Goal: Information Seeking & Learning: Learn about a topic

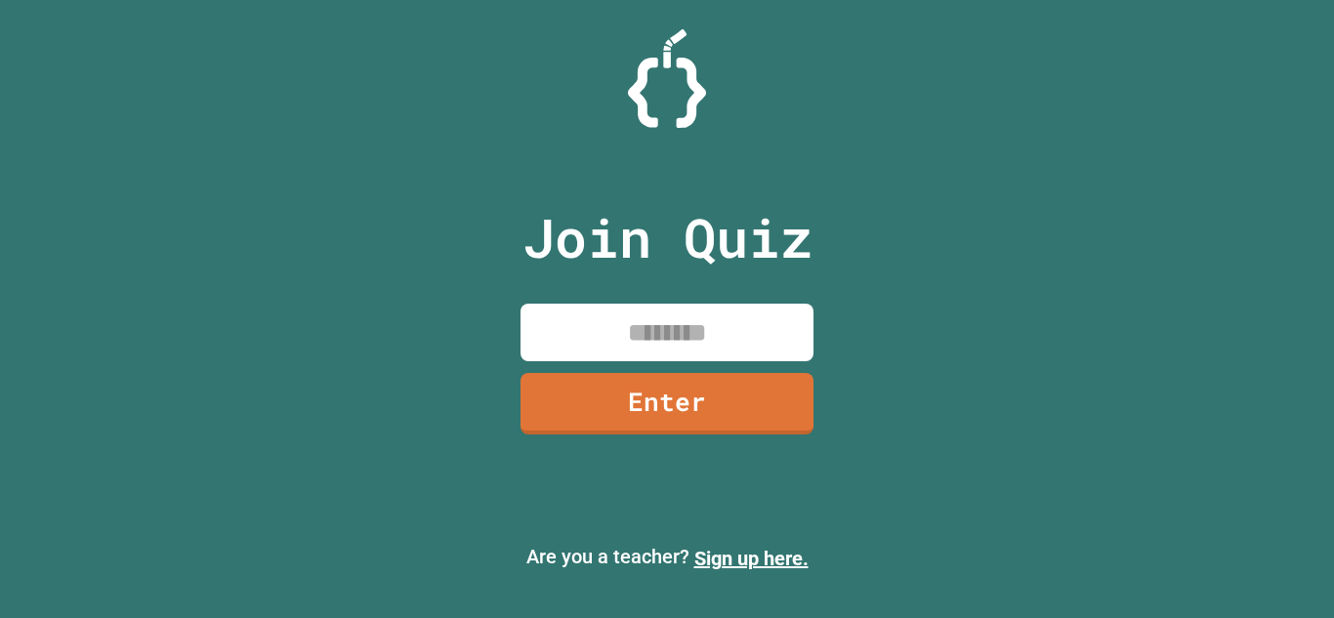
click at [708, 320] on input at bounding box center [667, 333] width 293 height 58
type input "********"
click at [651, 406] on link "Enter" at bounding box center [667, 401] width 284 height 64
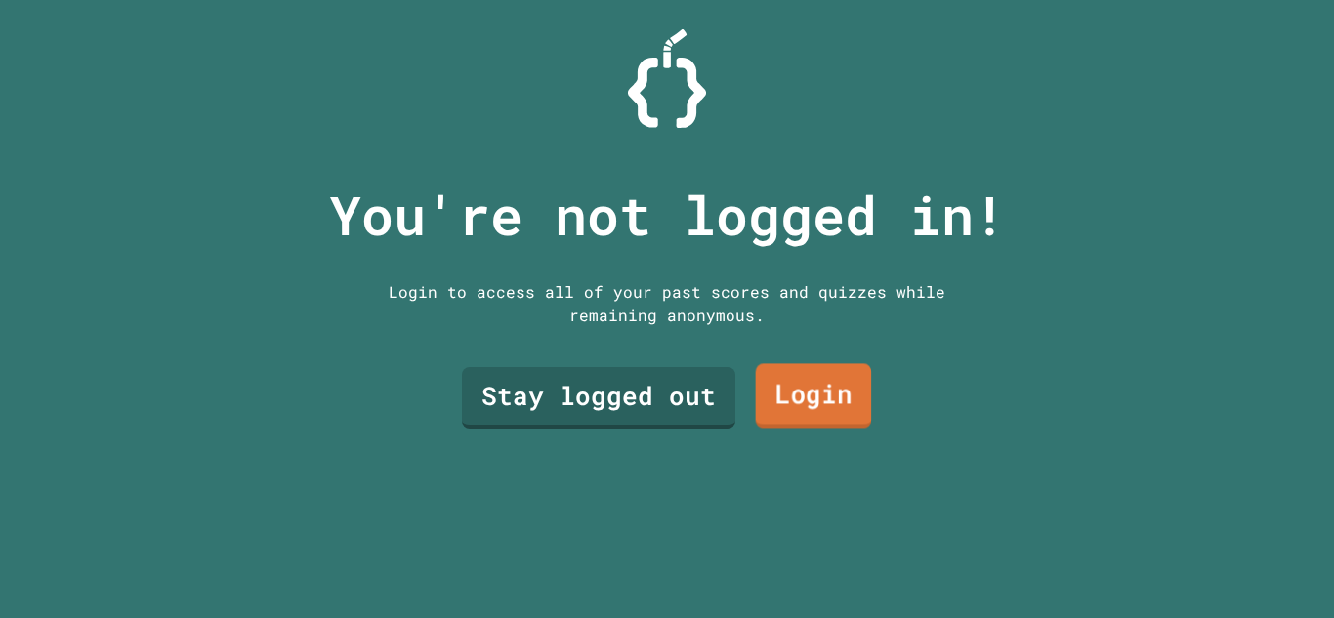
click at [797, 390] on link "Login" at bounding box center [814, 396] width 116 height 64
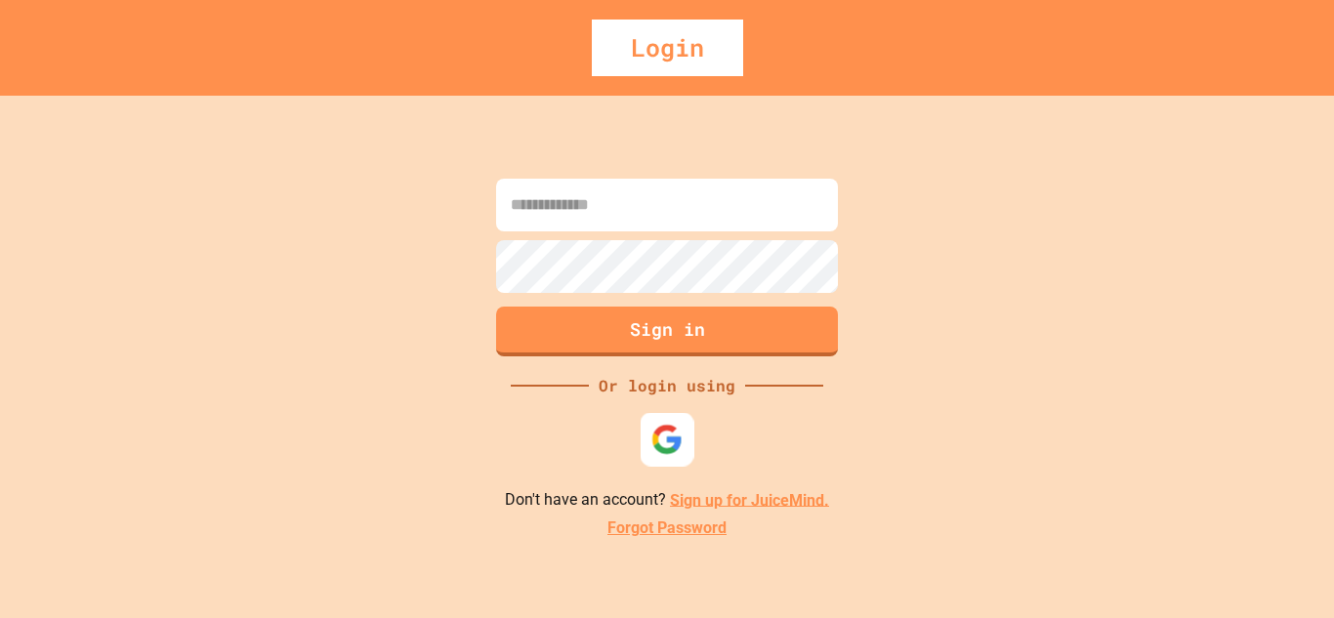
click at [656, 428] on img at bounding box center [668, 439] width 32 height 32
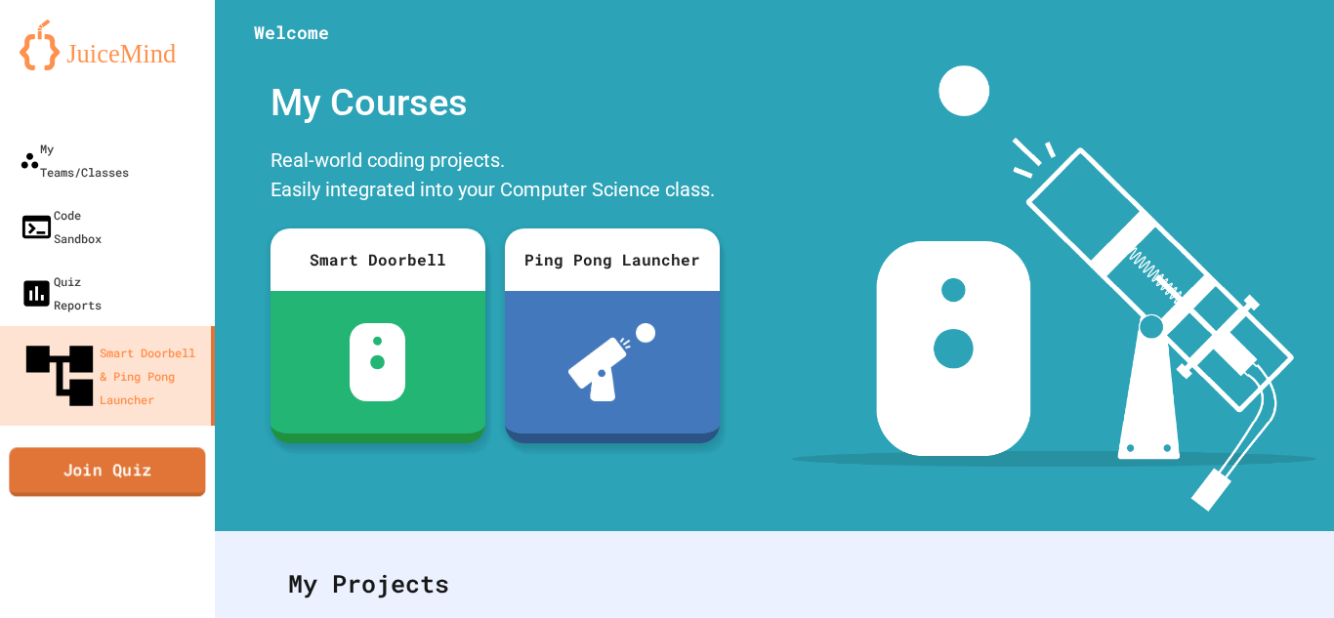
click at [122, 447] on link "Join Quiz" at bounding box center [107, 471] width 196 height 49
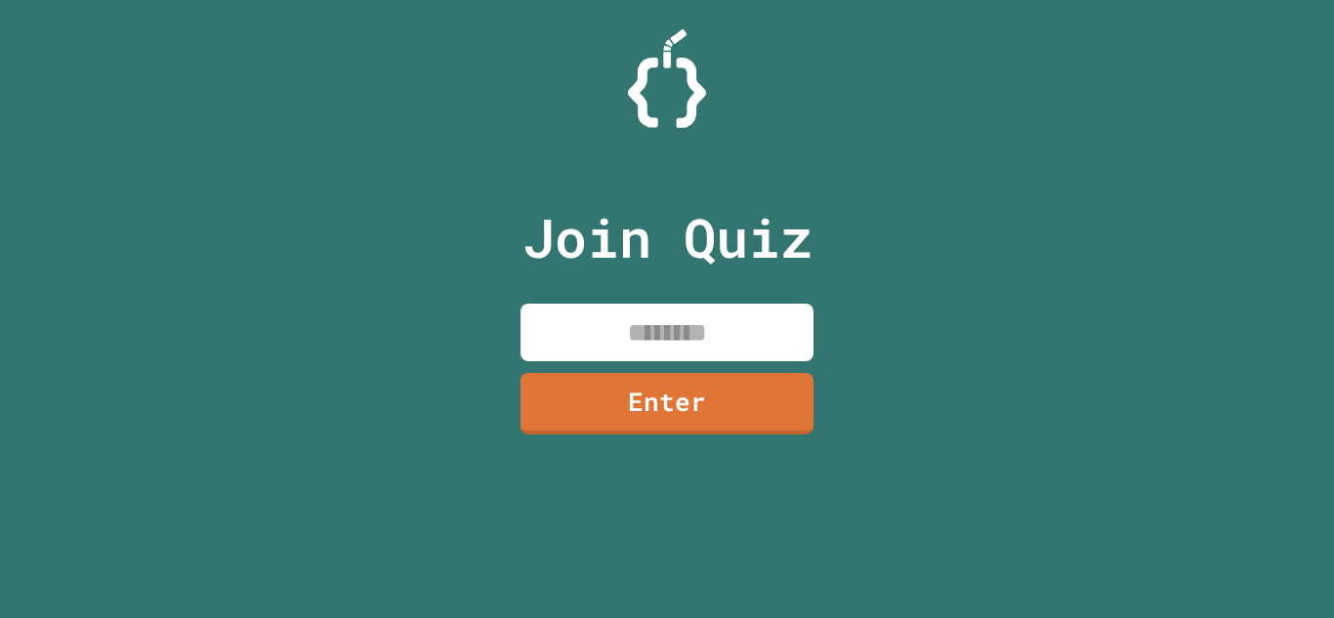
click at [683, 335] on input at bounding box center [667, 333] width 293 height 58
type input "********"
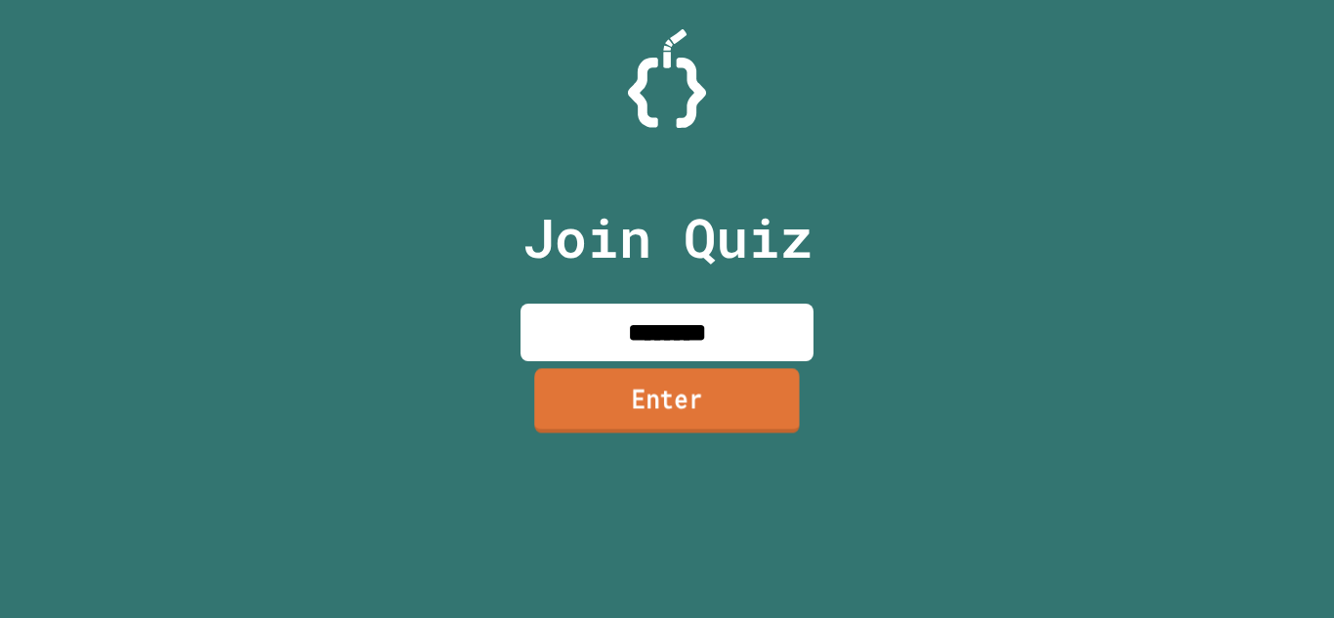
click at [653, 402] on link "Enter" at bounding box center [667, 400] width 266 height 64
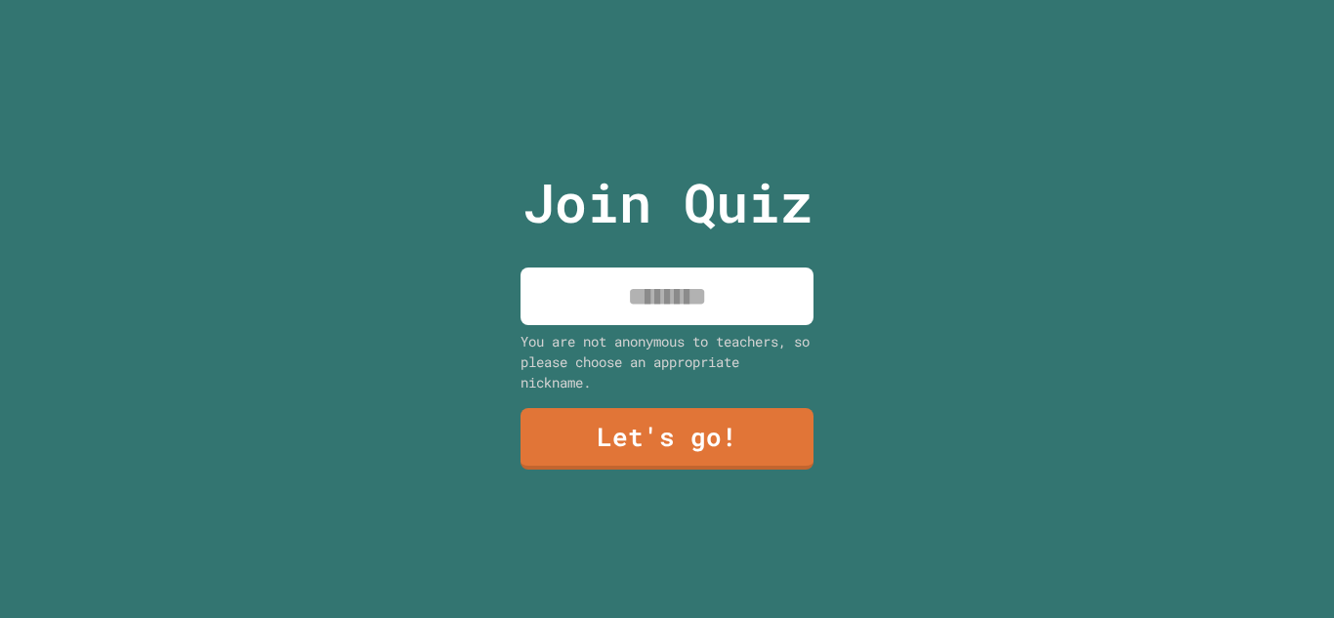
click at [653, 310] on input at bounding box center [667, 297] width 293 height 58
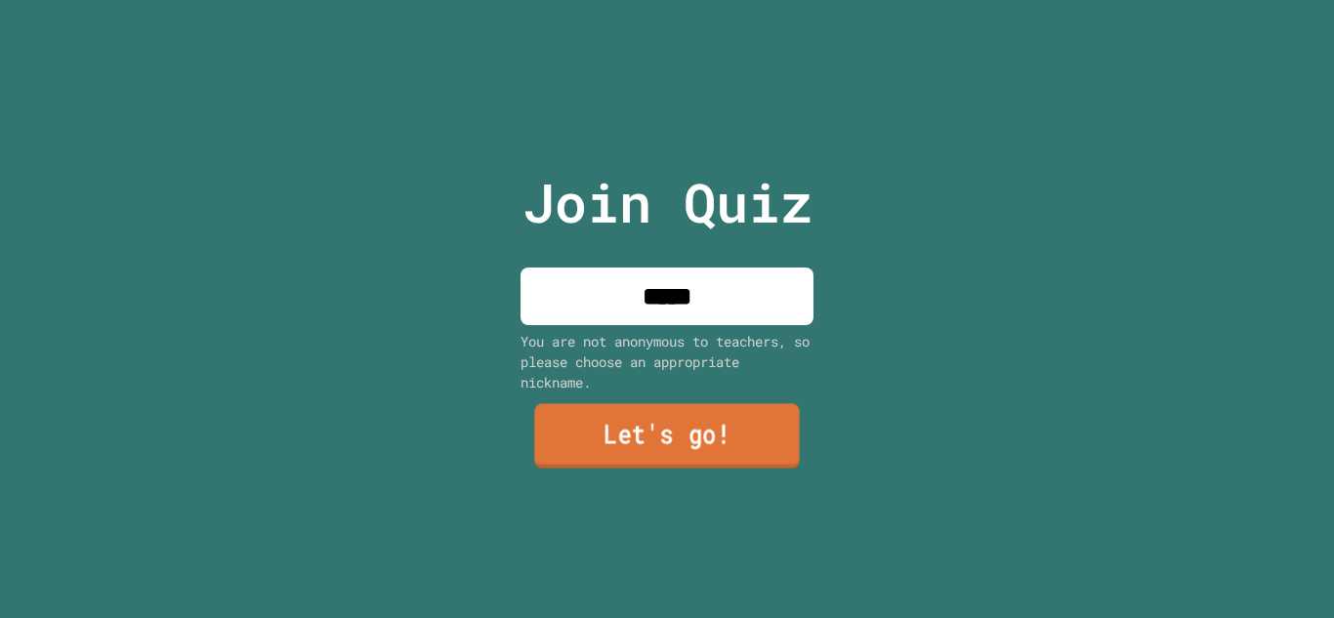
type input "*****"
click at [666, 443] on link "Let's go!" at bounding box center [667, 436] width 266 height 64
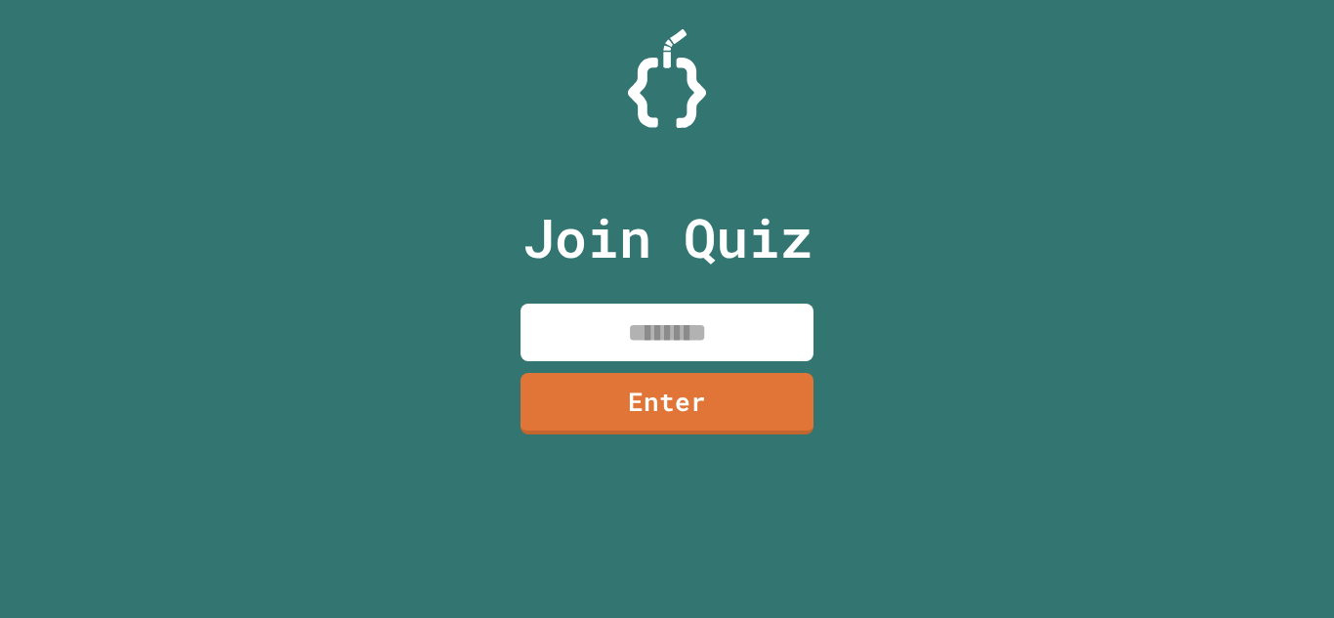
click at [636, 330] on input at bounding box center [667, 333] width 293 height 58
type input "********"
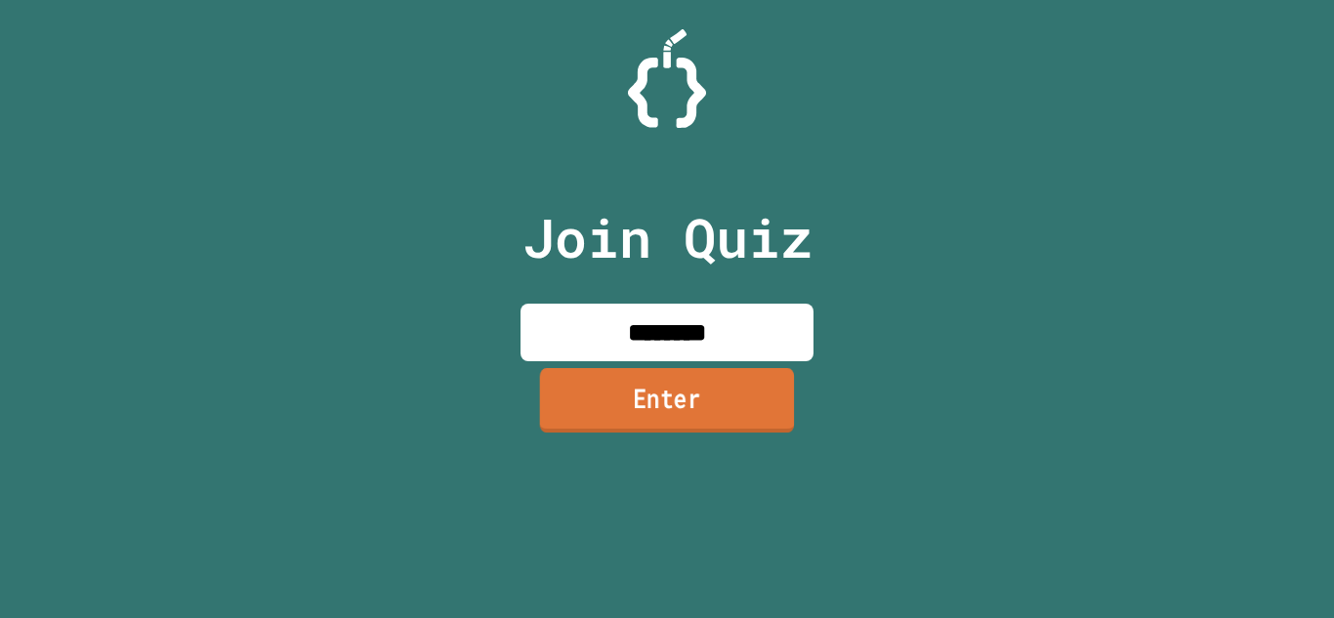
click at [613, 415] on link "Enter" at bounding box center [667, 400] width 255 height 64
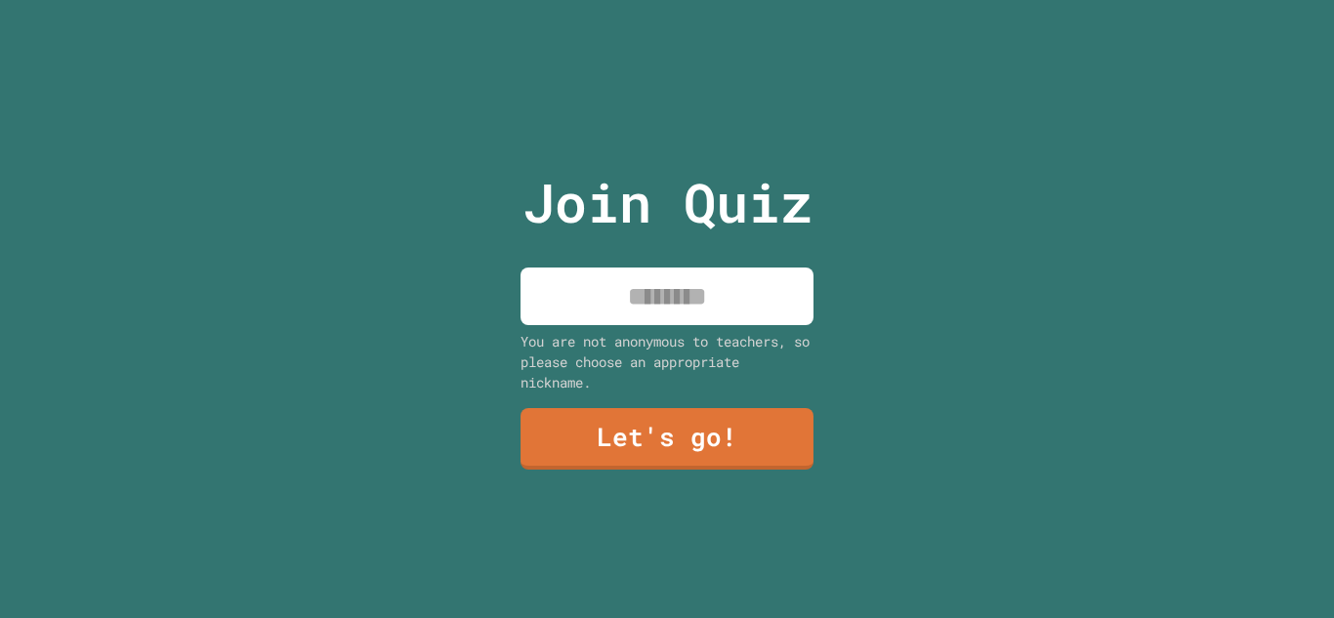
click at [641, 322] on input at bounding box center [667, 297] width 293 height 58
type input "*"
type input "*****"
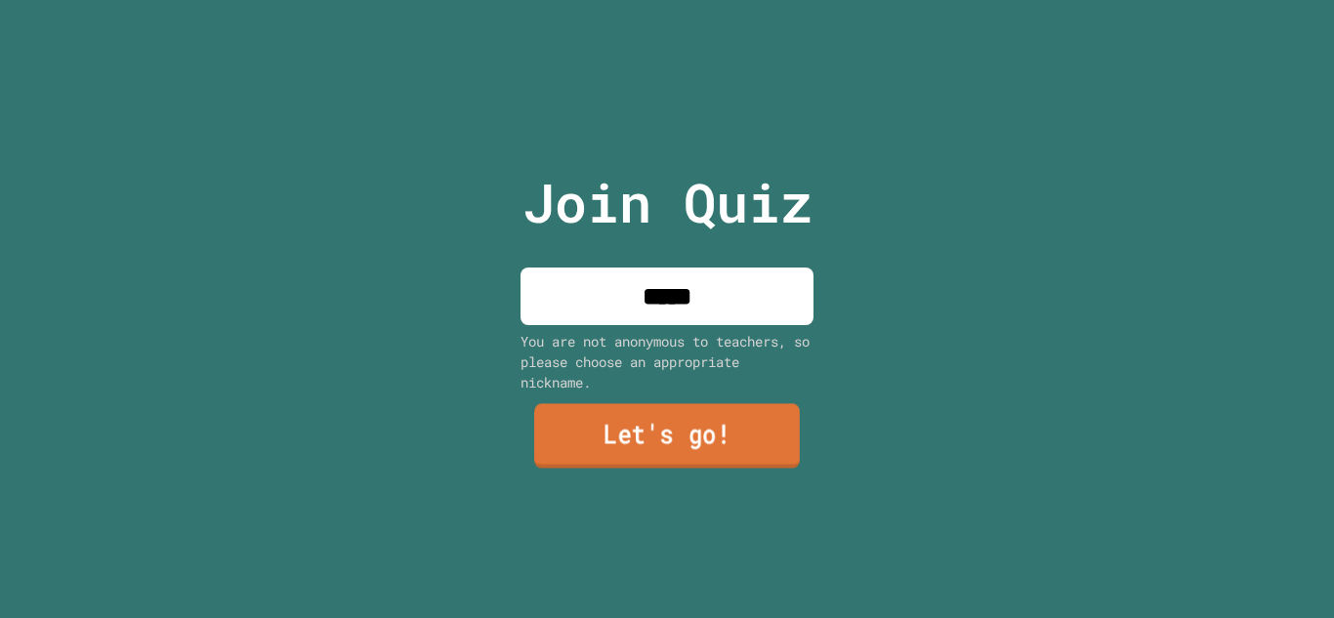
click at [670, 407] on link "Let's go!" at bounding box center [667, 436] width 266 height 64
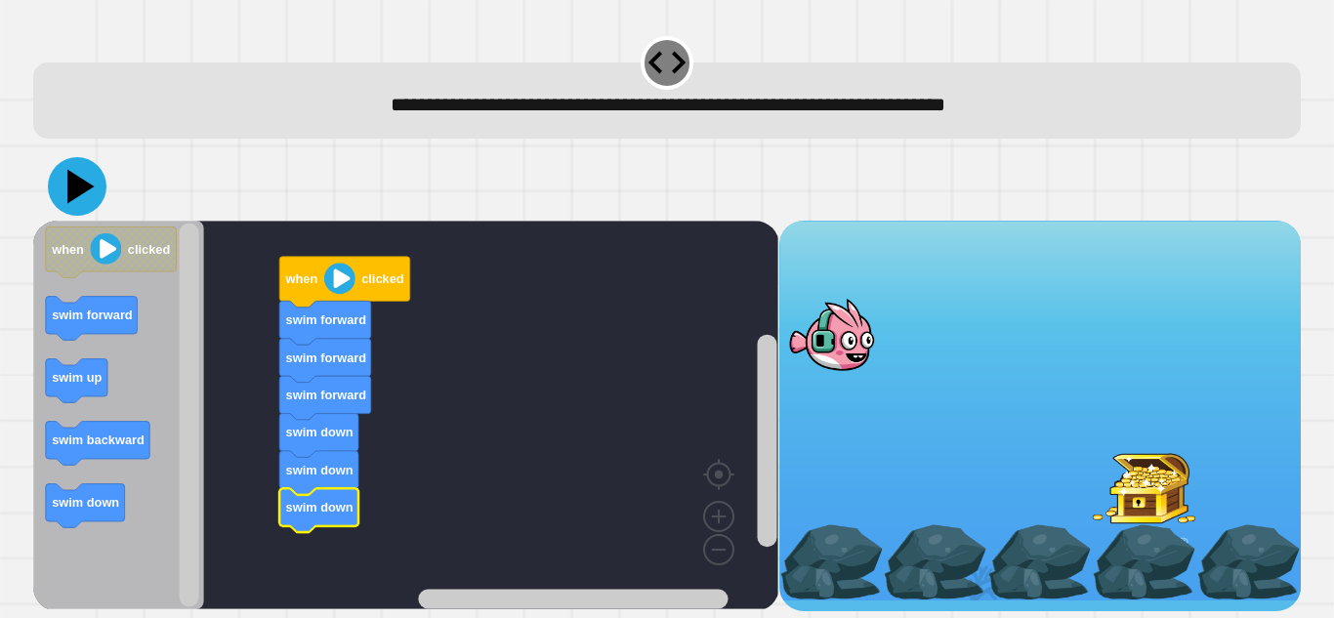
click at [95, 193] on icon at bounding box center [77, 186] width 59 height 59
click at [299, 536] on rect "Blockly Workspace" at bounding box center [405, 415] width 745 height 389
click at [82, 209] on icon at bounding box center [77, 186] width 59 height 59
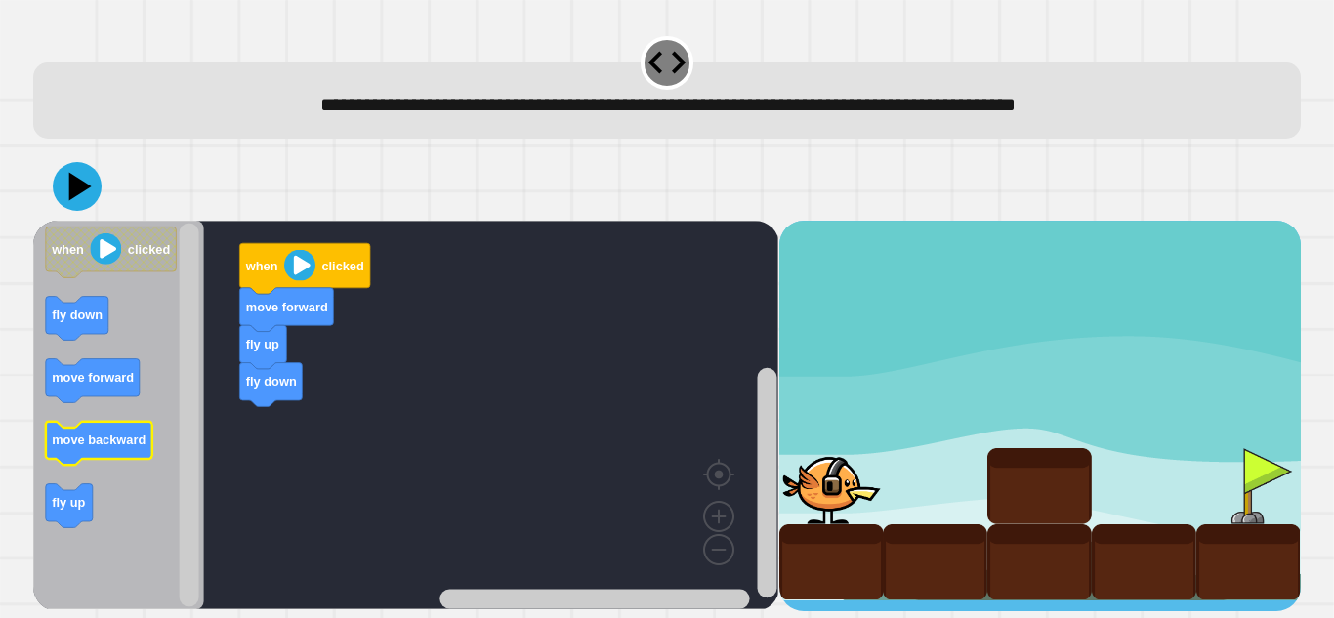
click at [102, 439] on text "move backward" at bounding box center [99, 440] width 94 height 15
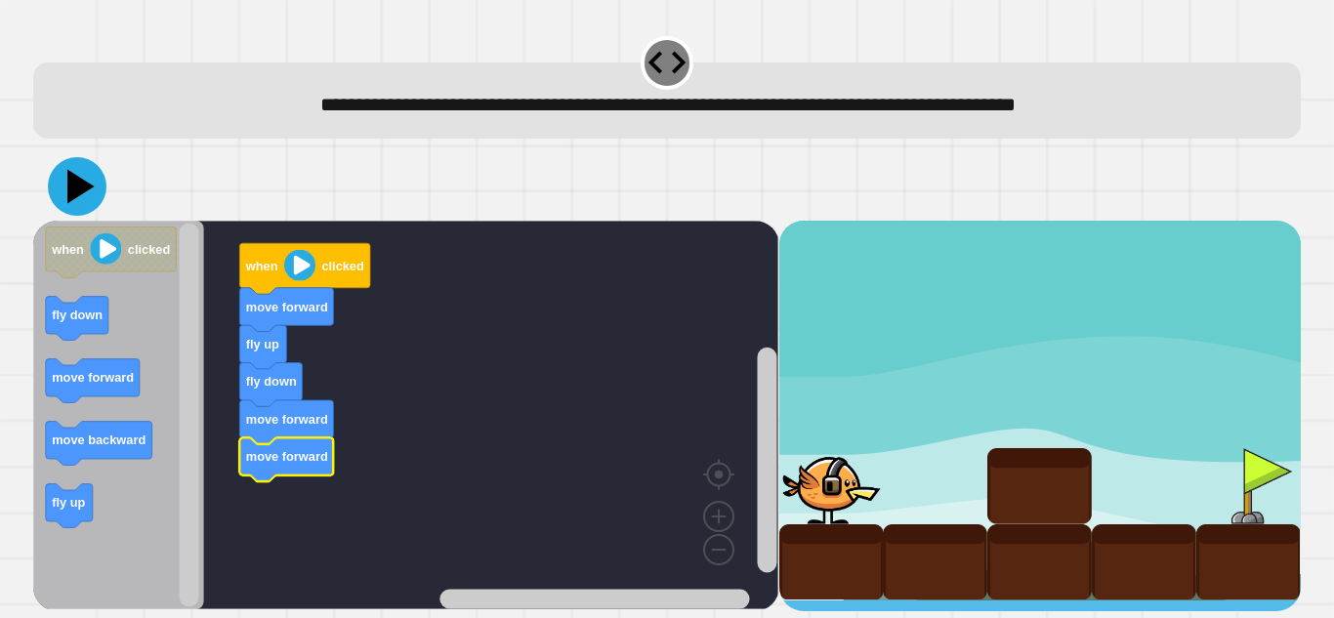
click at [80, 195] on icon at bounding box center [77, 186] width 59 height 59
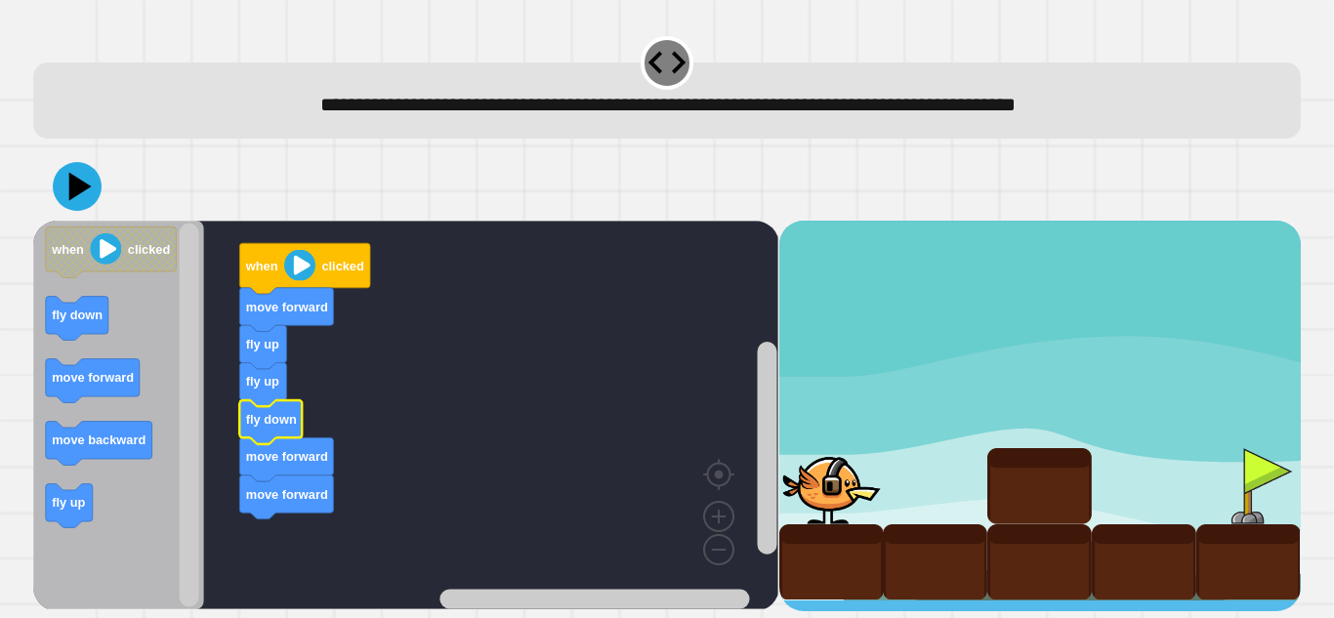
click at [86, 168] on icon at bounding box center [77, 186] width 49 height 49
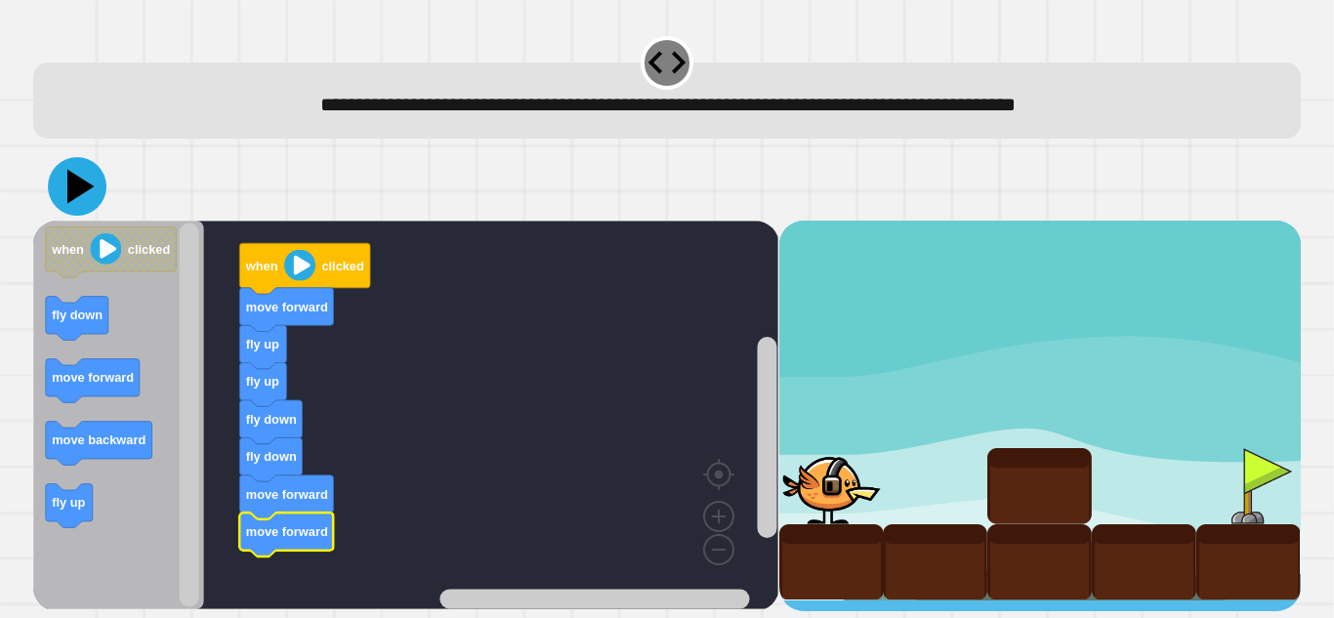
click at [71, 197] on icon at bounding box center [80, 187] width 27 height 34
click at [63, 202] on icon at bounding box center [77, 186] width 59 height 59
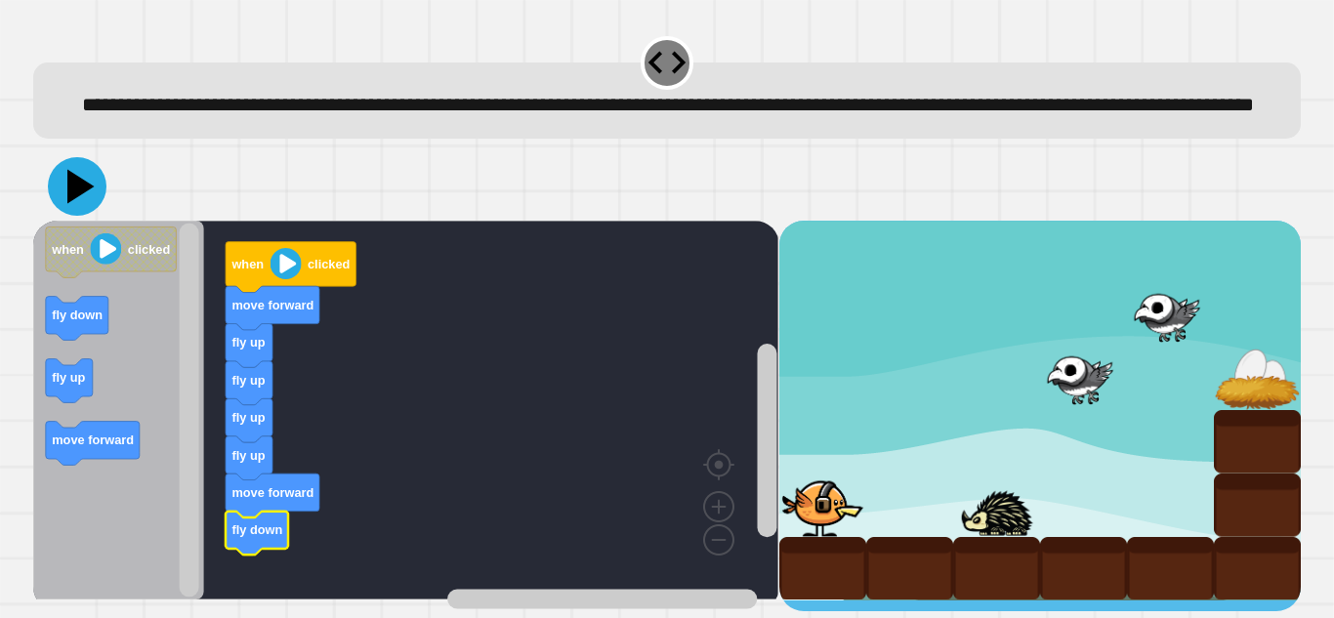
click at [85, 216] on icon at bounding box center [77, 186] width 59 height 59
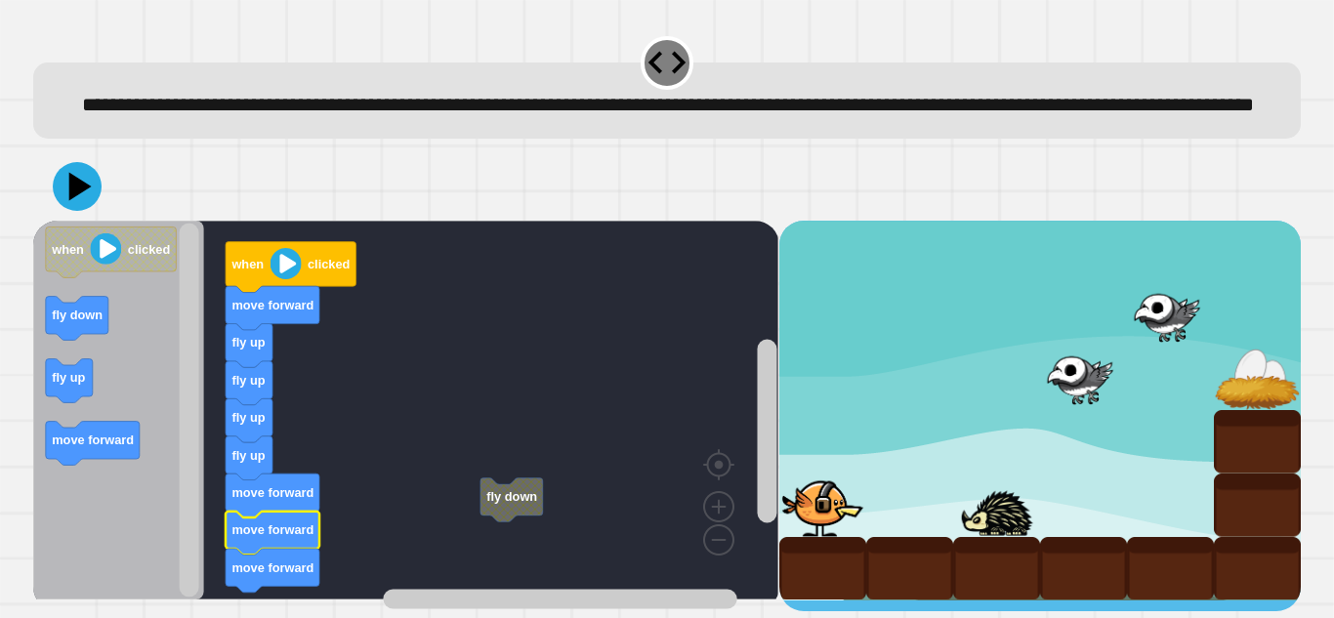
scroll to position [21, 0]
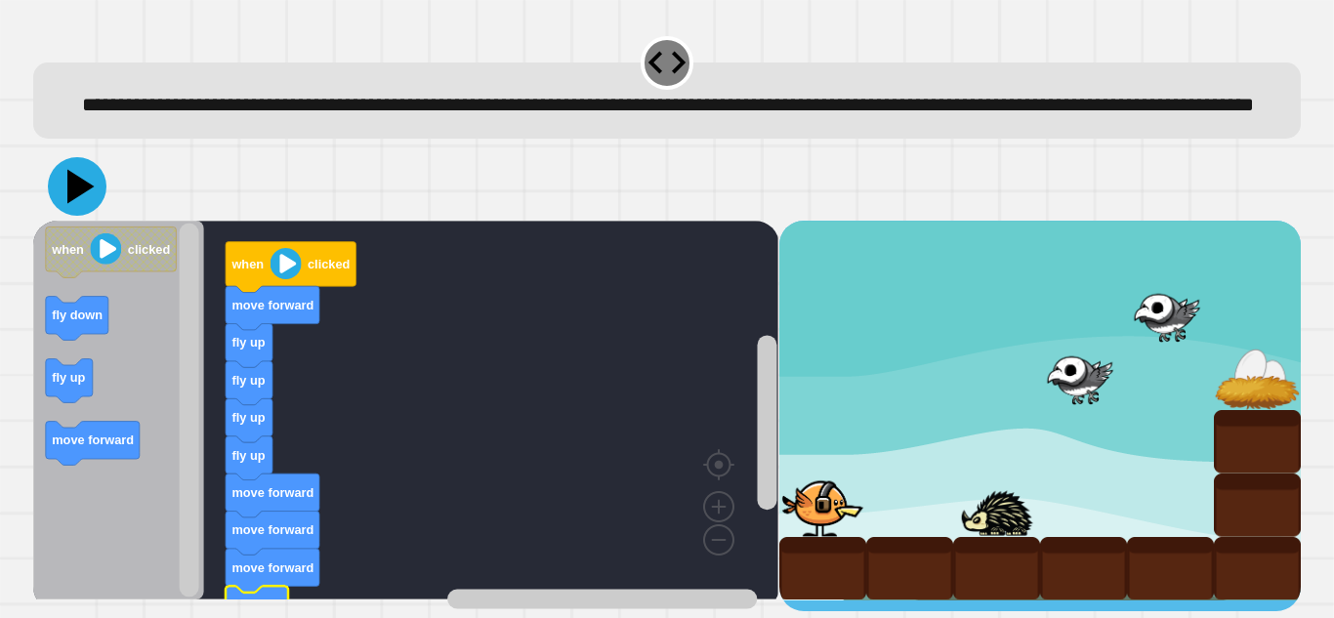
click at [73, 199] on icon at bounding box center [80, 187] width 27 height 34
click at [69, 193] on icon at bounding box center [80, 187] width 27 height 34
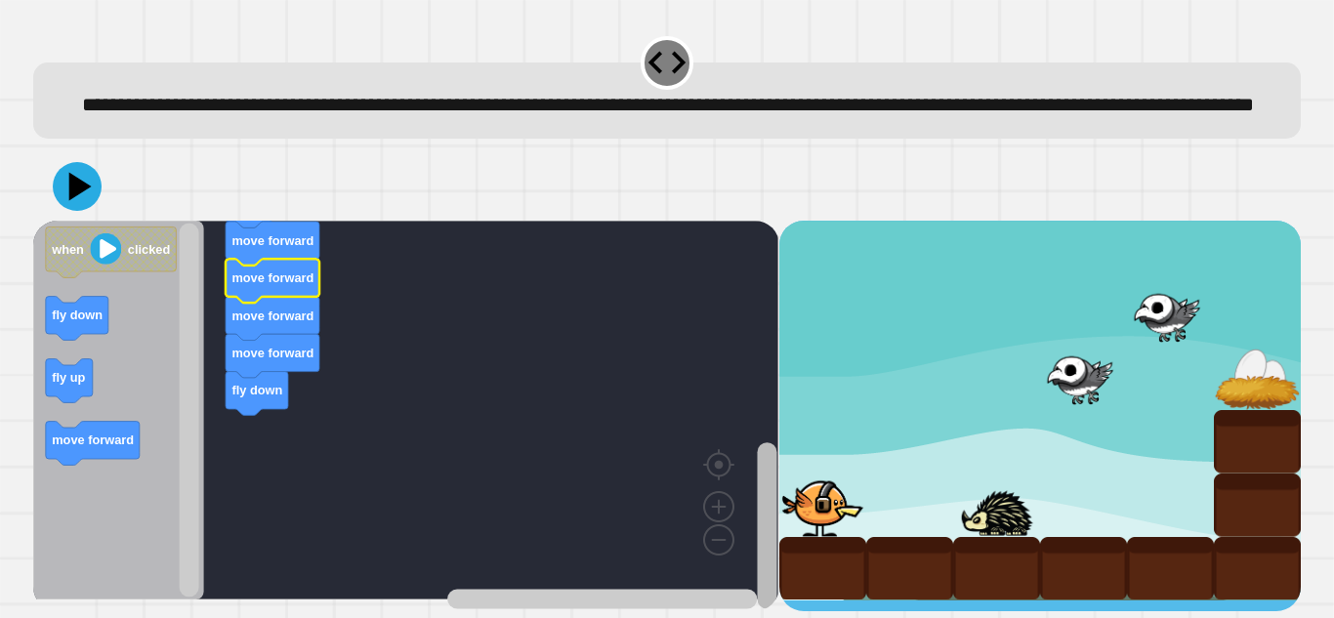
click at [740, 485] on div "fly up fly up fly up fly up move forward move forward move forward move forward…" at bounding box center [405, 416] width 745 height 391
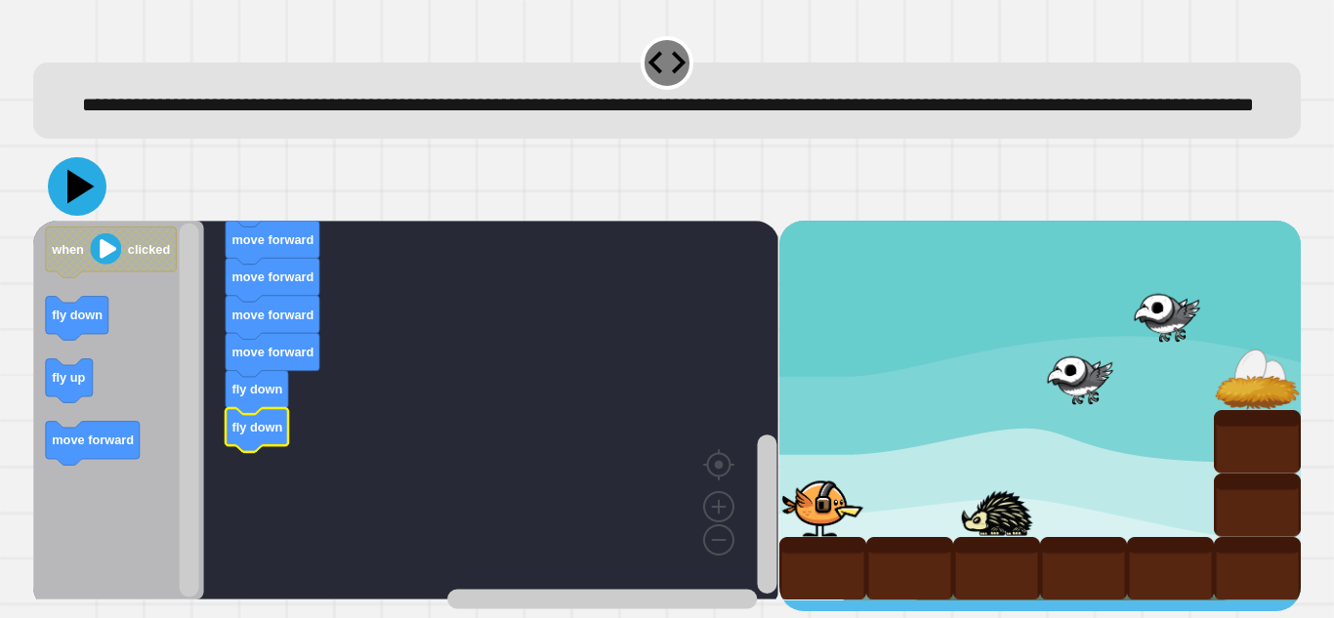
click at [63, 187] on icon at bounding box center [77, 186] width 59 height 59
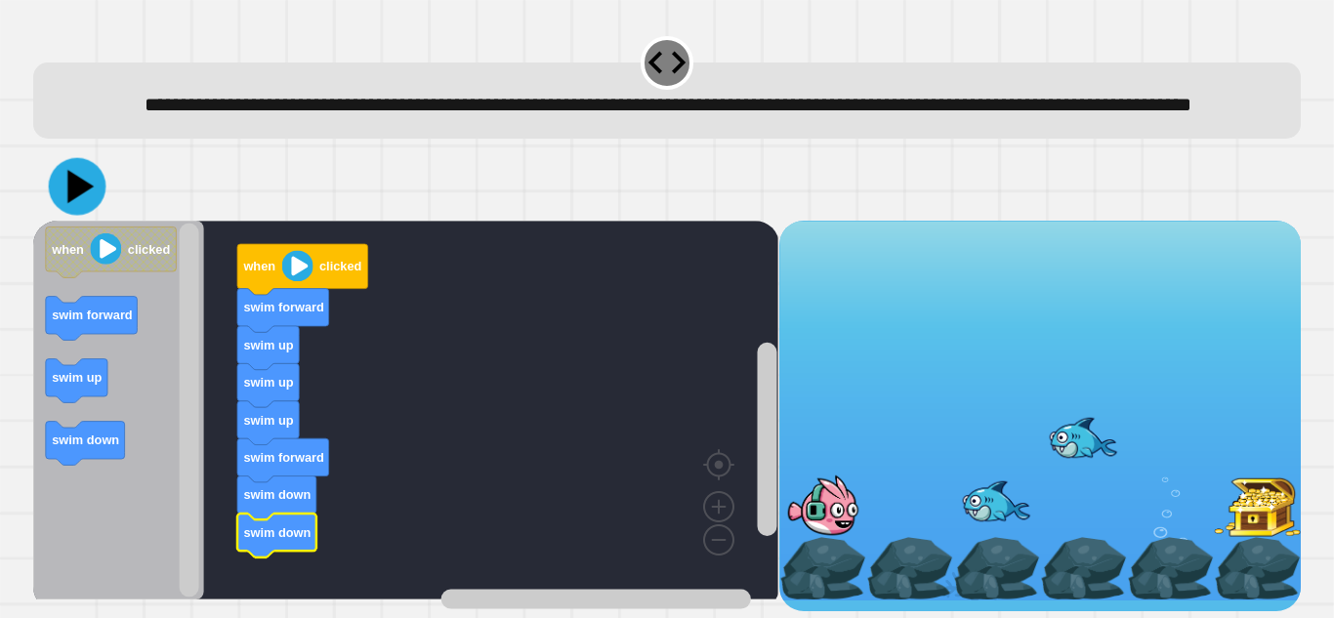
click at [85, 212] on icon at bounding box center [78, 187] width 58 height 58
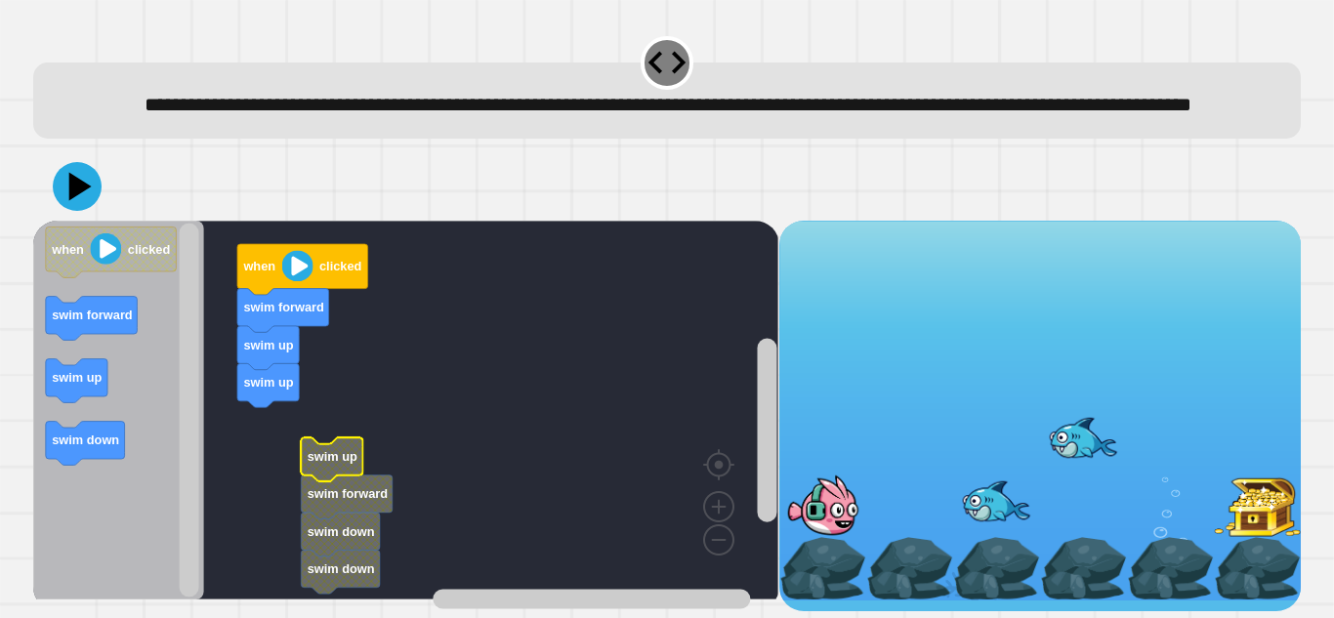
click at [316, 461] on text "swim up" at bounding box center [333, 456] width 50 height 15
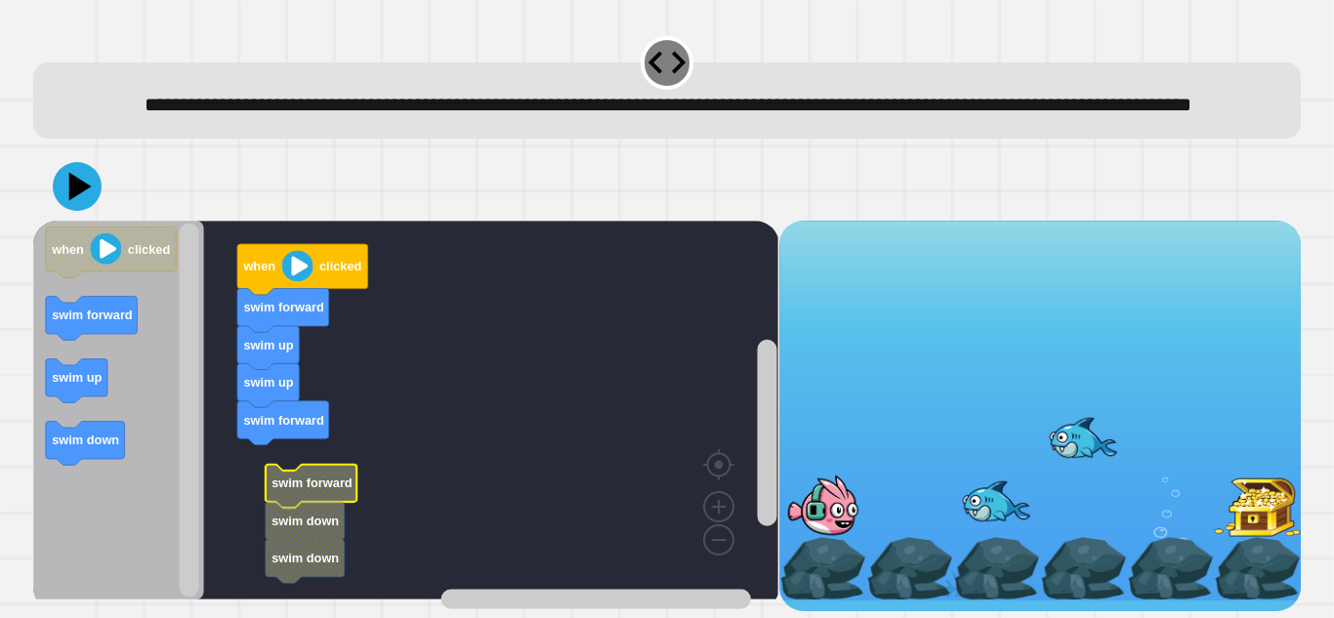
click at [333, 496] on g "when clicked swim forward swim up swim up swim forward swim forward swim down s…" at bounding box center [415, 410] width 764 height 379
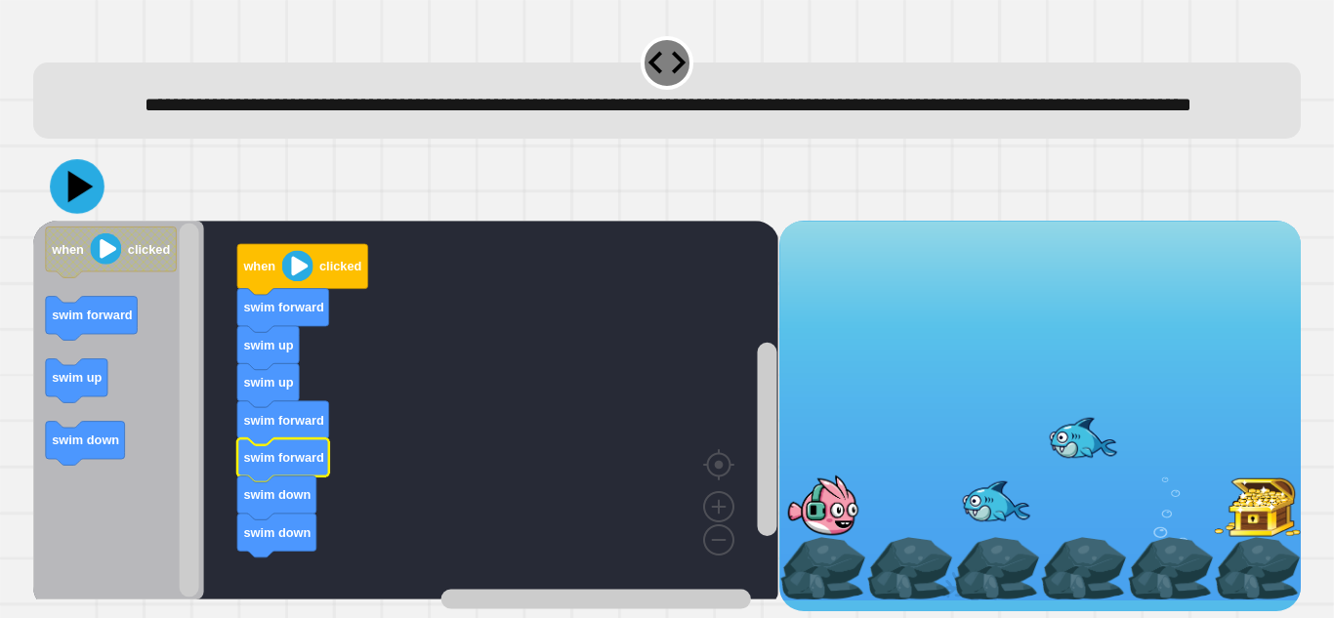
click at [99, 204] on icon at bounding box center [77, 186] width 55 height 55
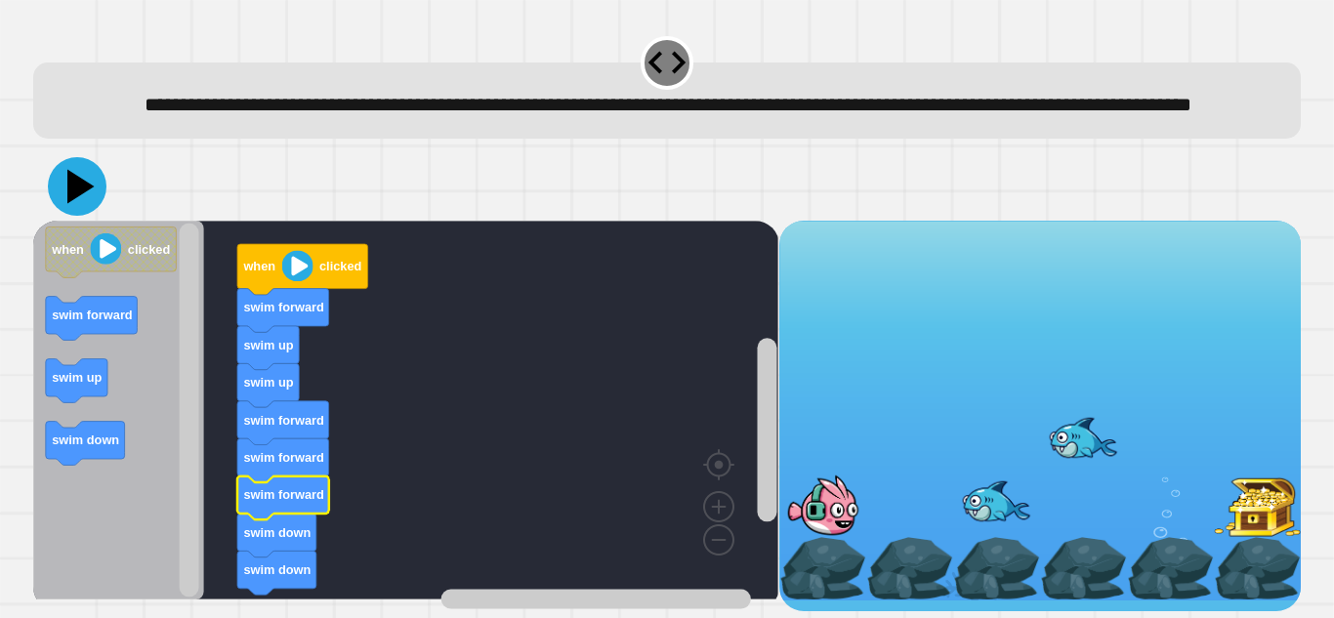
click at [86, 198] on icon at bounding box center [80, 187] width 27 height 34
click at [85, 201] on icon at bounding box center [77, 186] width 59 height 59
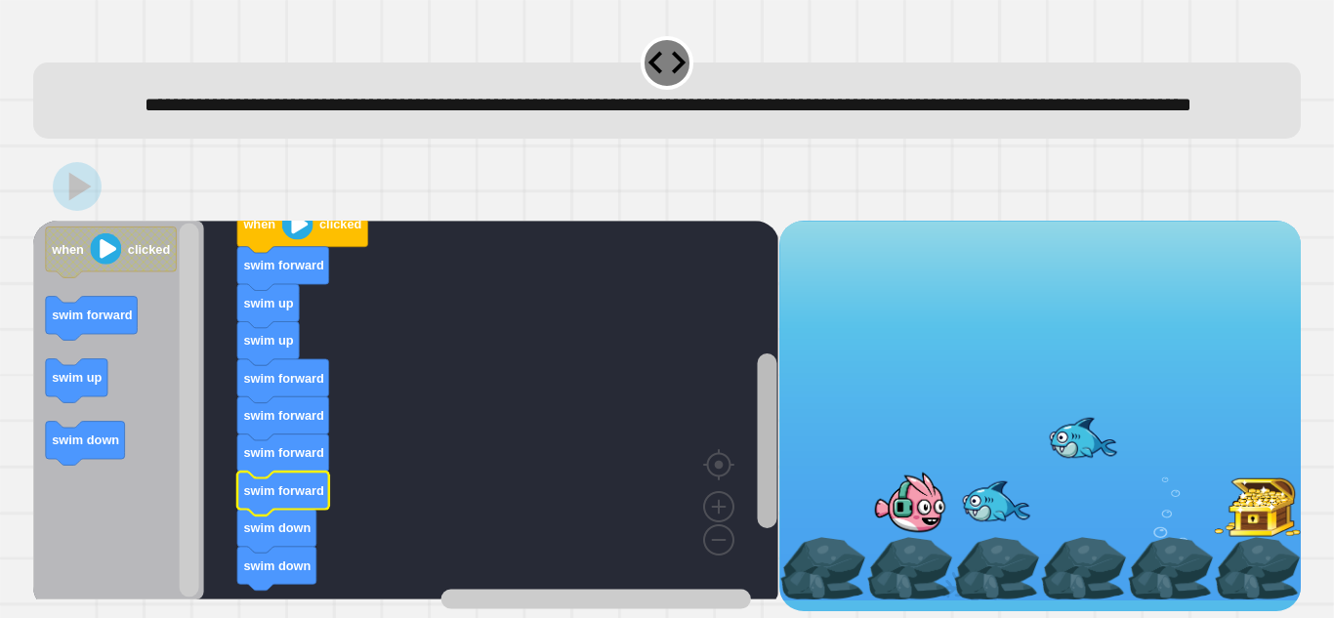
click at [768, 382] on rect "Blockly Workspace" at bounding box center [767, 441] width 20 height 175
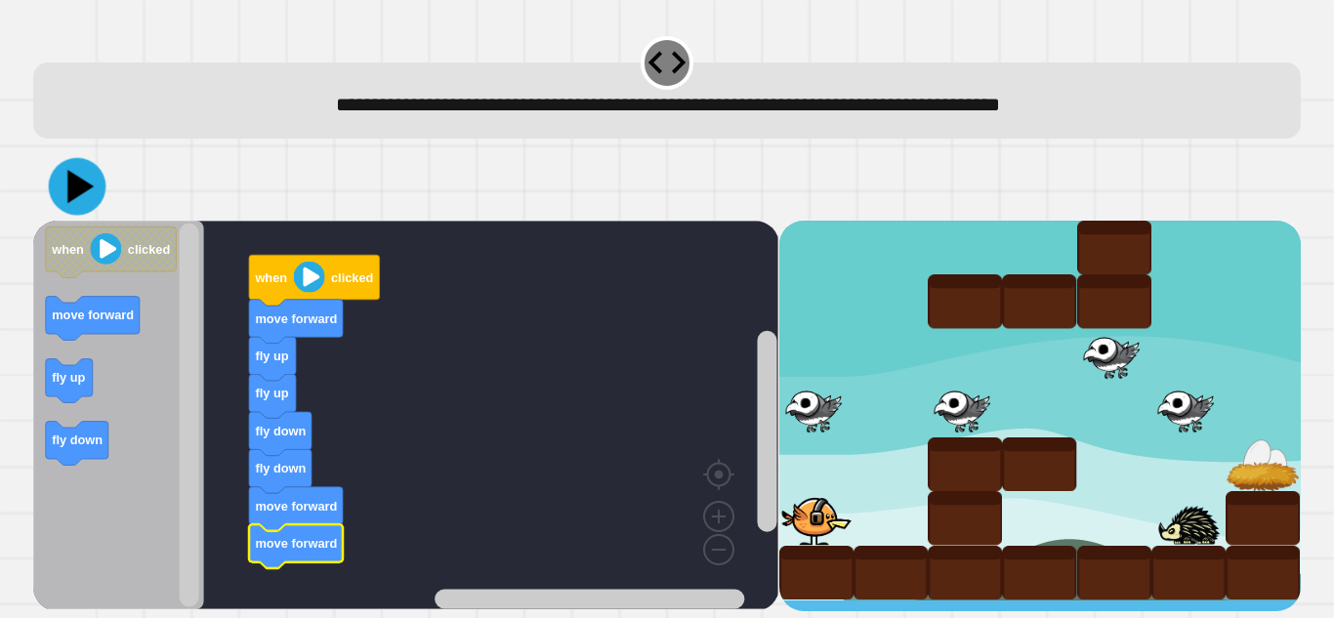
click at [89, 200] on icon at bounding box center [78, 187] width 58 height 58
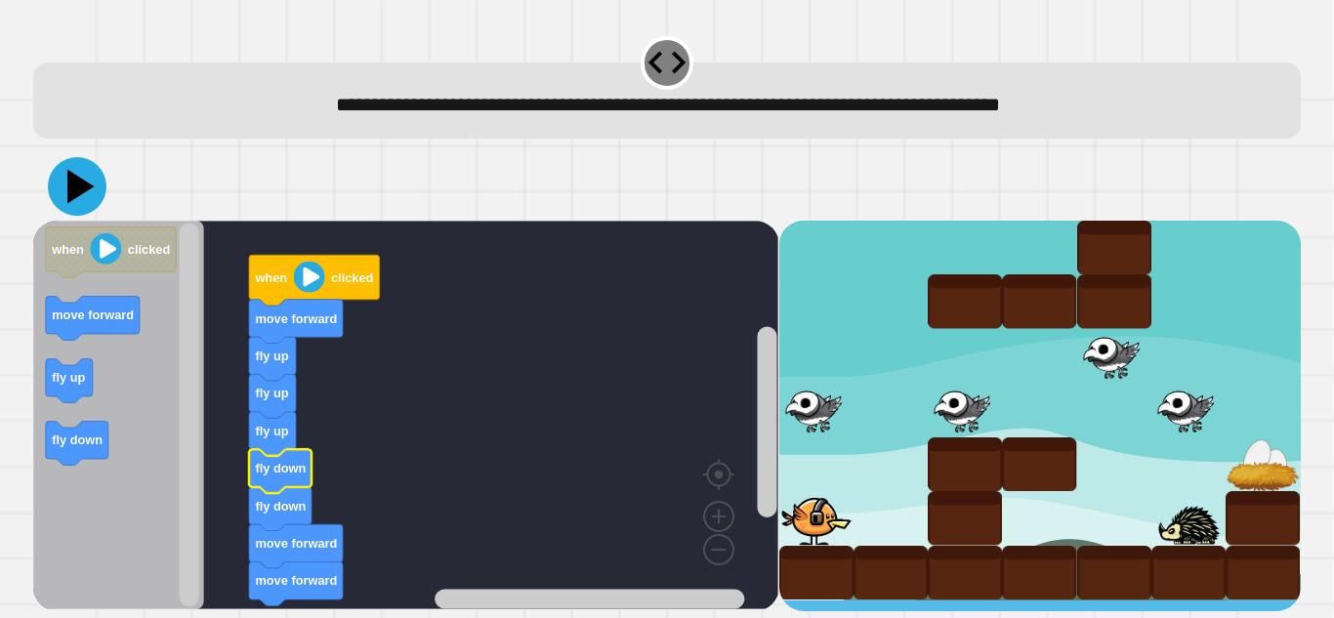
click at [71, 197] on icon at bounding box center [80, 187] width 27 height 34
click at [83, 196] on icon at bounding box center [77, 186] width 59 height 59
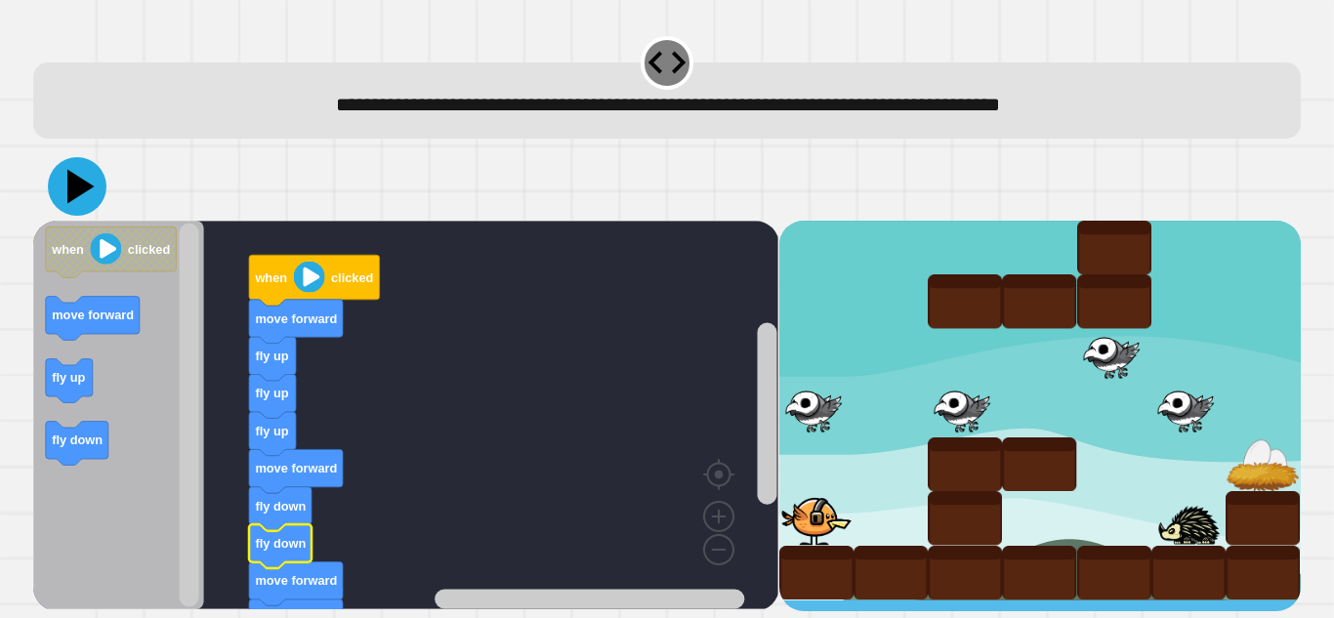
click at [90, 195] on icon at bounding box center [77, 186] width 59 height 59
click at [80, 185] on icon at bounding box center [80, 187] width 25 height 32
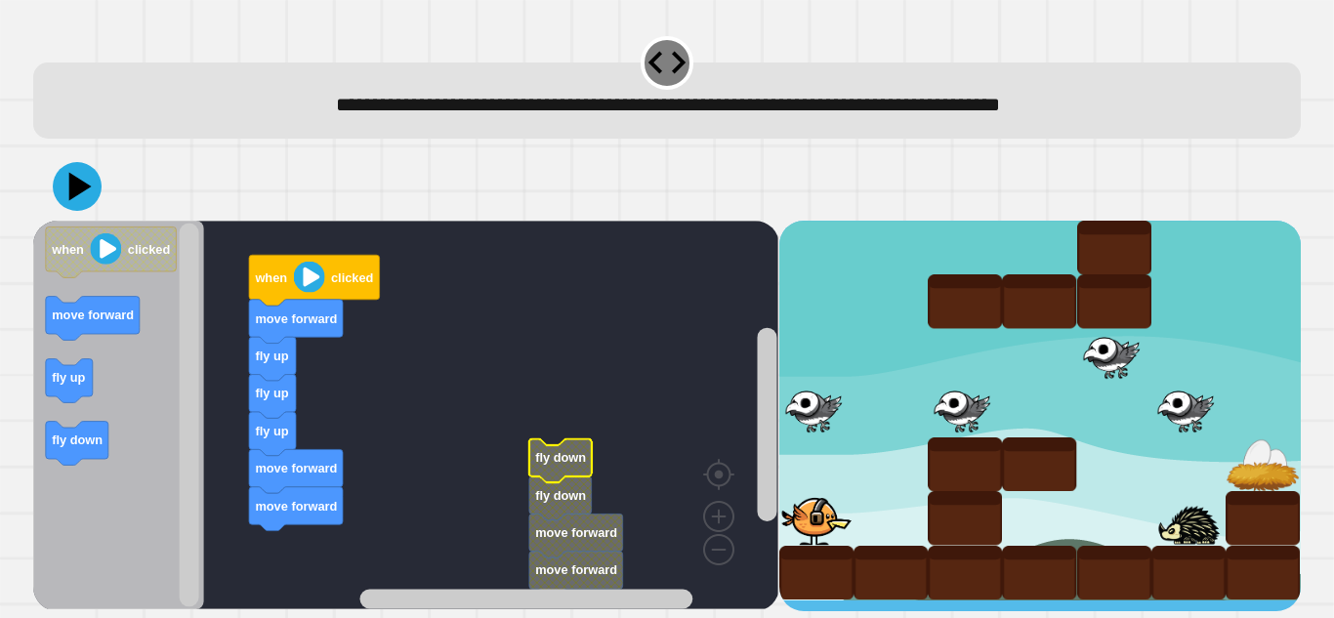
click at [499, 446] on rect "Blockly Workspace" at bounding box center [405, 415] width 745 height 389
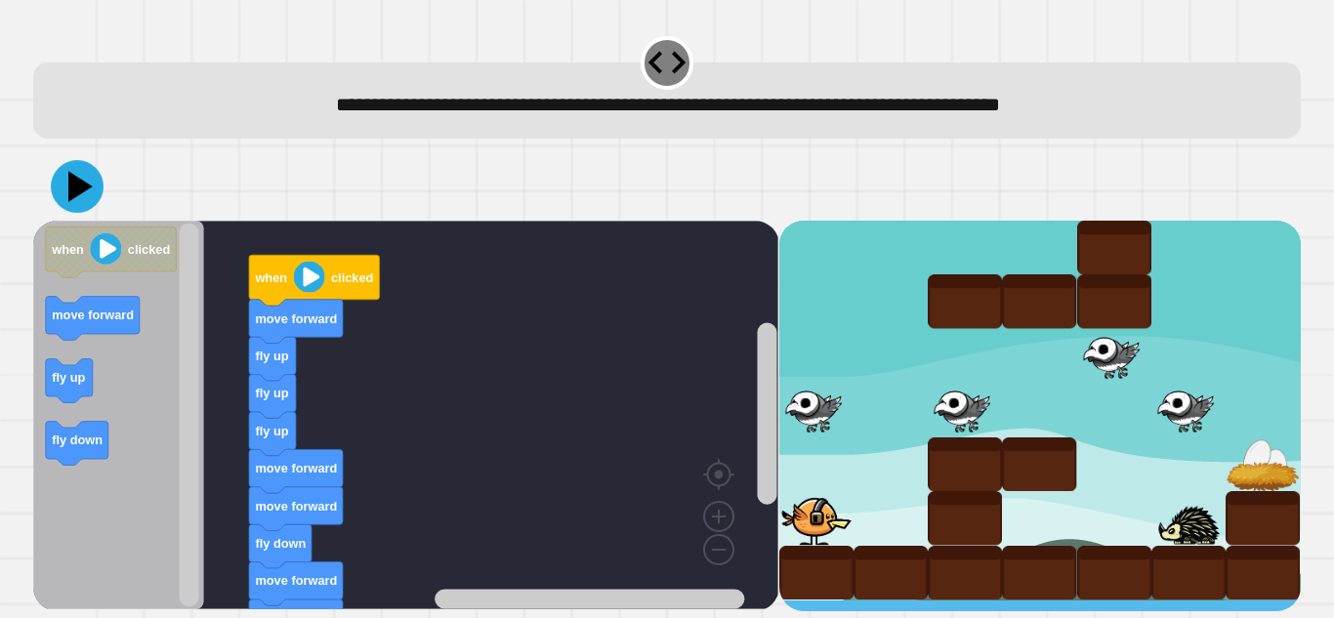
click at [69, 209] on icon at bounding box center [77, 186] width 53 height 53
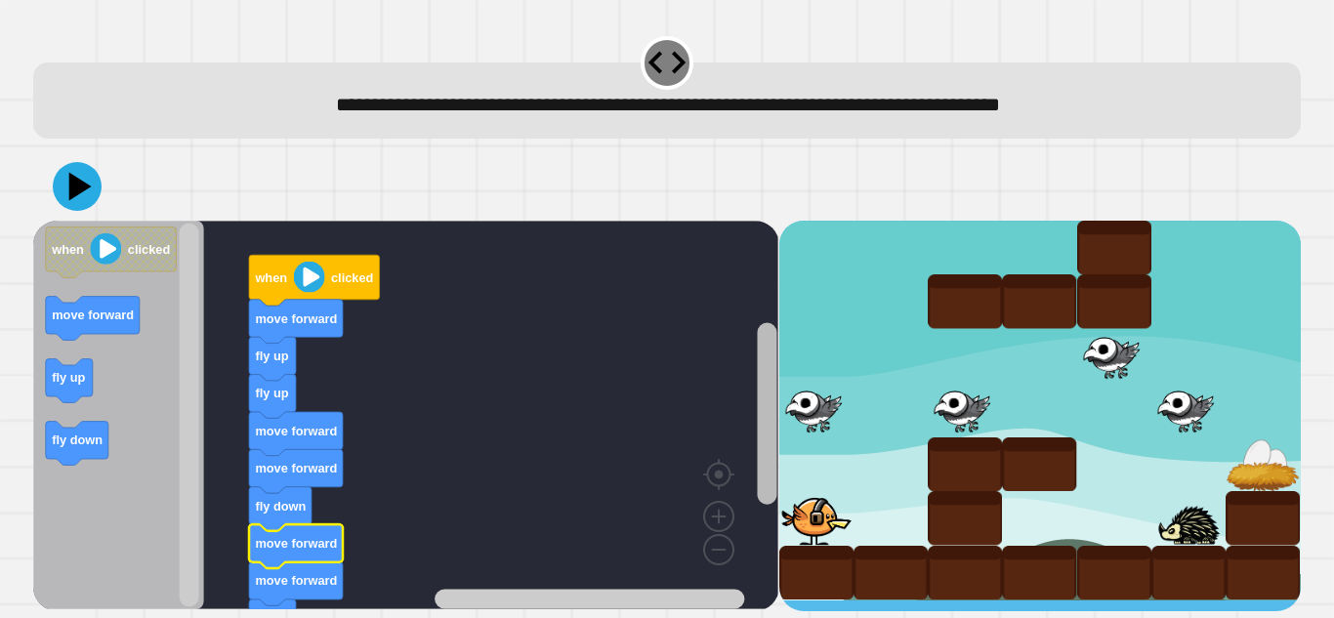
click at [743, 507] on div "when clicked move forward fly up fly up move forward move forward fly down move…" at bounding box center [405, 416] width 745 height 391
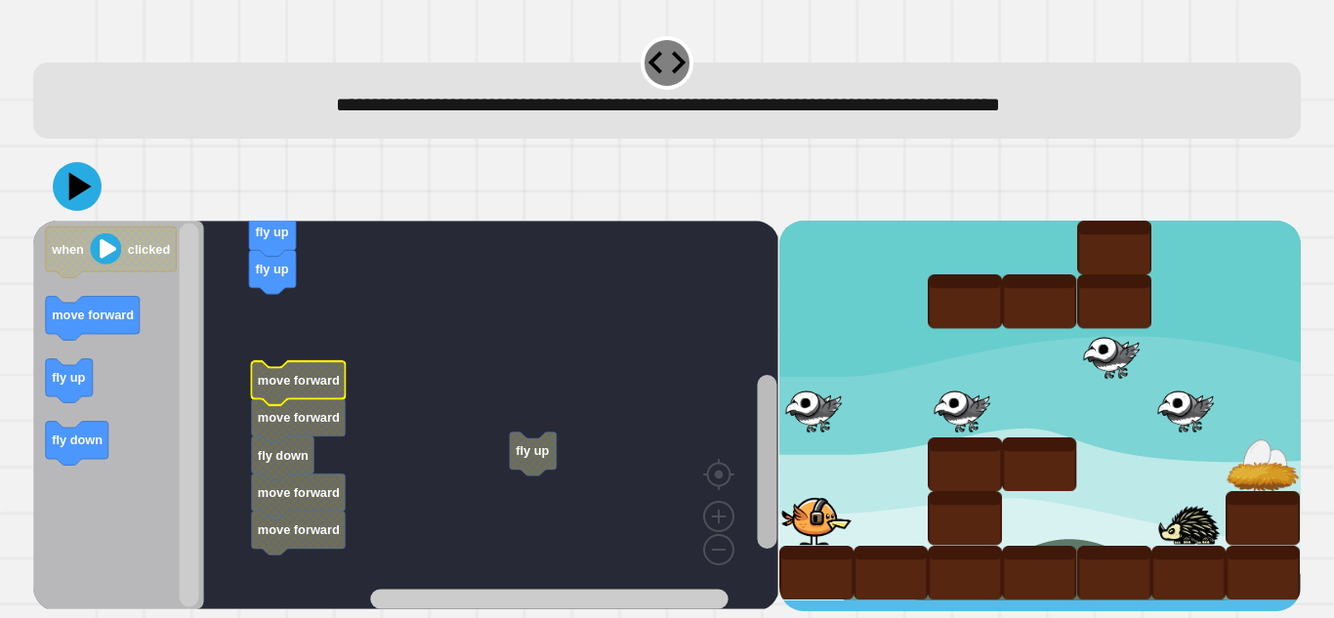
click at [765, 418] on rect "Blockly Workspace" at bounding box center [767, 462] width 20 height 174
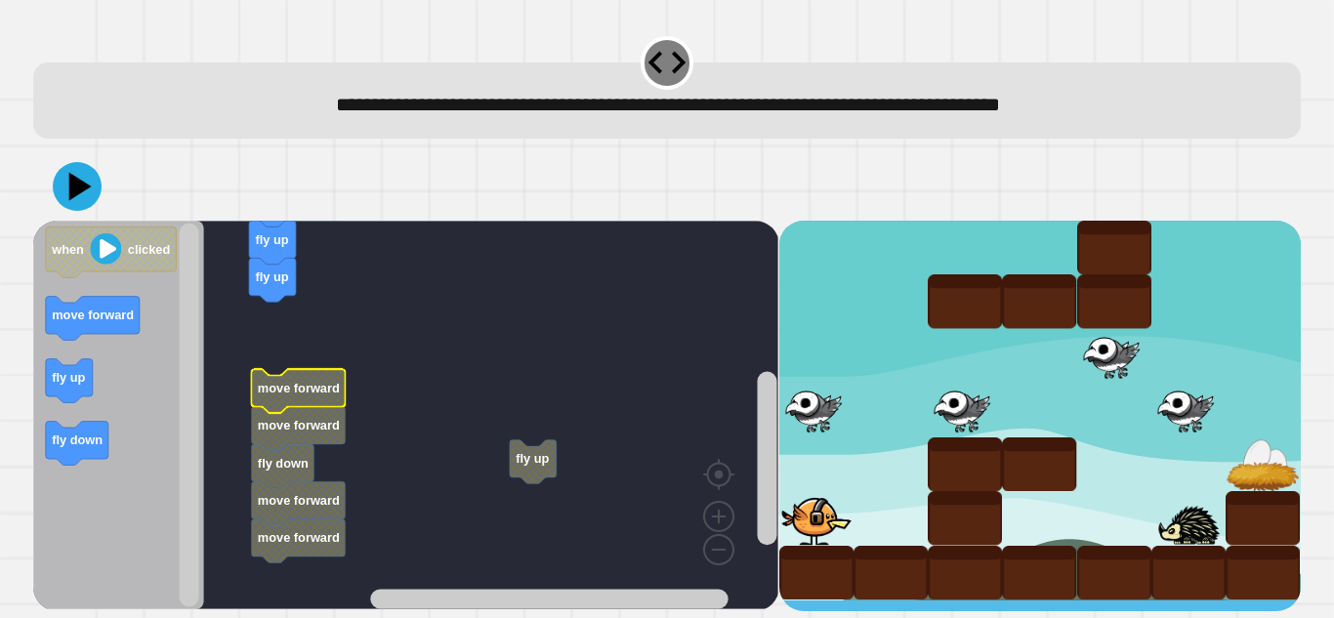
click at [561, 462] on rect "Blockly Workspace" at bounding box center [405, 415] width 745 height 389
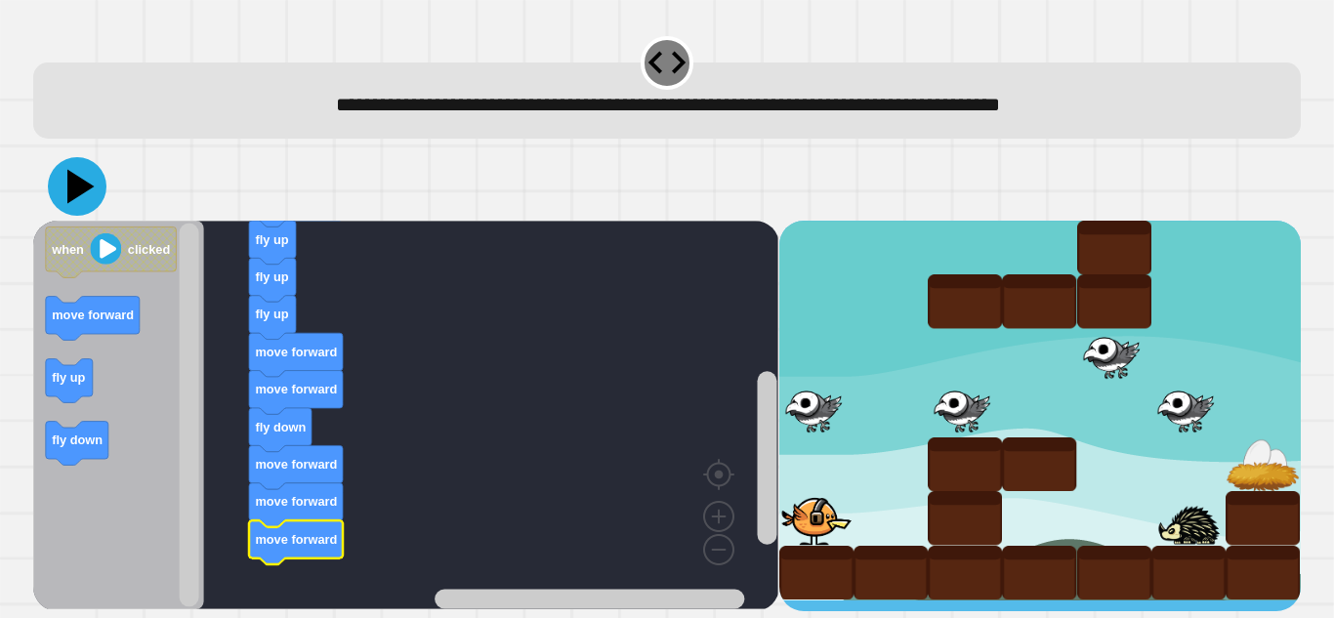
click at [75, 188] on icon at bounding box center [80, 187] width 27 height 34
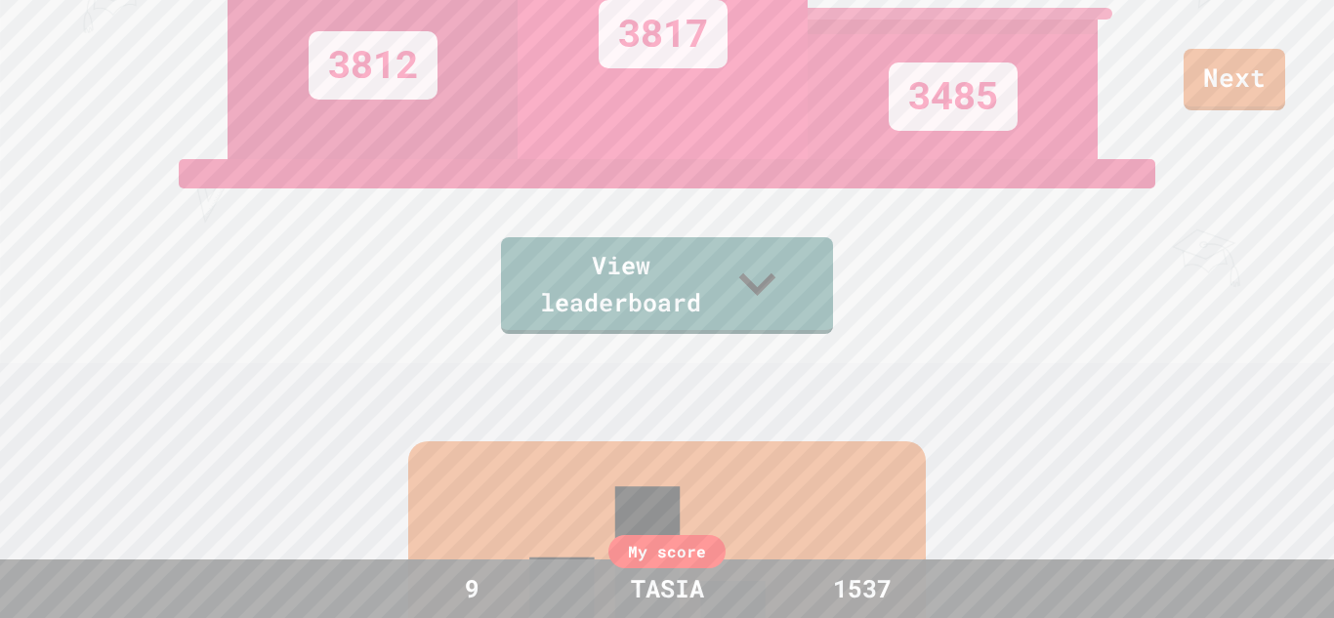
scroll to position [806, 0]
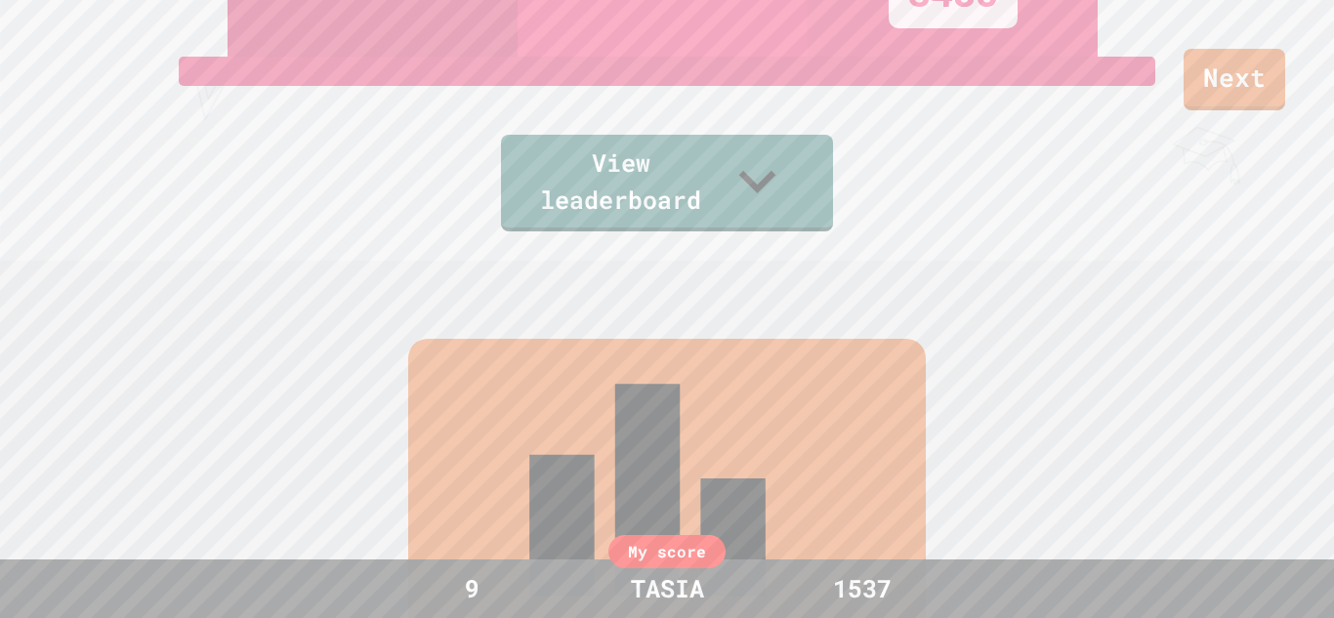
click at [794, 201] on icon at bounding box center [757, 181] width 73 height 73
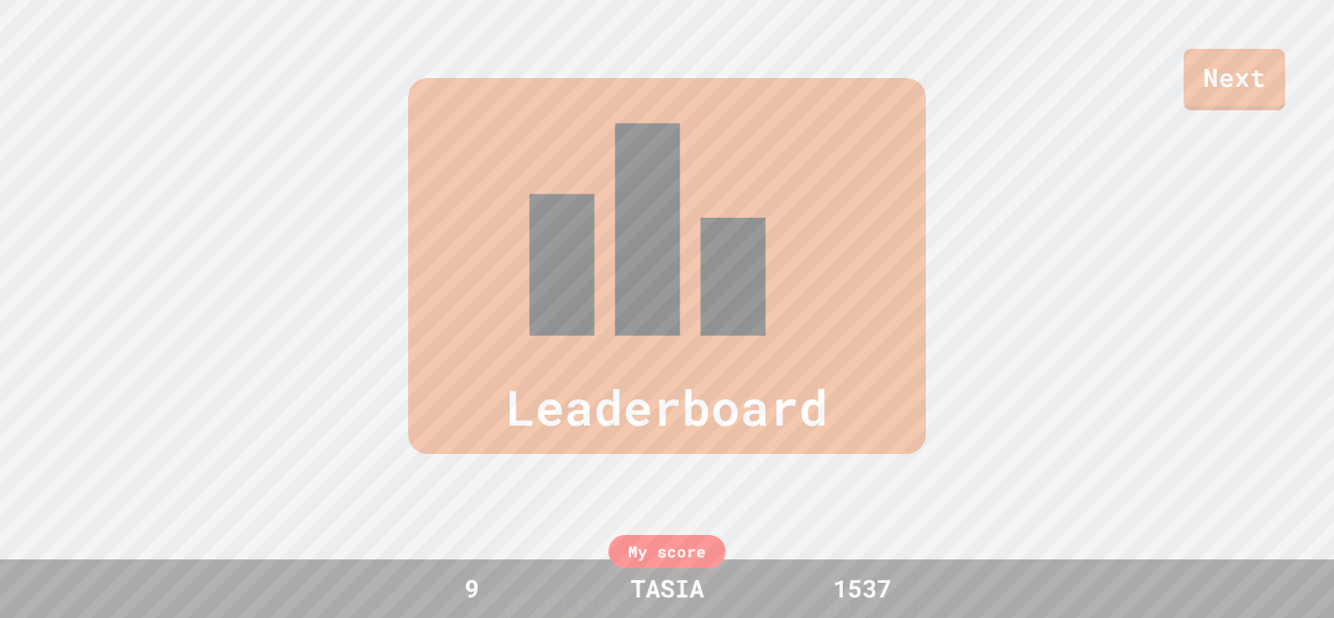
click at [1064, 255] on div "Leaderboard TAYLOR 3817 L3WIS 3812 KELT 3485 TAURA 2986 KAYLAN 2378 My score 9 …" at bounding box center [667, 544] width 1334 height 1089
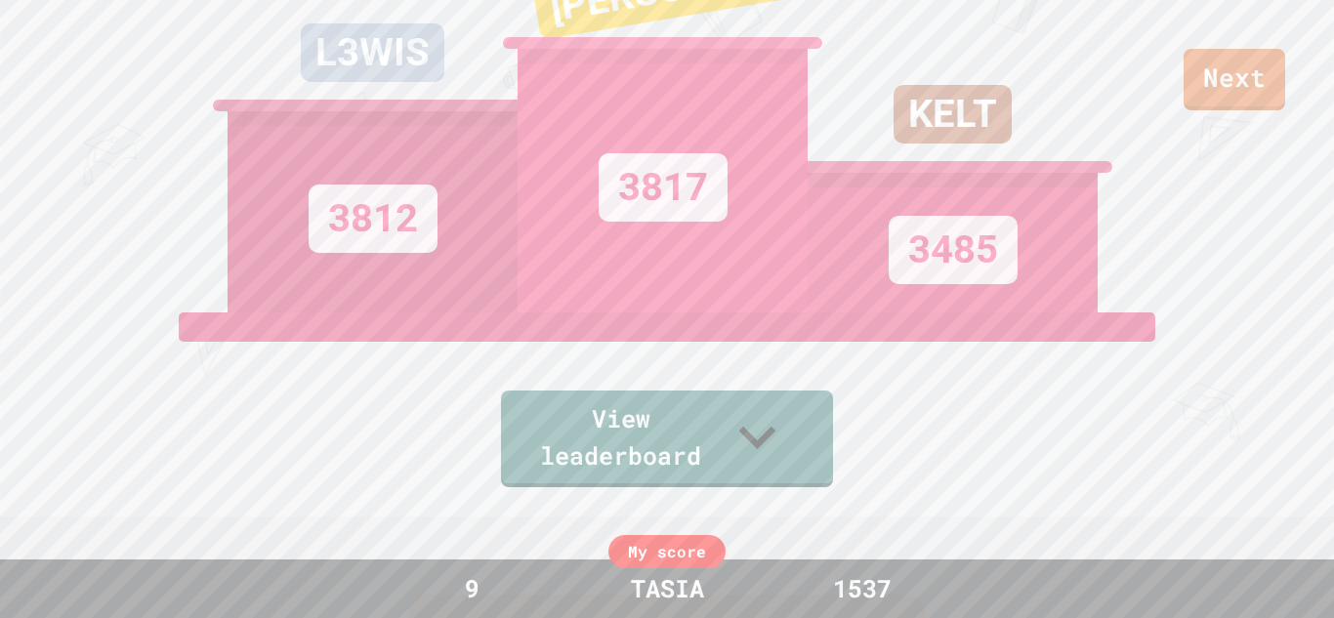
scroll to position [0, 0]
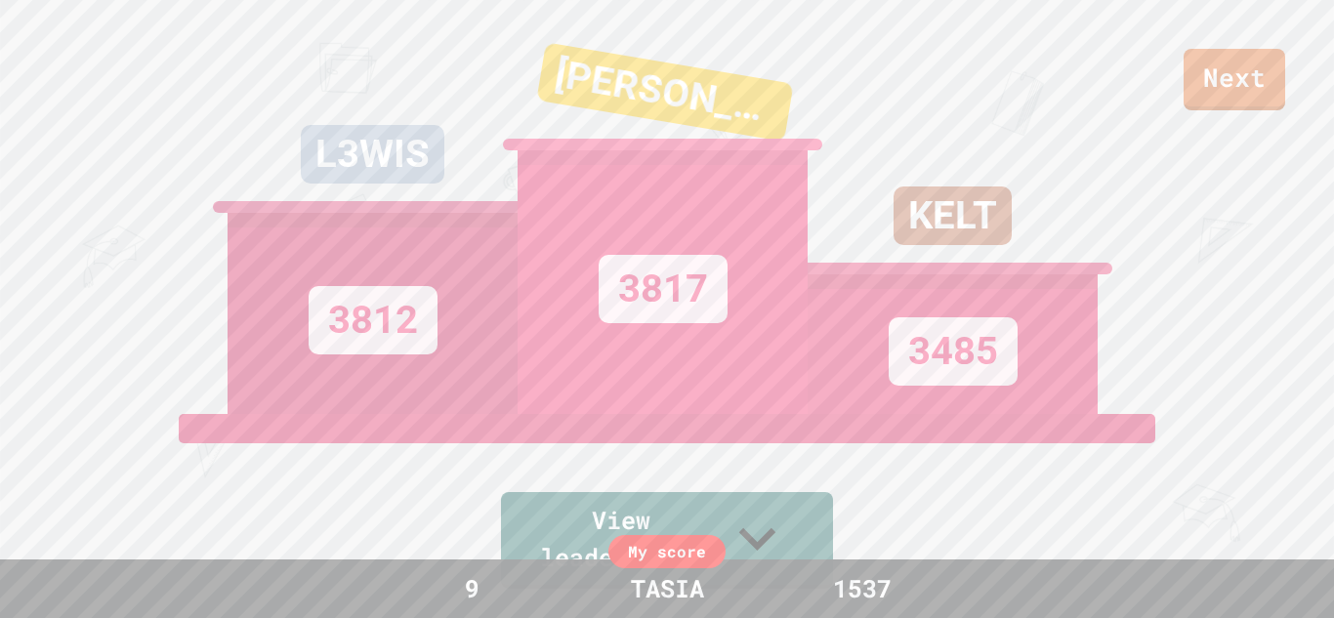
click at [1241, 93] on link "Next" at bounding box center [1235, 80] width 102 height 62
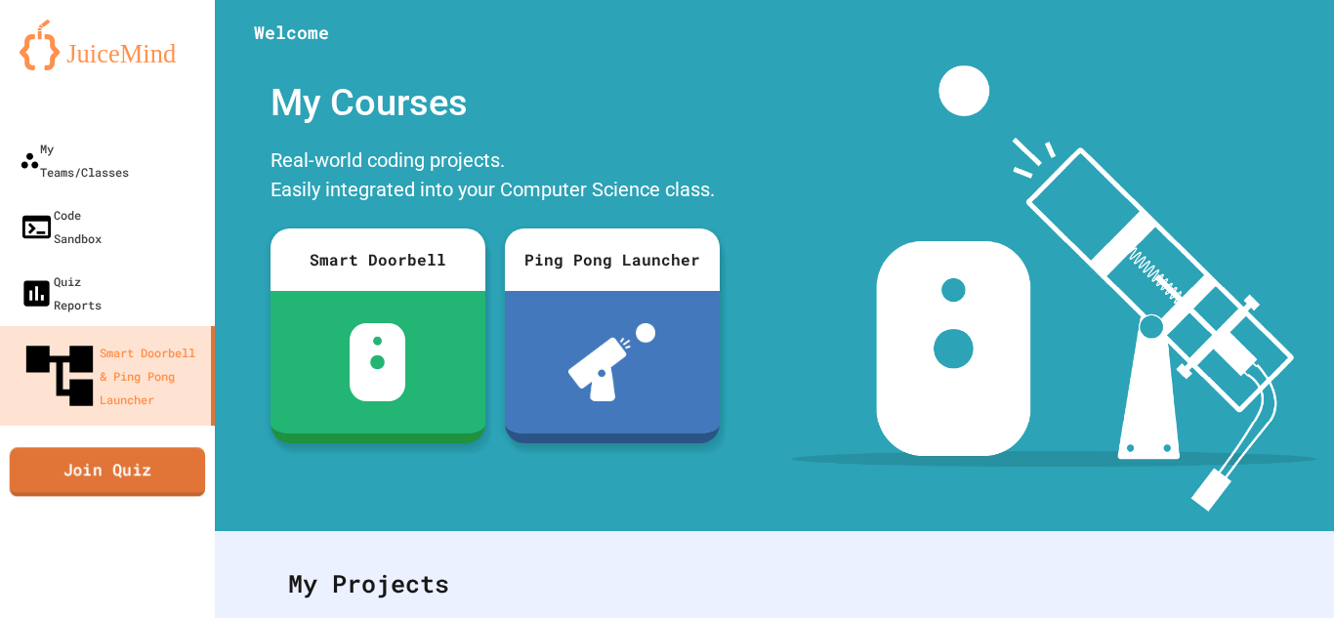
click at [101, 447] on link "Join Quiz" at bounding box center [108, 471] width 196 height 49
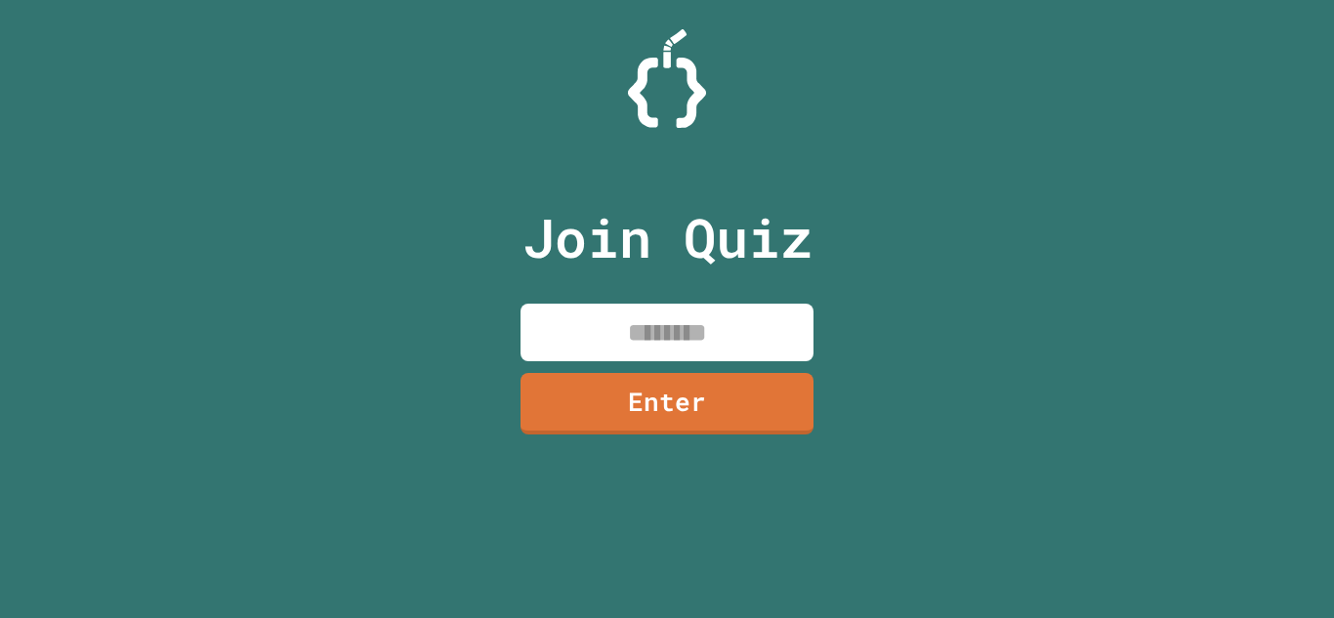
click at [619, 337] on input at bounding box center [667, 333] width 293 height 58
type input "********"
click at [633, 417] on link "Enter" at bounding box center [667, 401] width 283 height 64
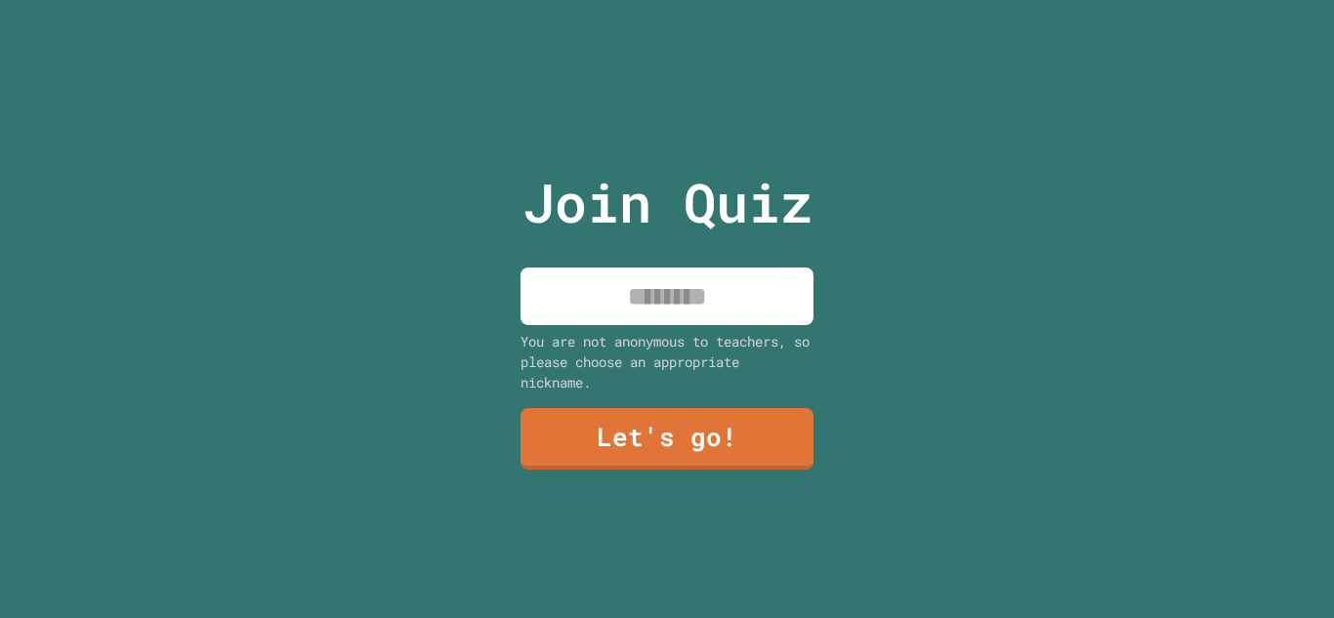
click at [666, 319] on input at bounding box center [667, 297] width 293 height 58
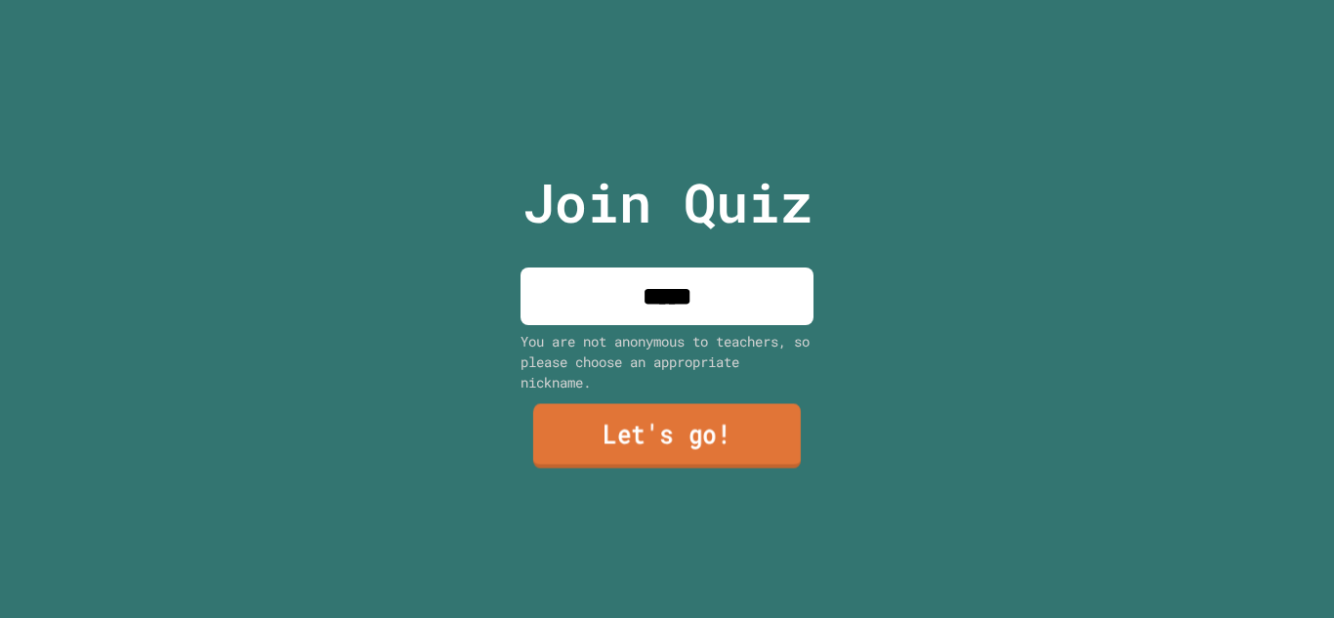
type input "*****"
click at [724, 447] on link "Let's go!" at bounding box center [667, 437] width 286 height 64
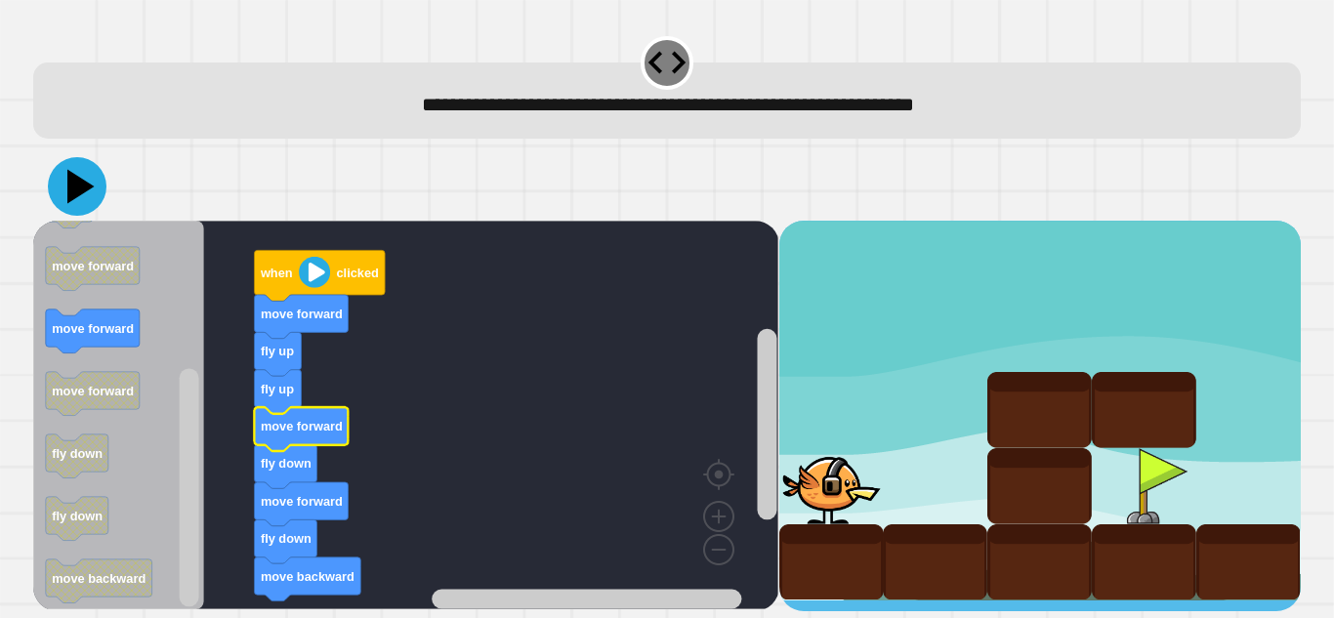
click at [84, 177] on icon at bounding box center [77, 186] width 59 height 59
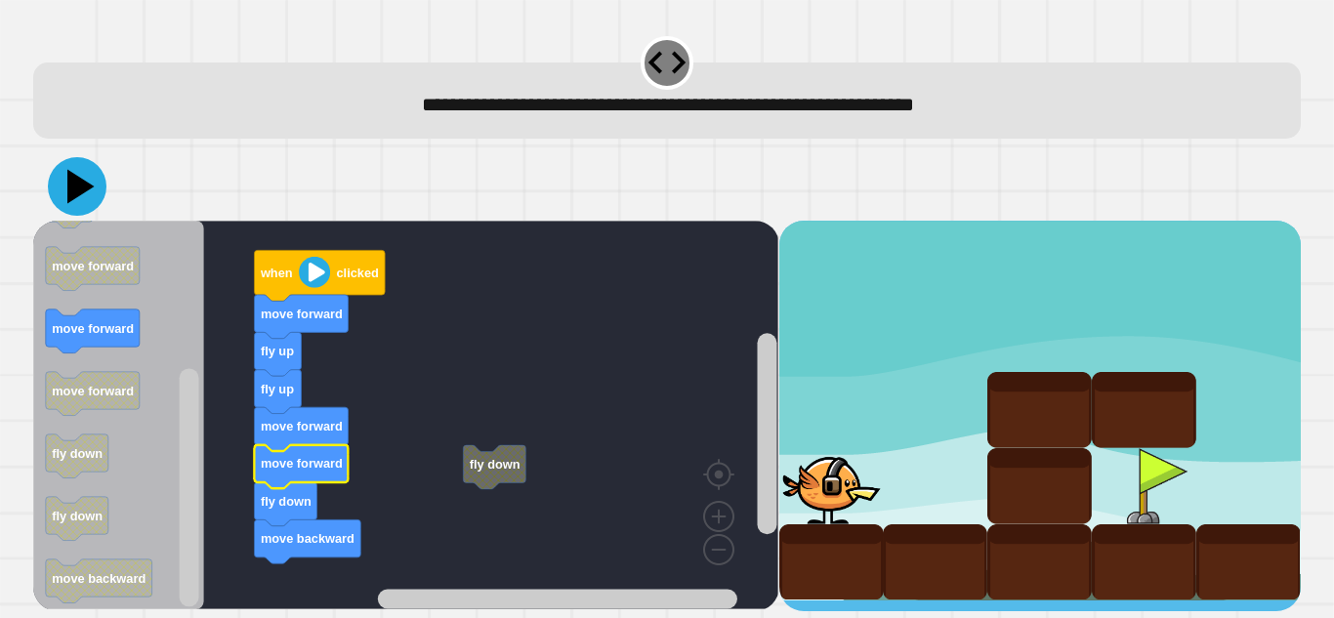
click at [63, 189] on icon at bounding box center [77, 186] width 59 height 59
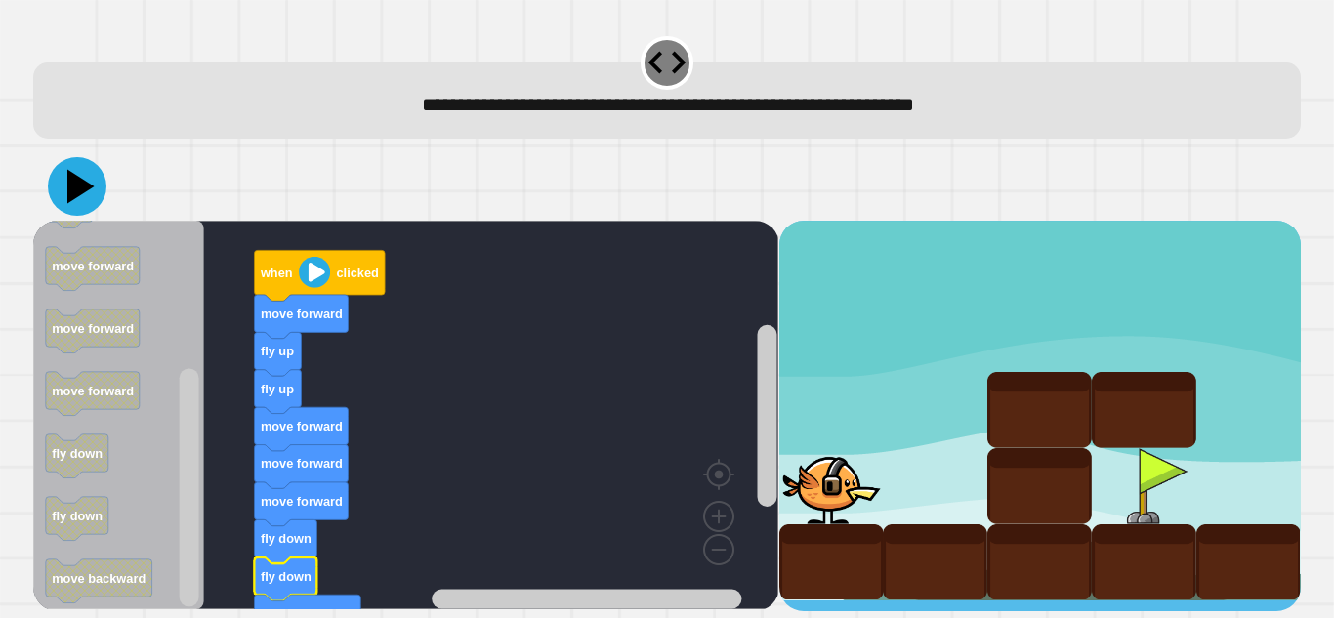
click at [70, 183] on icon at bounding box center [80, 187] width 27 height 34
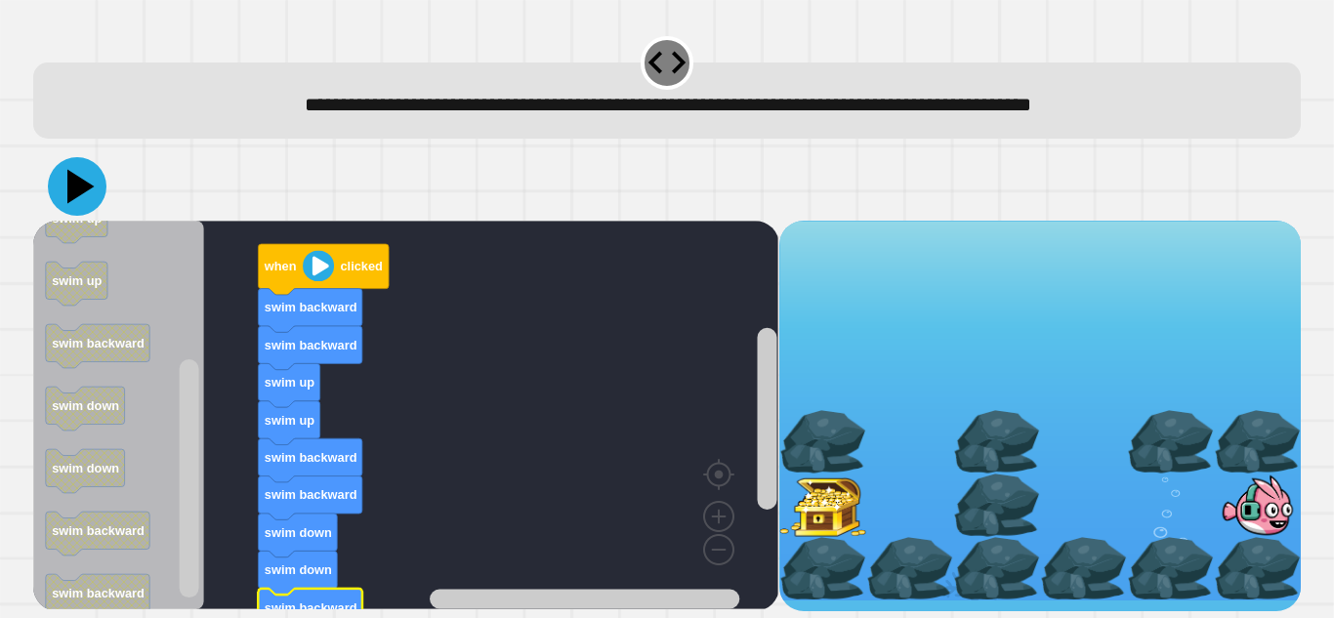
click at [68, 170] on icon at bounding box center [77, 186] width 59 height 59
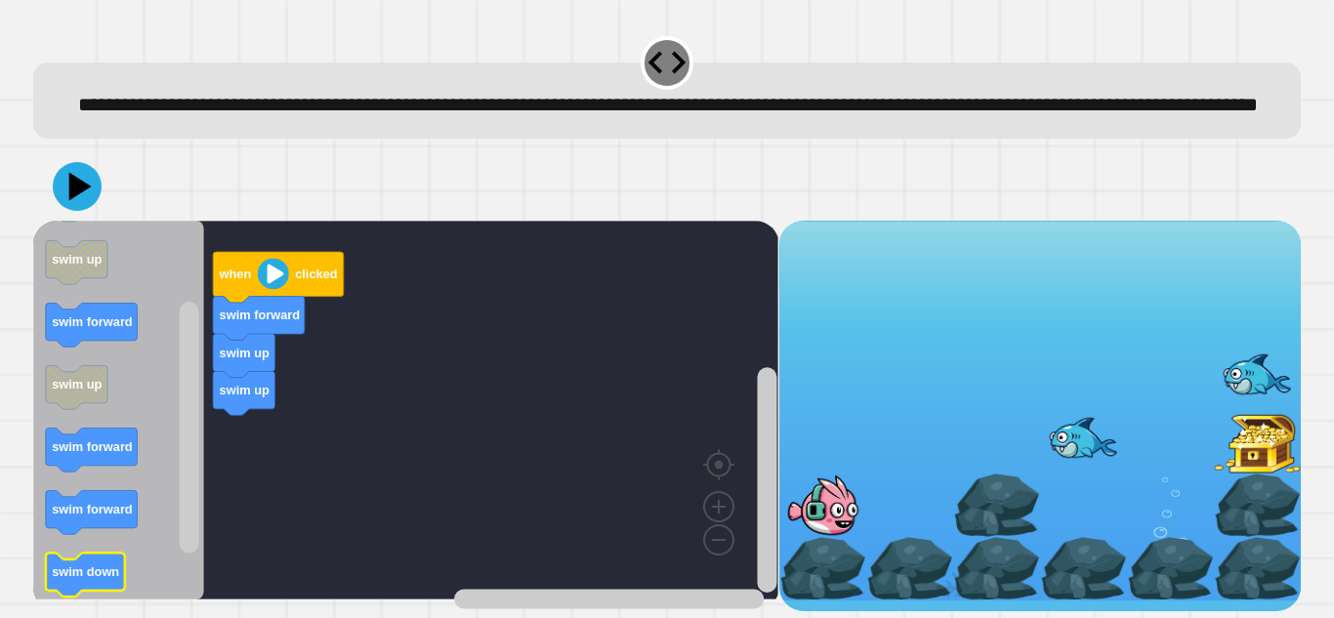
click at [123, 462] on icon "Blockly Workspace" at bounding box center [92, 450] width 92 height 44
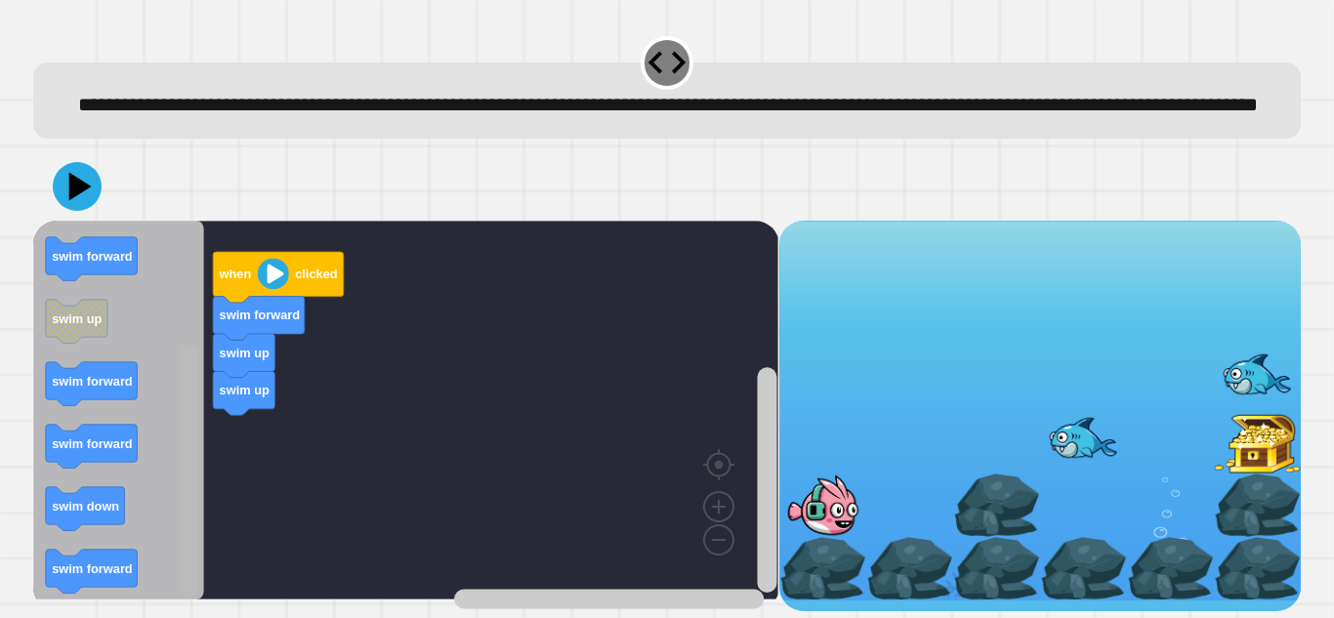
click at [191, 550] on rect "Blockly Workspace" at bounding box center [190, 472] width 20 height 252
click at [191, 486] on rect "Blockly Workspace" at bounding box center [190, 472] width 20 height 252
click at [183, 451] on rect "Blockly Workspace" at bounding box center [190, 472] width 20 height 252
click at [181, 509] on rect "Blockly Workspace" at bounding box center [190, 472] width 20 height 252
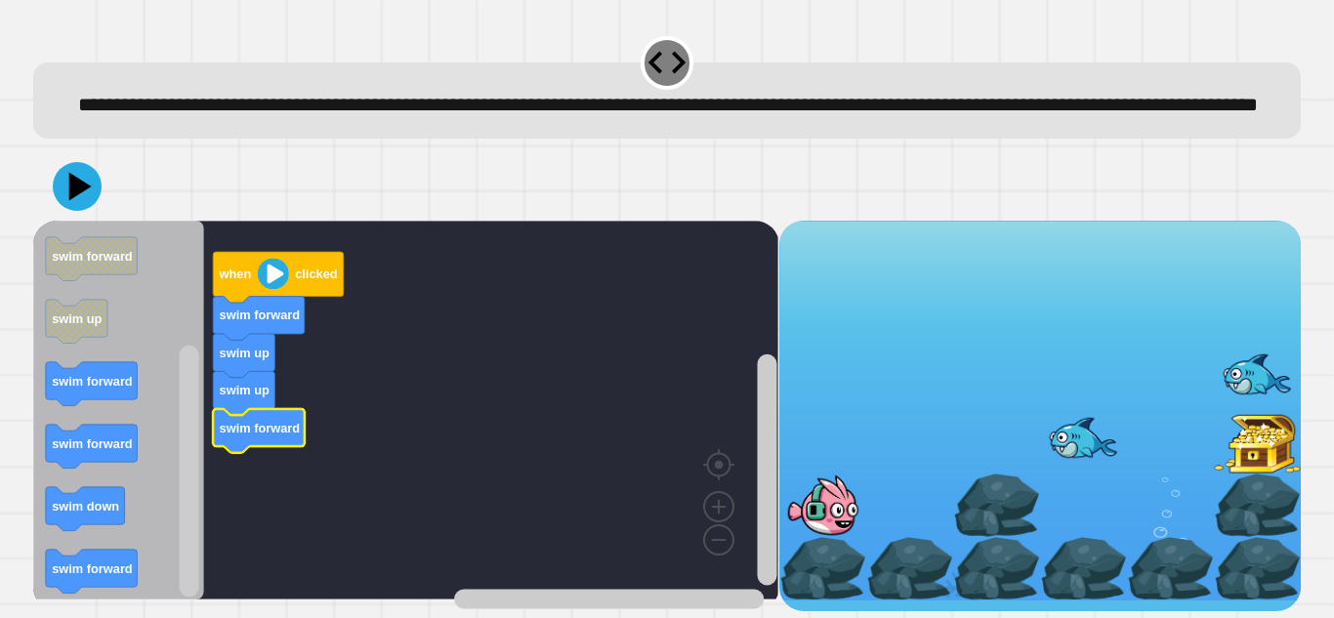
scroll to position [21, 0]
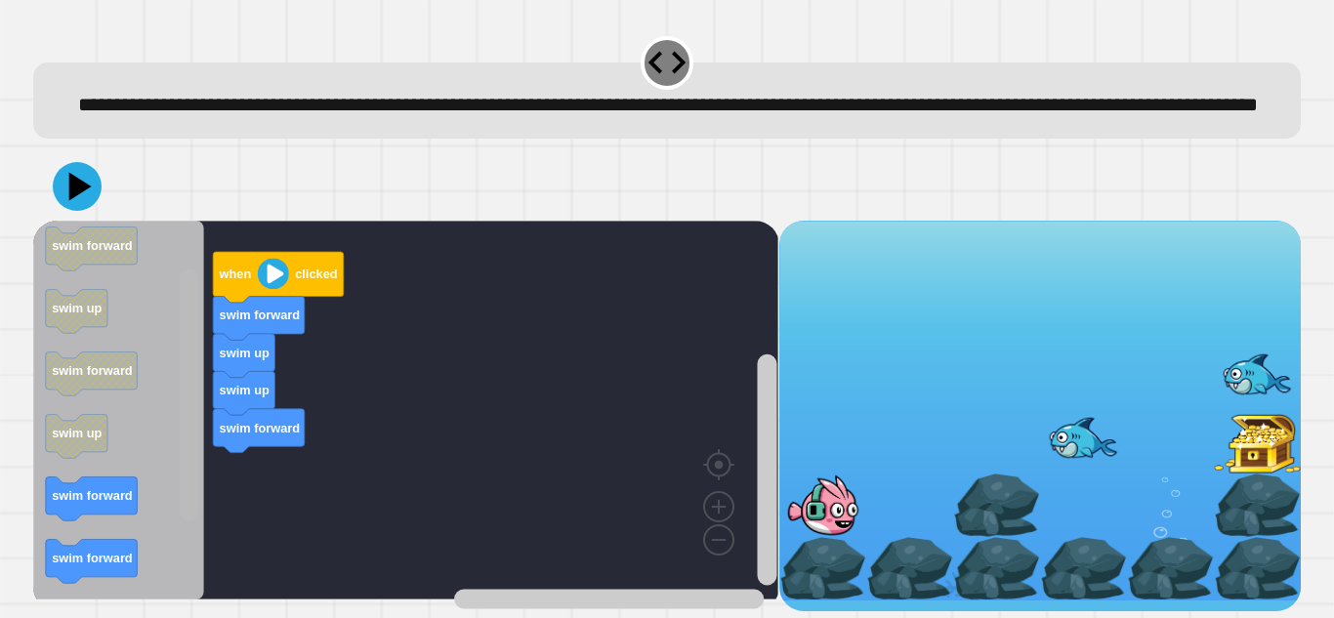
click at [171, 510] on div "when clicked swim forward swim up swim up swim forward when clicked swim forwar…" at bounding box center [405, 416] width 745 height 391
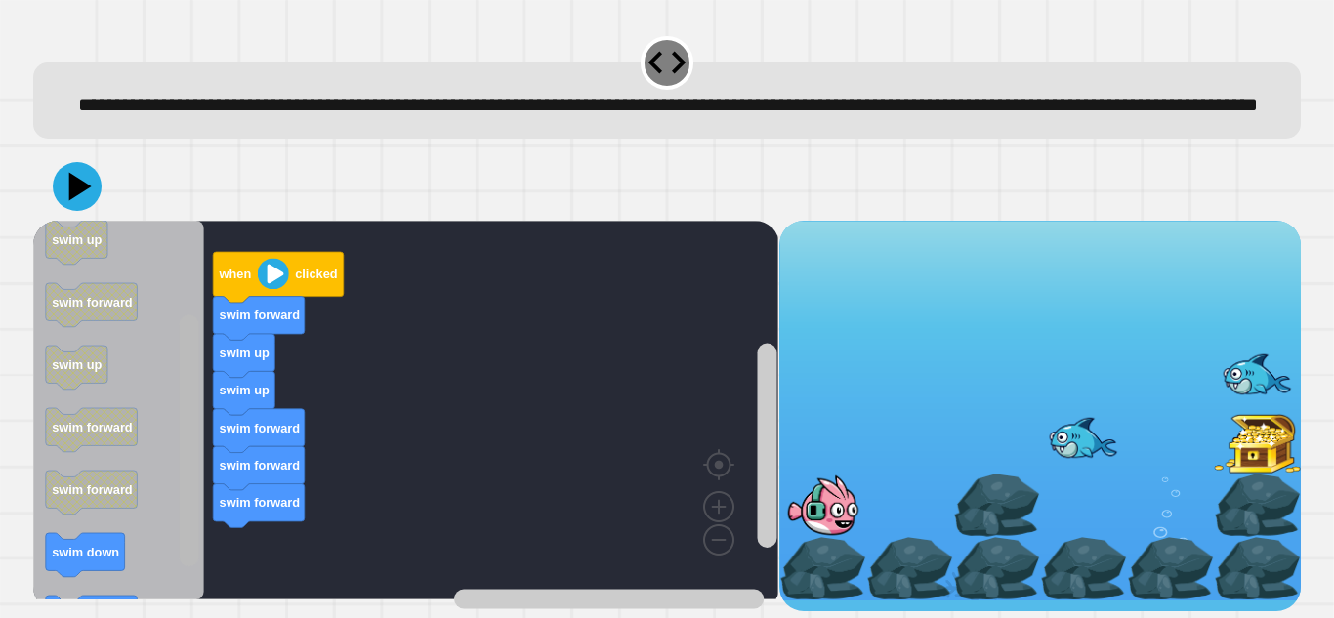
click at [193, 455] on rect "Blockly Workspace" at bounding box center [190, 442] width 20 height 252
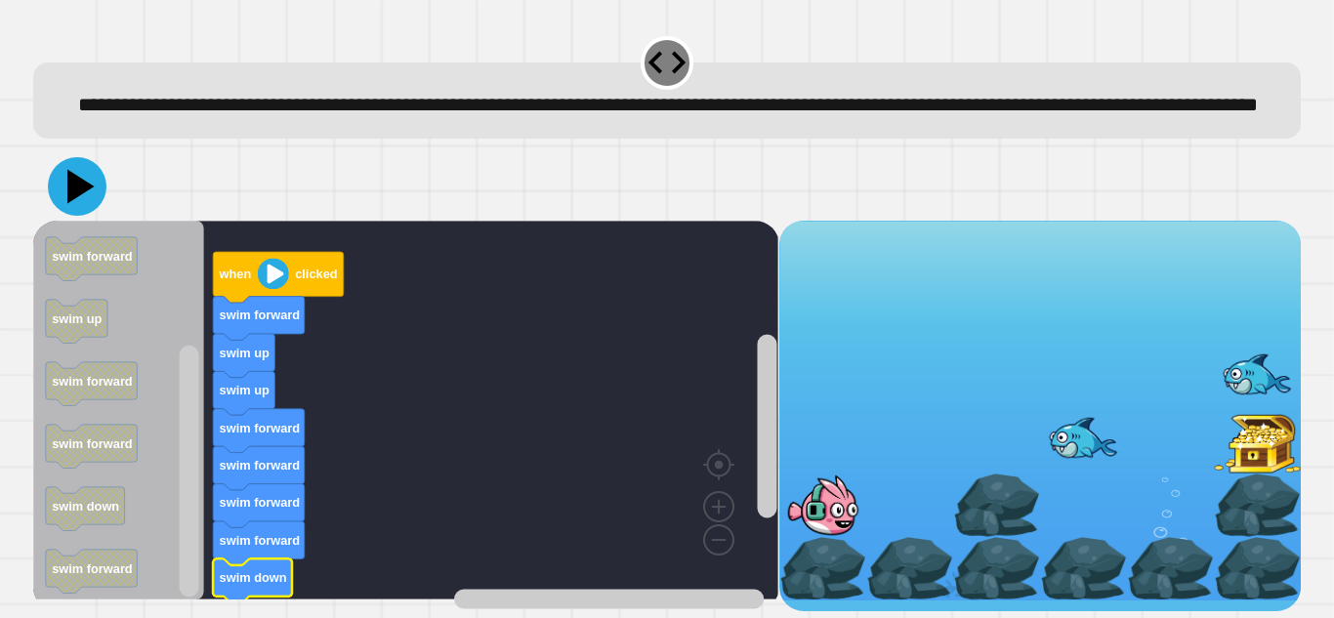
click at [65, 200] on icon at bounding box center [77, 186] width 59 height 59
drag, startPoint x: 176, startPoint y: 407, endPoint x: 190, endPoint y: 457, distance: 51.7
click at [190, 457] on icon "Blockly Workspace" at bounding box center [189, 411] width 24 height 374
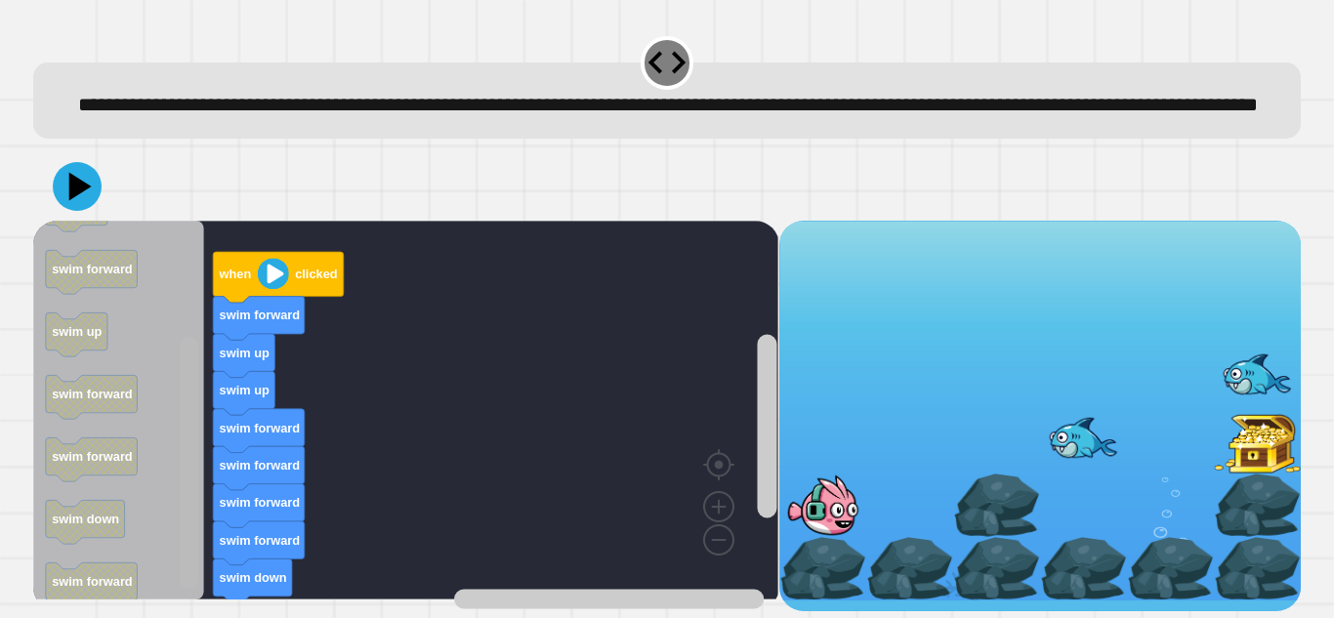
click at [181, 387] on rect "Blockly Workspace" at bounding box center [190, 463] width 20 height 252
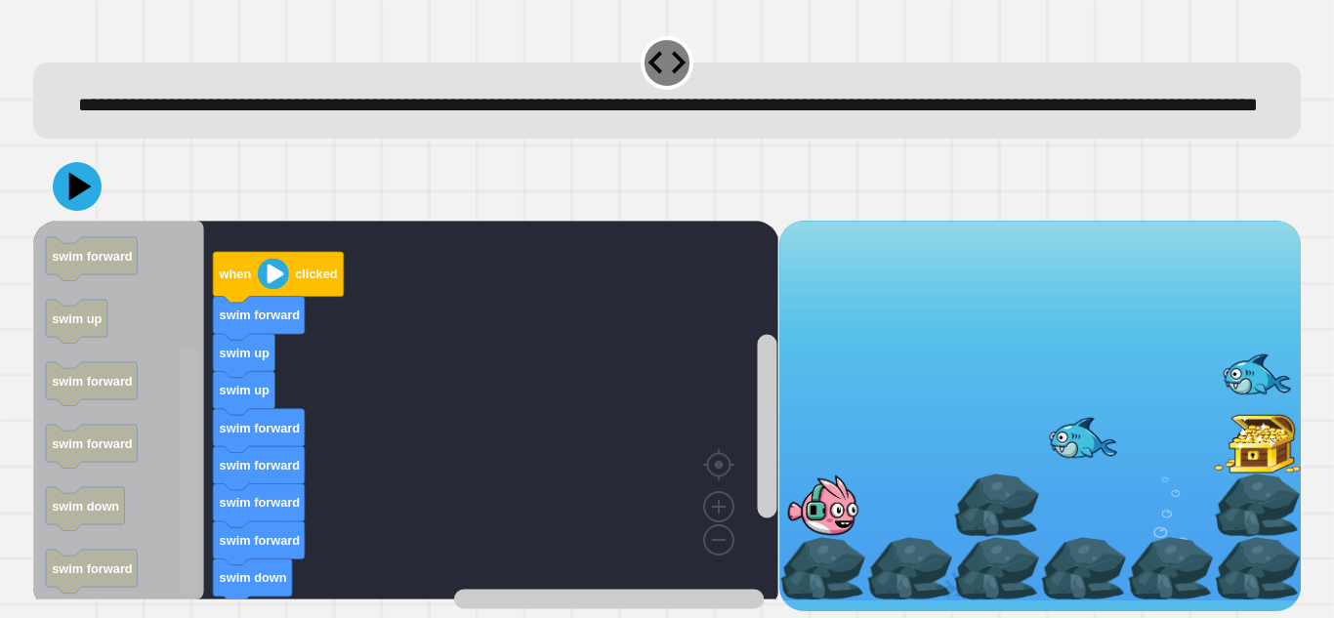
click at [160, 491] on div "when clicked swim forward swim up swim up swim forward swim forward swim forwar…" at bounding box center [405, 416] width 745 height 391
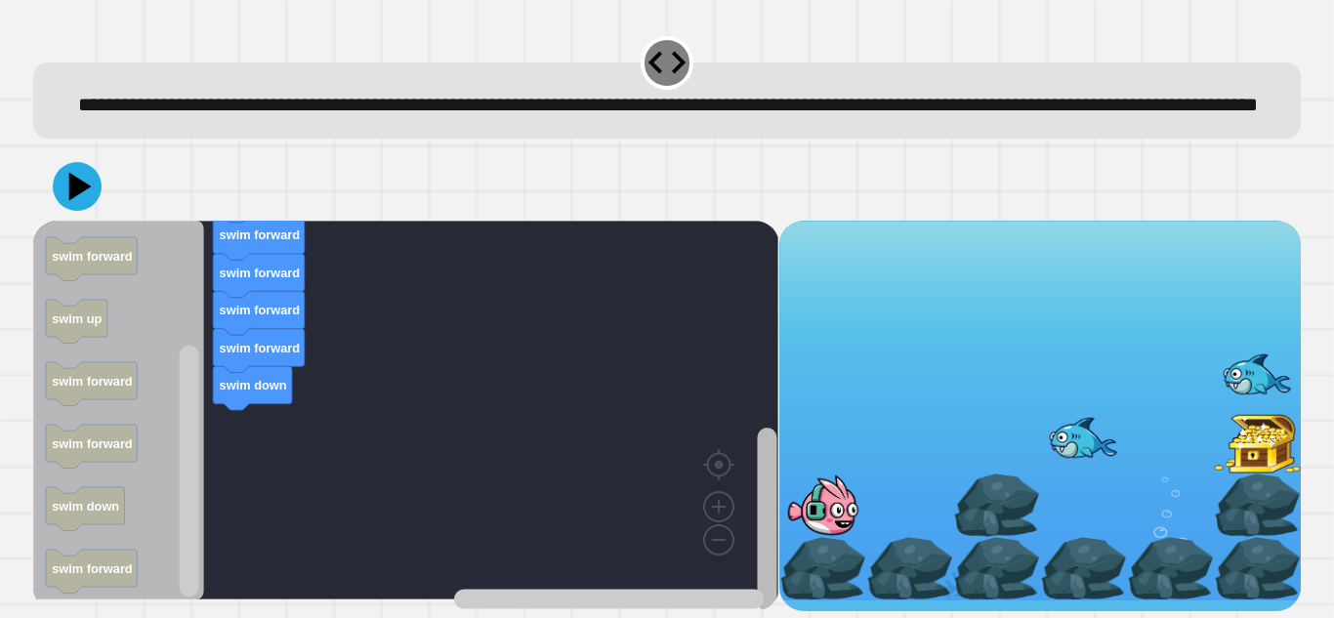
click at [764, 566] on rect "Blockly Workspace" at bounding box center [767, 520] width 20 height 184
click at [187, 459] on rect "Blockly Workspace" at bounding box center [190, 472] width 20 height 252
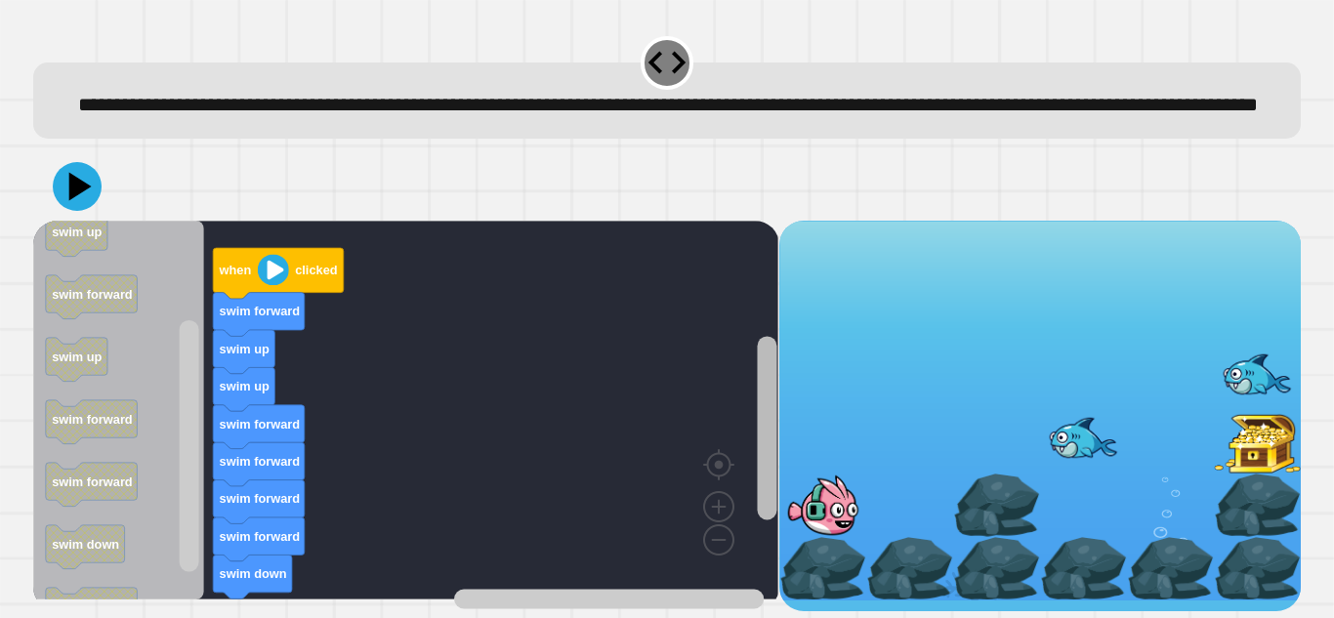
click at [775, 451] on rect "Blockly Workspace" at bounding box center [767, 429] width 20 height 184
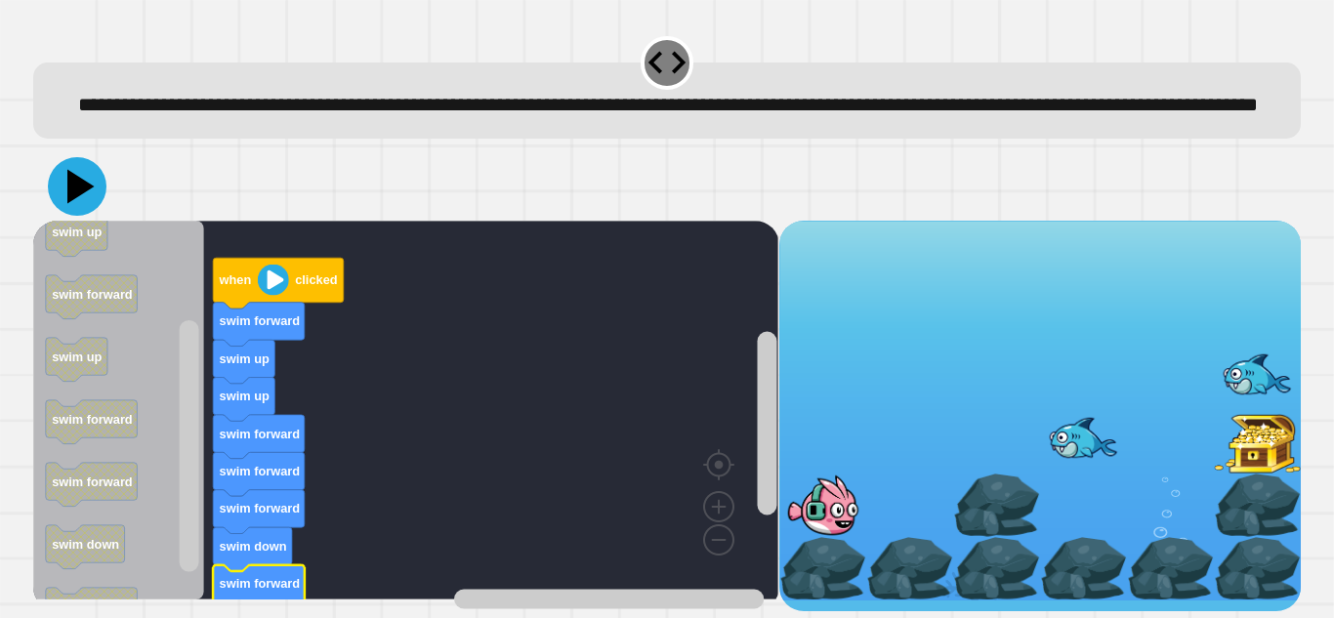
click at [76, 204] on icon at bounding box center [80, 187] width 27 height 34
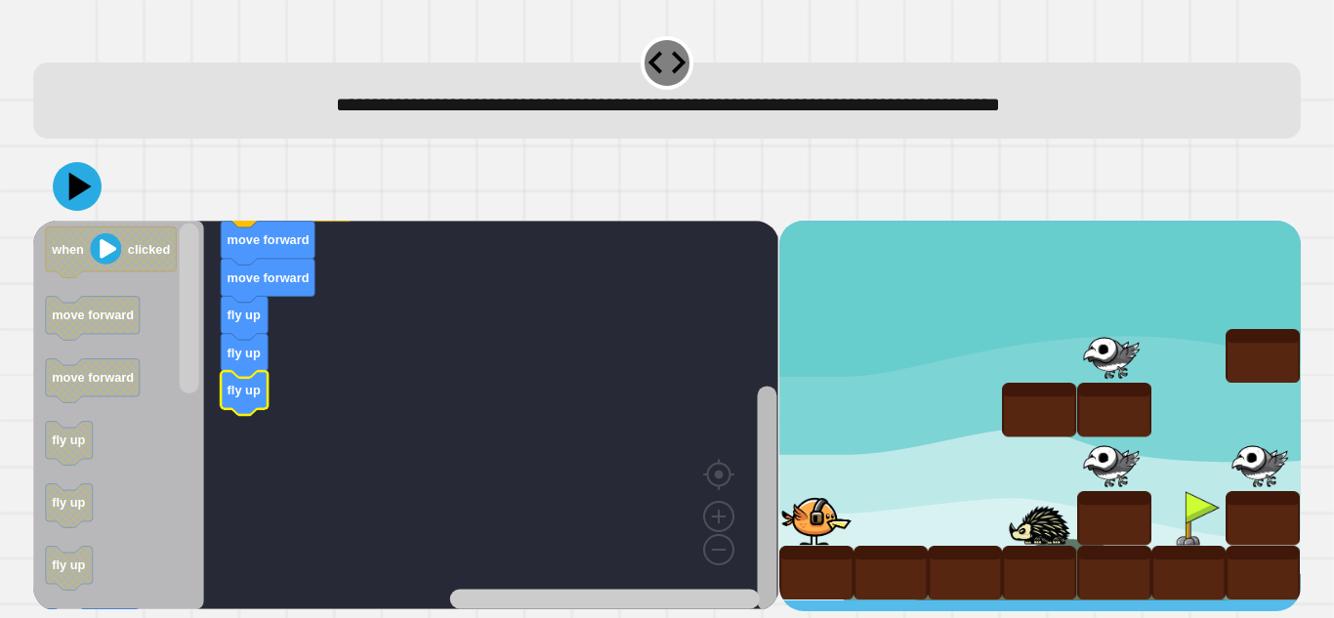
click at [763, 463] on rect "Blockly Workspace" at bounding box center [767, 500] width 20 height 226
click at [190, 384] on rect "Blockly Workspace" at bounding box center [190, 309] width 20 height 170
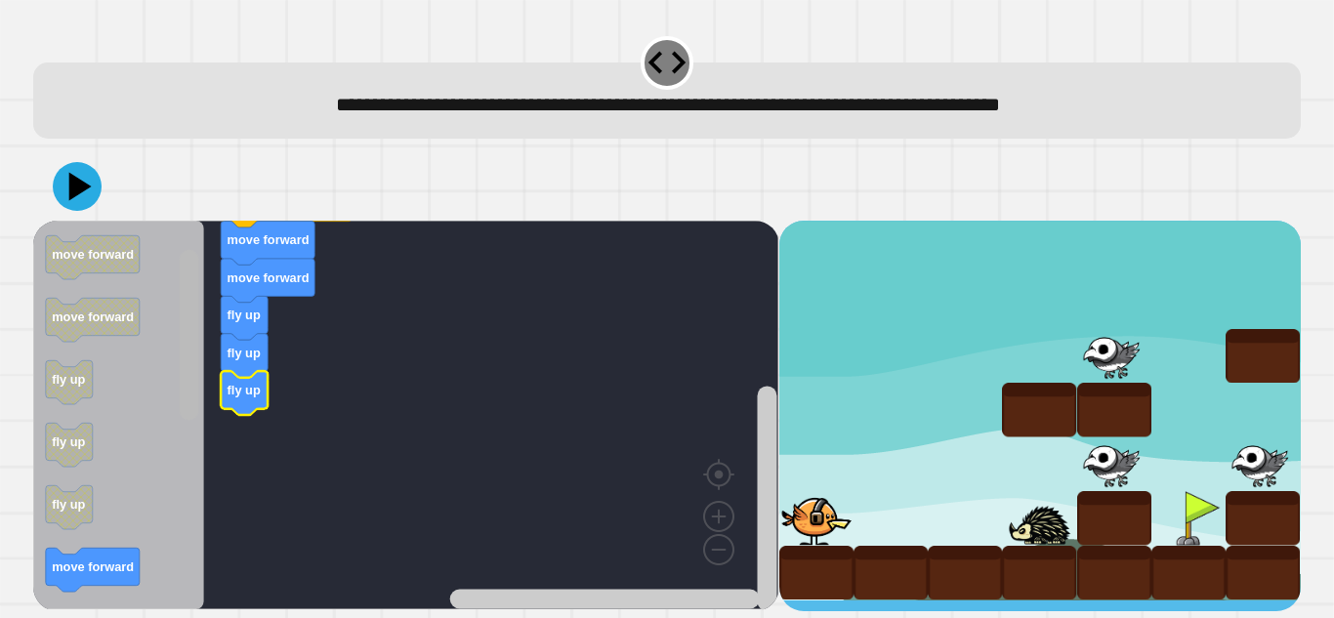
click at [190, 384] on rect "Blockly Workspace" at bounding box center [190, 335] width 20 height 170
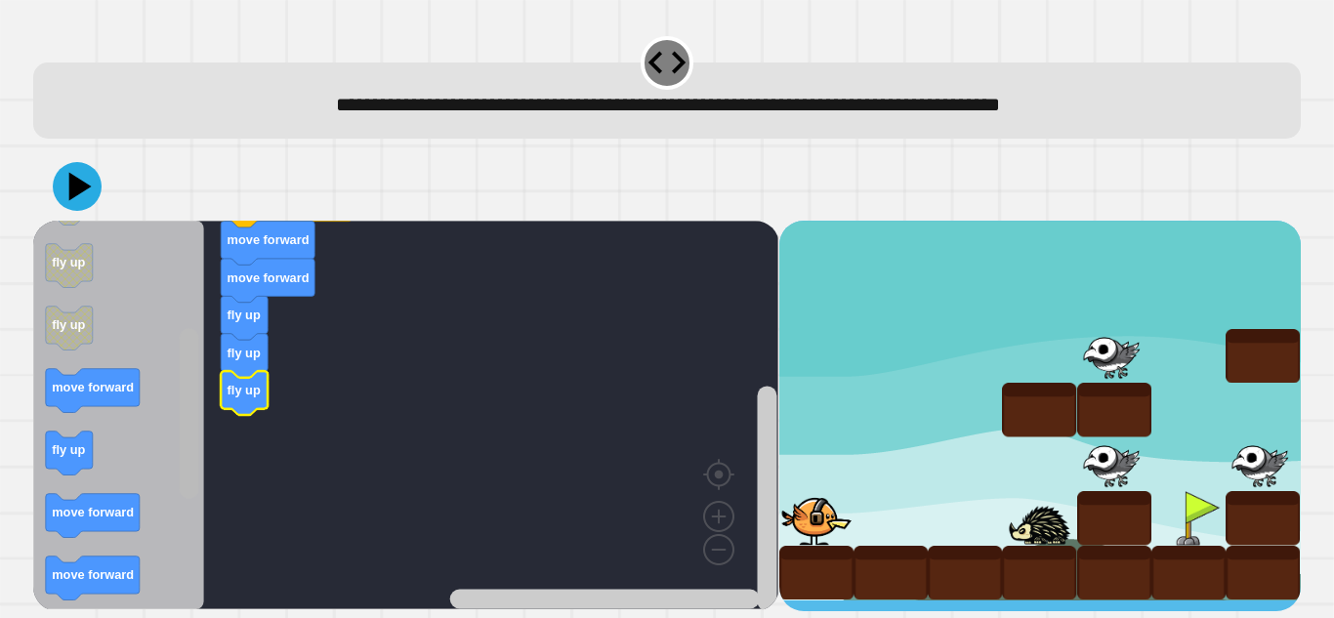
click at [180, 467] on rect "Blockly Workspace" at bounding box center [190, 413] width 20 height 170
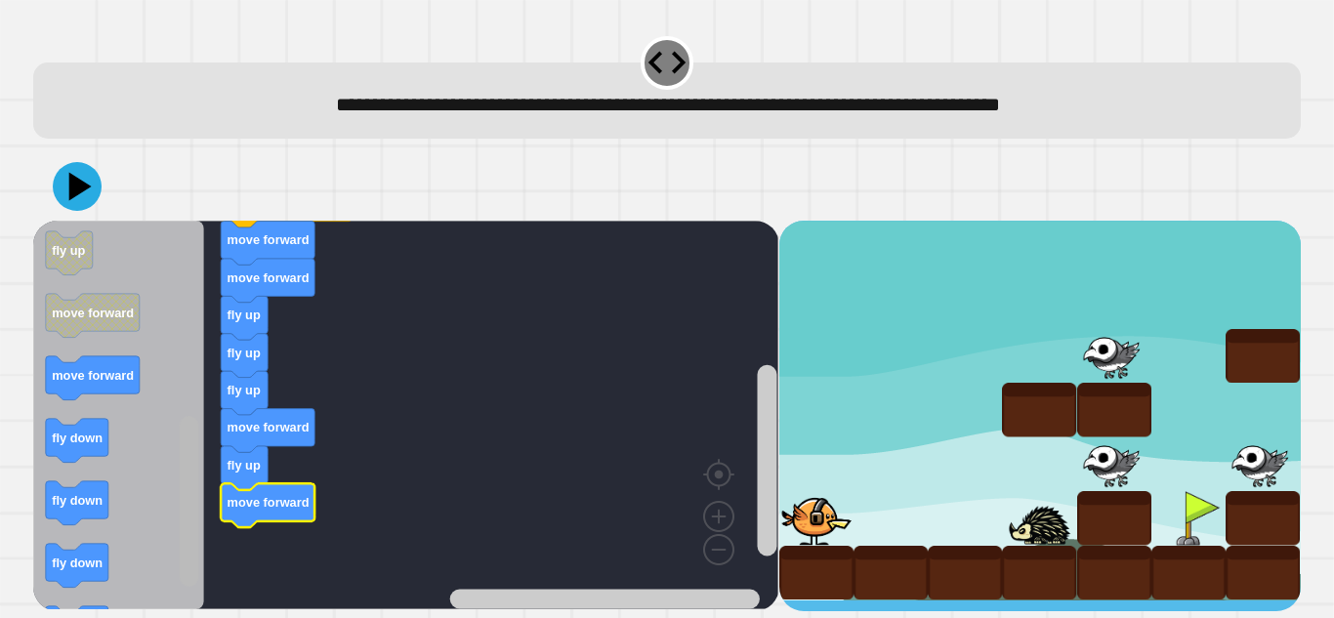
click at [167, 535] on div "when clicked move forward move forward fly up fly up fly up move forward fly up…" at bounding box center [405, 416] width 745 height 391
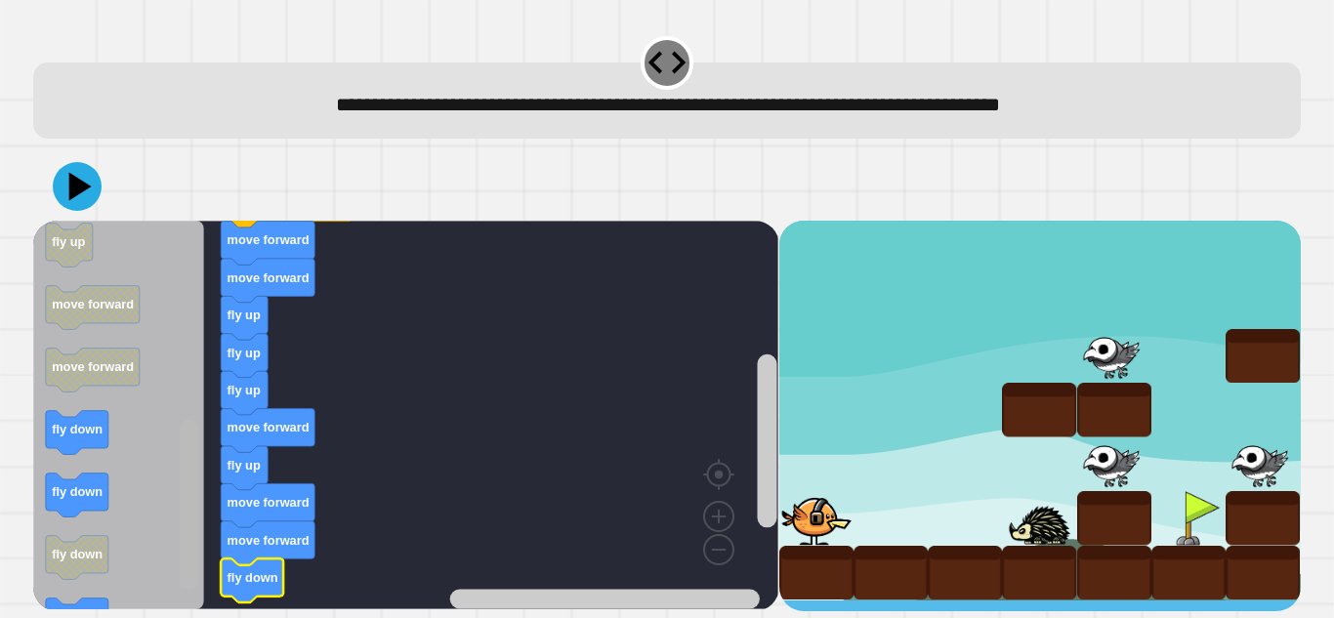
click at [190, 494] on rect "Blockly Workspace" at bounding box center [190, 505] width 20 height 170
click at [174, 431] on icon "Blockly Workspace" at bounding box center [118, 415] width 171 height 389
click at [171, 449] on icon "Blockly Workspace" at bounding box center [118, 415] width 171 height 389
click at [188, 464] on rect "Blockly Workspace" at bounding box center [190, 505] width 20 height 170
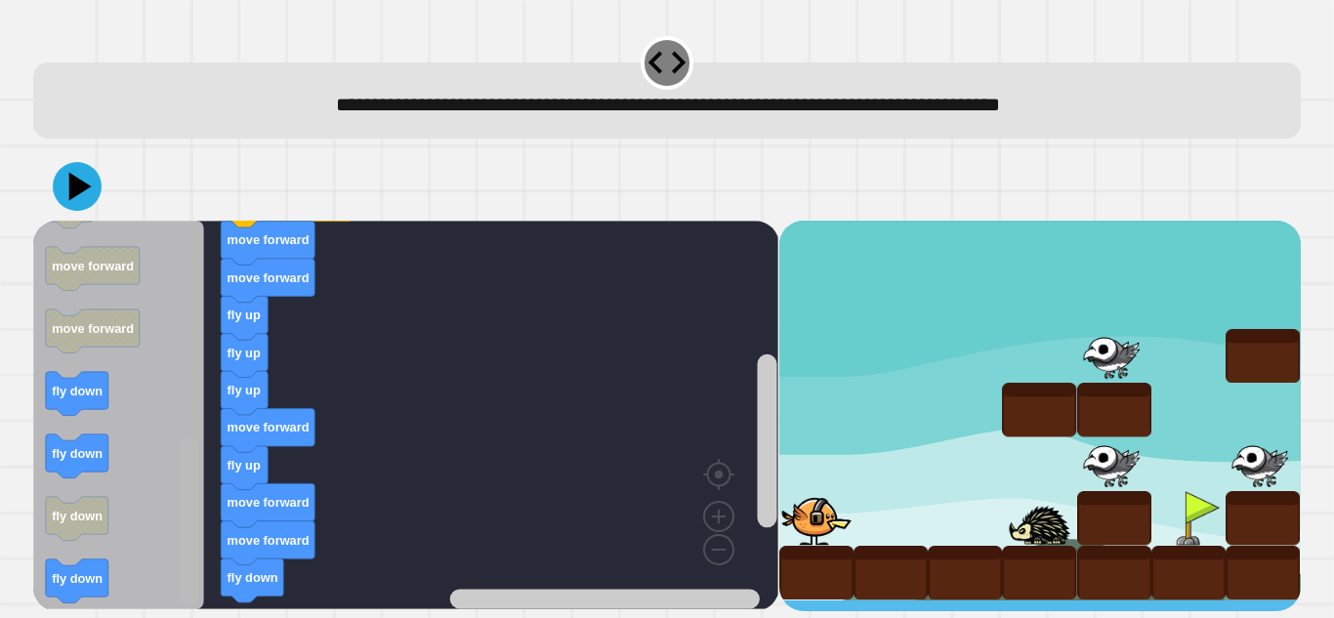
click at [182, 580] on rect "Blockly Workspace" at bounding box center [190, 522] width 20 height 170
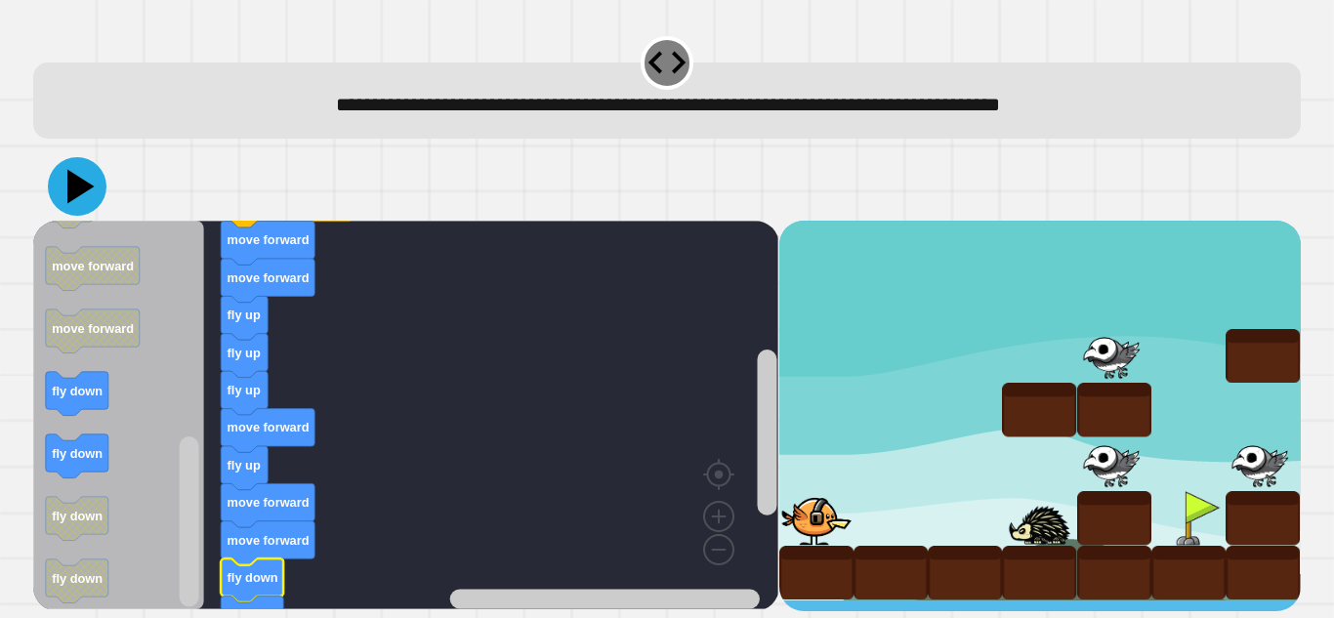
click at [67, 193] on icon at bounding box center [77, 186] width 59 height 59
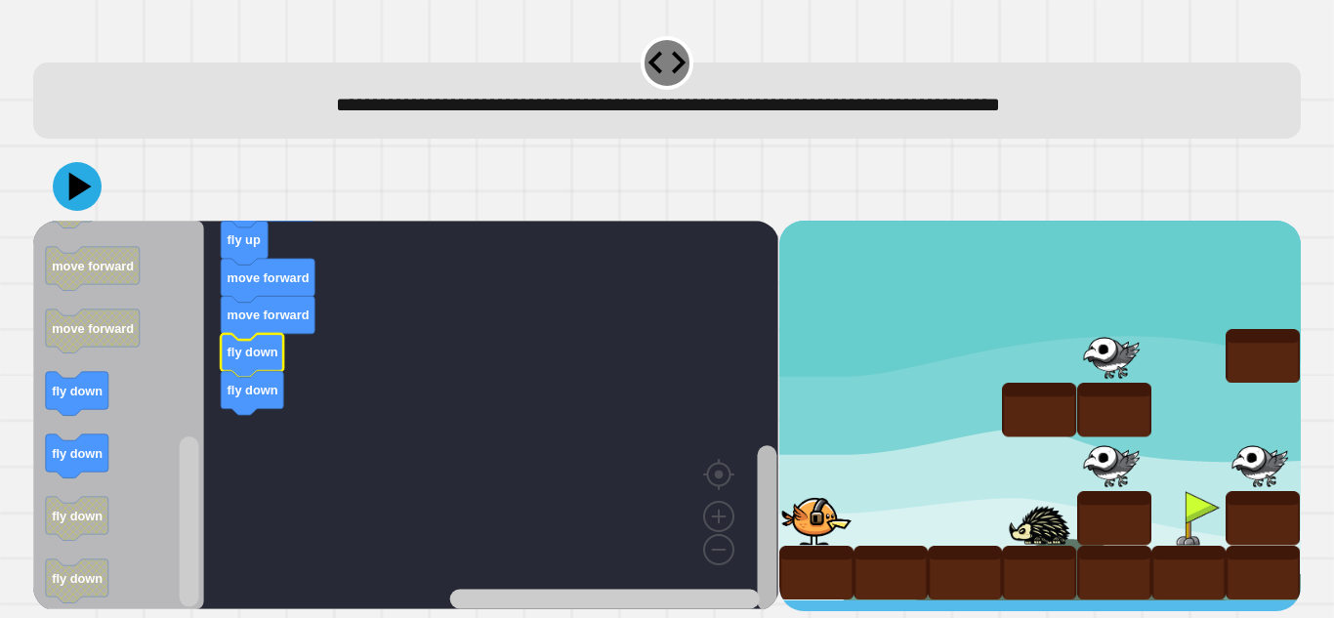
click at [752, 576] on div "when clicked move forward move forward fly up fly up fly up move forward fly up…" at bounding box center [405, 416] width 745 height 391
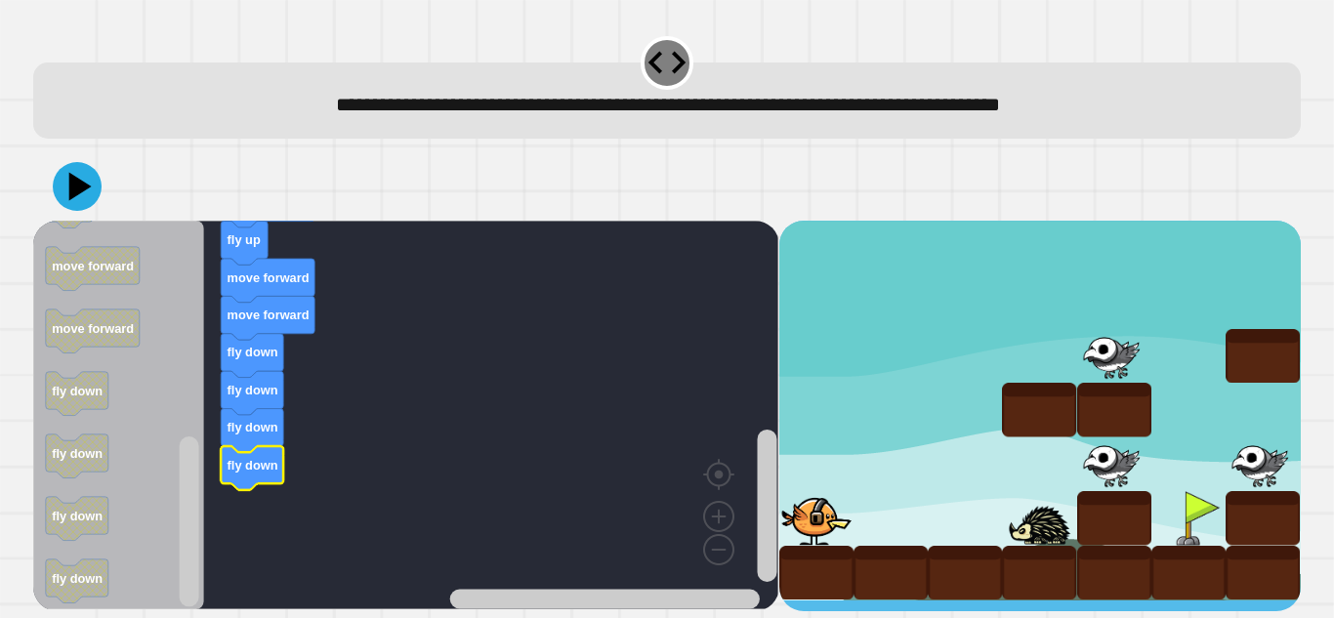
click at [74, 200] on icon at bounding box center [77, 186] width 49 height 49
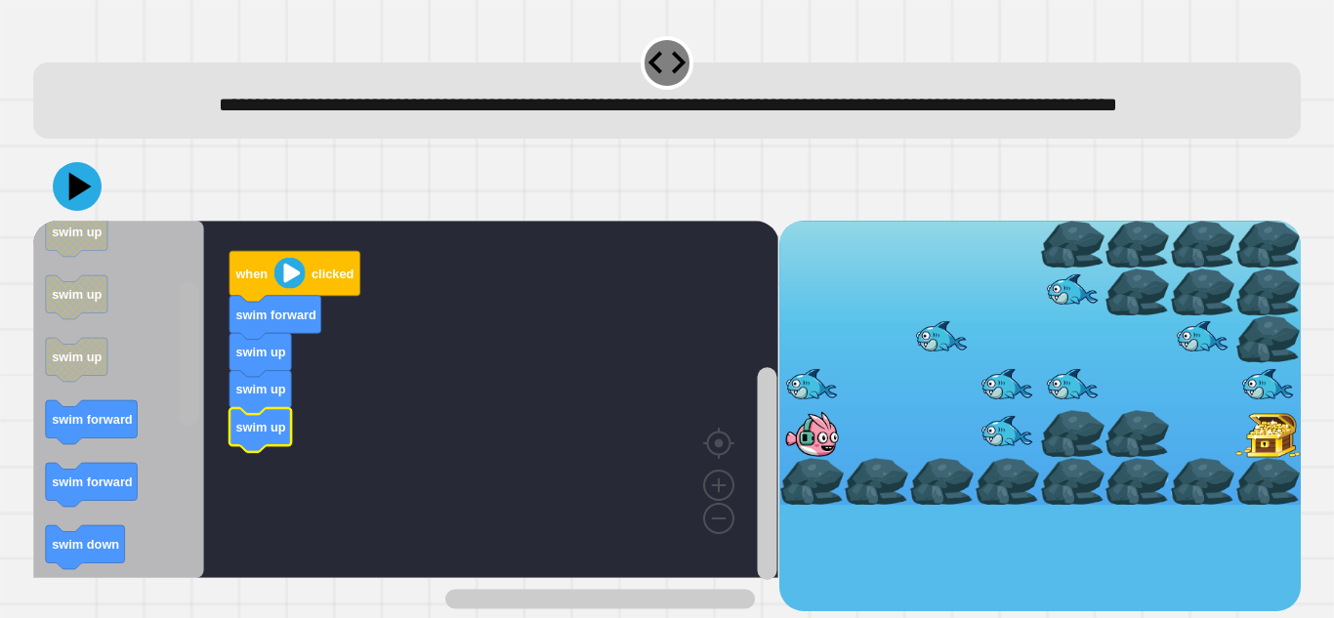
click at [190, 417] on rect "Blockly Workspace" at bounding box center [190, 354] width 20 height 144
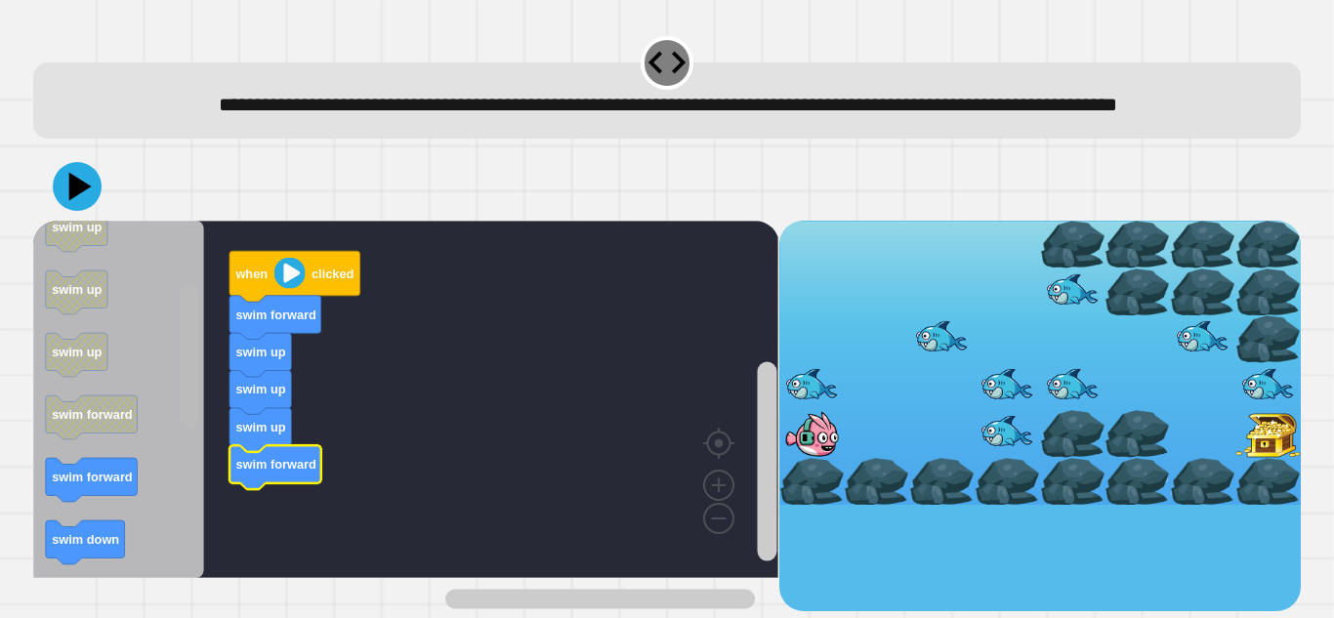
drag, startPoint x: 177, startPoint y: 428, endPoint x: 183, endPoint y: 475, distance: 47.3
click at [183, 475] on icon "Blockly Workspace" at bounding box center [189, 400] width 24 height 353
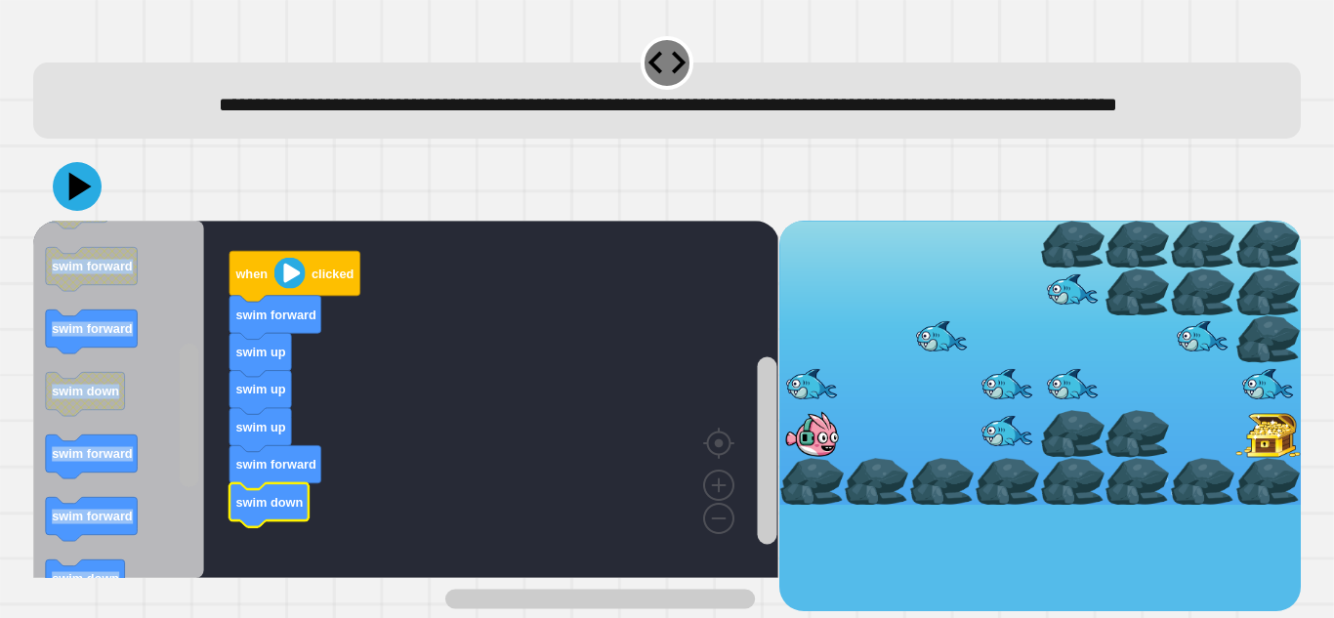
click at [189, 487] on rect "Blockly Workspace" at bounding box center [190, 416] width 20 height 144
click at [174, 530] on icon "Blockly Workspace" at bounding box center [118, 400] width 171 height 358
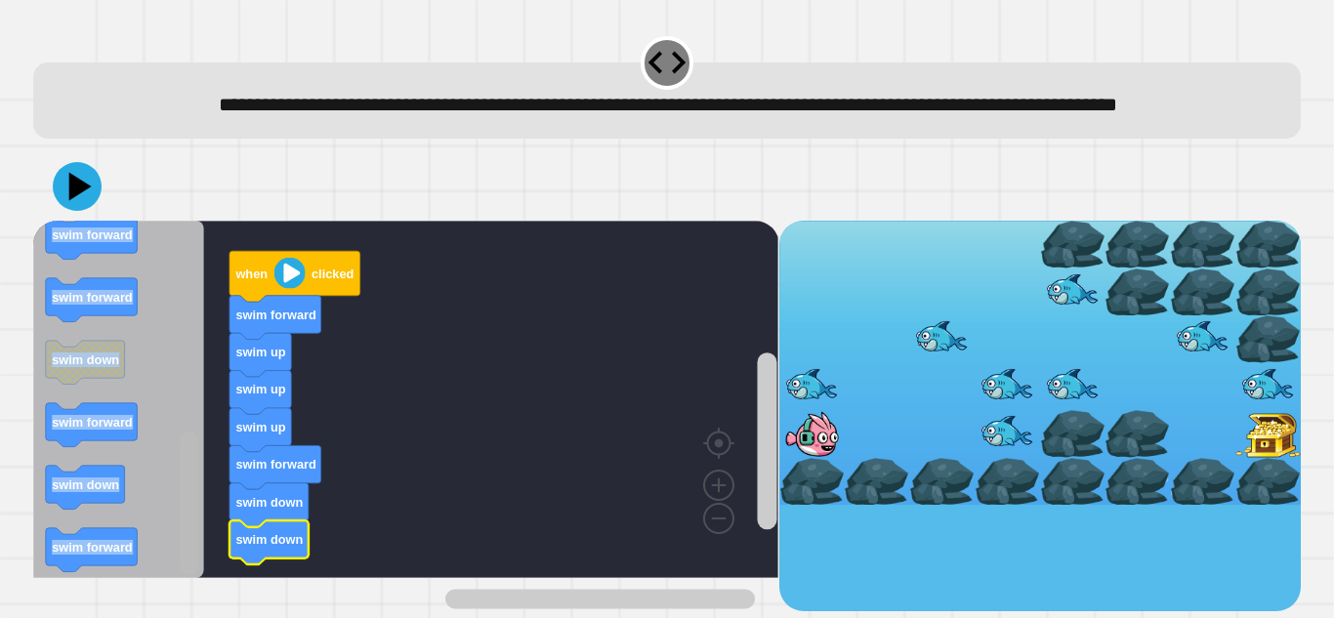
click at [182, 546] on rect "Blockly Workspace" at bounding box center [190, 504] width 20 height 144
click at [179, 576] on g "Blockly Workspace" at bounding box center [189, 400] width 24 height 353
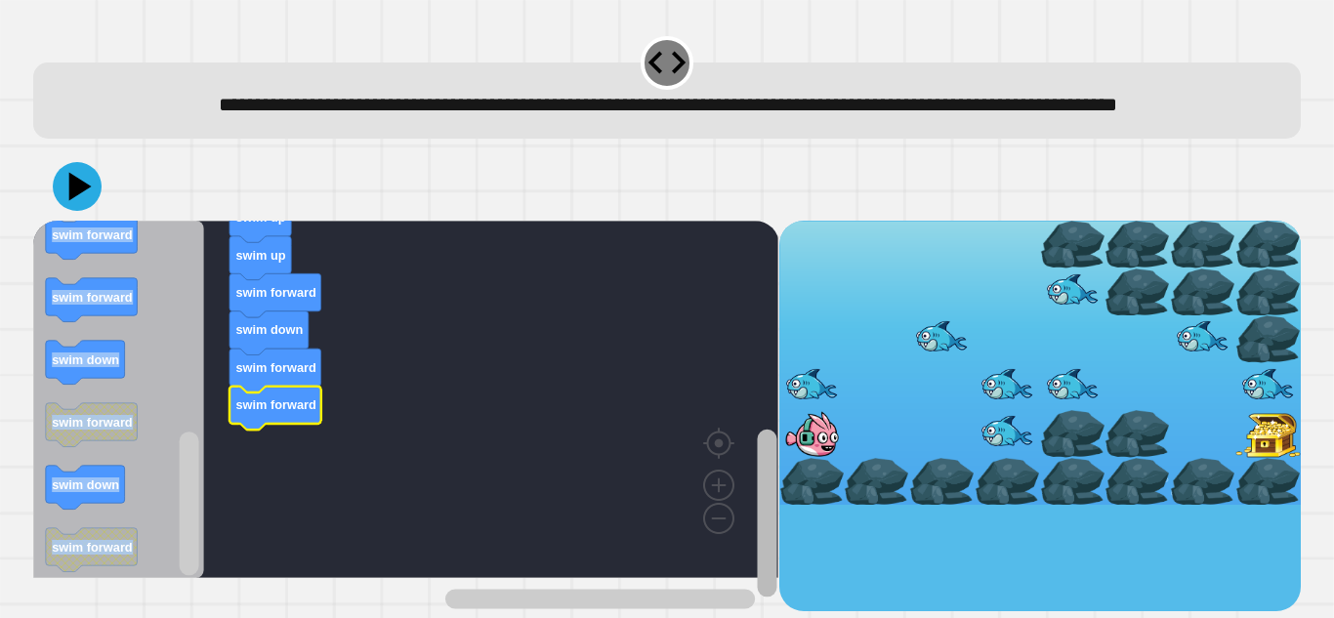
click at [748, 480] on div "when clicked swim forward swim up swim up swim up swim forward swim down swim f…" at bounding box center [405, 416] width 745 height 391
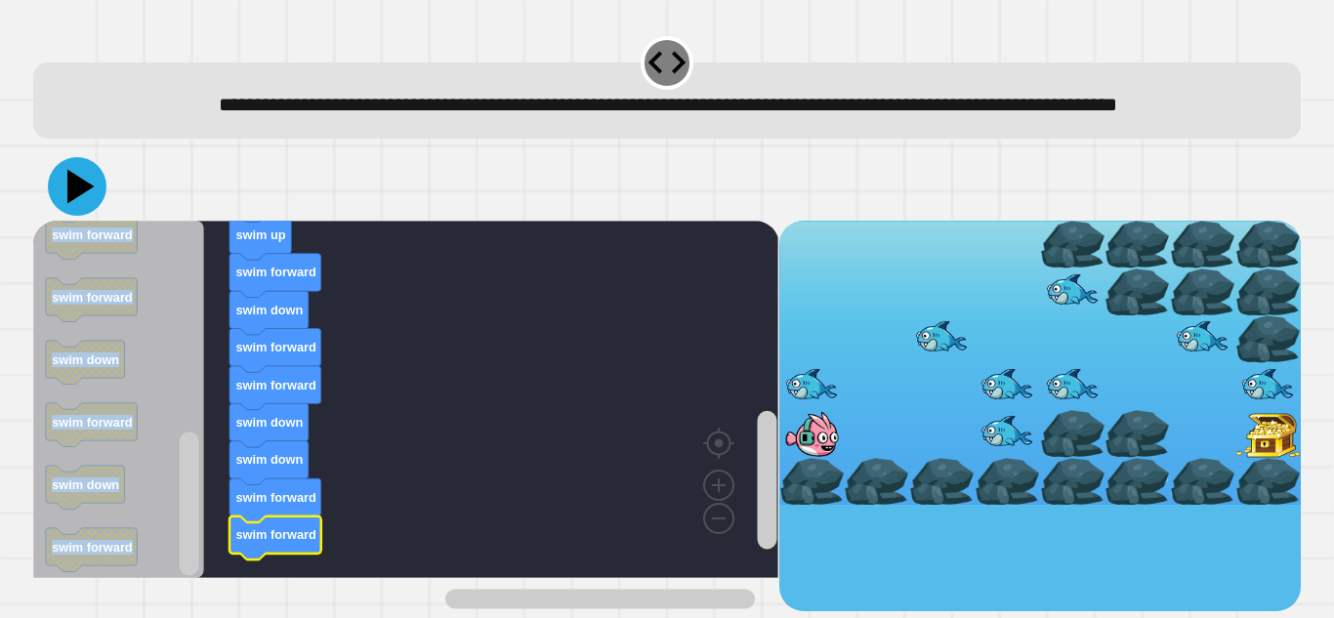
click at [67, 216] on icon at bounding box center [77, 186] width 59 height 59
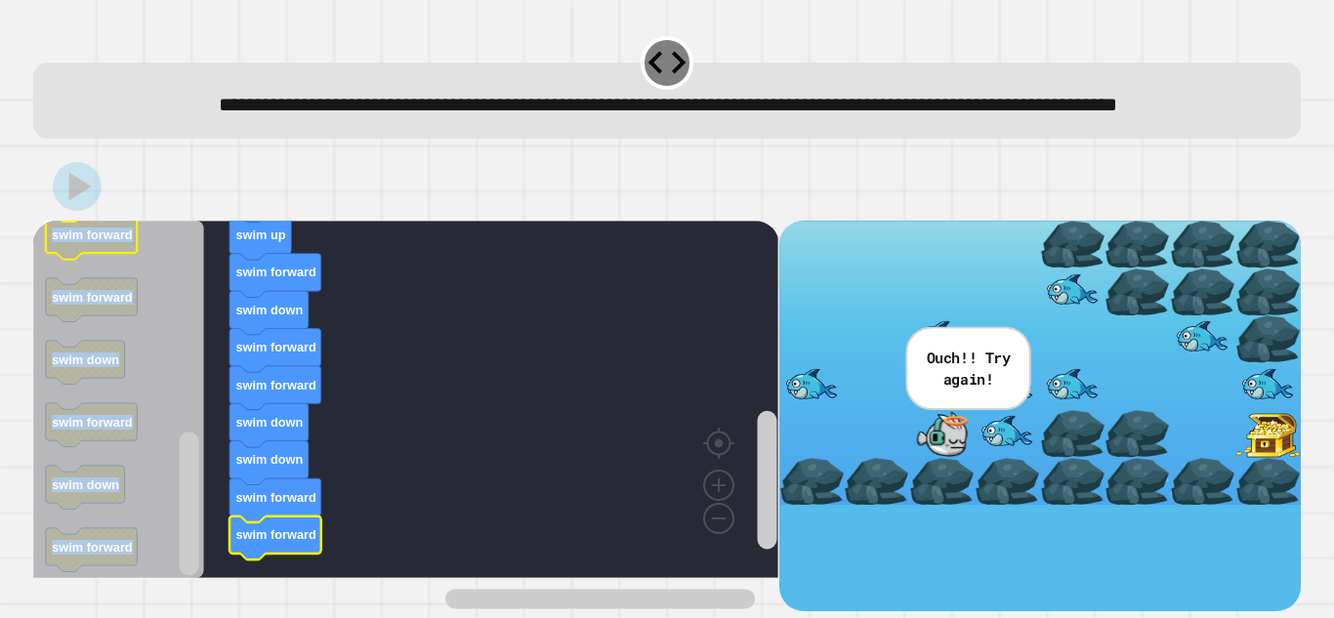
click at [22, 533] on div "**********" at bounding box center [667, 309] width 1334 height 618
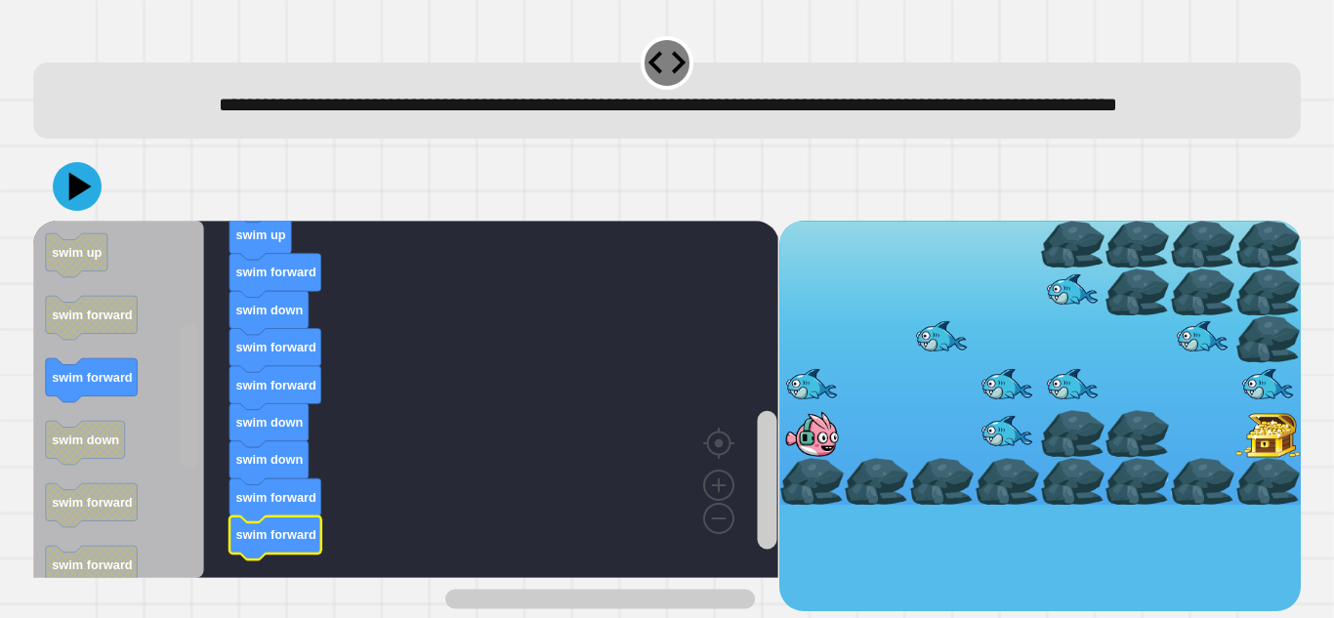
click at [165, 416] on div "when clicked swim forward swim up swim up swim up swim forward swim down swim f…" at bounding box center [405, 416] width 745 height 391
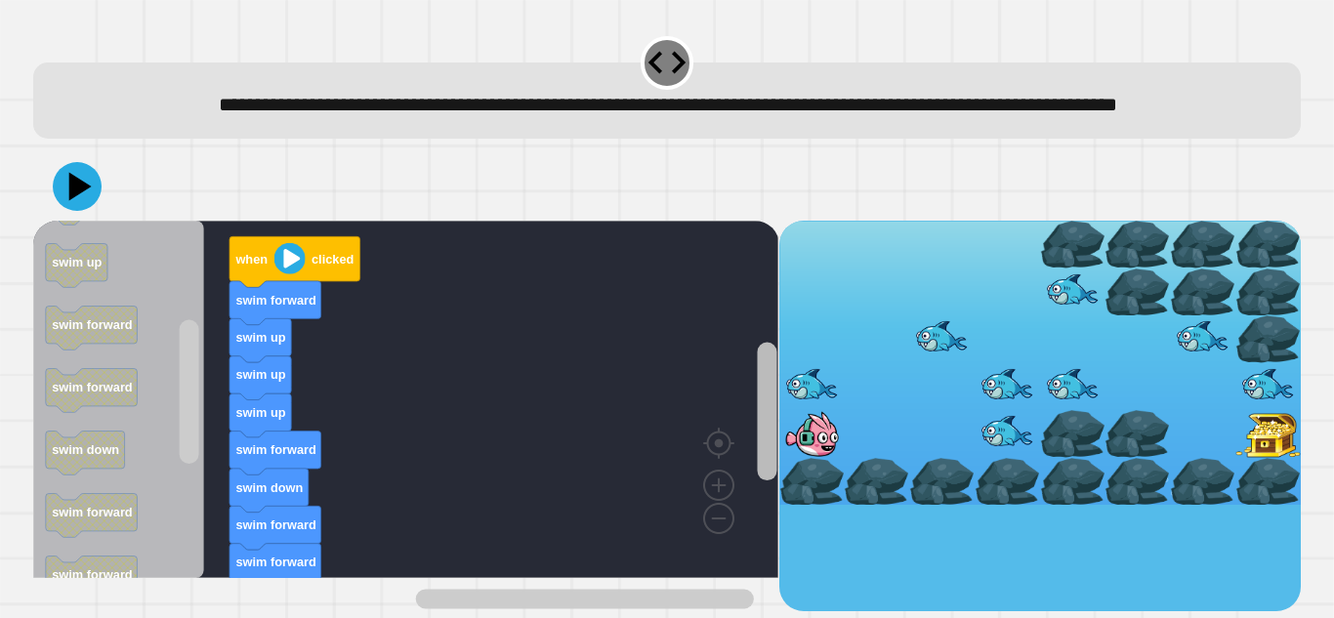
click at [757, 386] on rect "Blockly Workspace" at bounding box center [767, 412] width 20 height 139
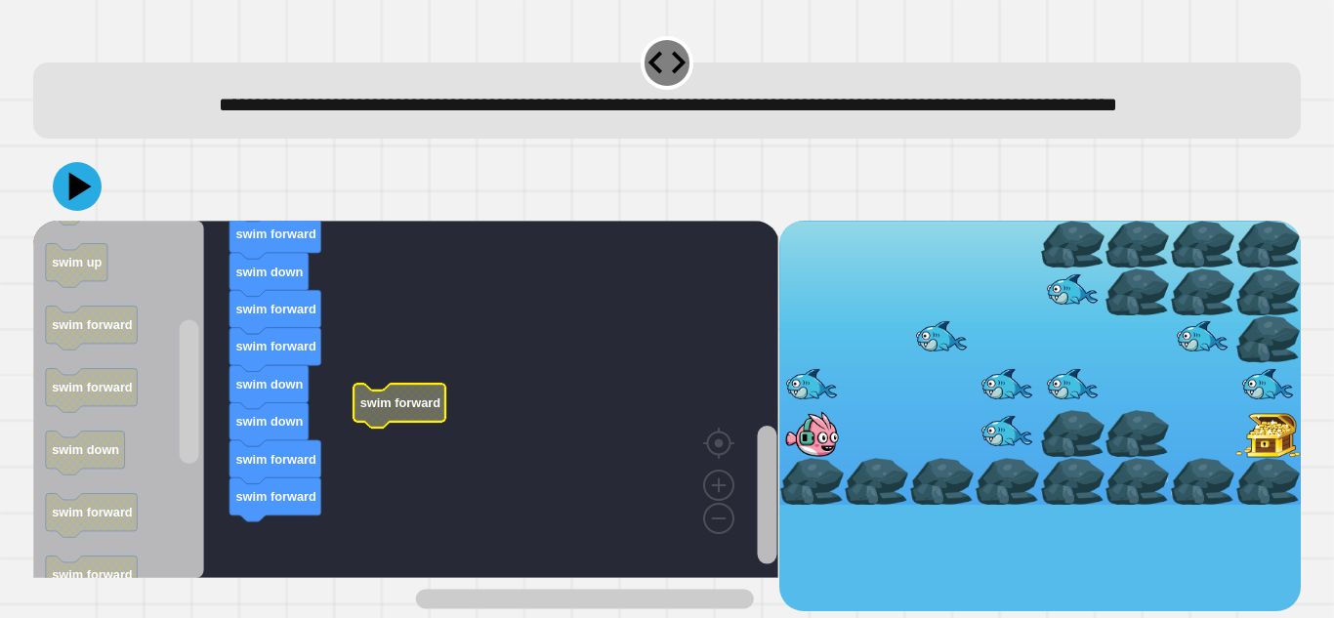
click at [745, 535] on div "when clicked swim forward swim up swim up swim up swim forward swim down swim f…" at bounding box center [405, 416] width 745 height 391
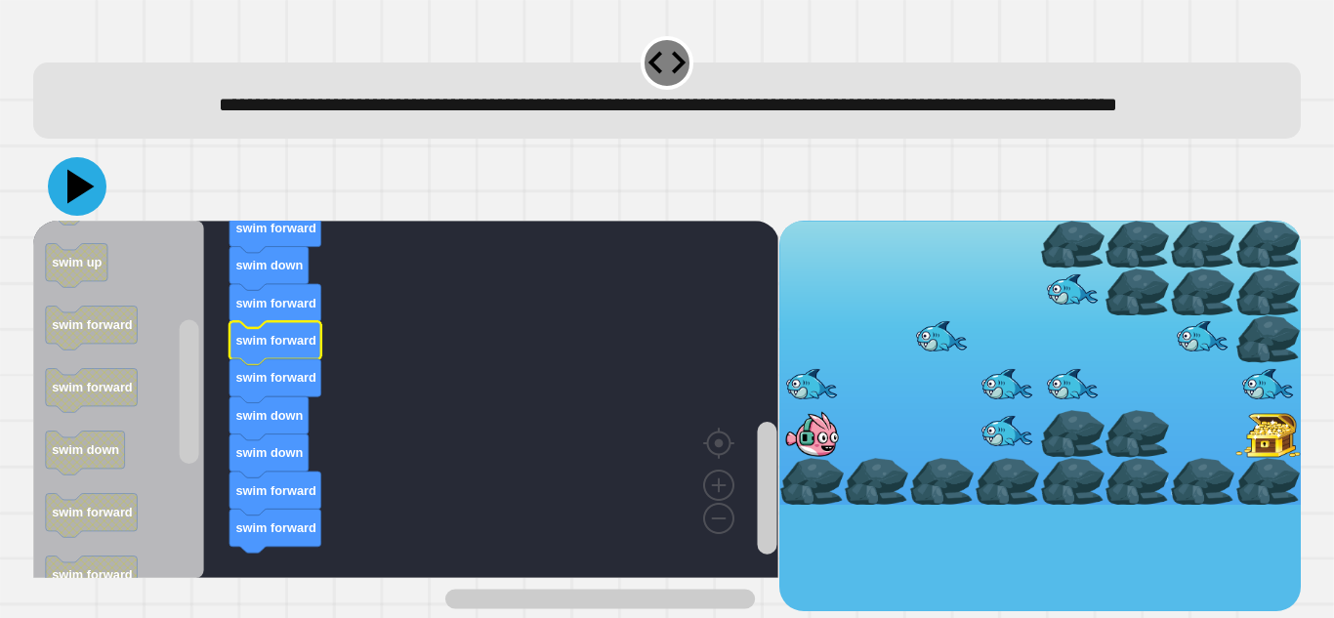
click at [88, 209] on icon at bounding box center [77, 186] width 59 height 59
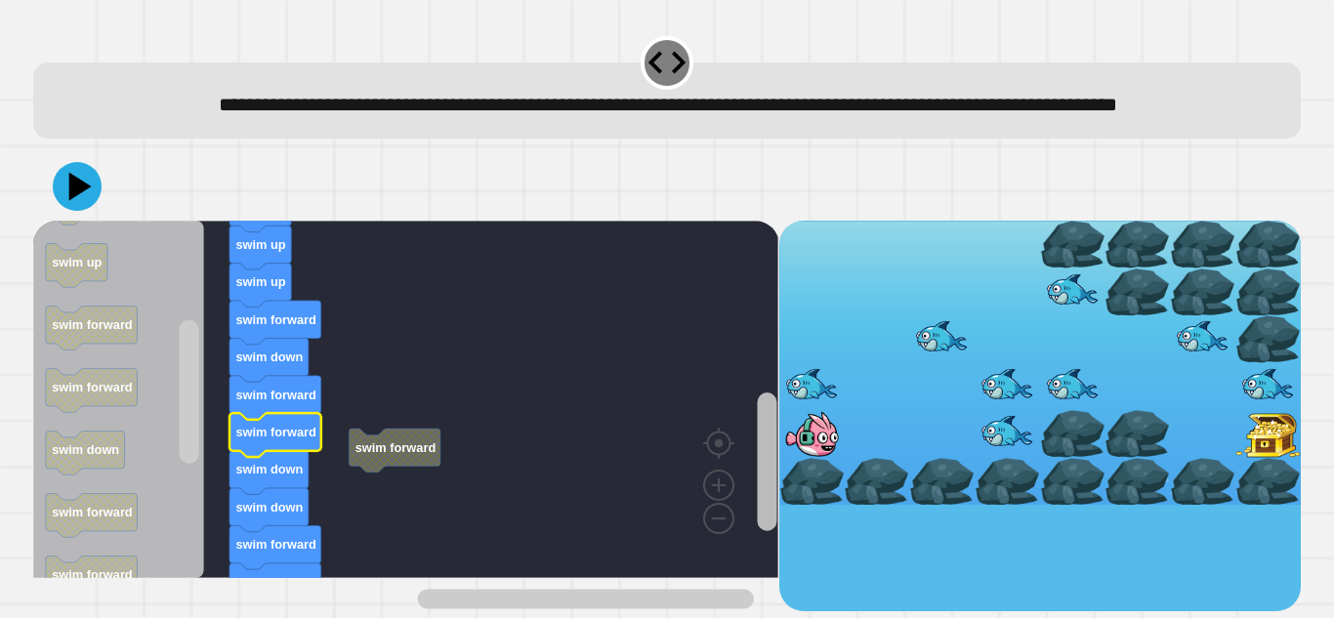
click at [764, 431] on rect "Blockly Workspace" at bounding box center [767, 462] width 20 height 139
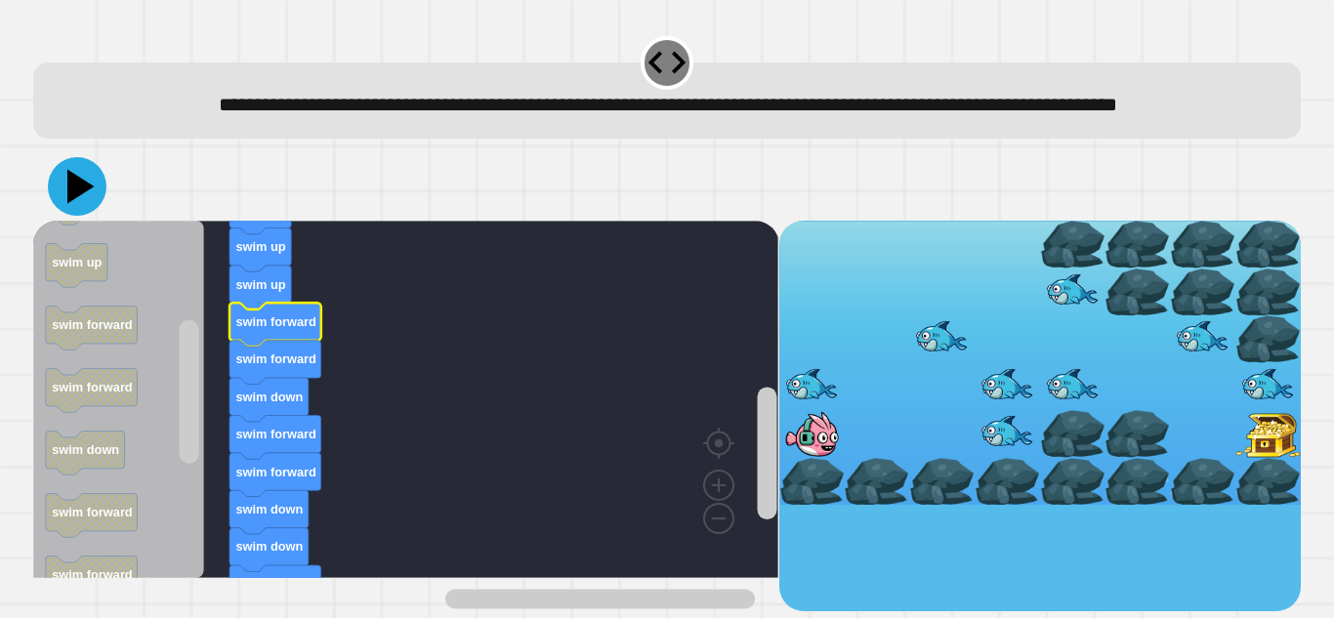
click at [69, 204] on icon at bounding box center [80, 187] width 27 height 34
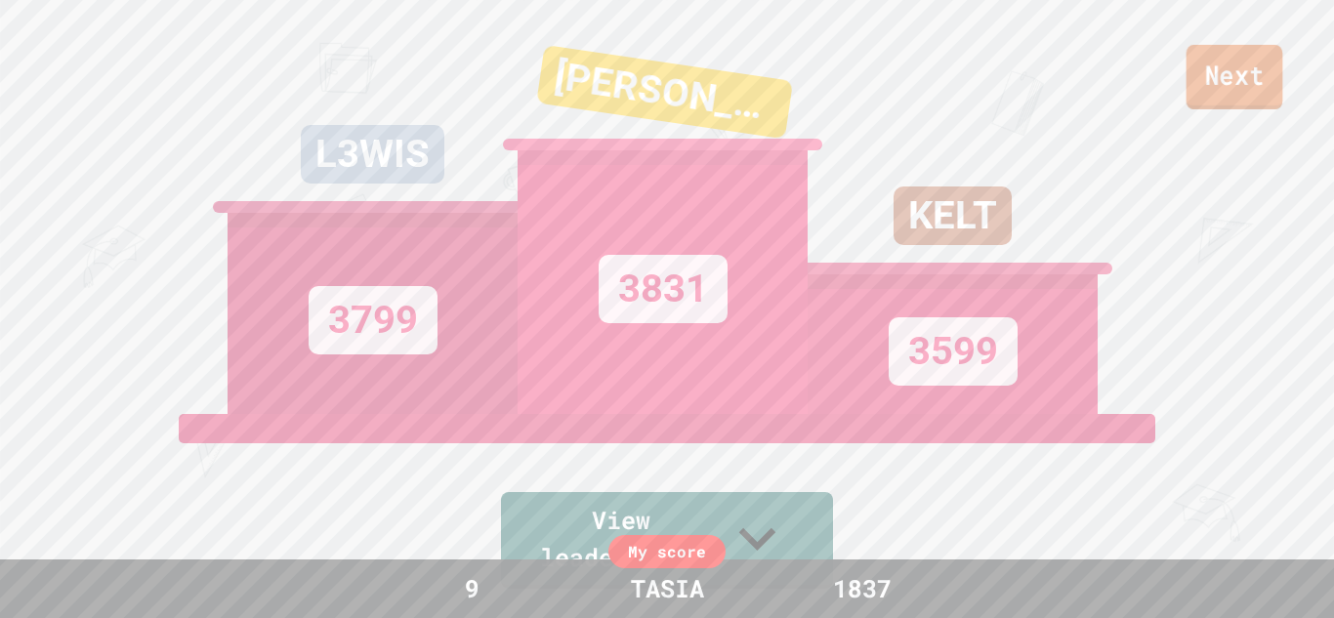
click at [1188, 81] on link "Next" at bounding box center [1235, 77] width 97 height 64
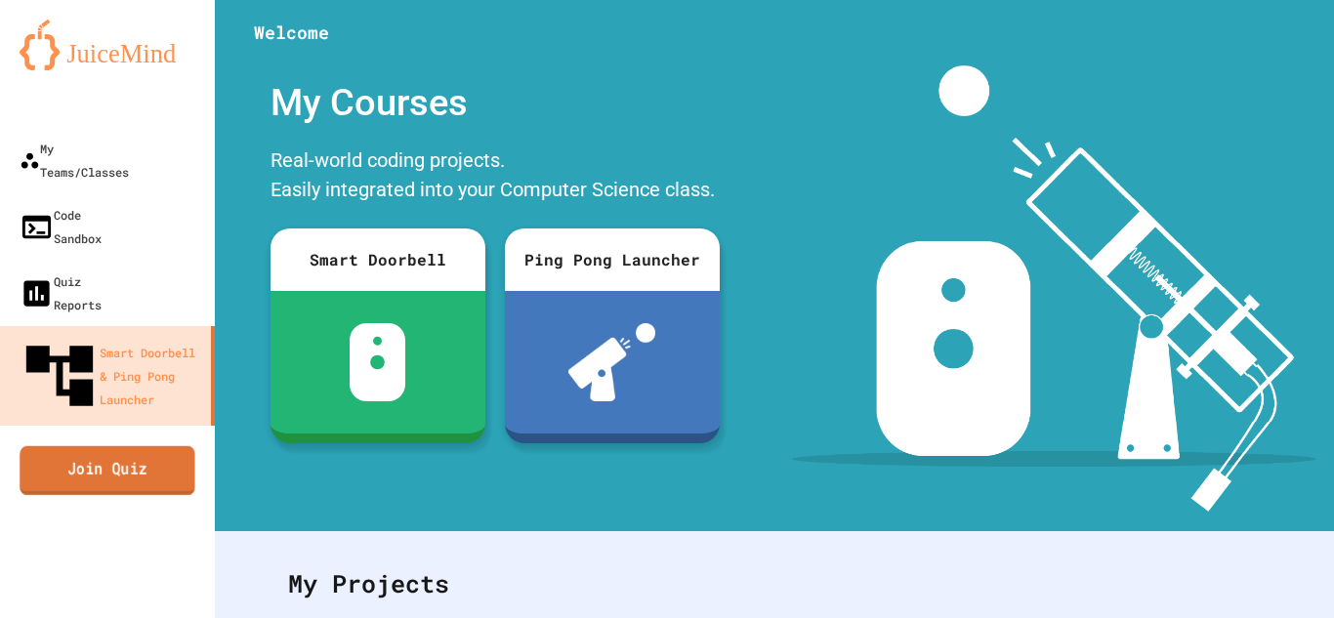
click at [70, 445] on link "Join Quiz" at bounding box center [107, 469] width 175 height 49
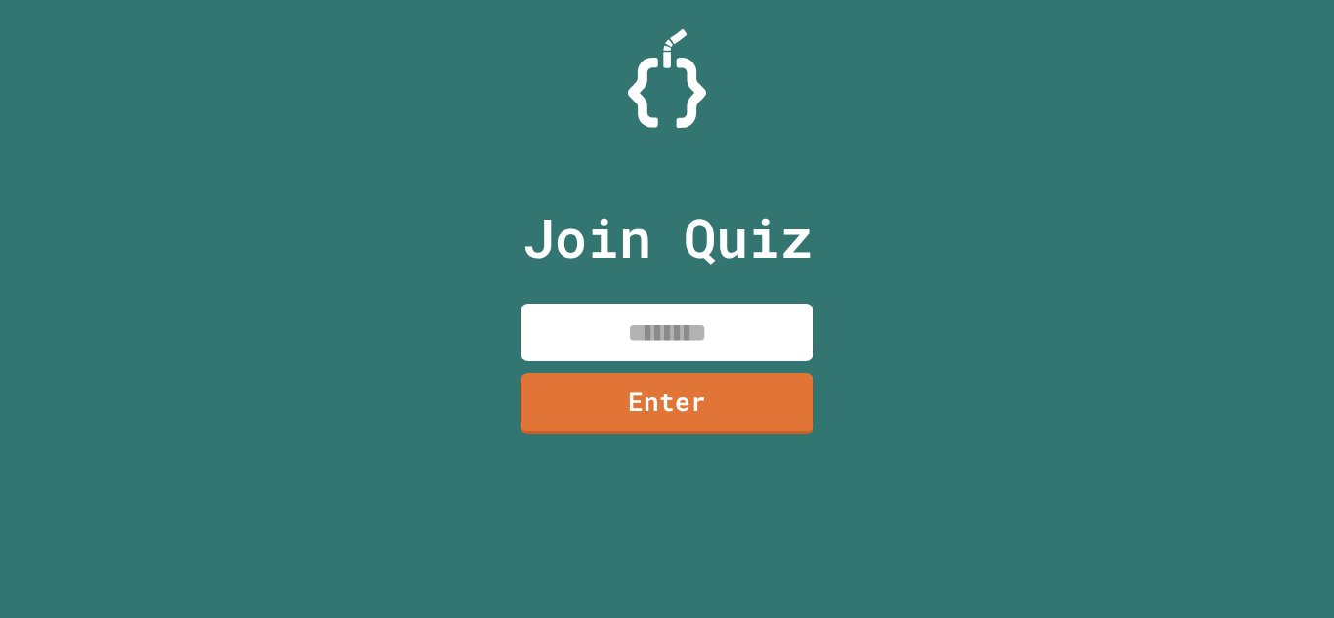
click at [618, 336] on input at bounding box center [667, 333] width 293 height 58
type input "********"
click at [633, 387] on link "Enter" at bounding box center [667, 402] width 298 height 64
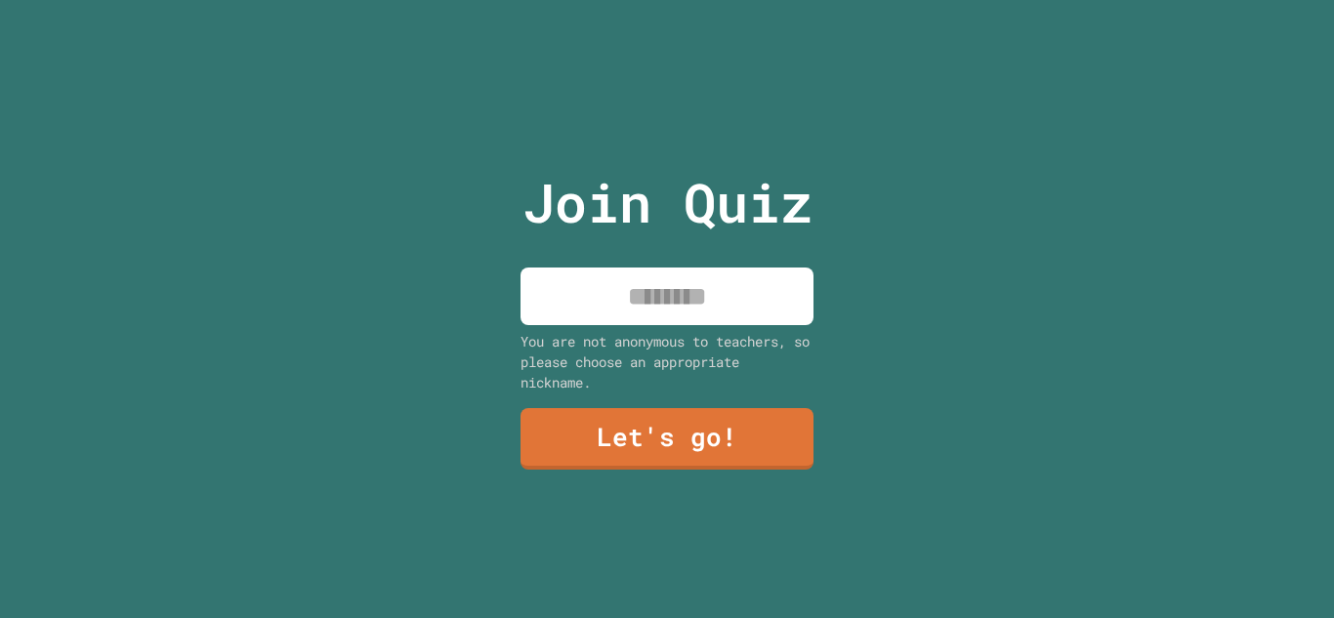
click at [651, 308] on input at bounding box center [667, 297] width 293 height 58
type input "*****"
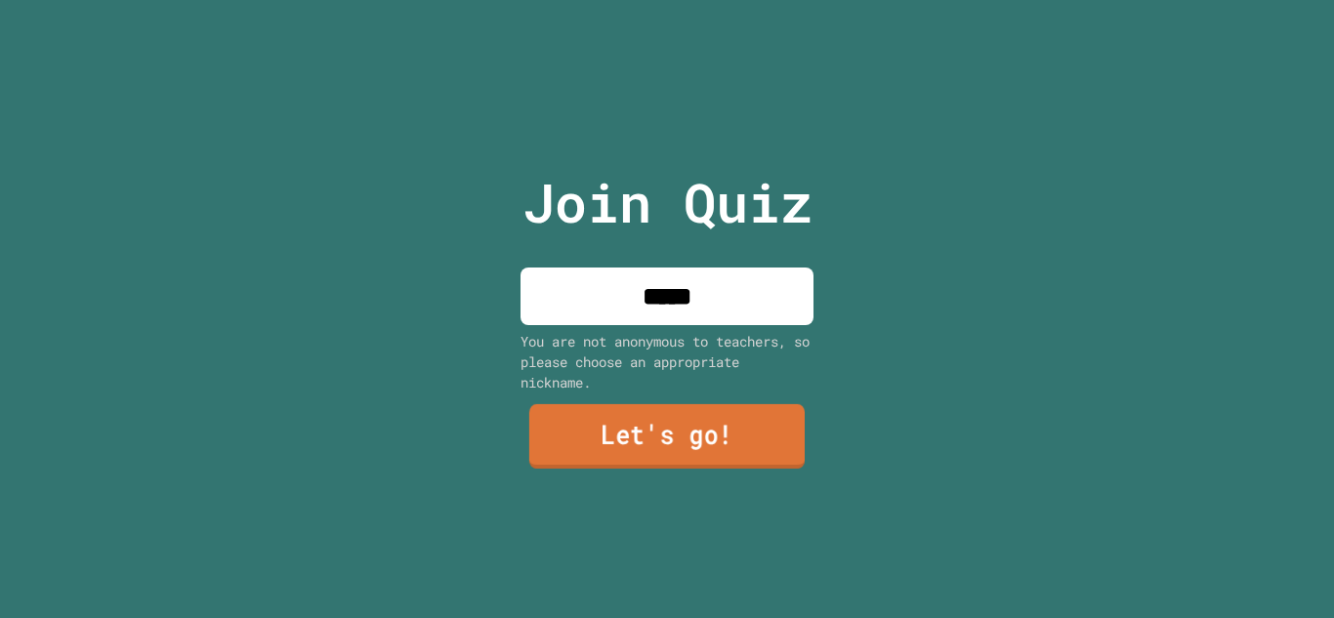
click at [676, 417] on link "Let's go!" at bounding box center [666, 436] width 275 height 64
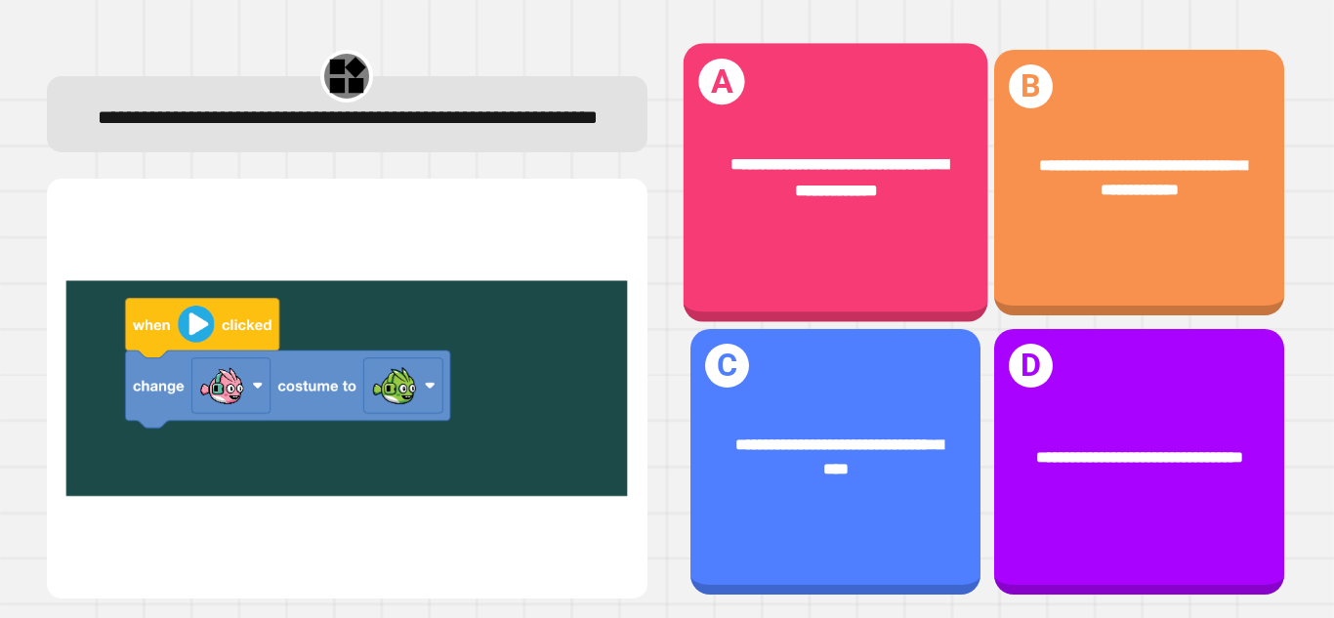
click at [729, 144] on div "**********" at bounding box center [835, 177] width 305 height 118
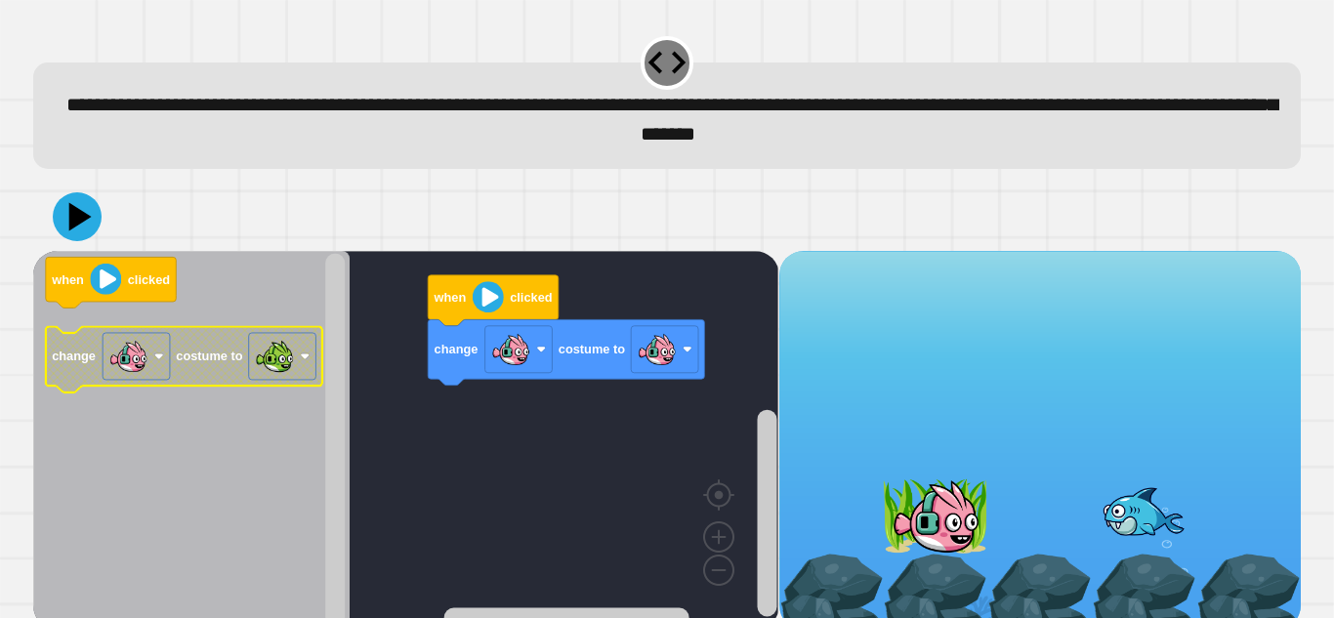
click at [147, 346] on image "Blockly Workspace" at bounding box center [128, 356] width 39 height 39
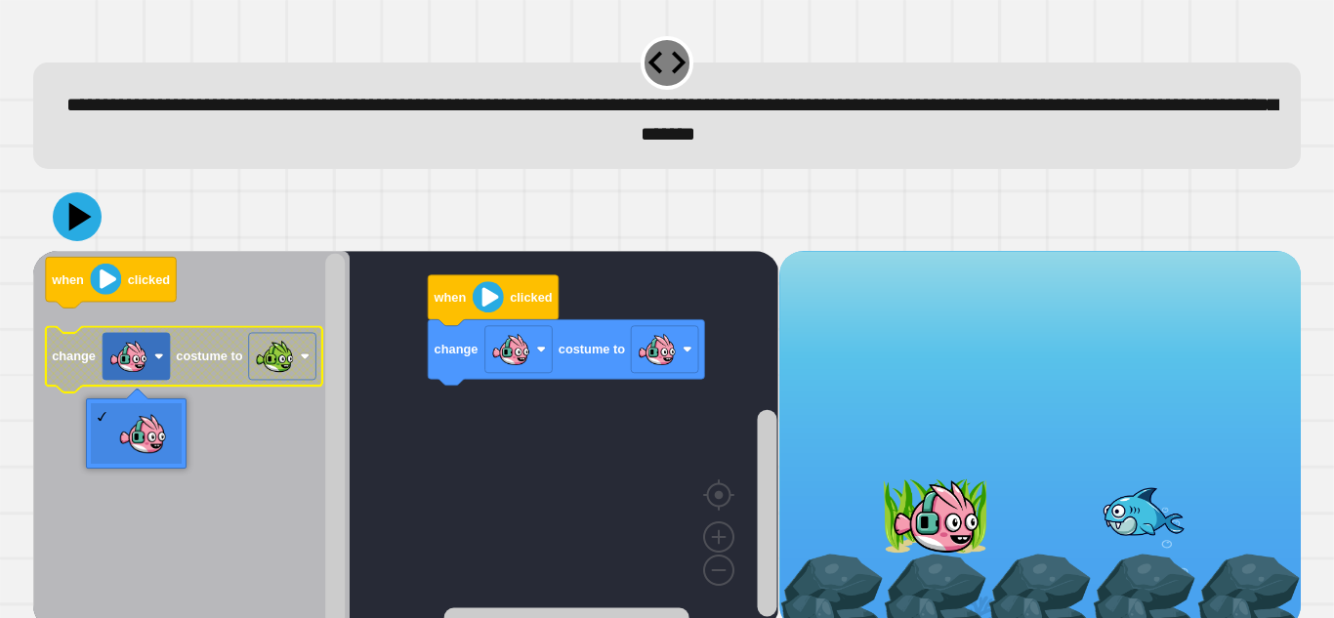
click at [146, 346] on image "Blockly Workspace" at bounding box center [128, 356] width 39 height 39
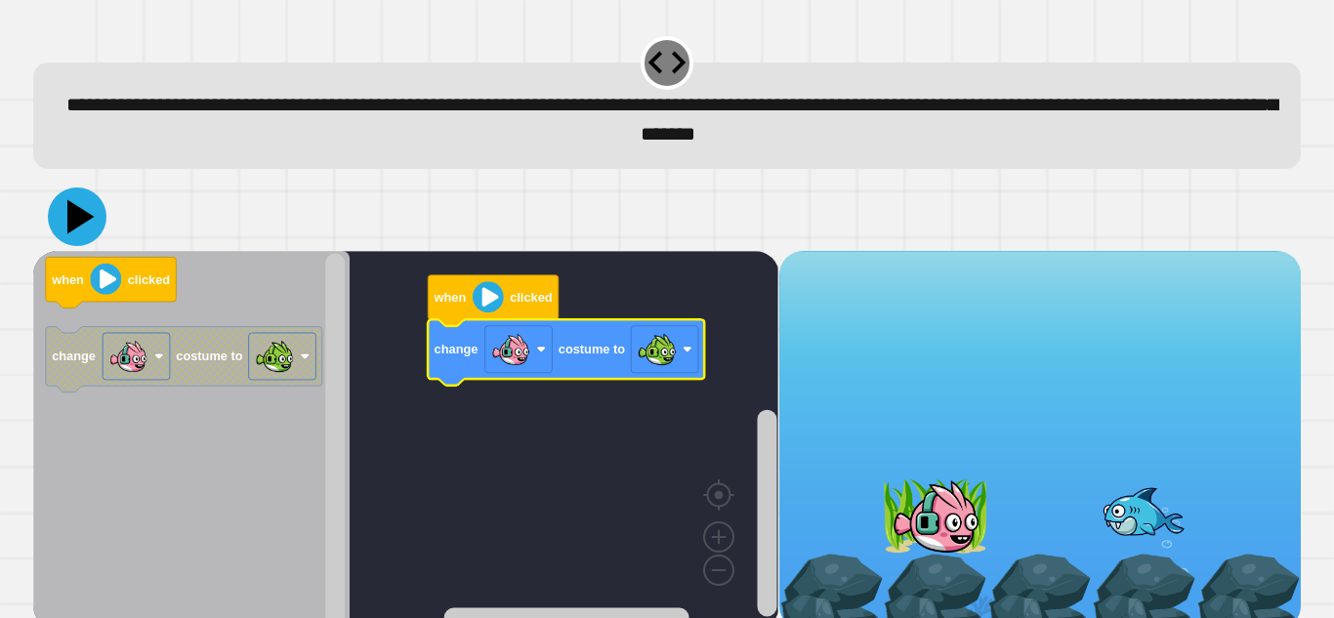
click at [82, 230] on icon at bounding box center [77, 217] width 59 height 59
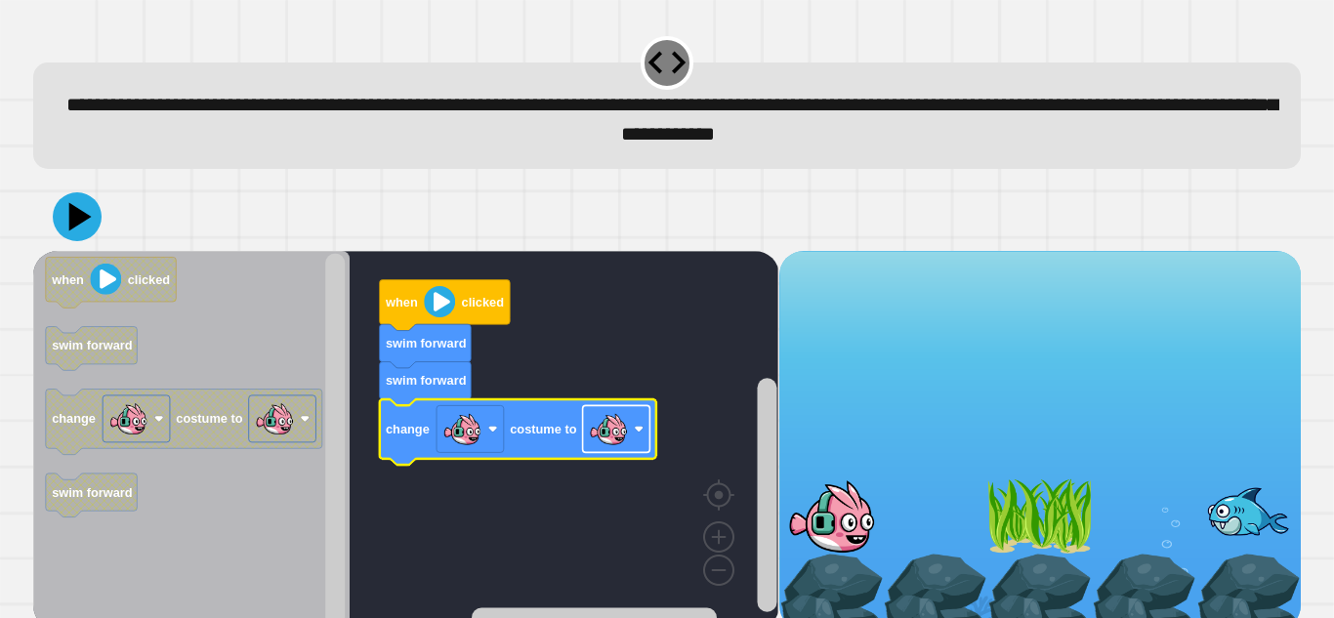
click at [587, 430] on rect "Blockly Workspace" at bounding box center [616, 428] width 67 height 47
click at [73, 209] on icon at bounding box center [80, 216] width 27 height 34
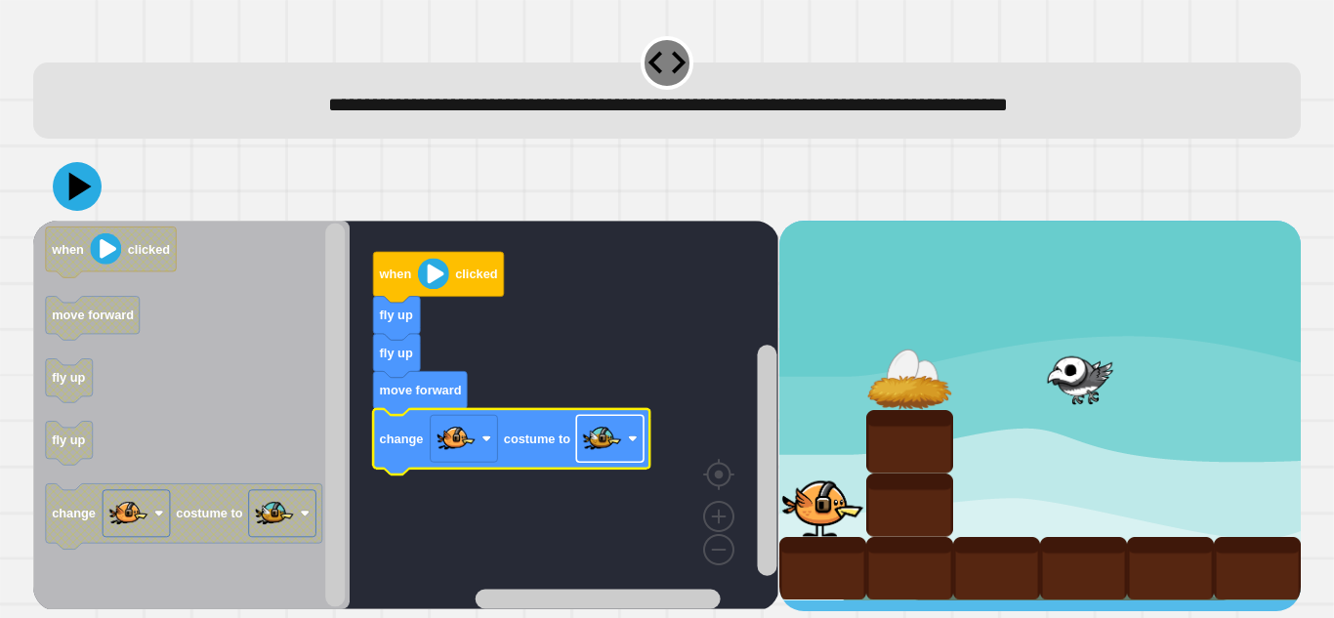
click at [602, 448] on image "Blockly Workspace" at bounding box center [602, 438] width 39 height 39
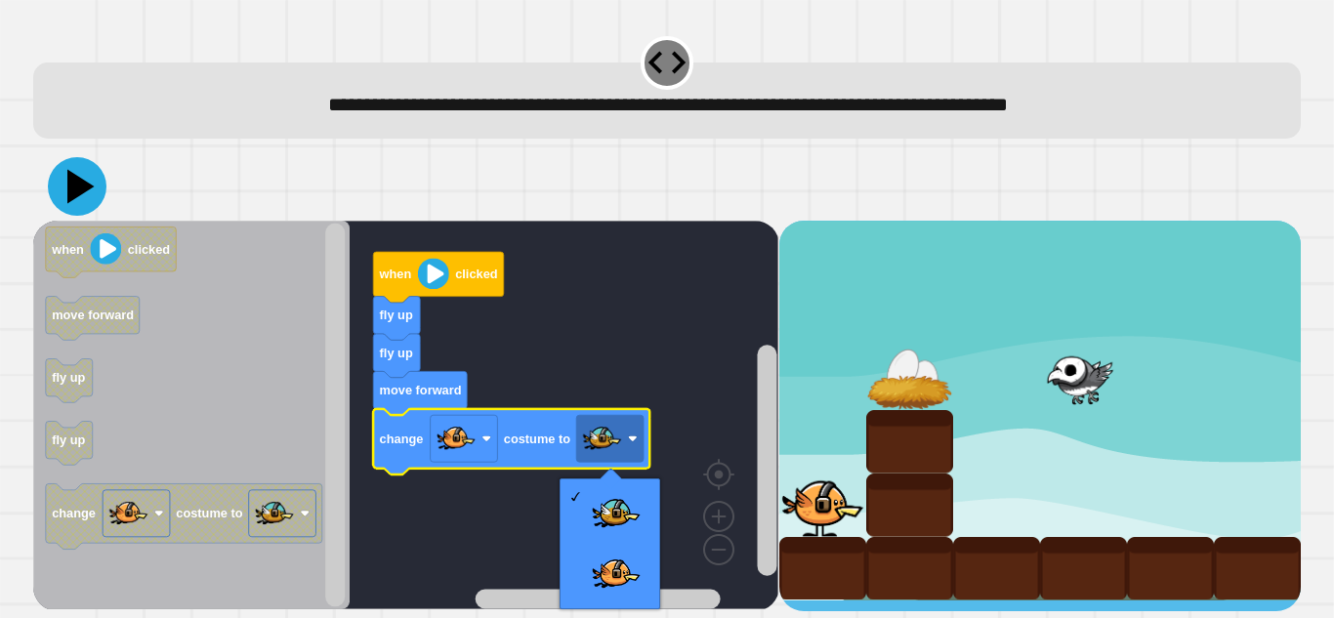
click at [71, 202] on icon at bounding box center [77, 186] width 59 height 59
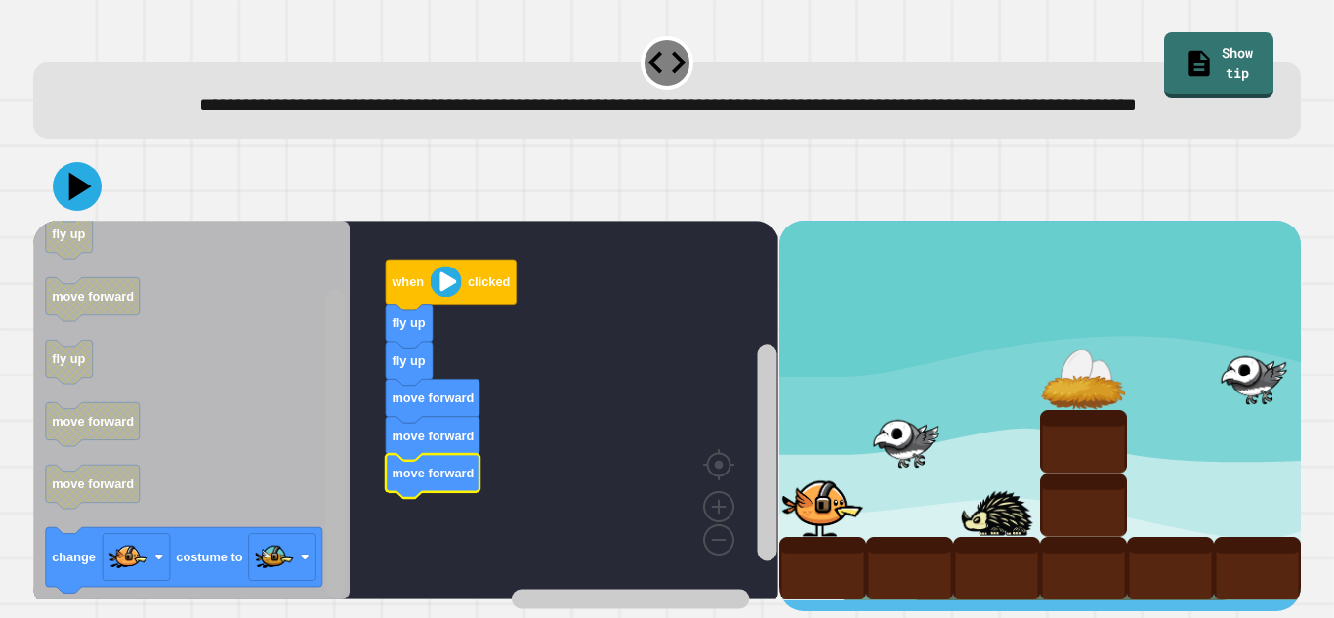
click at [316, 572] on div "when clicked fly up fly up move forward move forward move forward when clicked …" at bounding box center [405, 416] width 745 height 391
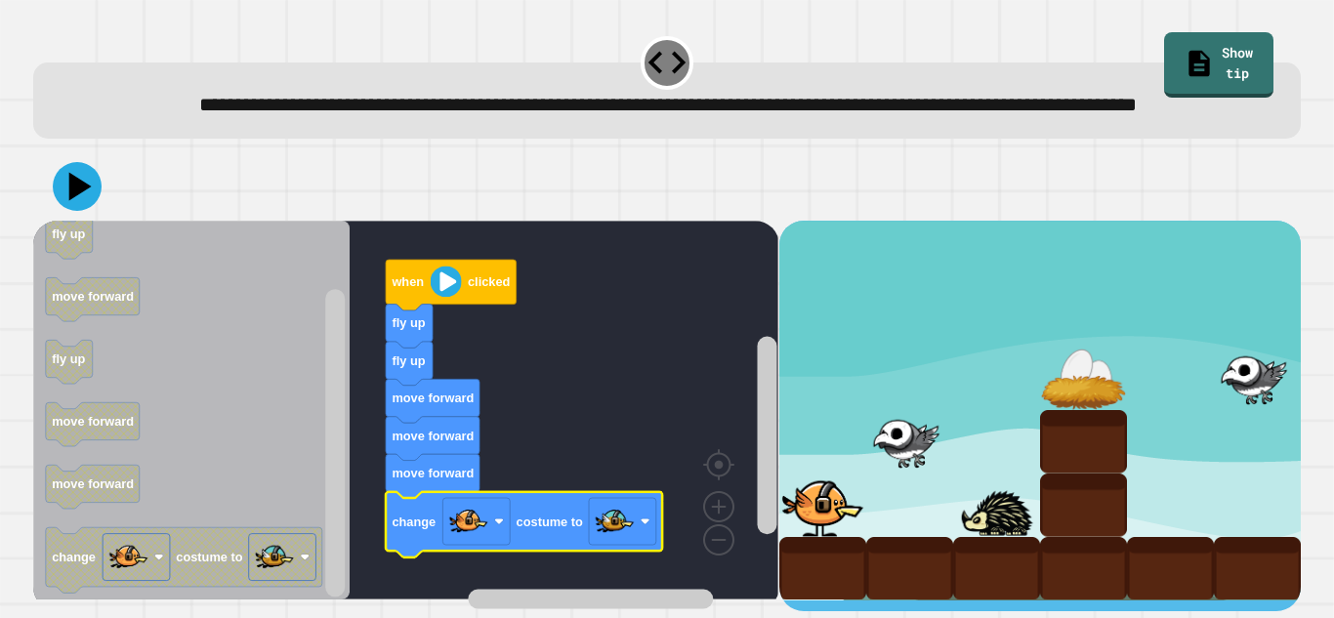
click at [67, 211] on icon at bounding box center [77, 186] width 49 height 49
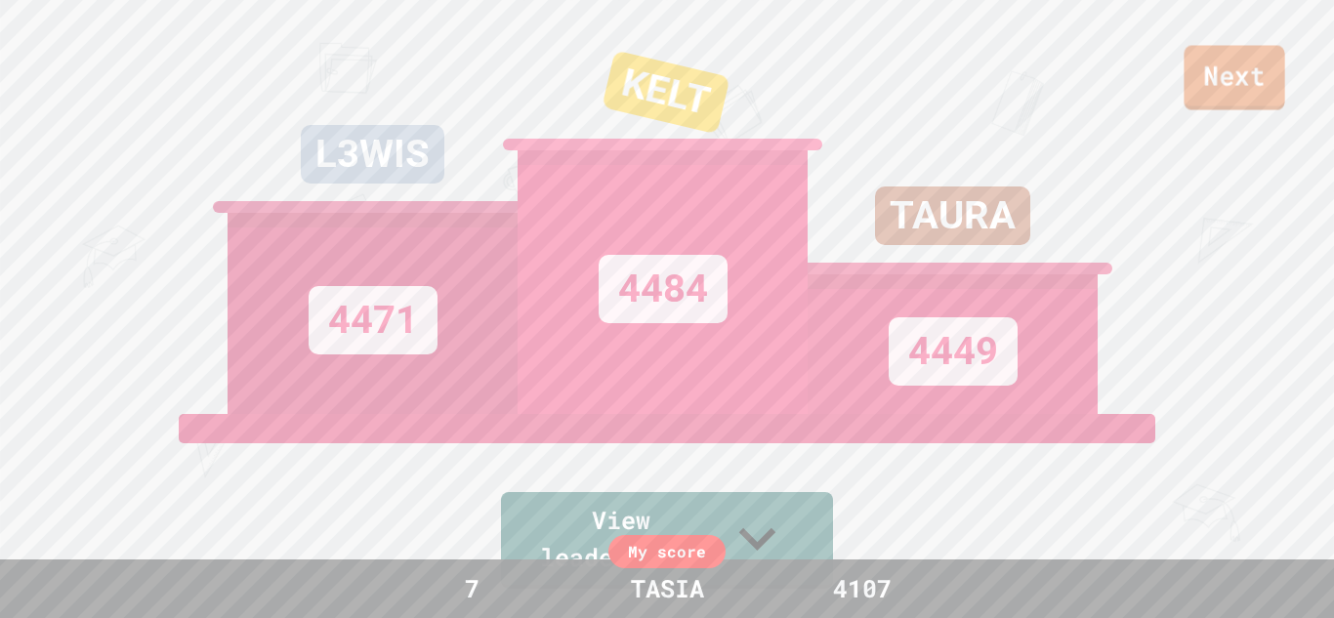
click at [1217, 77] on link "Next" at bounding box center [1234, 78] width 101 height 64
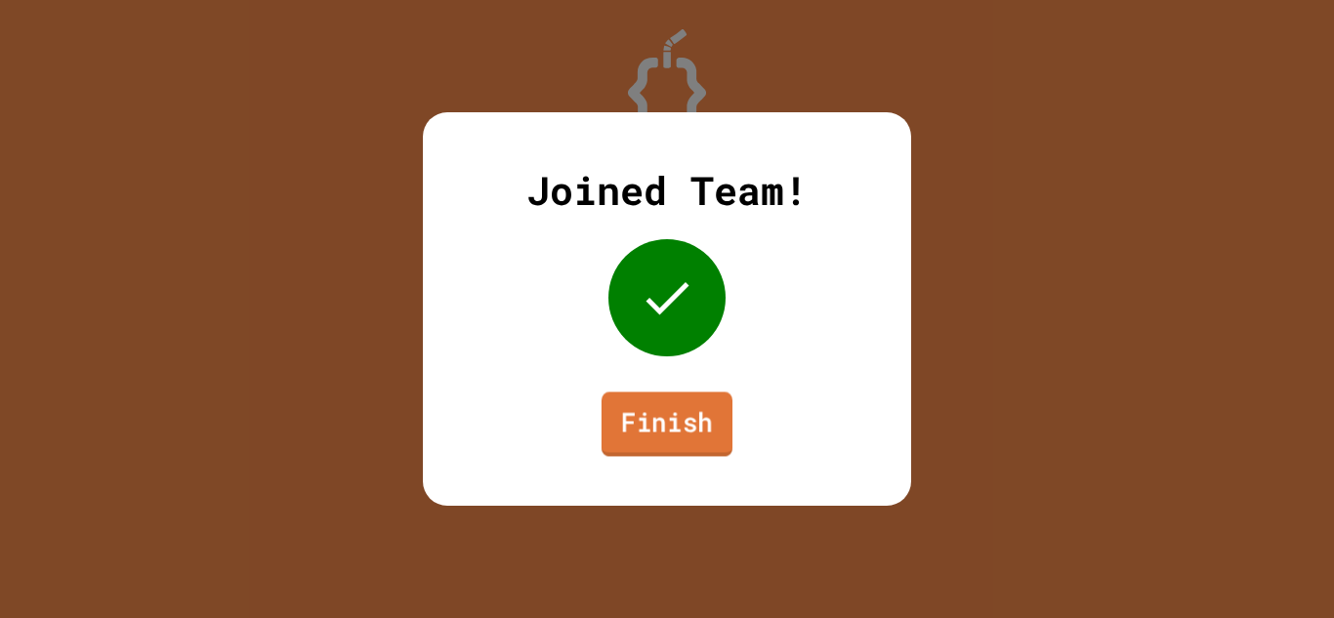
click at [641, 422] on link "Finish" at bounding box center [667, 424] width 131 height 64
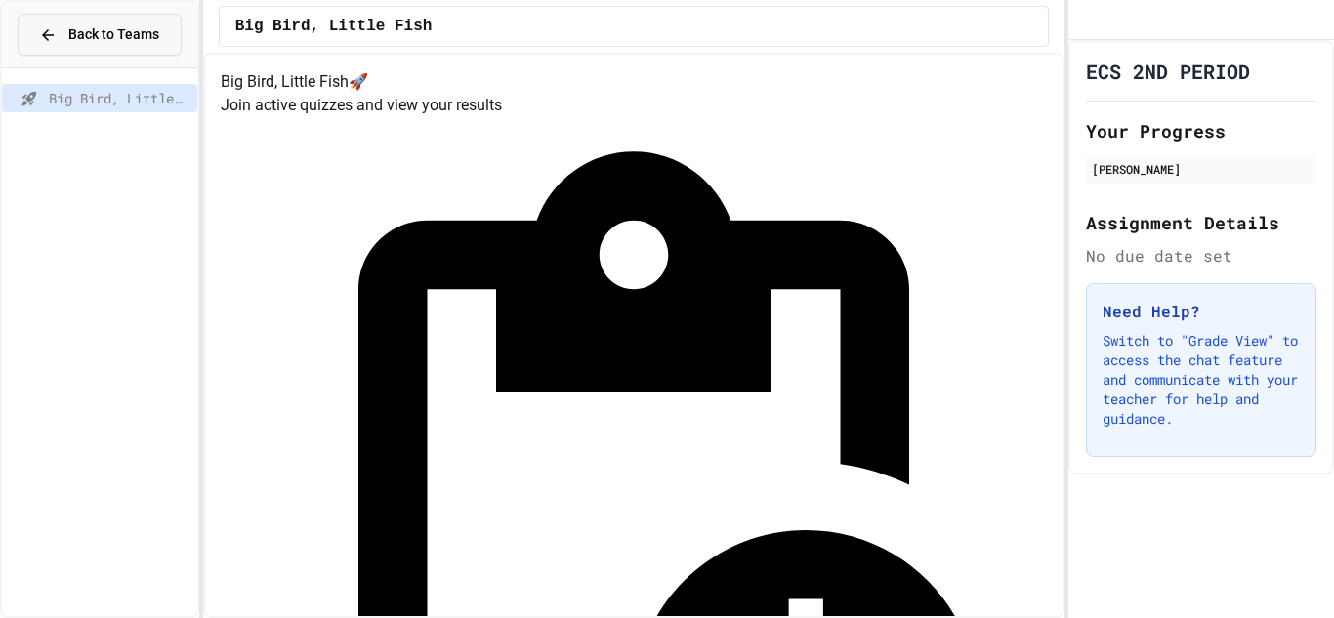
click at [42, 45] on button "Back to Teams" at bounding box center [100, 35] width 164 height 42
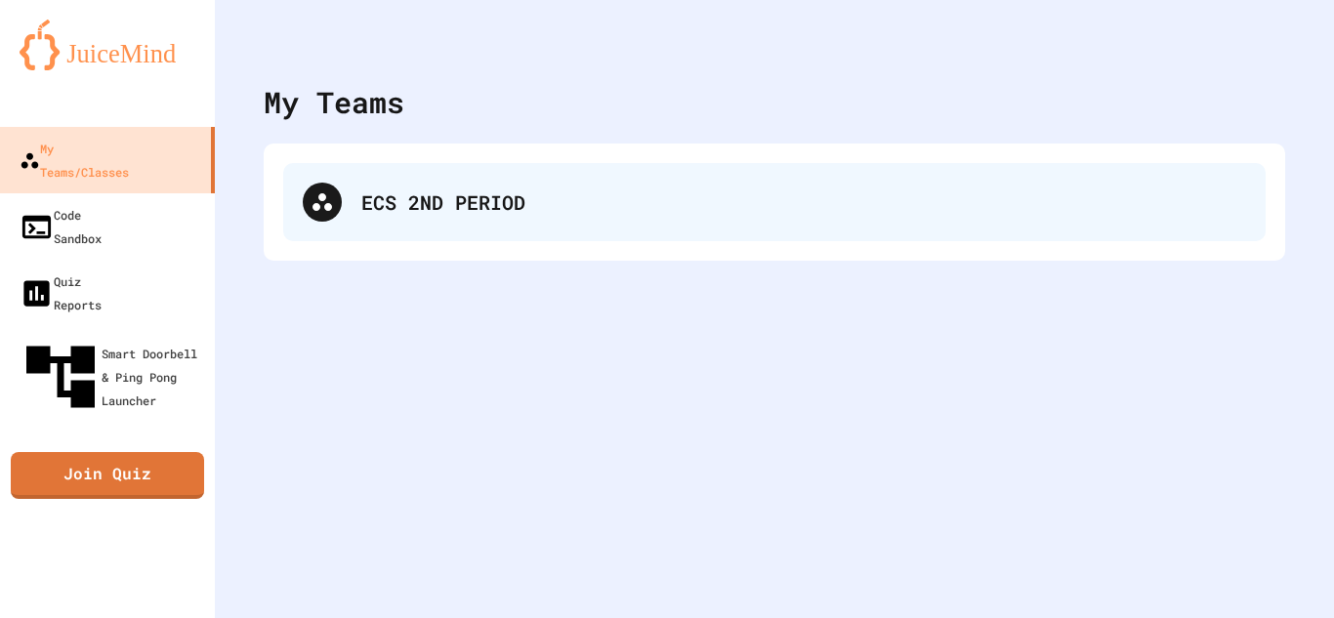
click at [393, 174] on div "ECS 2ND PERIOD" at bounding box center [774, 202] width 983 height 78
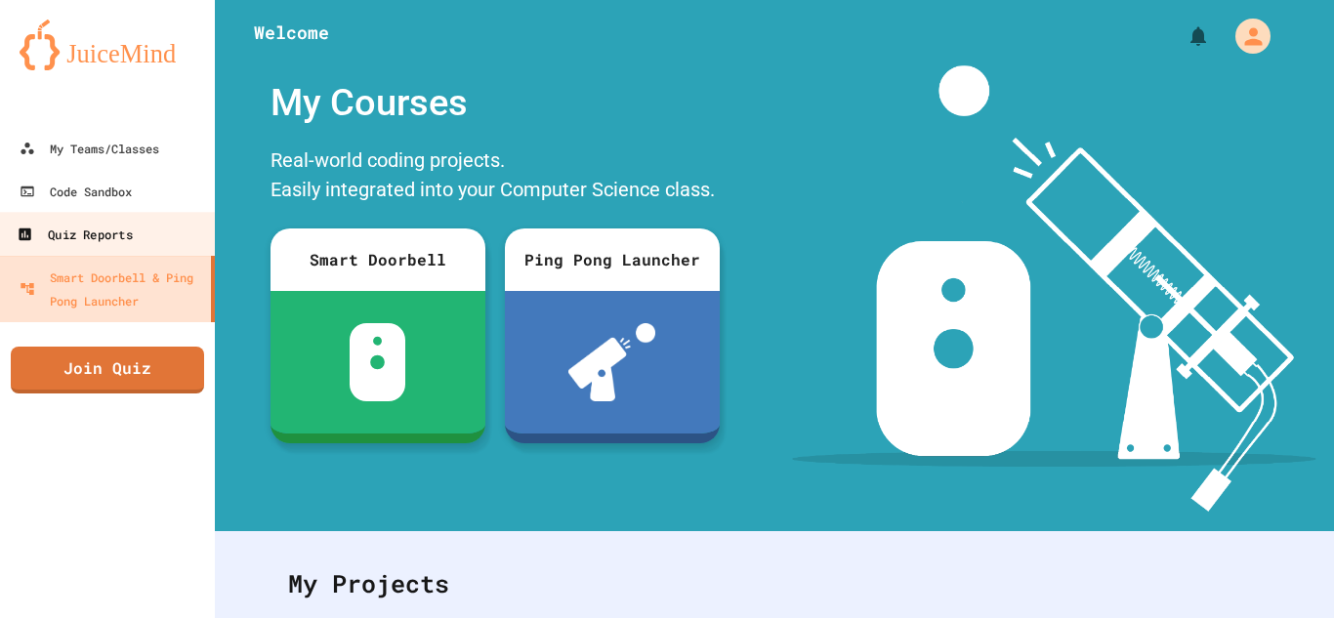
click at [102, 224] on div "Quiz Reports" at bounding box center [74, 235] width 115 height 24
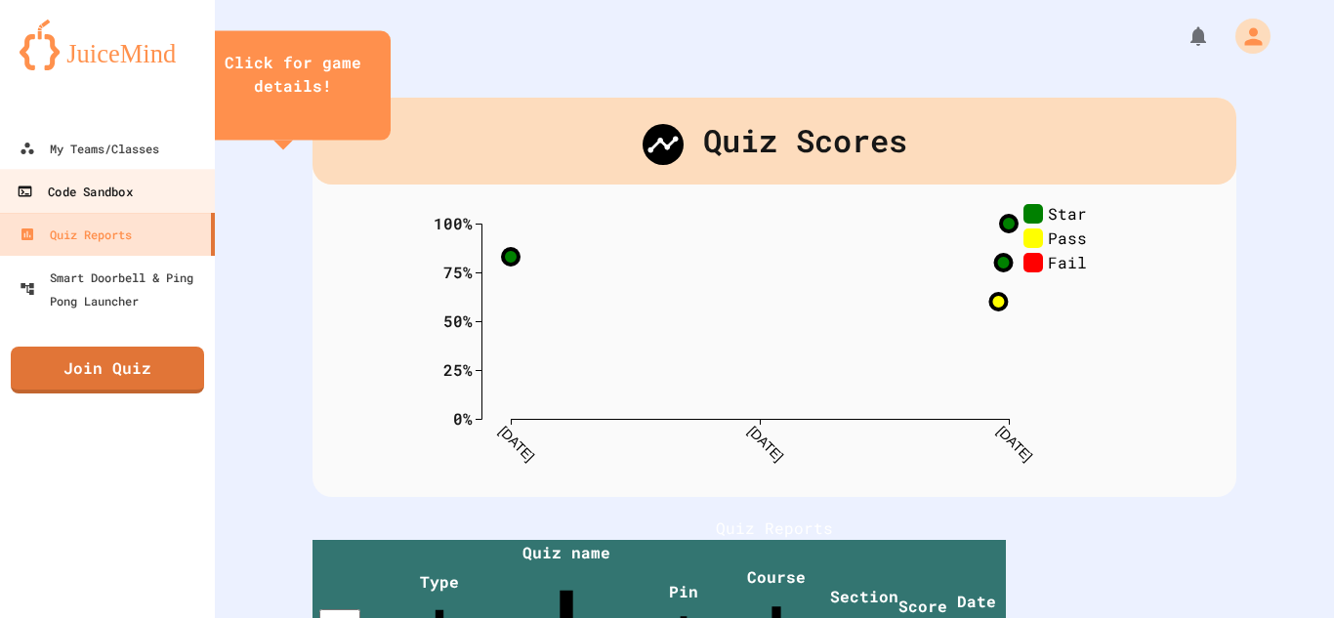
click at [95, 205] on link "Code Sandbox" at bounding box center [108, 191] width 222 height 44
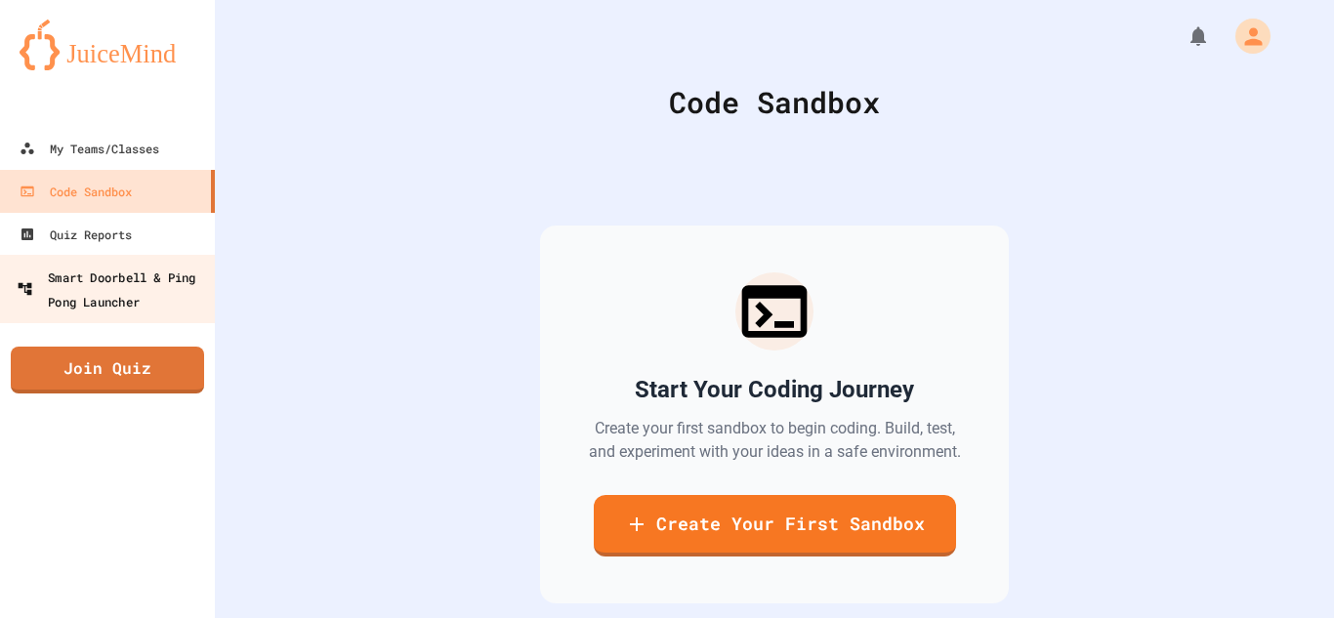
click at [106, 274] on div "Smart Doorbell & Ping Pong Launcher" at bounding box center [113, 289] width 193 height 48
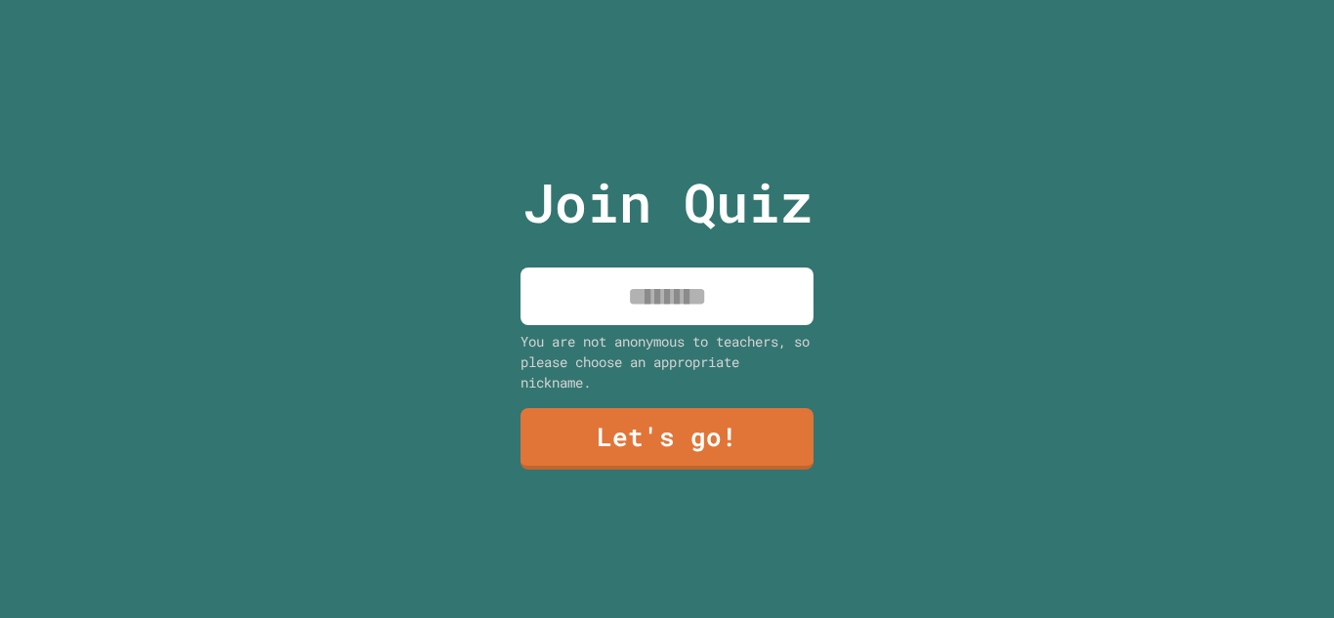
click at [624, 269] on input at bounding box center [667, 297] width 293 height 58
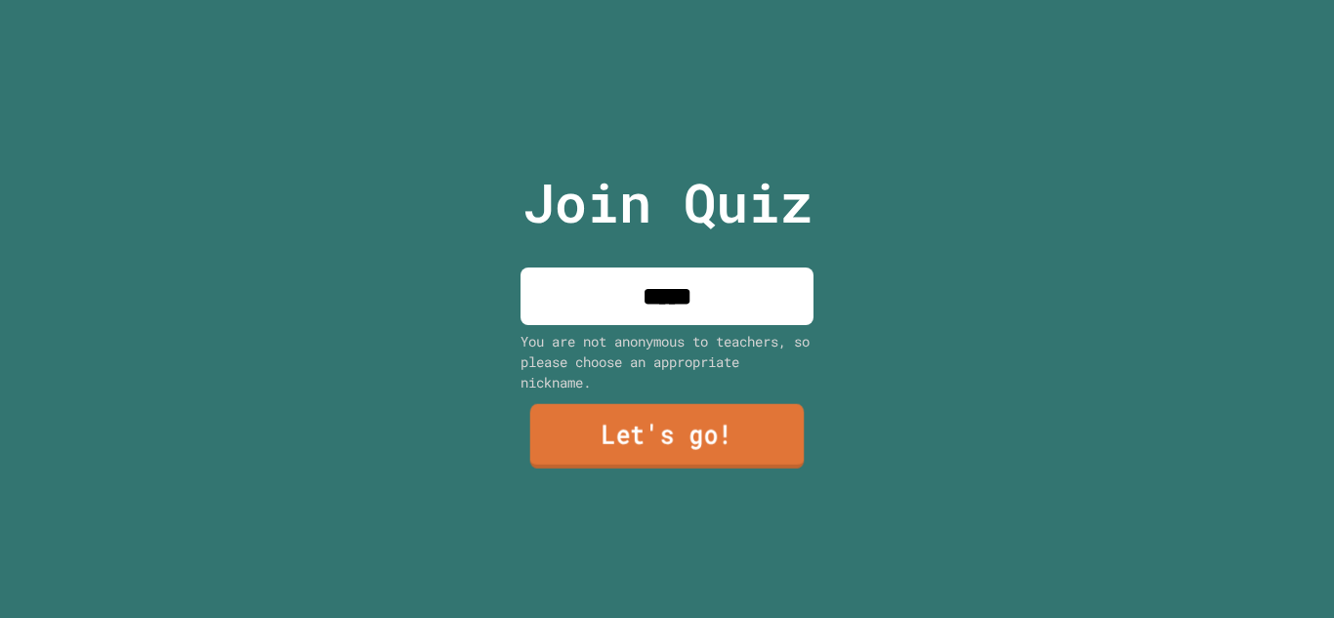
type input "*****"
click at [638, 457] on link "Let's go!" at bounding box center [667, 436] width 274 height 64
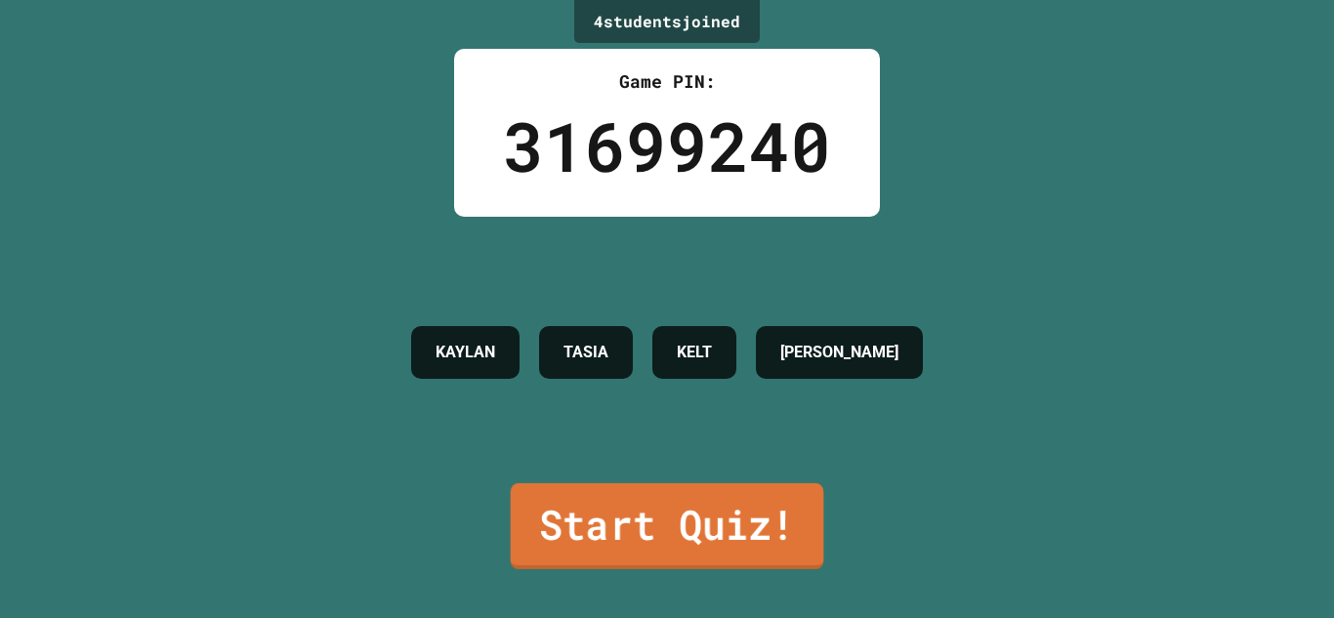
click at [634, 526] on link "Start Quiz!" at bounding box center [668, 527] width 314 height 86
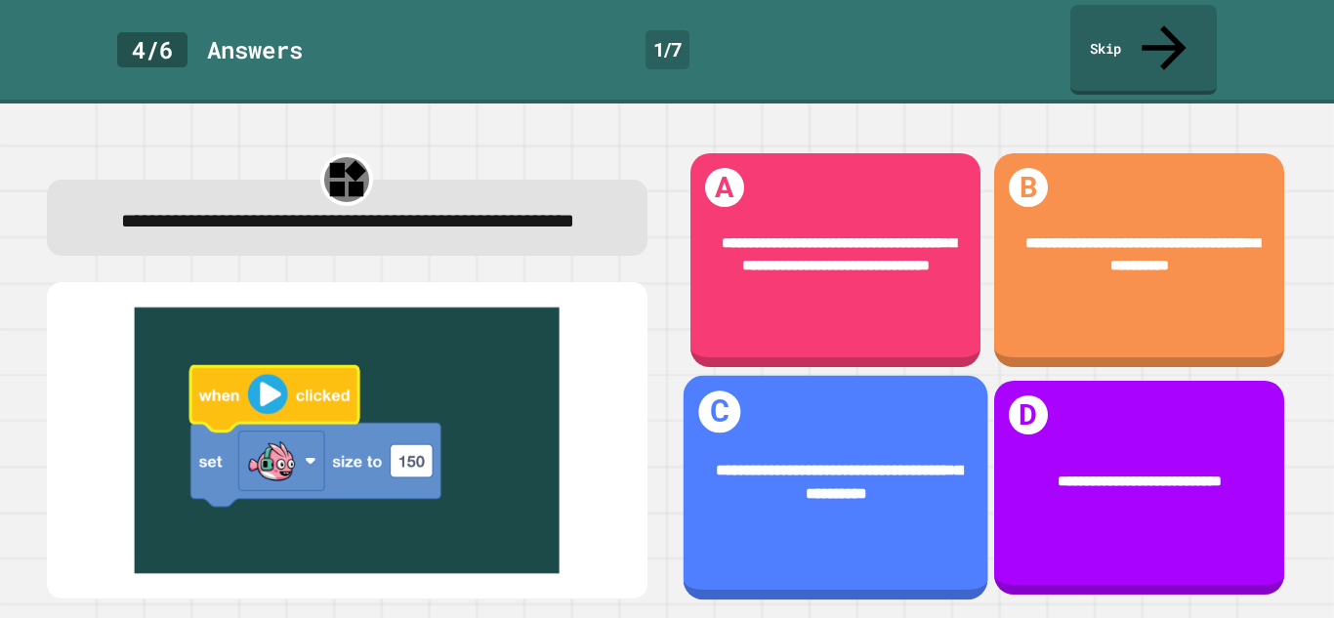
click at [852, 436] on div "**********" at bounding box center [835, 483] width 305 height 111
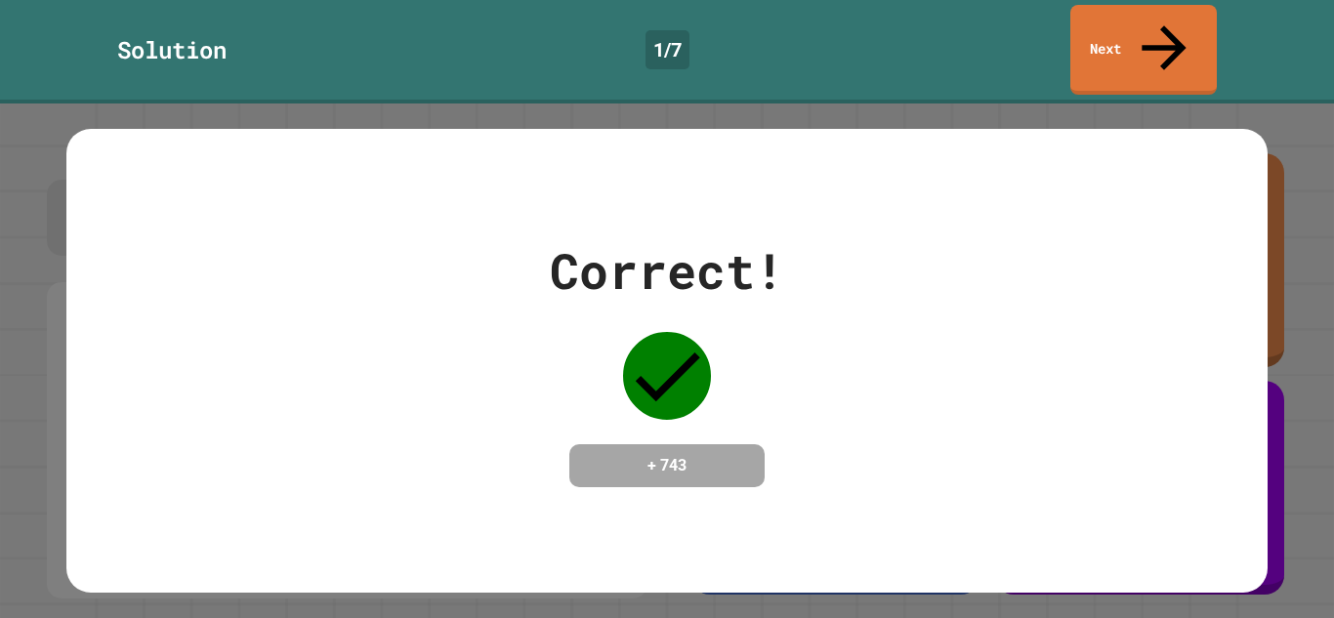
click at [825, 432] on div "Correct! + 743" at bounding box center [666, 360] width 1201 height 253
click at [1154, 21] on link "Next" at bounding box center [1144, 47] width 138 height 95
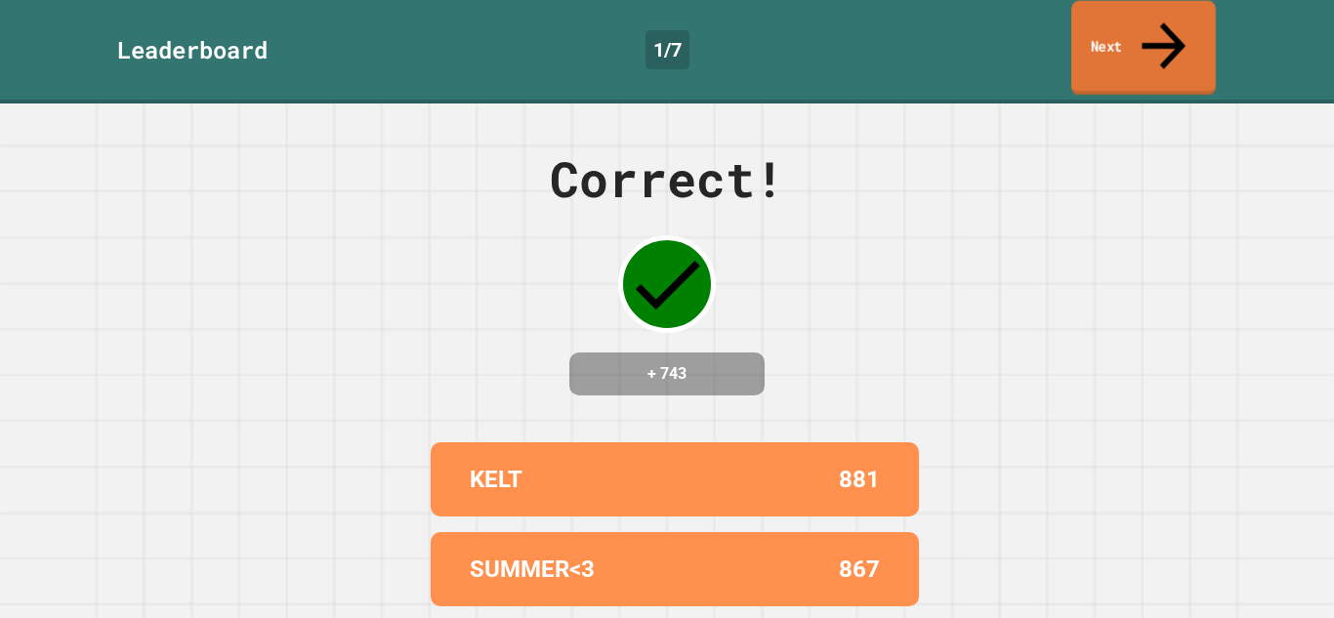
click at [1128, 30] on link "Next" at bounding box center [1144, 48] width 145 height 95
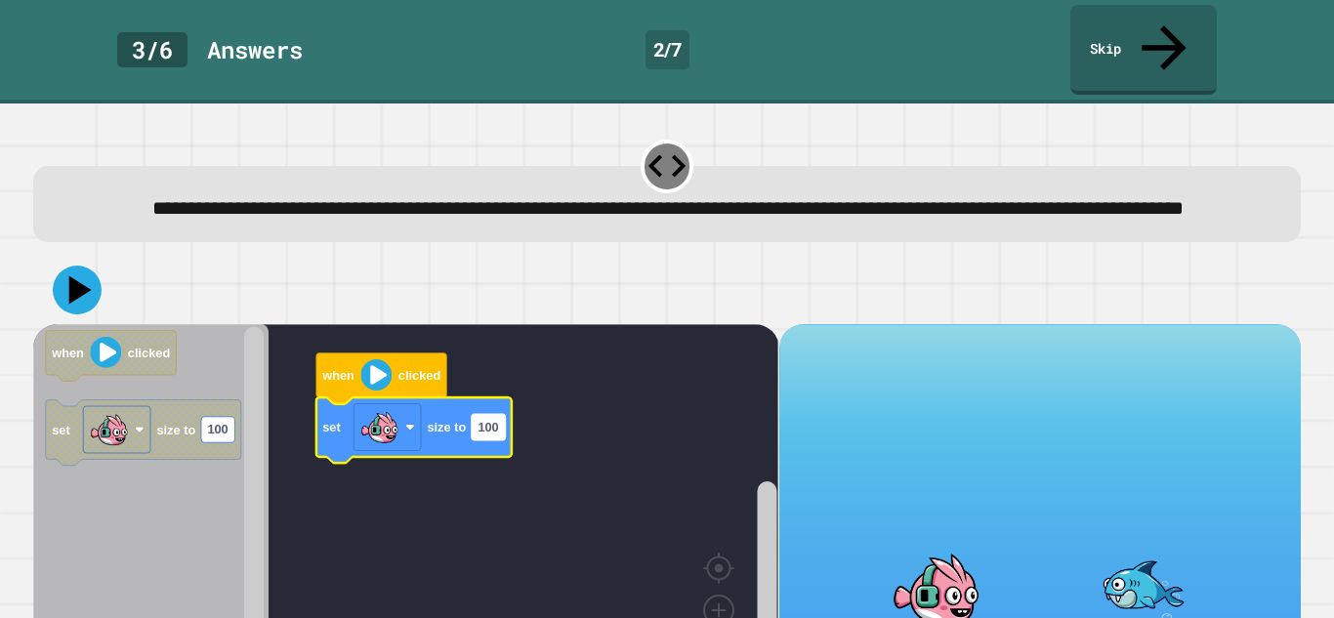
click at [489, 420] on text "100" at bounding box center [489, 427] width 21 height 15
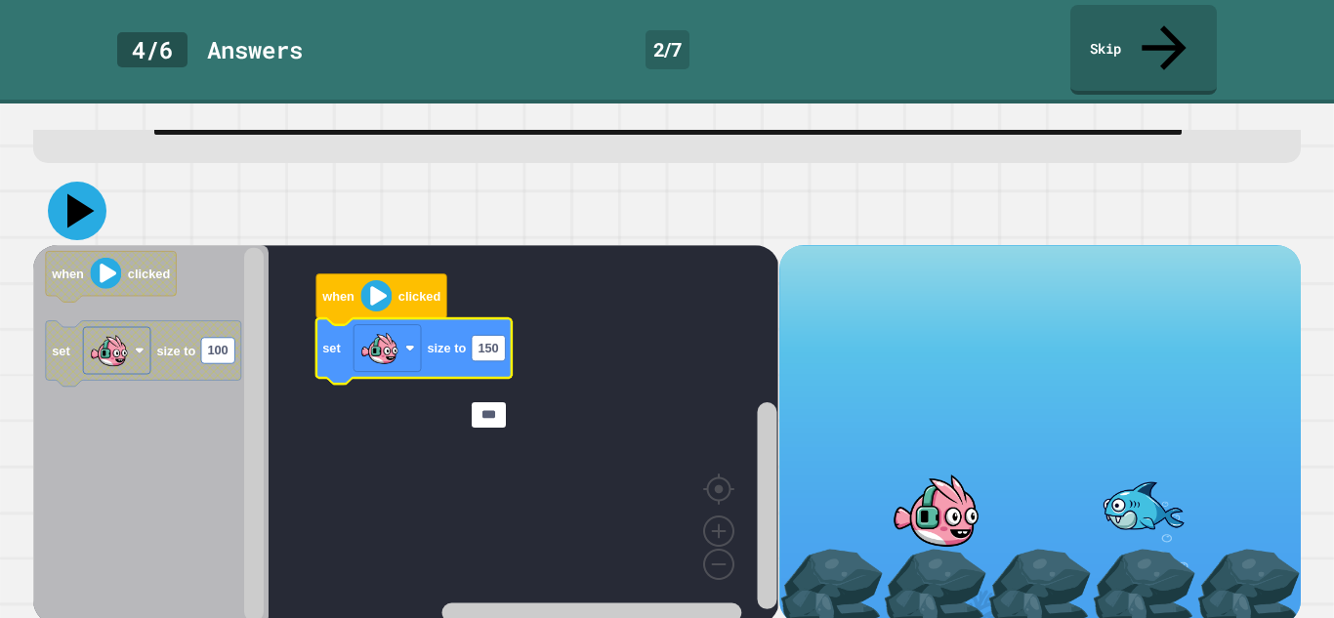
type input "***"
click at [80, 201] on icon at bounding box center [80, 211] width 27 height 34
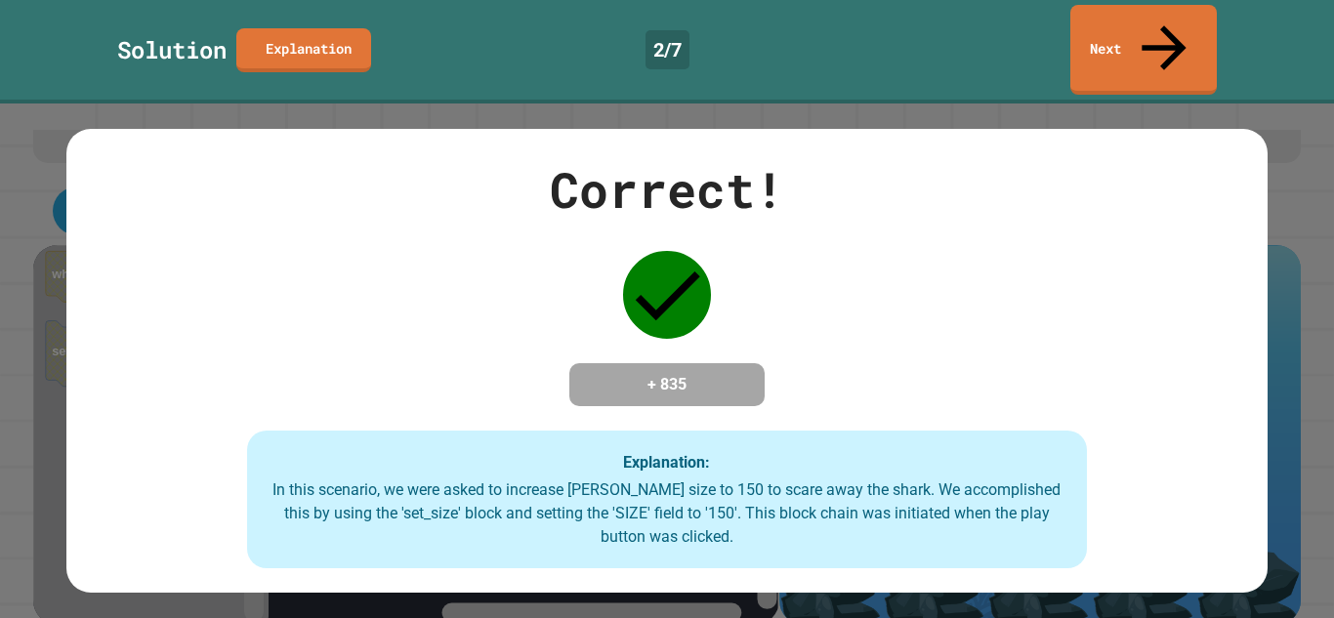
drag, startPoint x: 1271, startPoint y: 129, endPoint x: 1275, endPoint y: 157, distance: 28.6
click at [1275, 157] on div "Correct! + 835 Explanation: In this scenario, we were asked to increase [PERSON…" at bounding box center [667, 361] width 1334 height 515
click at [1282, 167] on div "Correct! + 835 Explanation: In this scenario, we were asked to increase [PERSON…" at bounding box center [667, 361] width 1334 height 515
click at [851, 259] on div "Correct! + 835 Explanation: In this scenario, we were asked to increase [PERSON…" at bounding box center [666, 361] width 1201 height 416
click at [1100, 14] on link "Next" at bounding box center [1144, 48] width 148 height 95
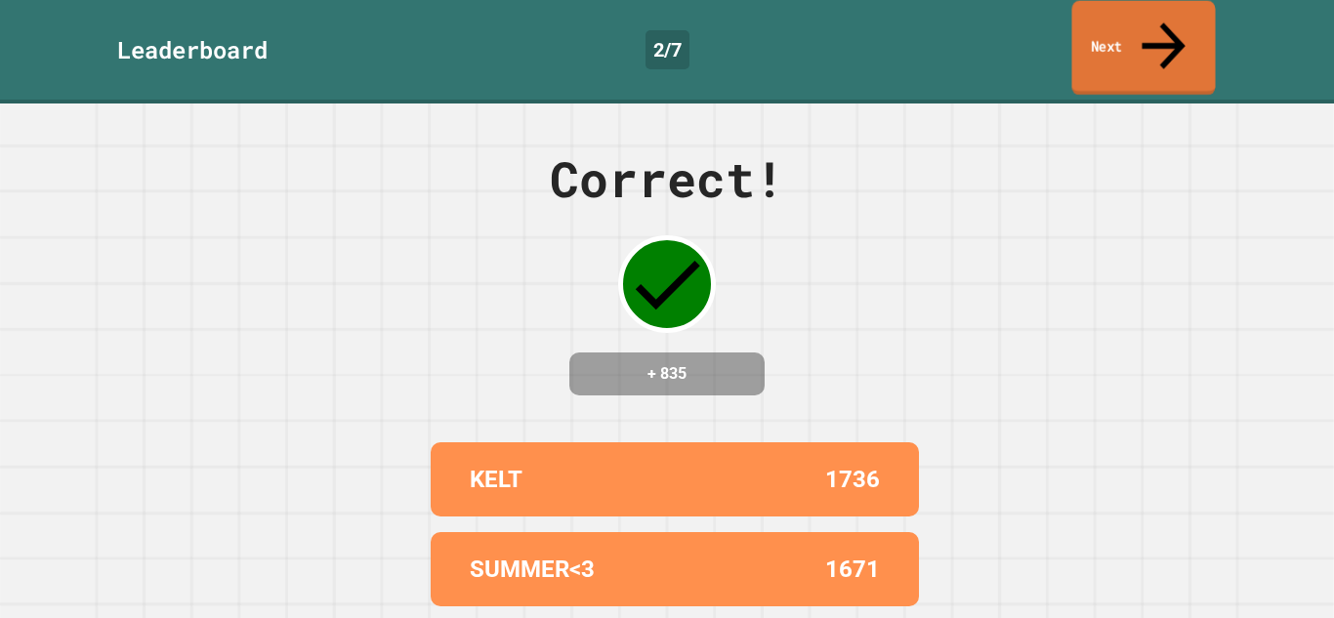
click at [1111, 39] on link "Next" at bounding box center [1144, 48] width 144 height 95
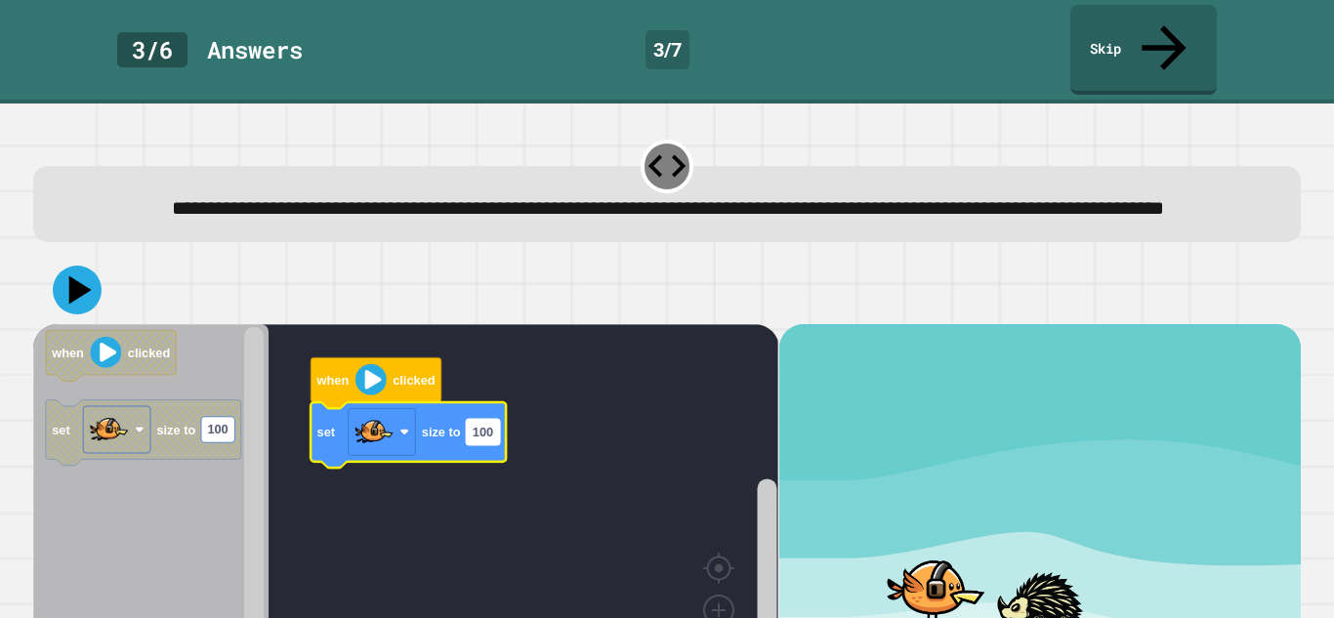
click at [475, 425] on text "100" at bounding box center [483, 432] width 21 height 15
type input "***"
click at [90, 280] on icon at bounding box center [78, 291] width 58 height 58
drag, startPoint x: 1333, startPoint y: 196, endPoint x: 1332, endPoint y: 264, distance: 67.4
click at [1332, 264] on div "**********" at bounding box center [667, 361] width 1334 height 515
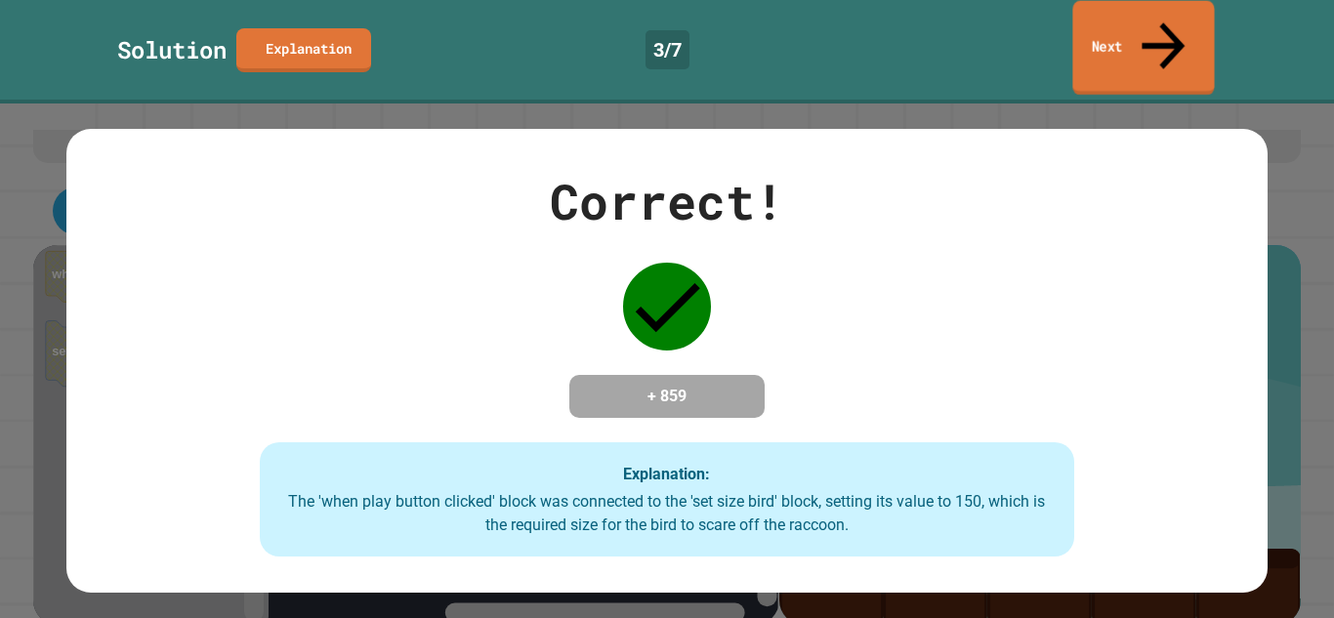
click at [1189, 32] on link "Next" at bounding box center [1144, 48] width 142 height 95
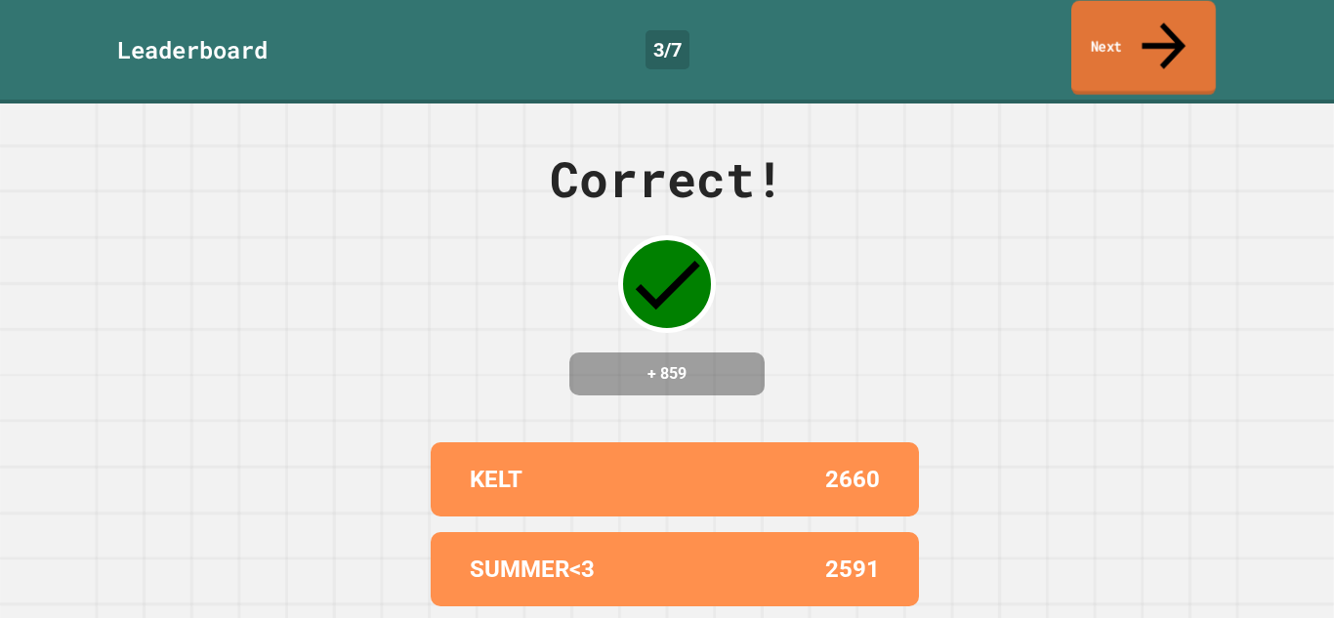
click at [1189, 32] on link "Next" at bounding box center [1144, 48] width 145 height 95
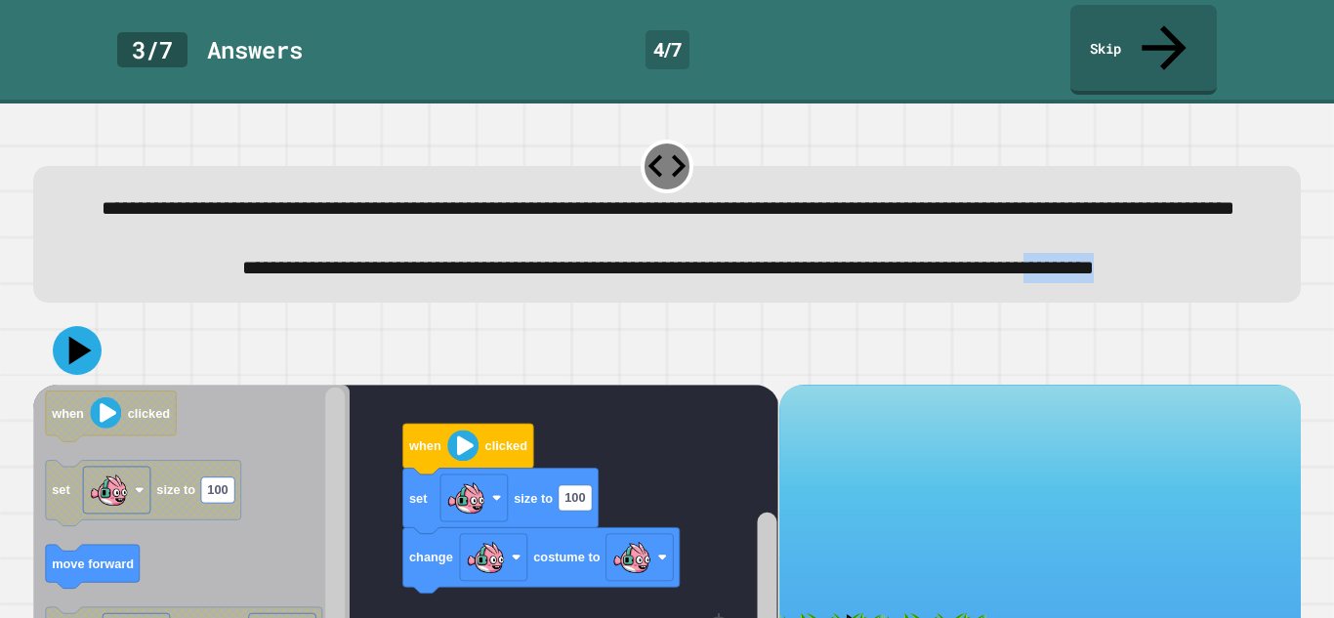
drag, startPoint x: 1311, startPoint y: 262, endPoint x: 1303, endPoint y: 284, distance: 23.8
click at [1303, 284] on div "**********" at bounding box center [667, 361] width 1334 height 515
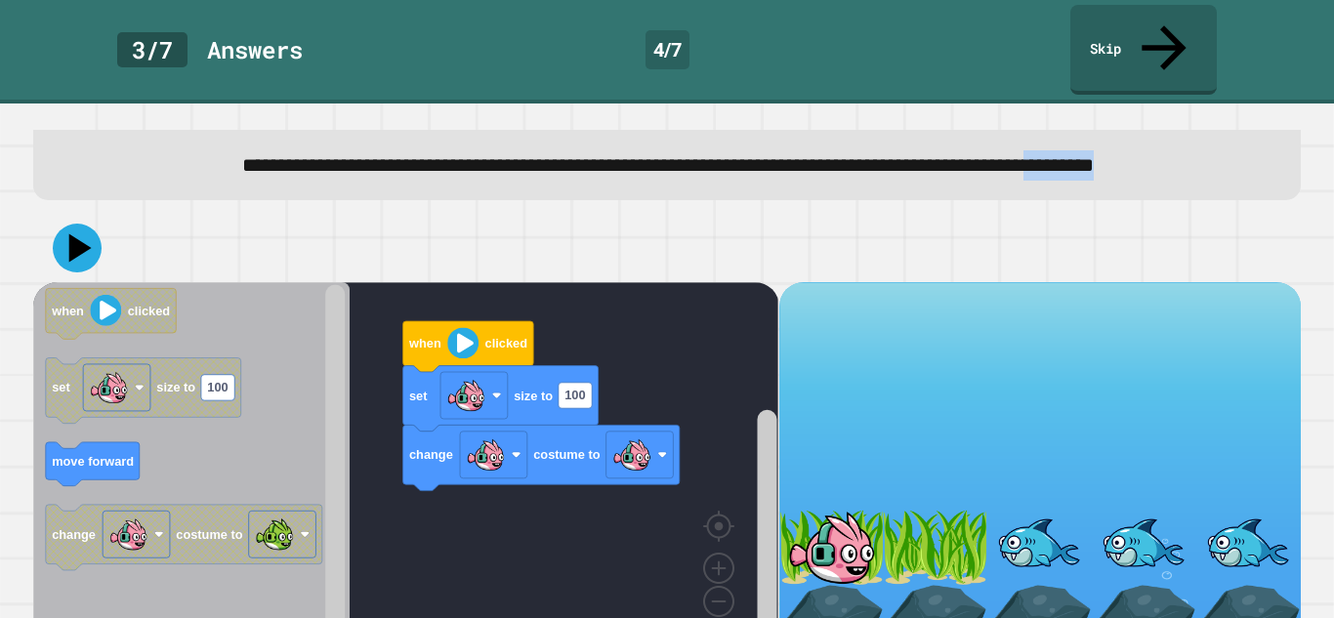
scroll to position [102, 0]
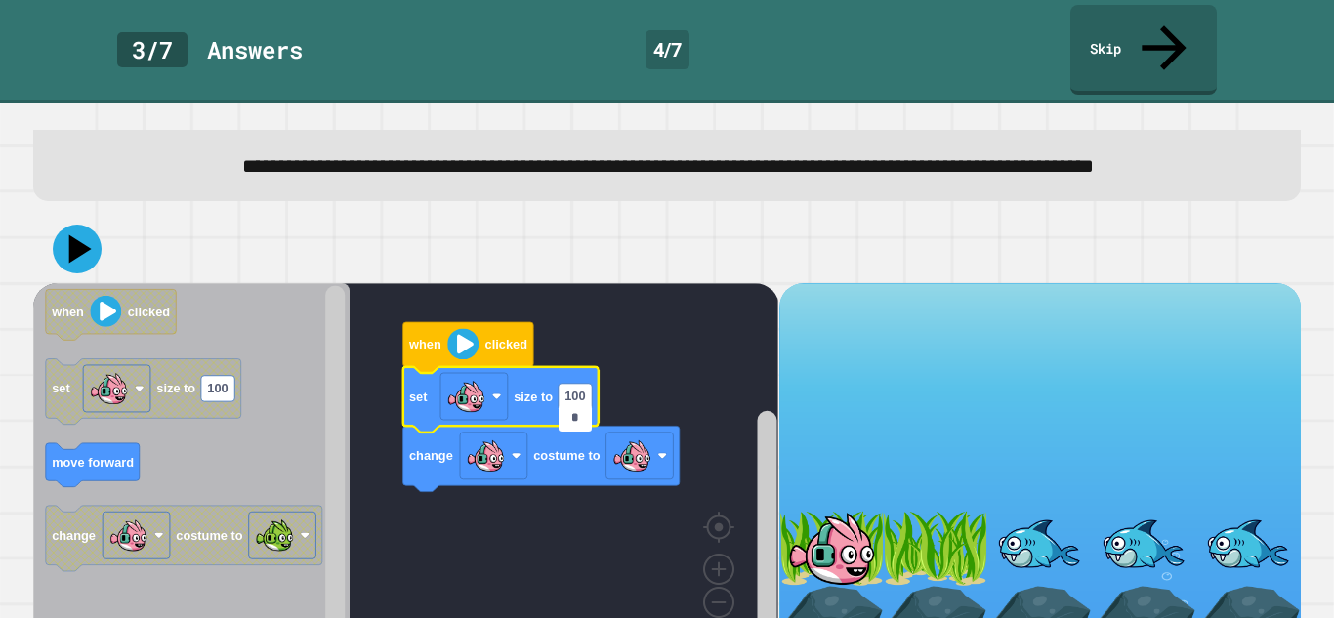
type input "**"
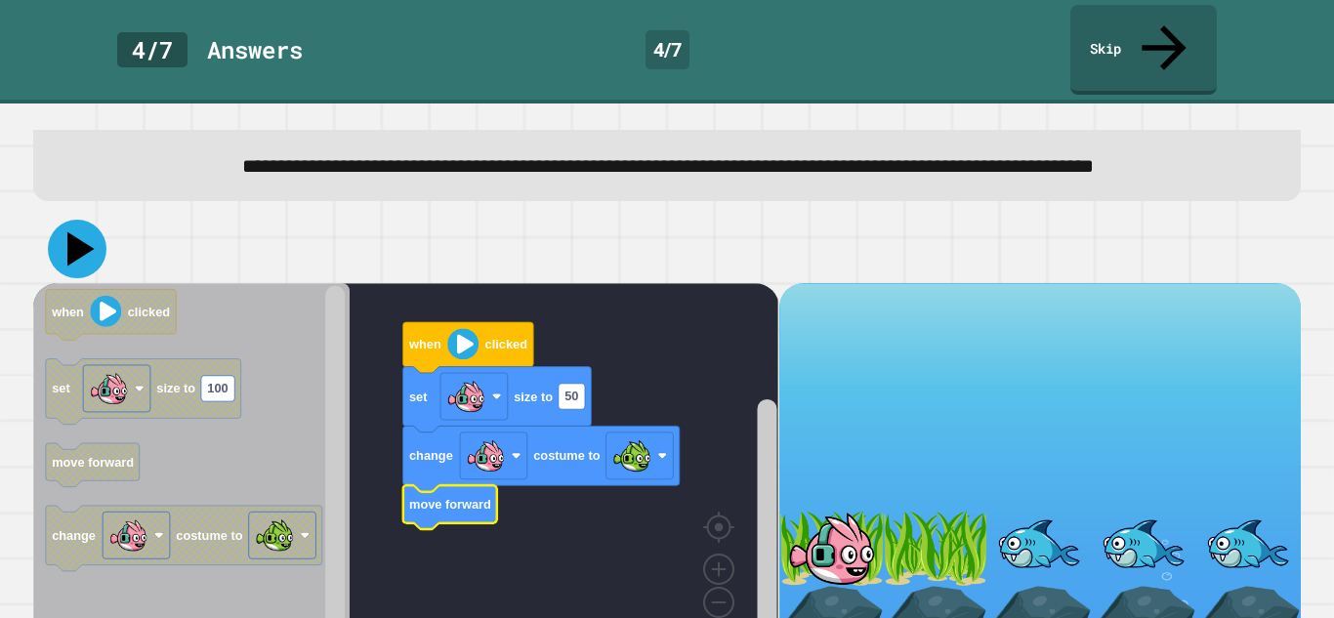
click at [64, 278] on icon at bounding box center [77, 249] width 59 height 59
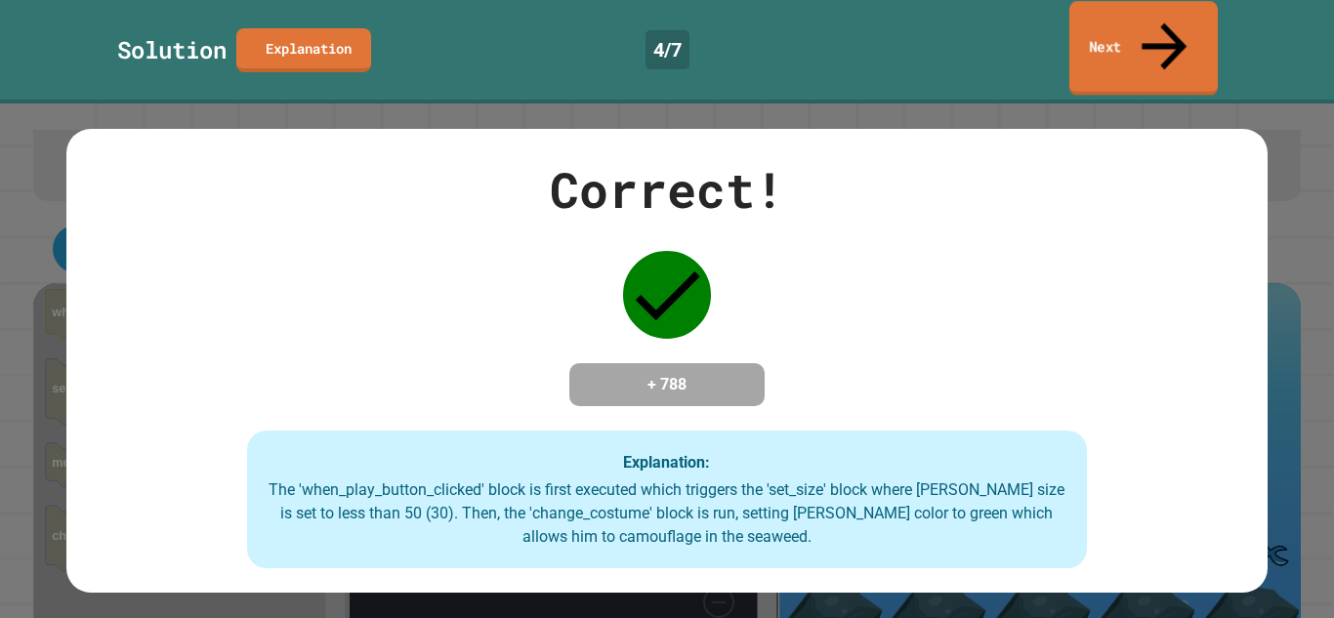
click at [1088, 38] on link "Next" at bounding box center [1144, 48] width 148 height 95
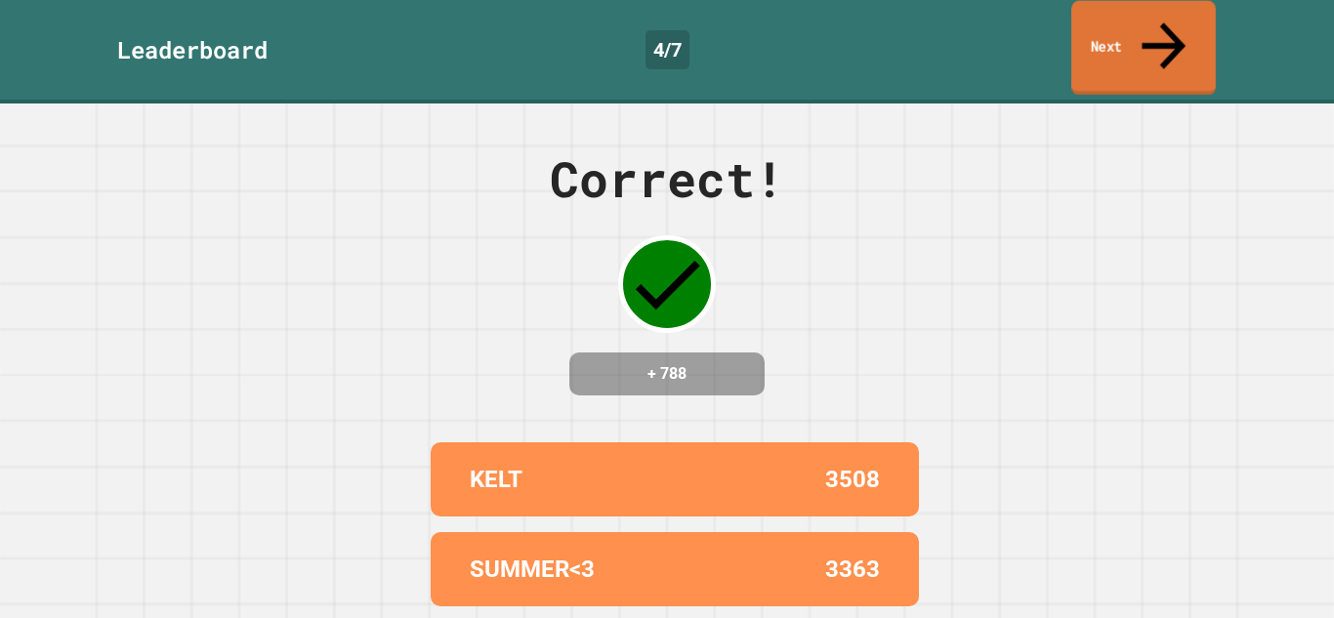
click at [1088, 38] on link "Next" at bounding box center [1144, 48] width 145 height 95
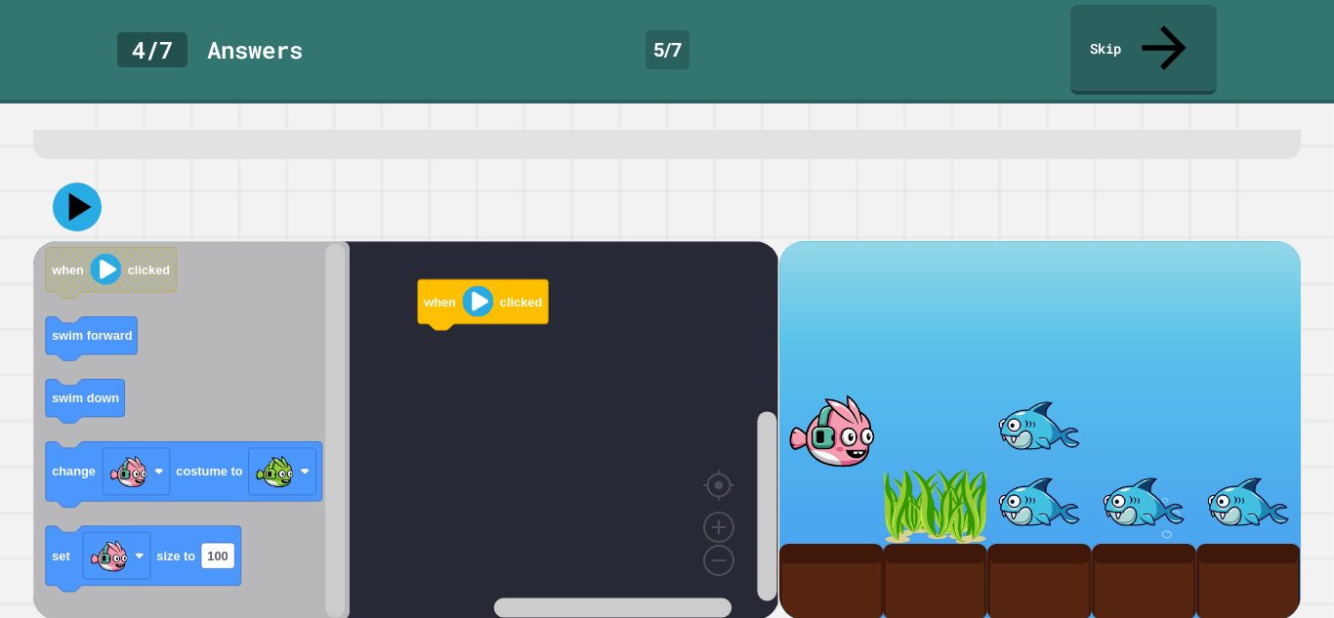
scroll to position [145, 0]
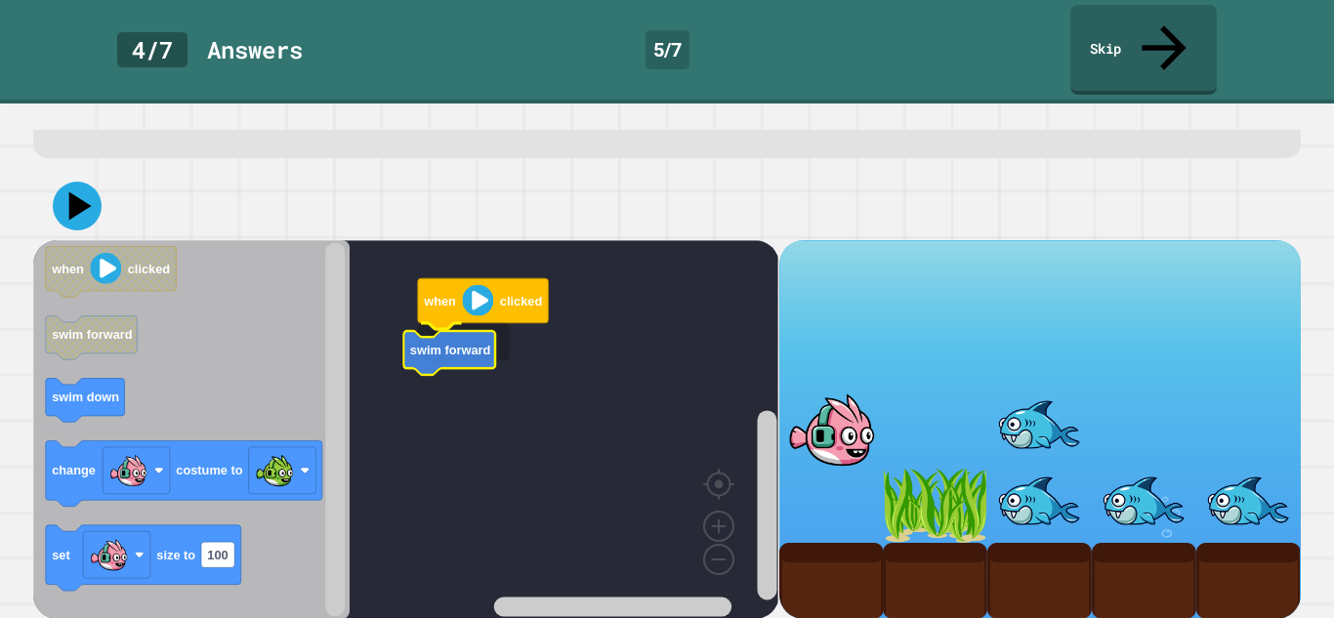
click at [449, 388] on rect "Blockly Workspace" at bounding box center [405, 429] width 745 height 379
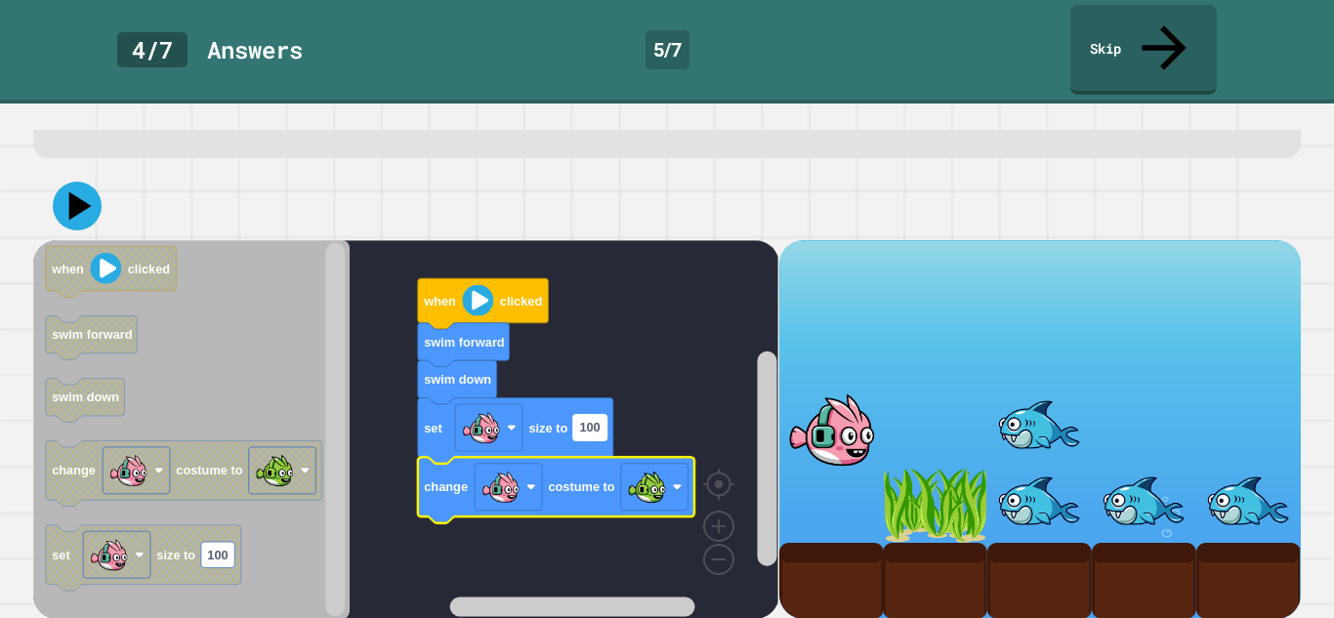
click at [588, 440] on rect "Blockly Workspace" at bounding box center [589, 426] width 33 height 25
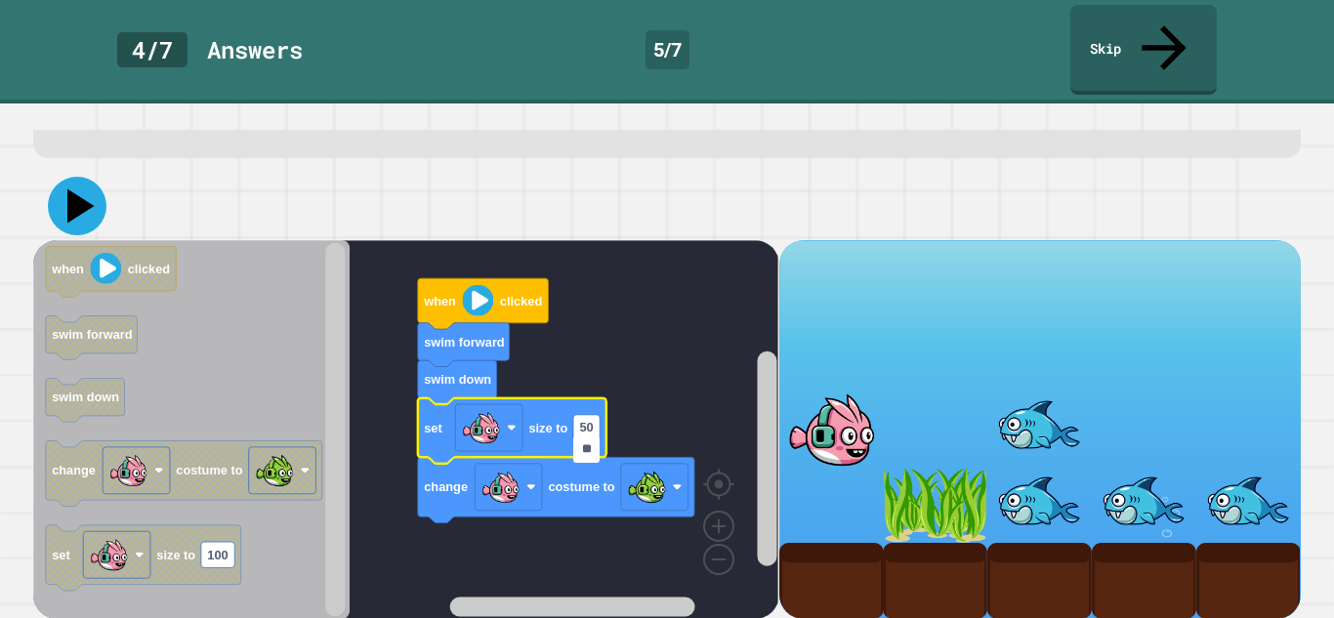
type input "**"
click at [91, 233] on icon at bounding box center [77, 206] width 59 height 59
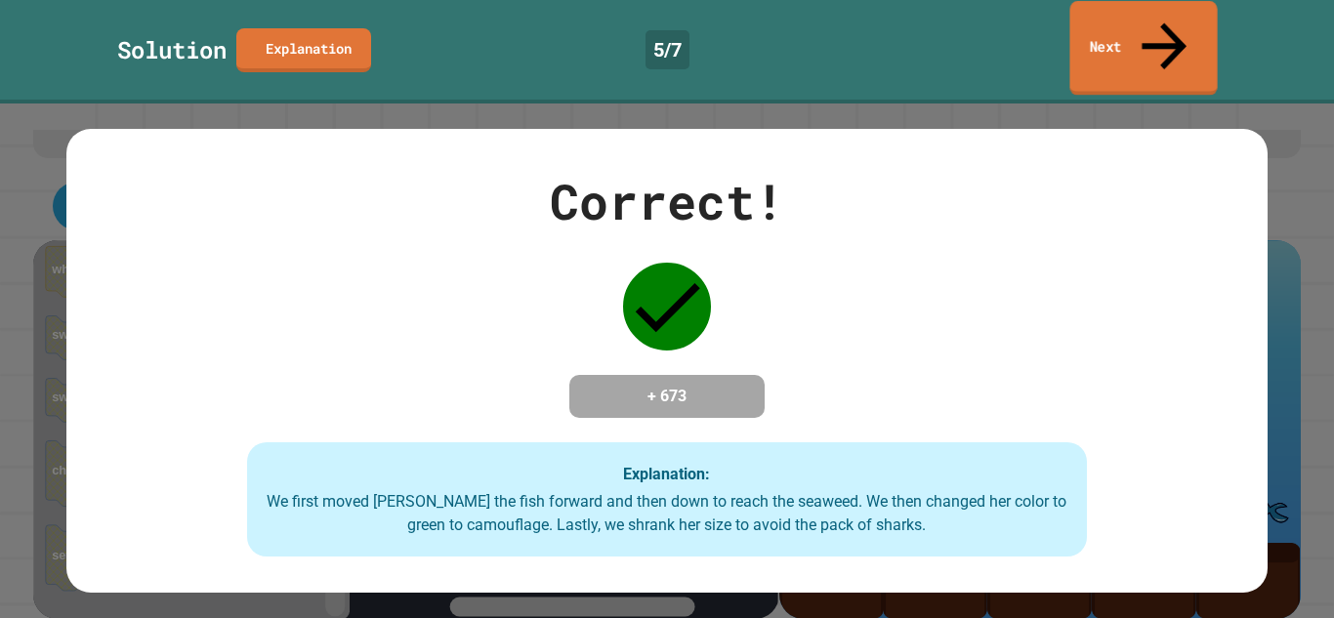
click at [1129, 30] on link "Next" at bounding box center [1144, 48] width 148 height 95
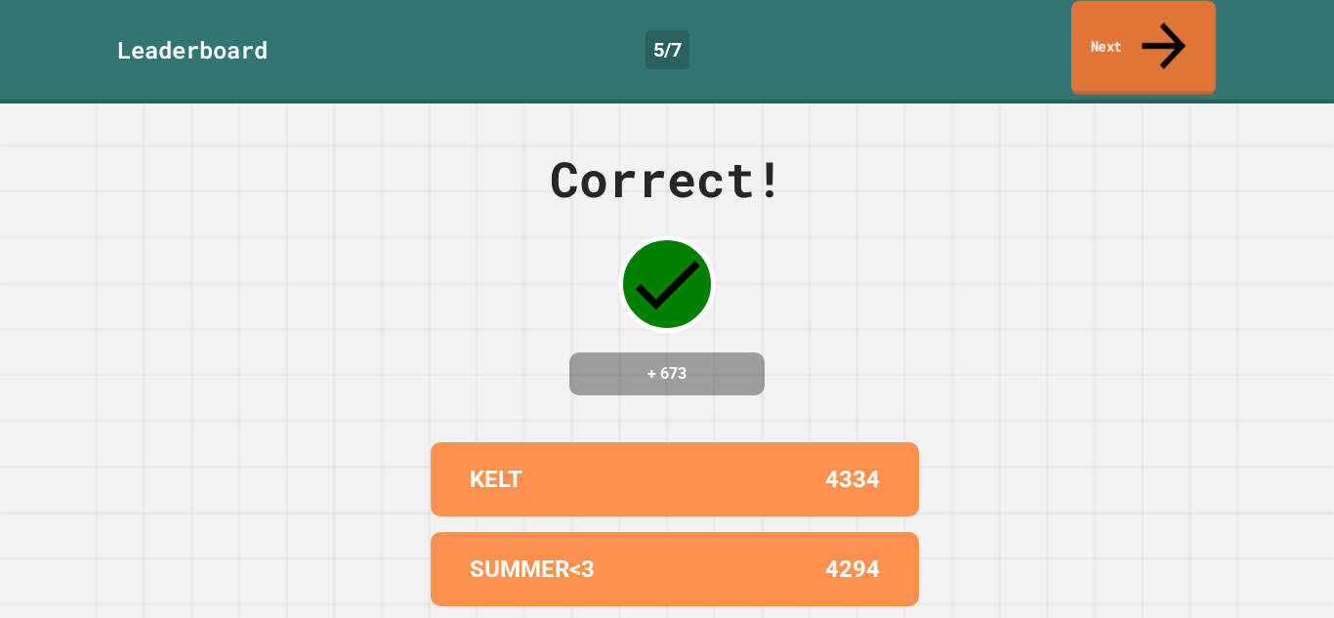
click at [1128, 30] on link "Next" at bounding box center [1144, 48] width 145 height 95
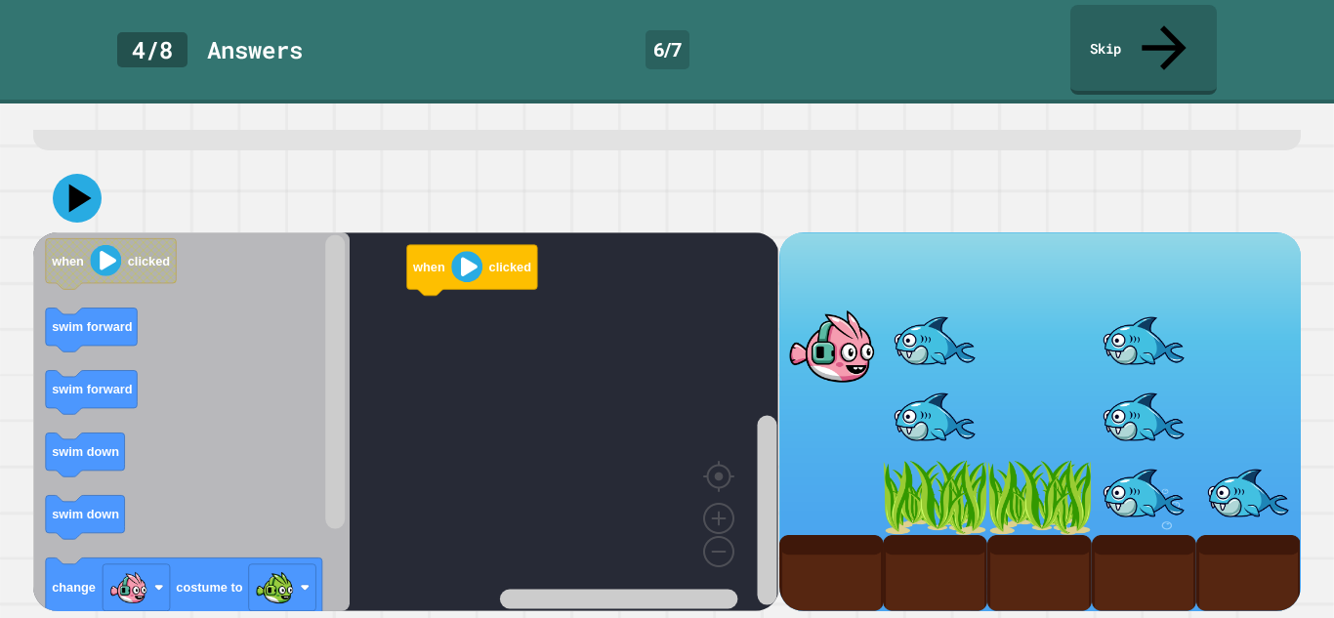
scroll to position [174, 0]
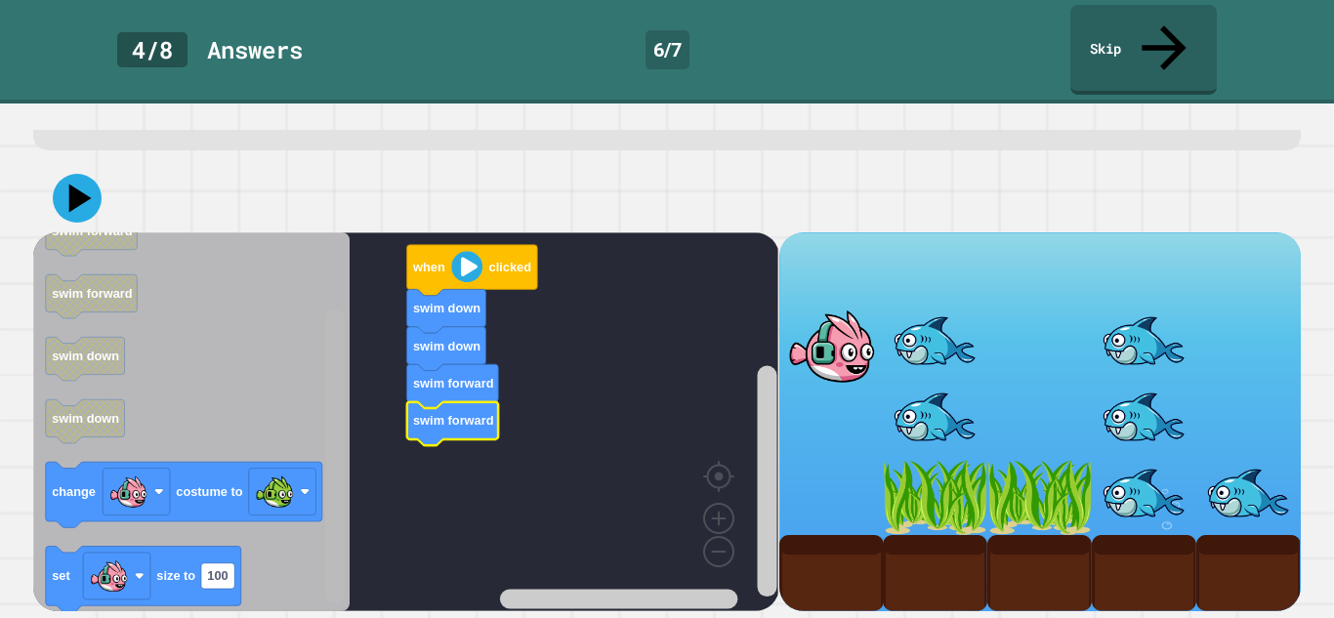
click at [323, 512] on g "Blockly Workspace" at bounding box center [335, 421] width 24 height 374
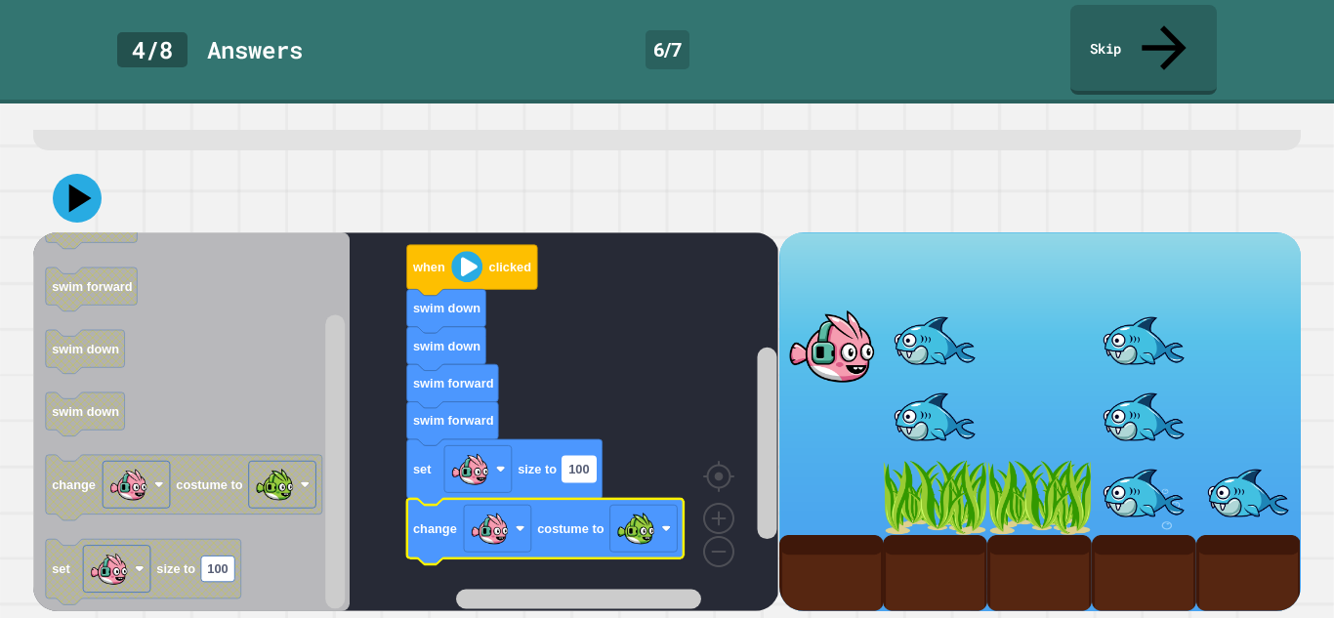
click at [583, 482] on rect "Blockly Workspace" at bounding box center [579, 468] width 33 height 25
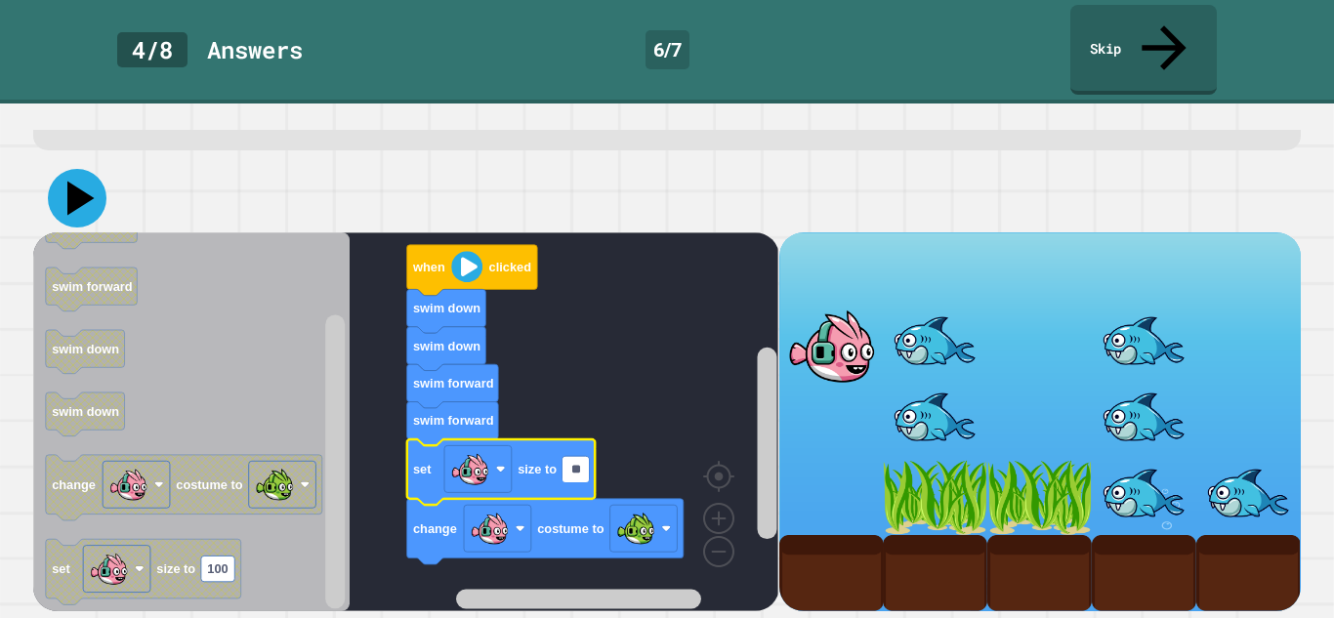
type input "**"
click at [60, 202] on icon at bounding box center [77, 198] width 59 height 59
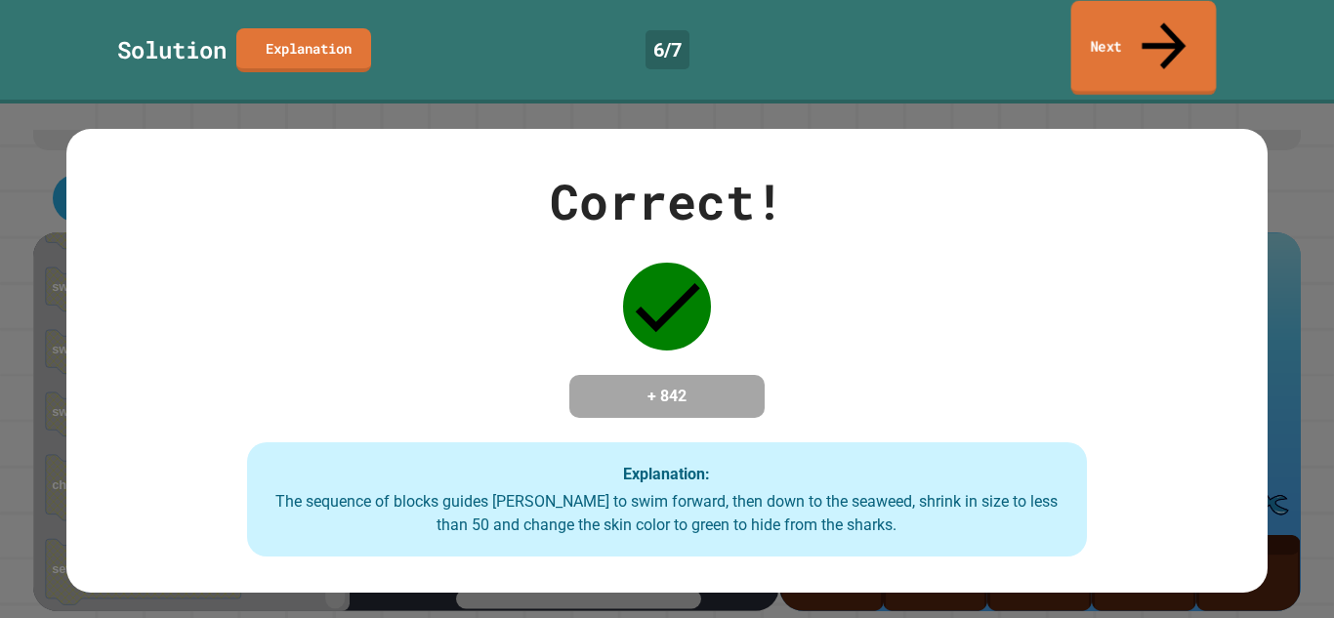
click at [1176, 32] on link "Next" at bounding box center [1145, 48] width 146 height 95
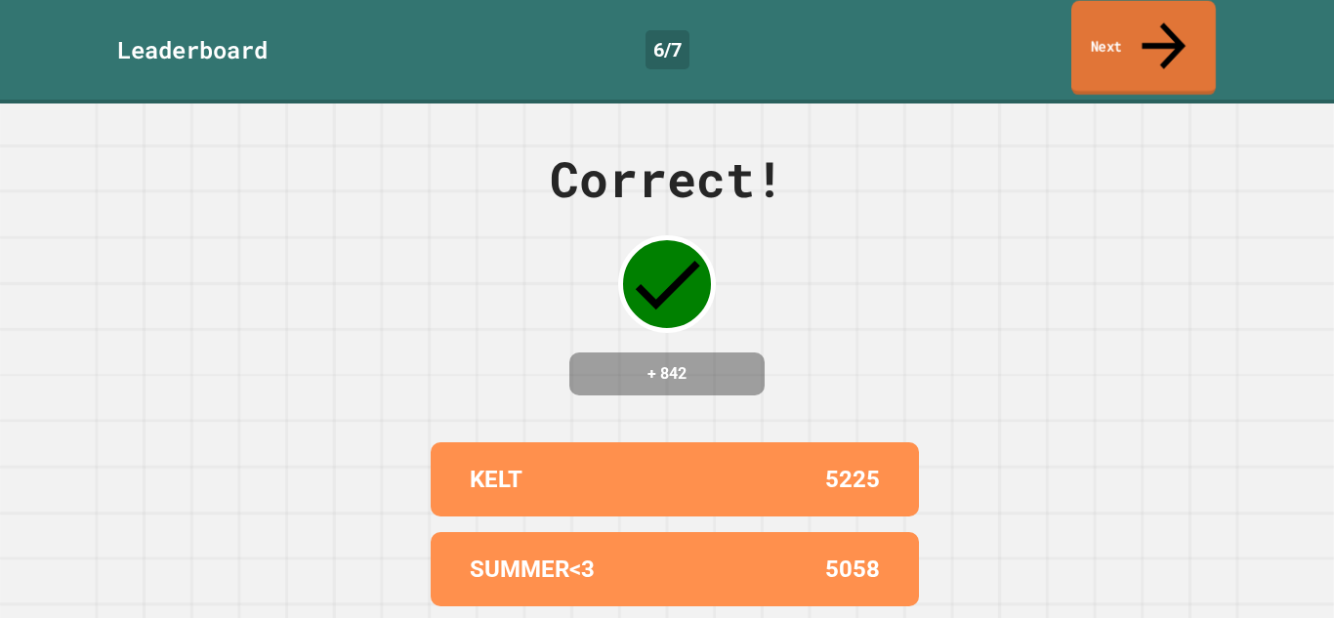
click at [1176, 36] on link "Next" at bounding box center [1144, 48] width 145 height 95
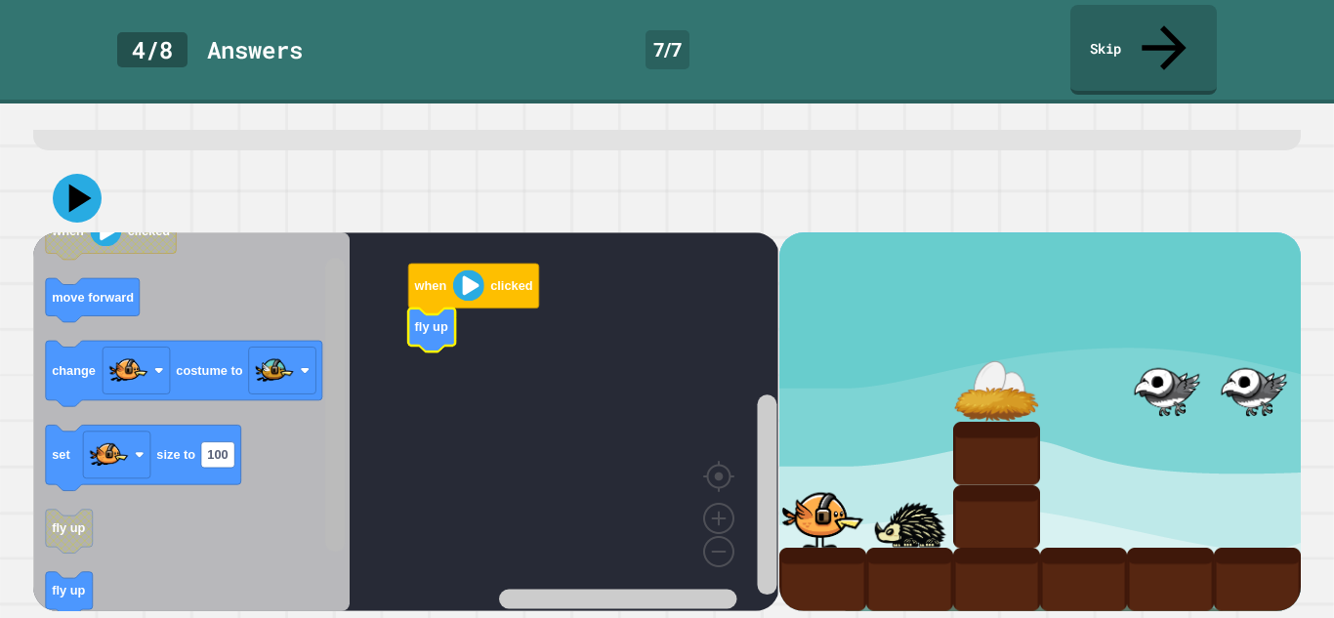
click at [324, 388] on g "Blockly Workspace" at bounding box center [335, 421] width 24 height 374
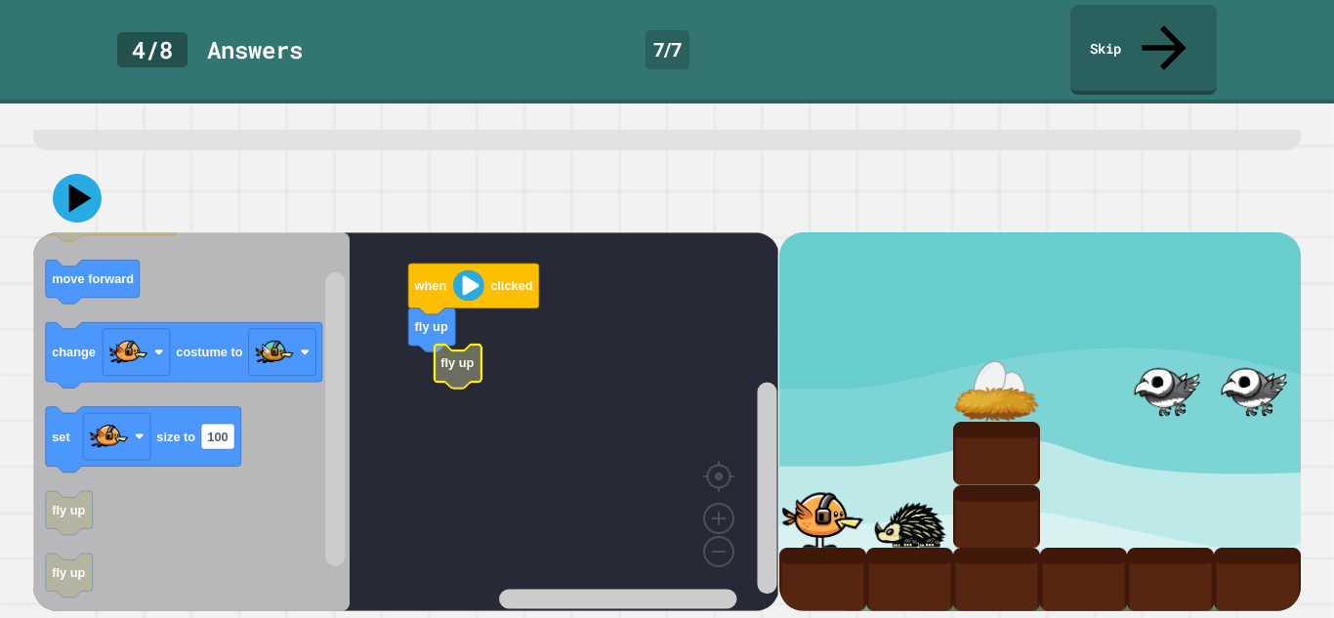
click at [417, 396] on rect "Blockly Workspace" at bounding box center [405, 421] width 745 height 379
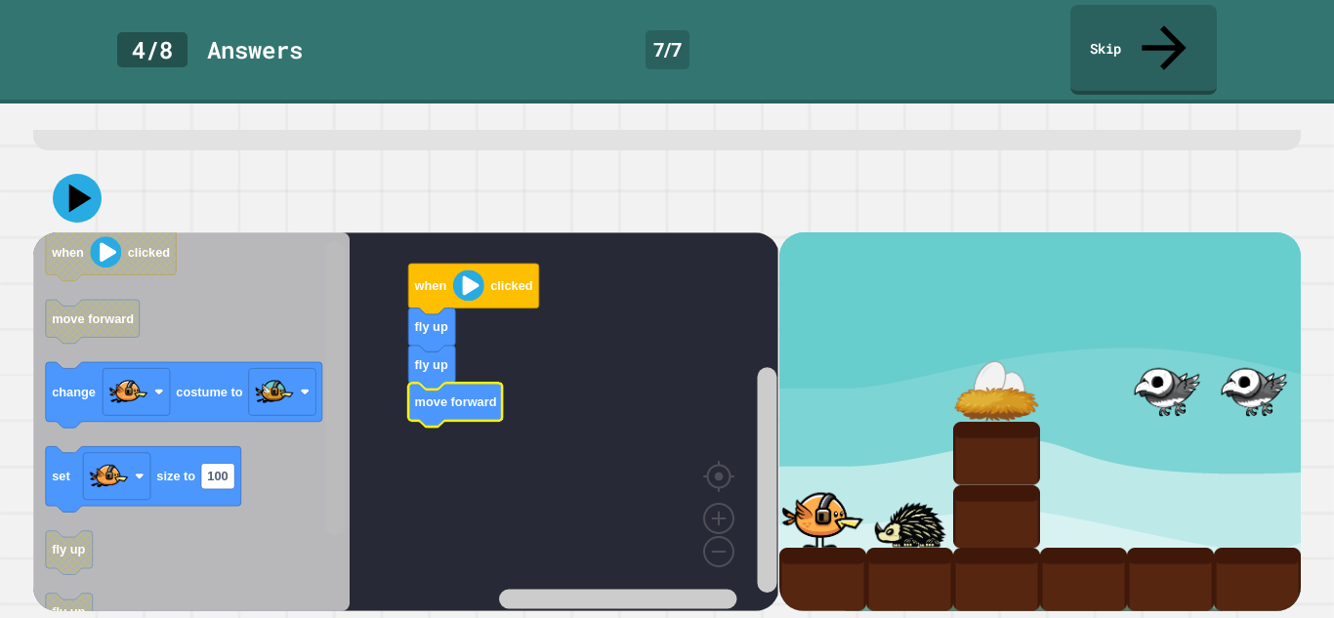
click at [330, 371] on rect "Blockly Workspace" at bounding box center [335, 388] width 20 height 294
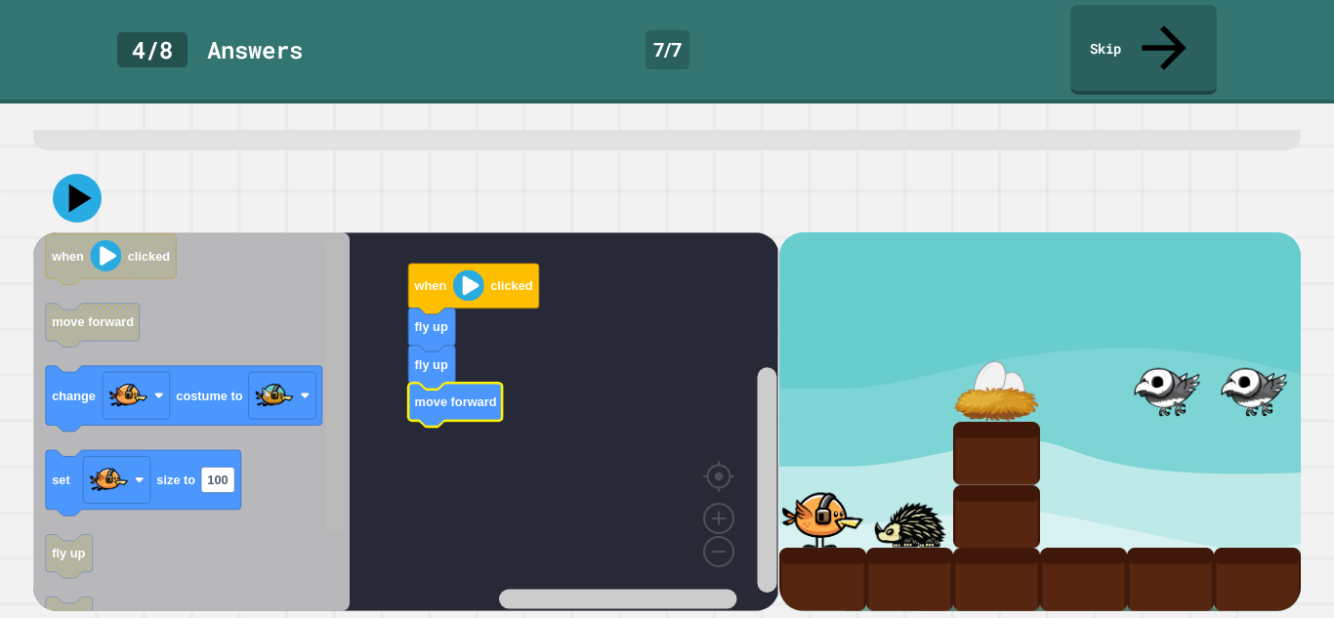
click at [330, 371] on rect "Blockly Workspace" at bounding box center [335, 385] width 20 height 294
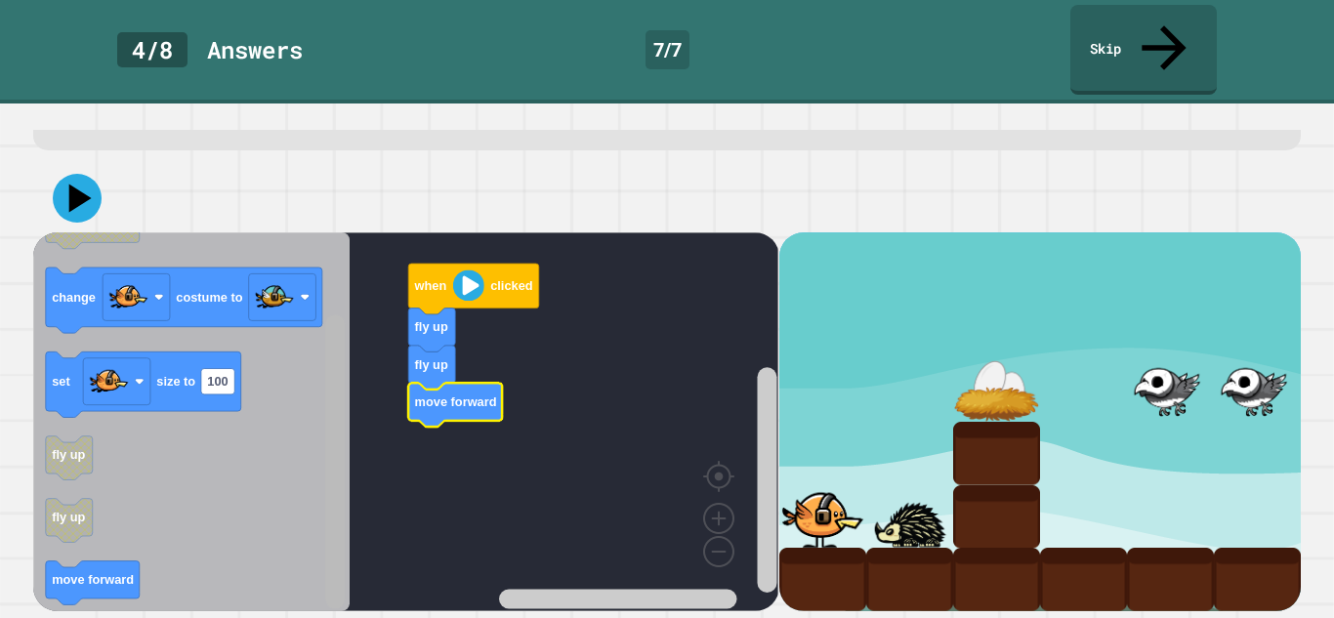
click at [321, 534] on div "when clicked fly up fly up move forward when clicked move forward change costum…" at bounding box center [405, 421] width 745 height 379
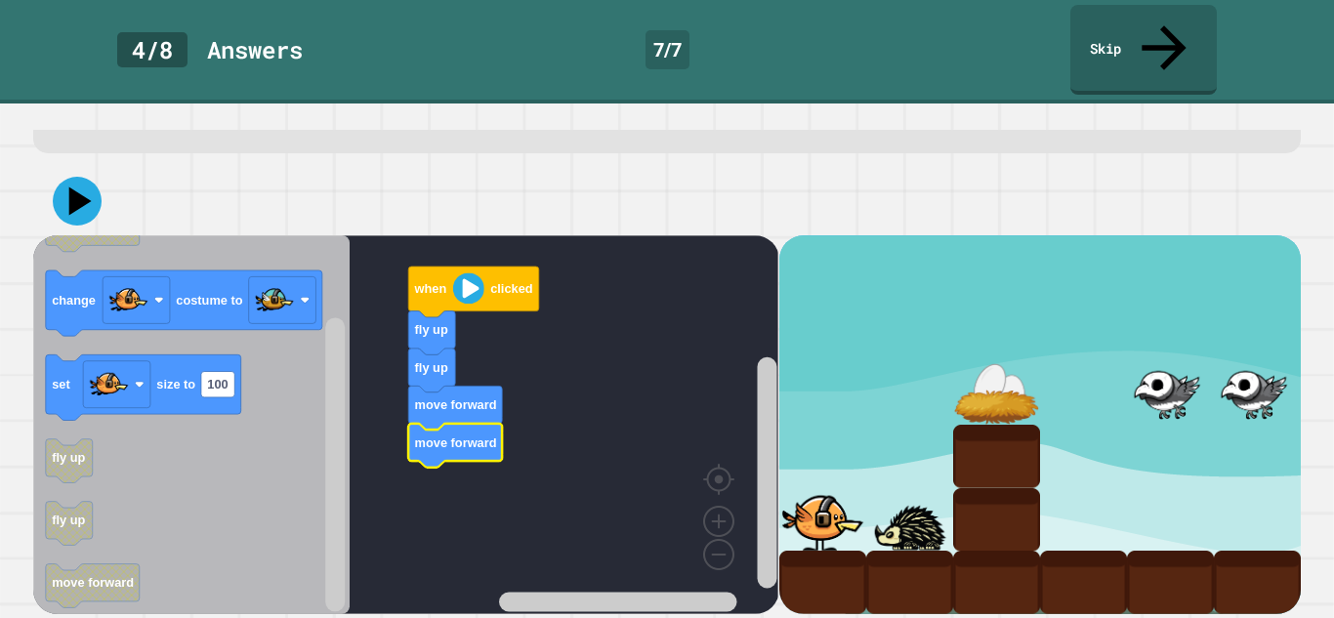
scroll to position [152, 0]
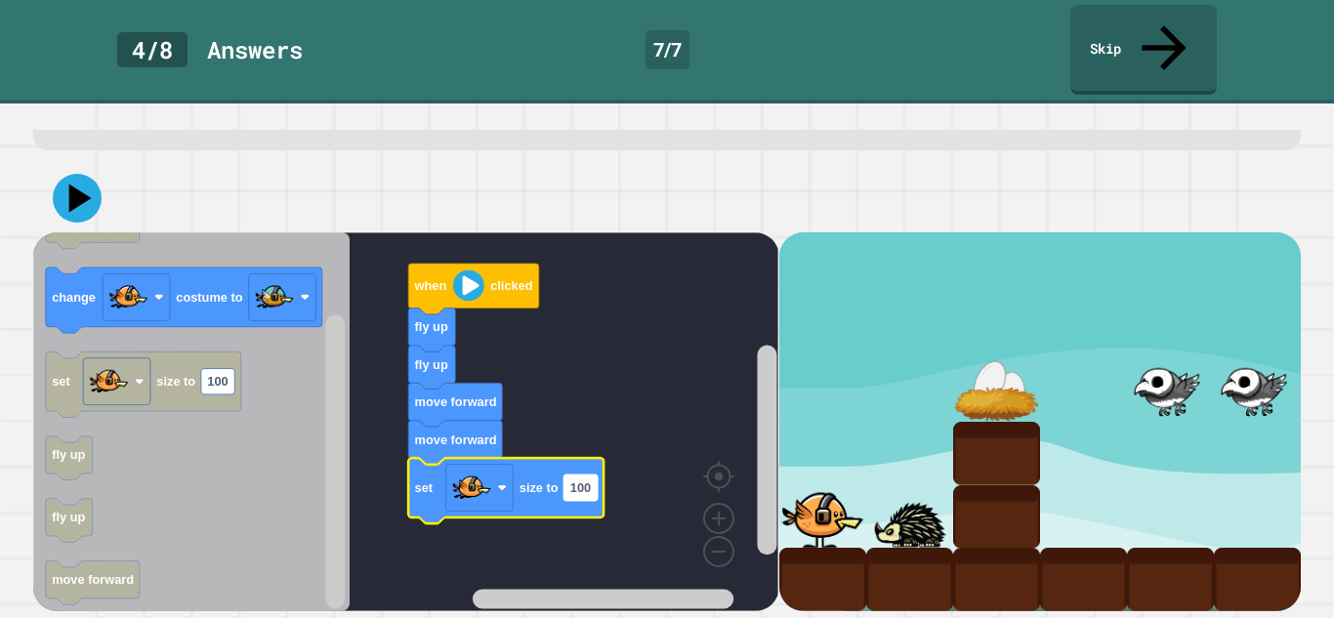
click at [570, 495] on text "100" at bounding box center [580, 488] width 21 height 15
type input "**"
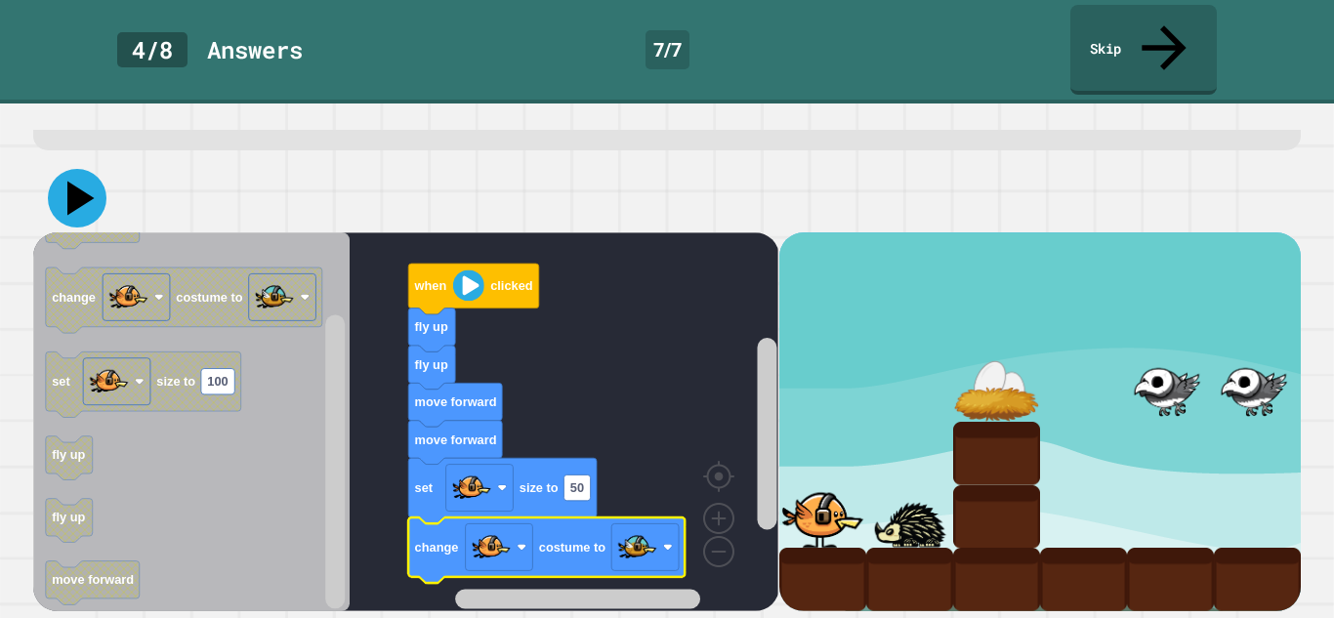
click at [84, 214] on icon at bounding box center [77, 198] width 59 height 59
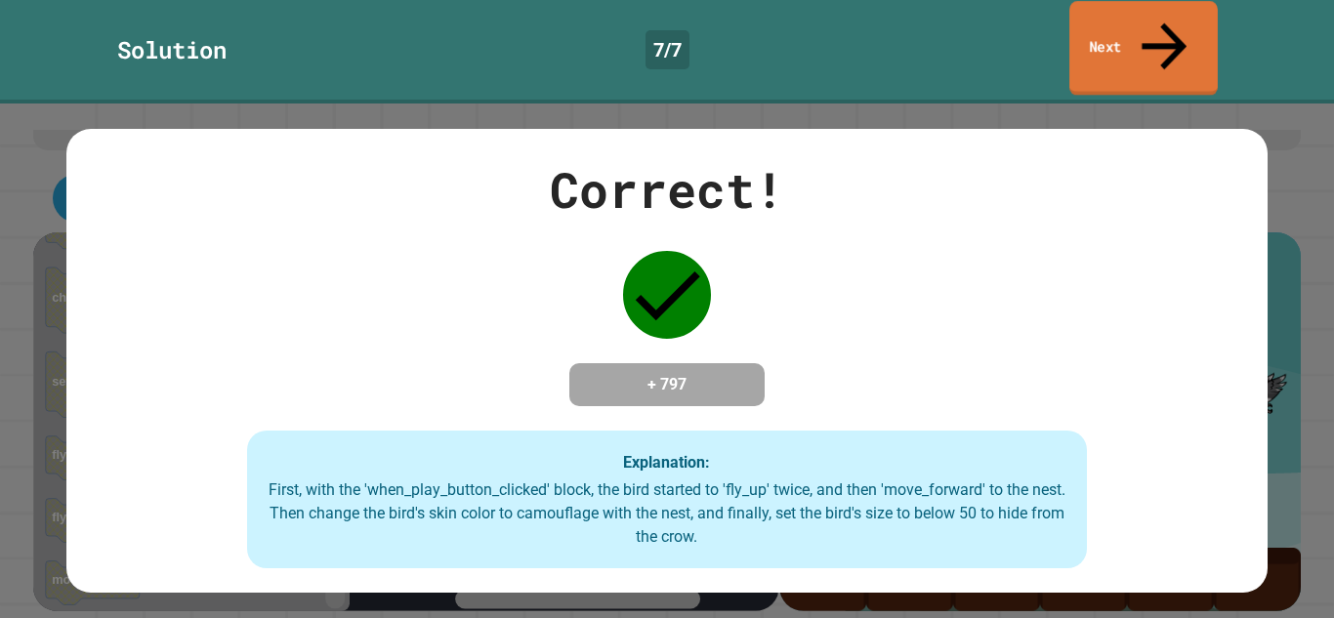
click at [1075, 21] on link "Next" at bounding box center [1144, 48] width 148 height 95
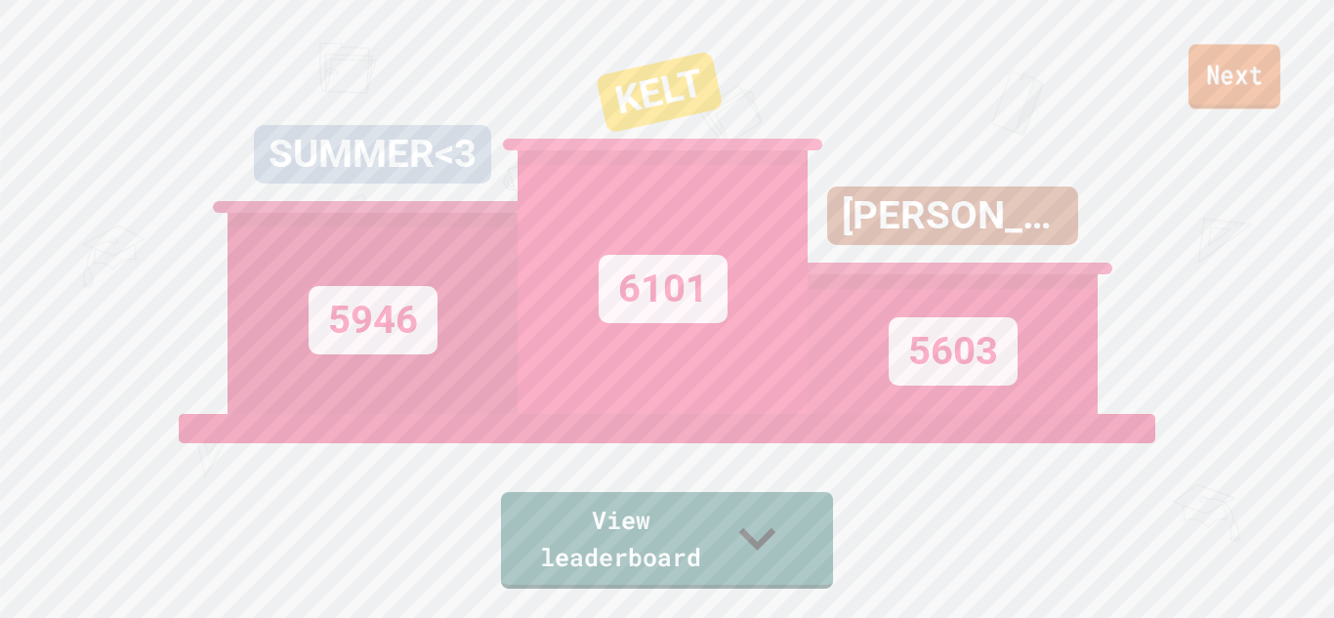
click at [1226, 72] on link "Next" at bounding box center [1235, 76] width 92 height 64
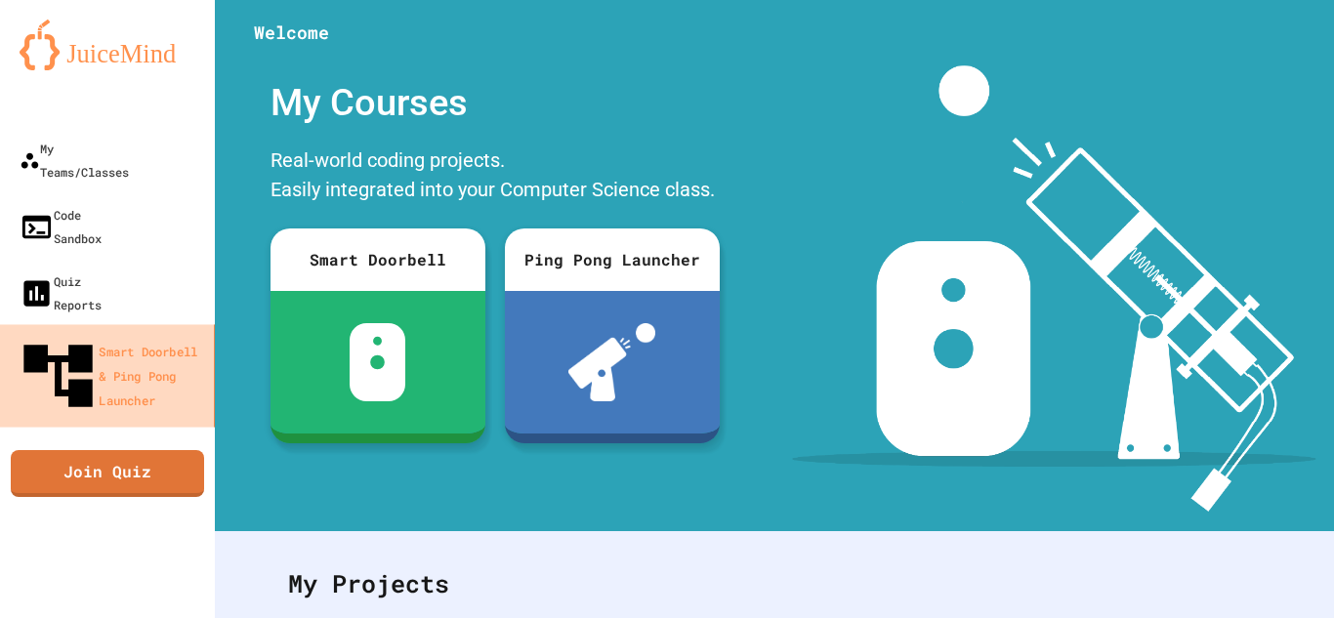
click at [146, 335] on div "Smart Doorbell & Ping Pong Launcher" at bounding box center [112, 376] width 190 height 82
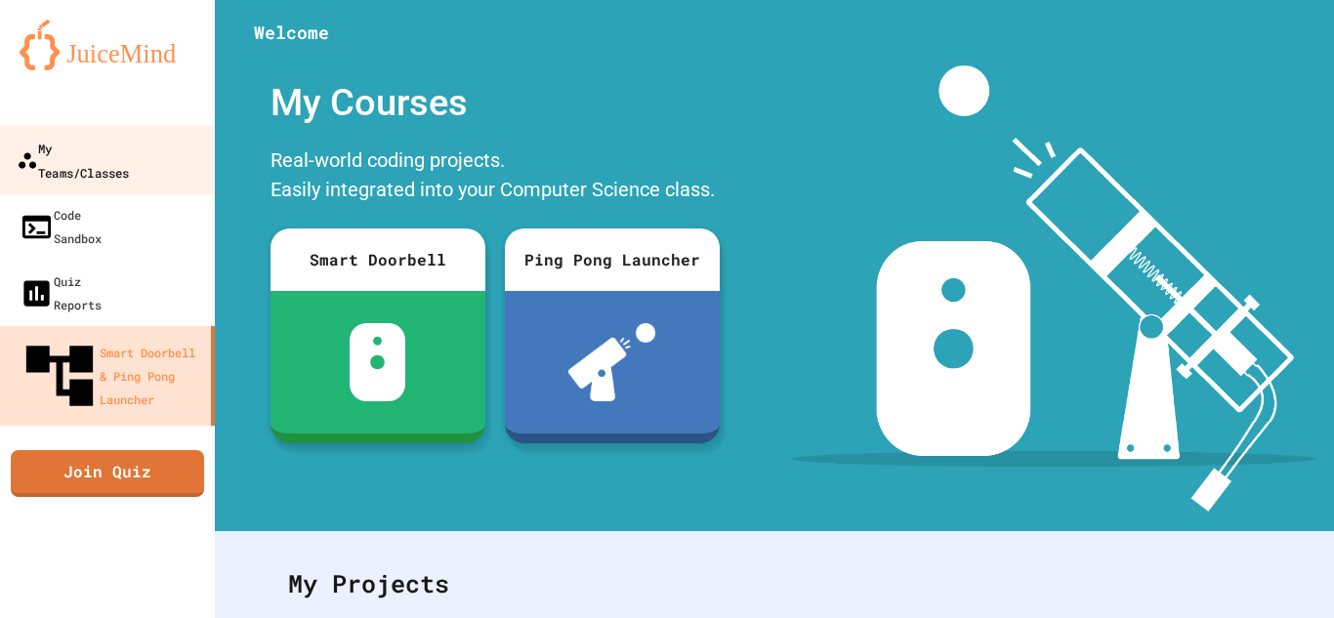
click at [113, 163] on link "My Teams/Classes" at bounding box center [108, 160] width 222 height 68
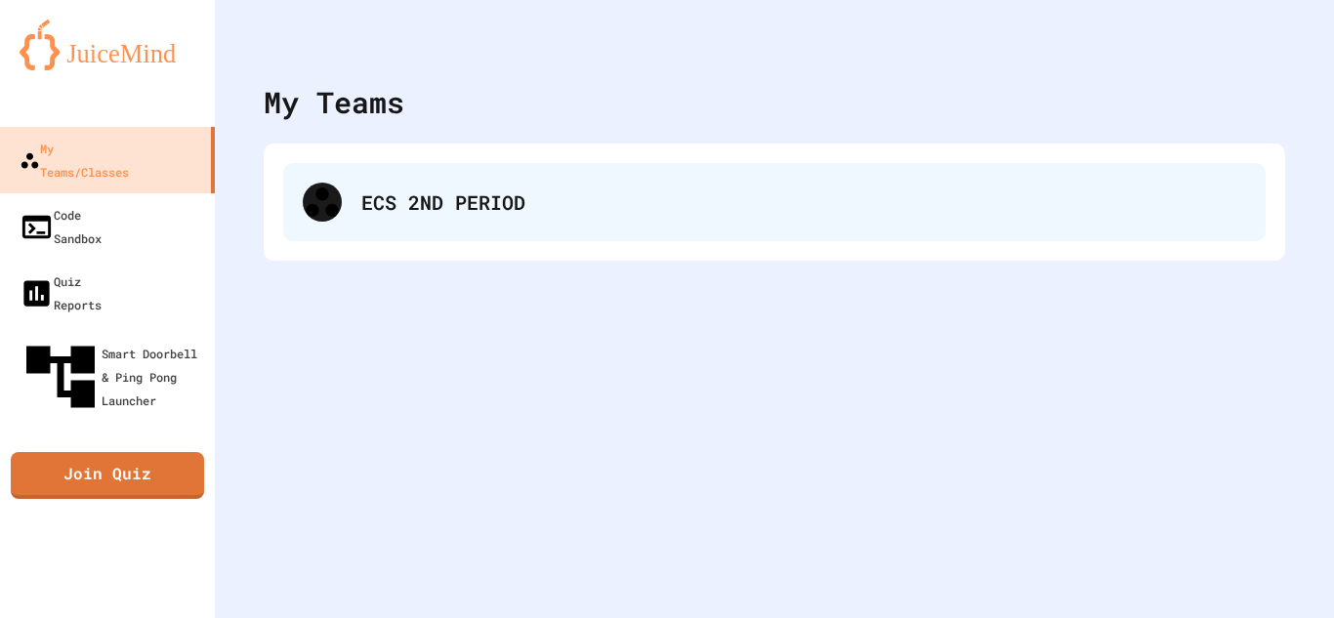
click at [369, 236] on div "ECS 2ND PERIOD" at bounding box center [774, 202] width 983 height 78
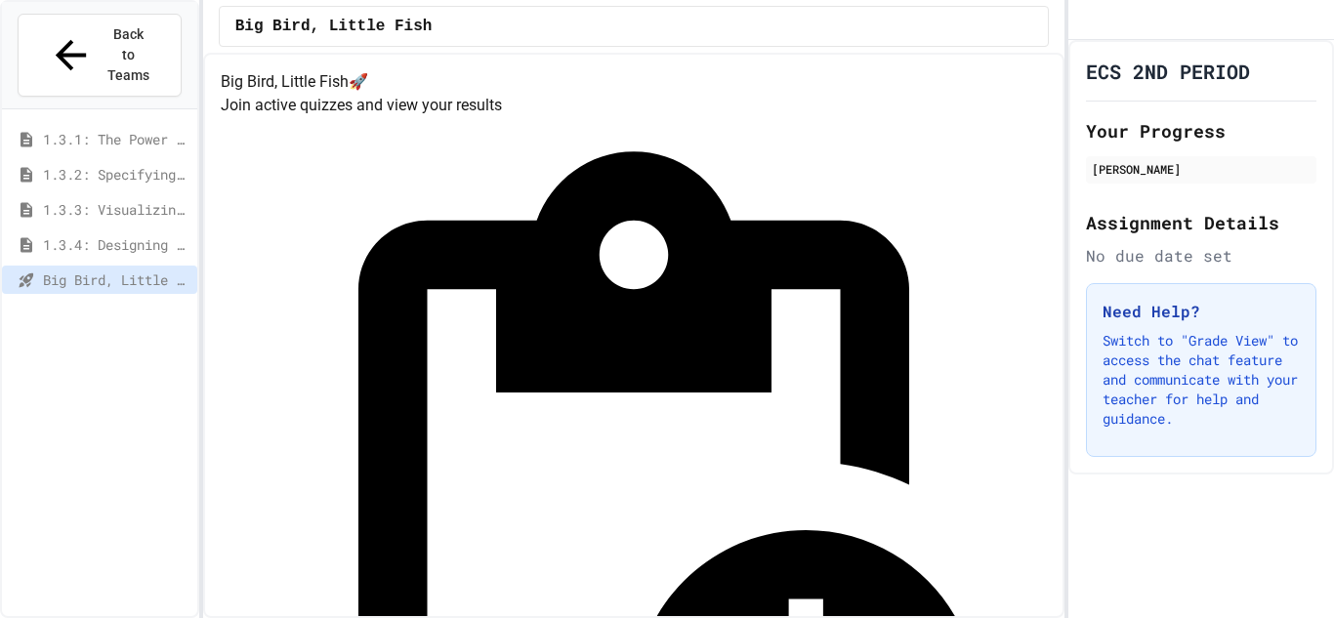
click at [132, 129] on span "1.3.1: The Power of Algorithms" at bounding box center [116, 139] width 147 height 21
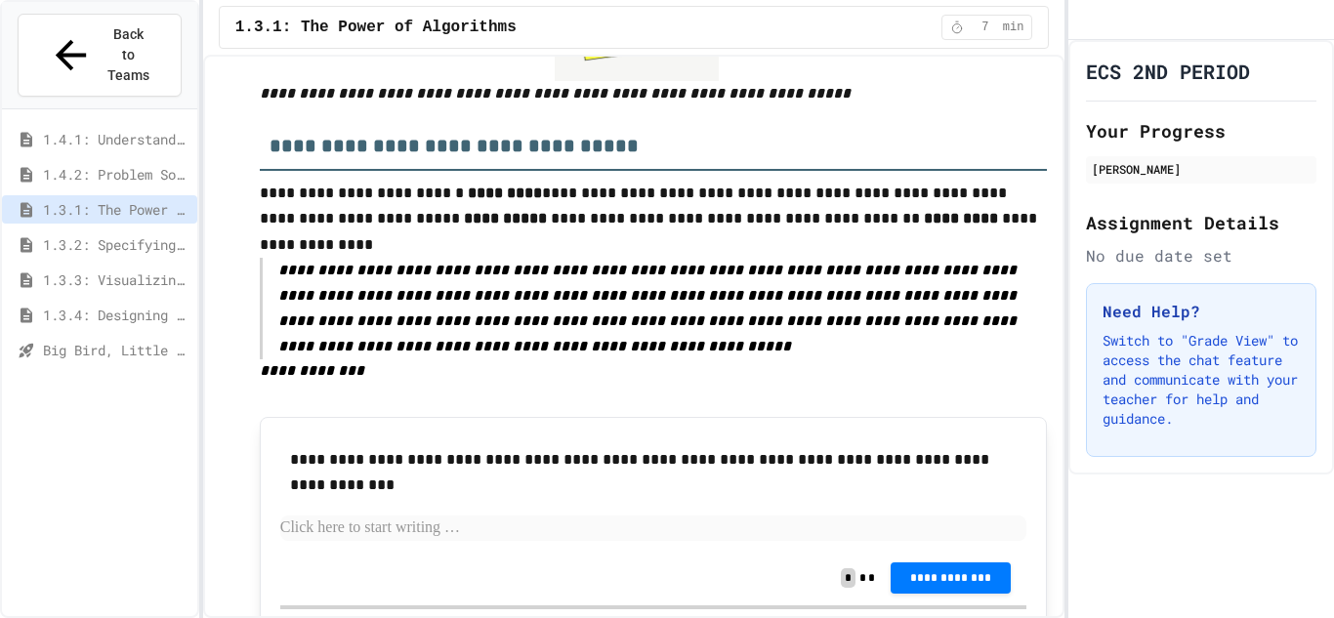
scroll to position [1100, 0]
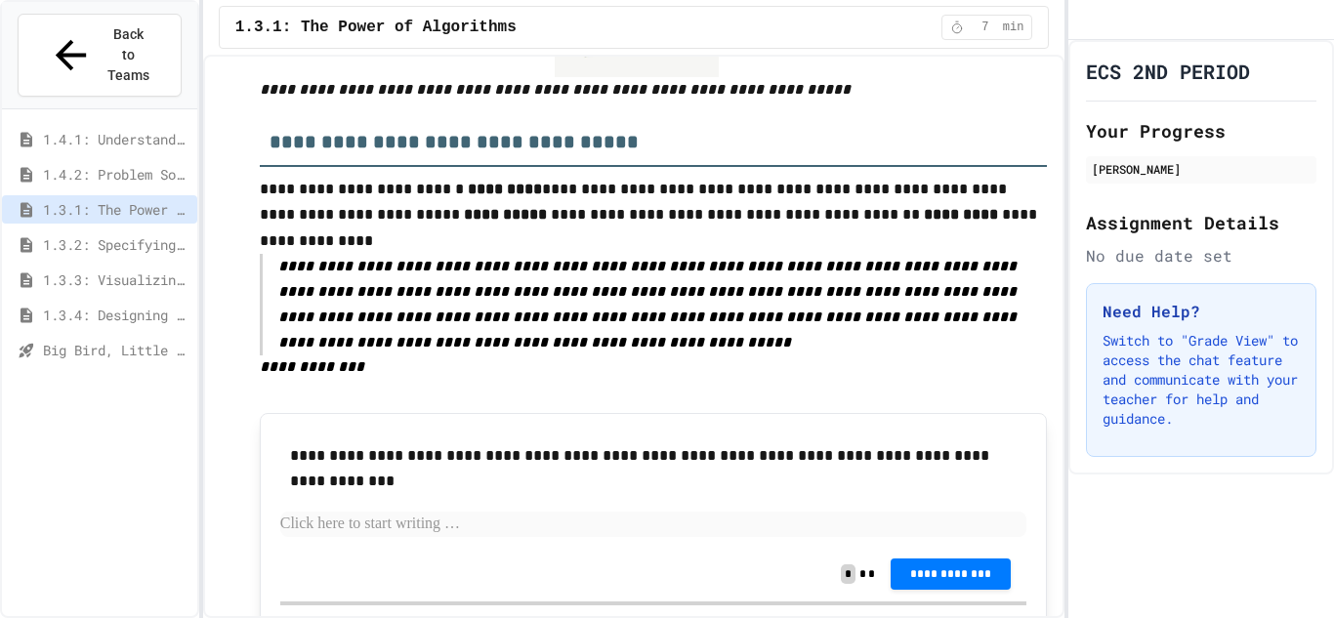
click at [378, 297] on p "**********" at bounding box center [663, 305] width 770 height 102
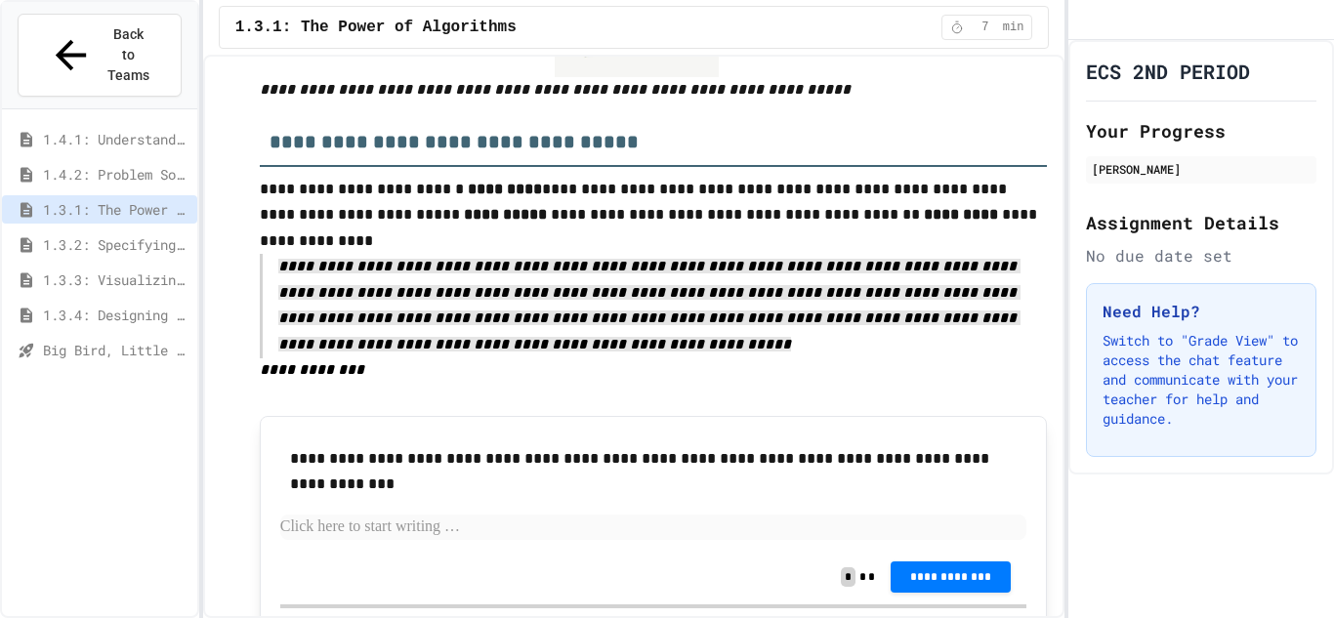
click at [533, 446] on p "**********" at bounding box center [654, 458] width 728 height 25
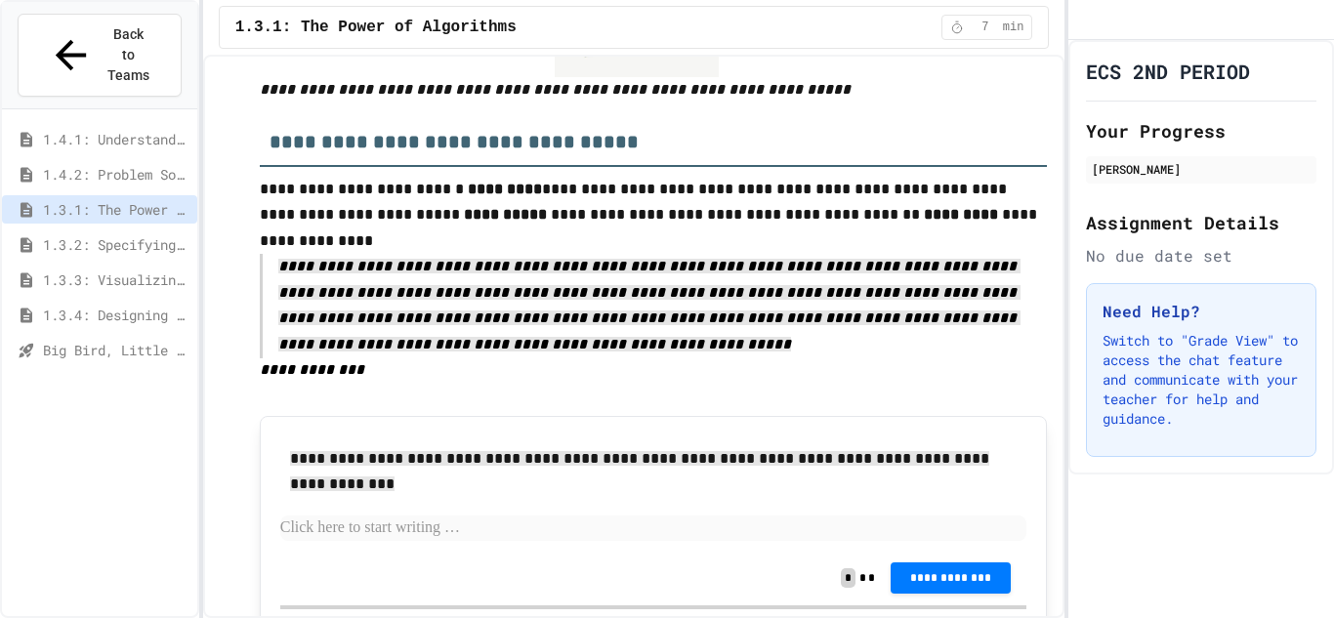
click at [335, 451] on span "**********" at bounding box center [639, 471] width 699 height 40
click at [338, 451] on span "**********" at bounding box center [639, 471] width 699 height 40
click at [457, 416] on div "**********" at bounding box center [654, 523] width 788 height 214
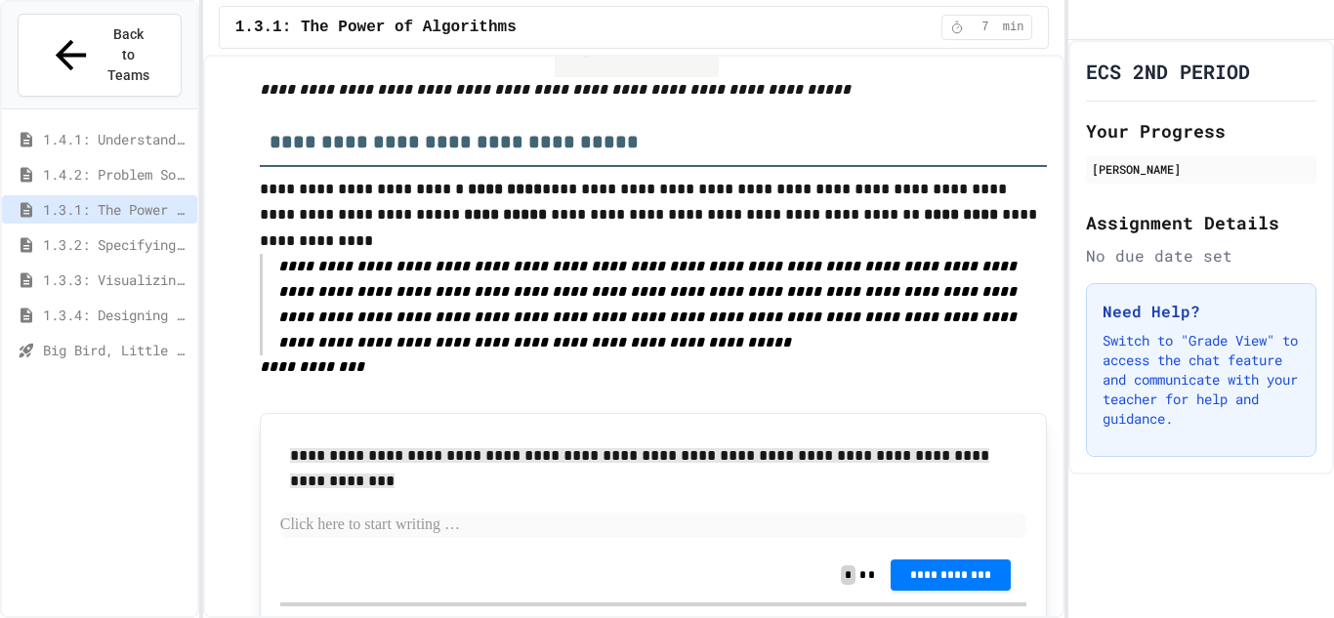
click at [442, 448] on span "**********" at bounding box center [639, 468] width 699 height 40
click at [354, 513] on p at bounding box center [653, 525] width 747 height 25
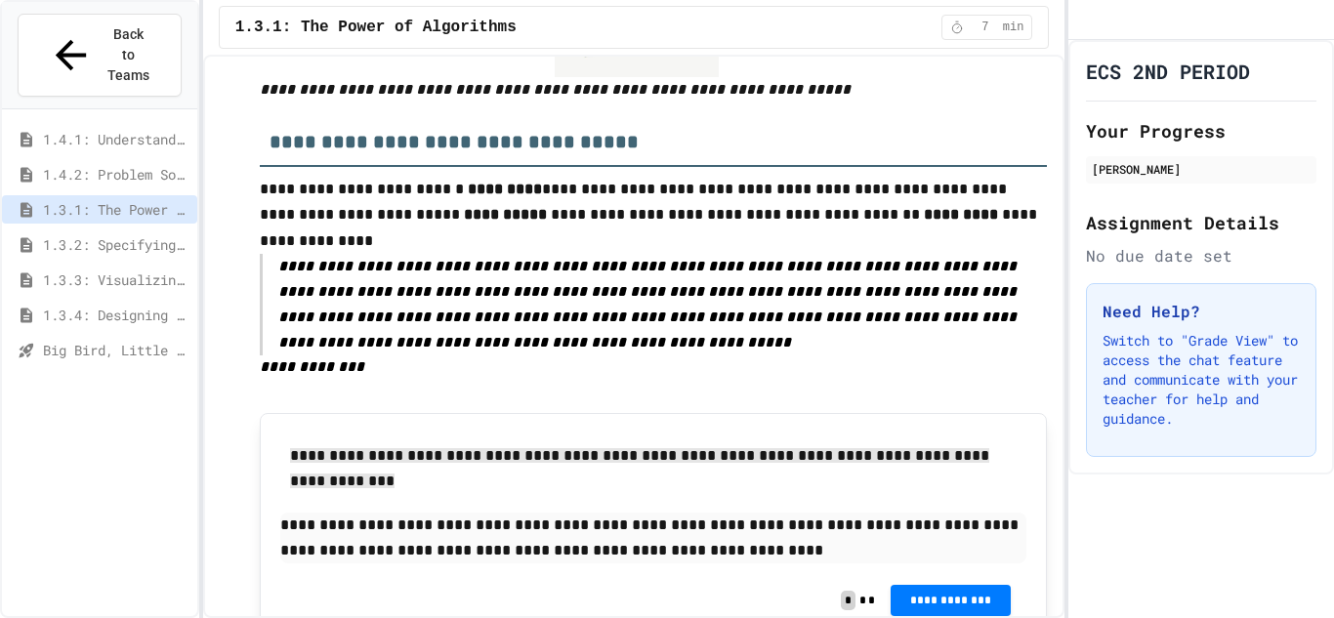
click at [995, 513] on p "**********" at bounding box center [653, 538] width 747 height 51
click at [991, 513] on p "**********" at bounding box center [653, 538] width 747 height 51
click at [801, 513] on p "**********" at bounding box center [653, 538] width 747 height 51
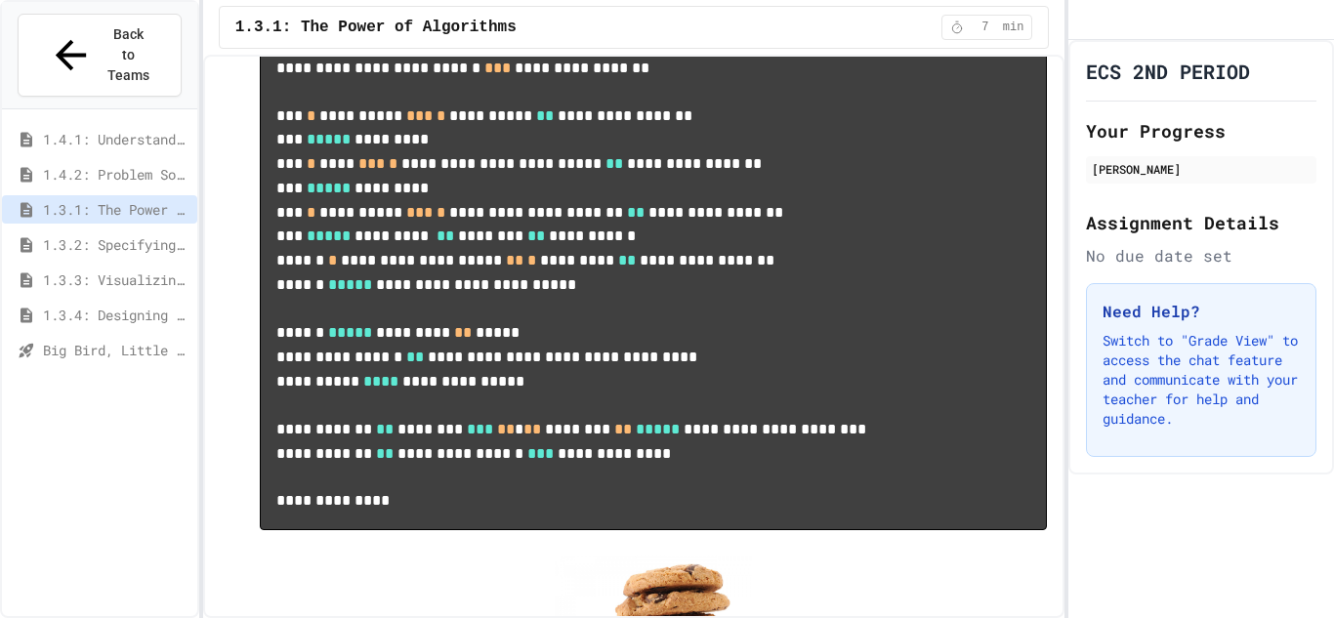
click at [317, 529] on pre "**********" at bounding box center [654, 272] width 788 height 515
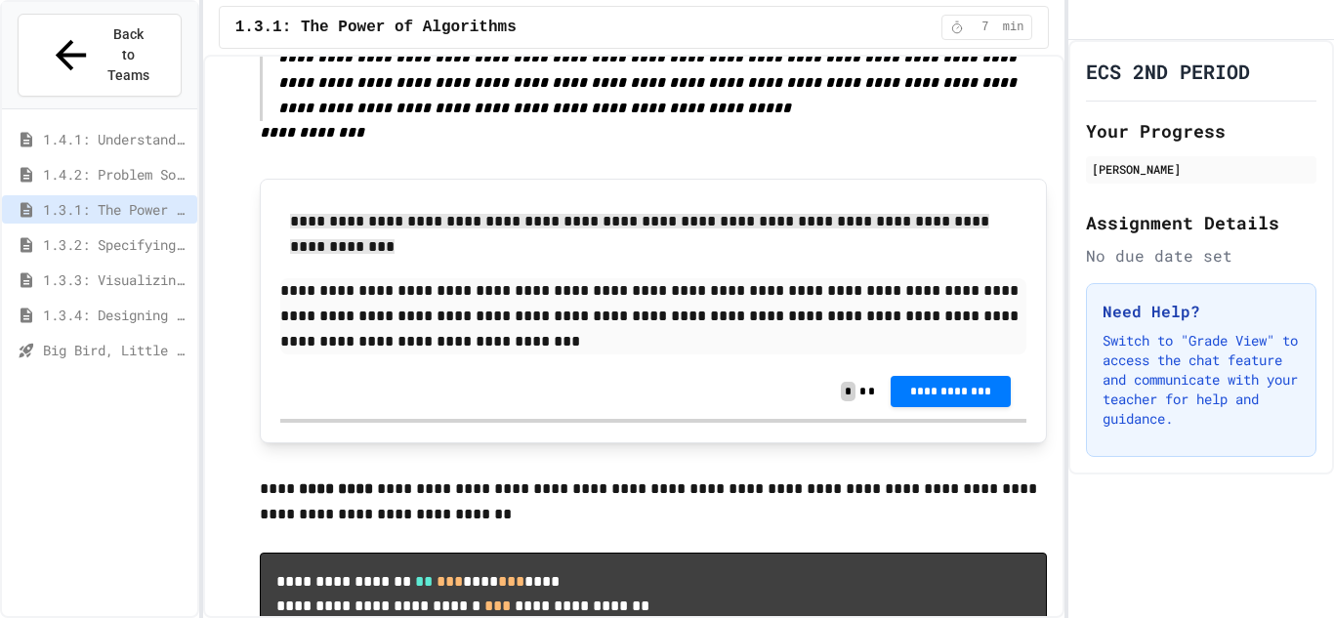
scroll to position [1326, 0]
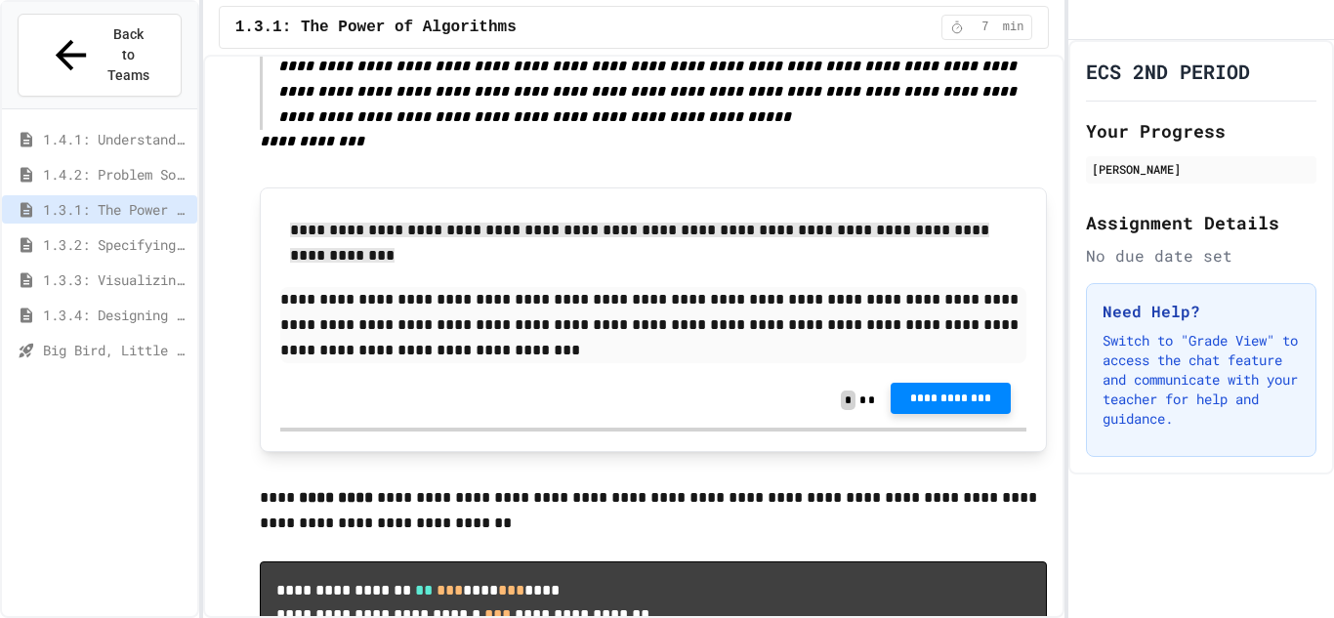
click at [929, 385] on div "**********" at bounding box center [951, 400] width 120 height 31
click at [925, 383] on button "**********" at bounding box center [951, 398] width 120 height 31
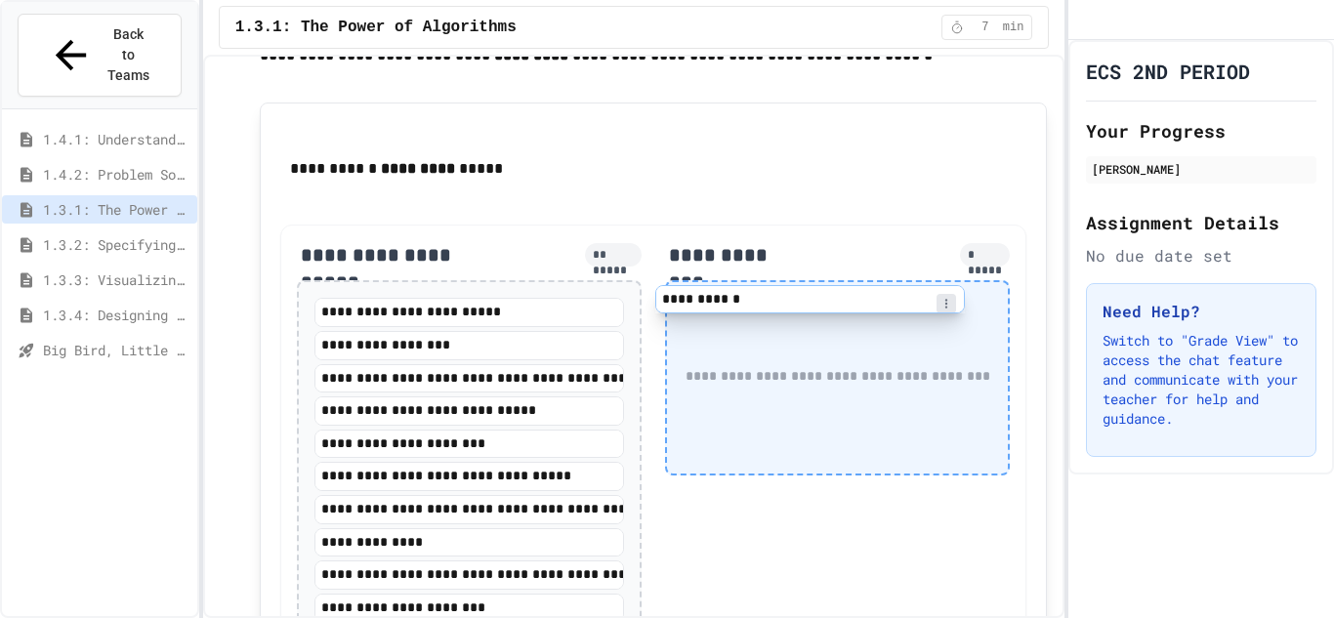
scroll to position [2836, 0]
drag, startPoint x: 377, startPoint y: 436, endPoint x: 731, endPoint y: 313, distance: 374.4
click at [731, 313] on div "**********" at bounding box center [653, 474] width 747 height 497
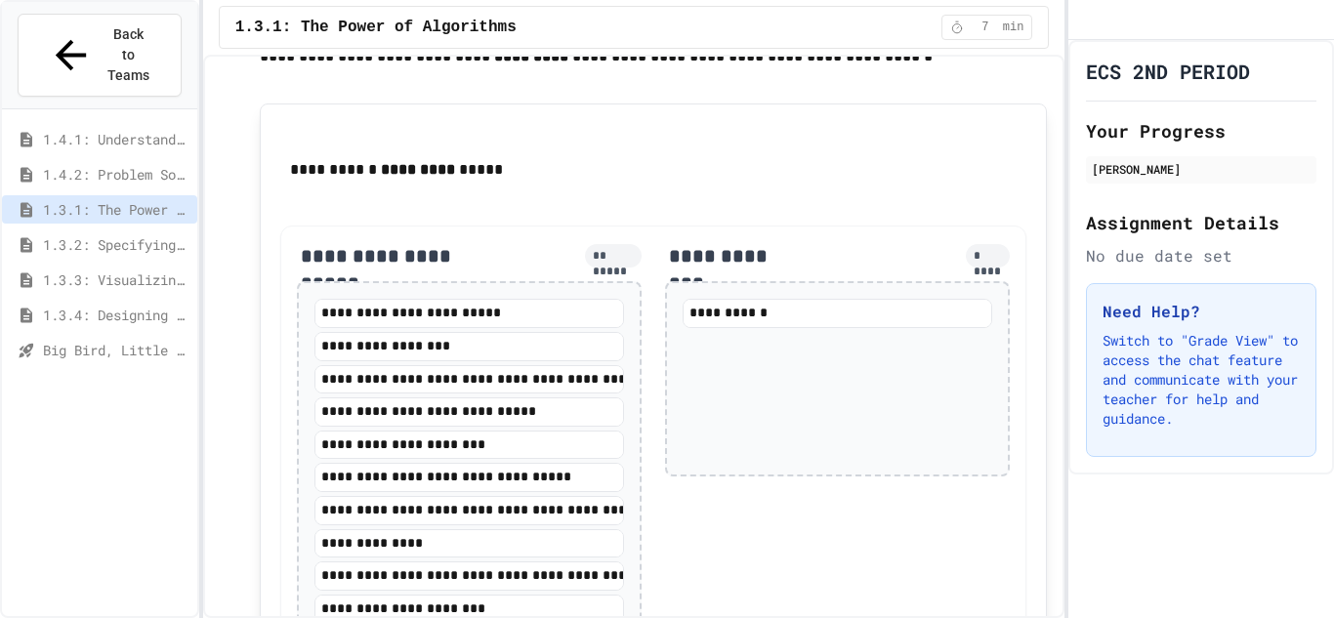
drag, startPoint x: 751, startPoint y: 224, endPoint x: 741, endPoint y: 178, distance: 46.9
click at [741, 178] on div "**********" at bounding box center [653, 419] width 747 height 543
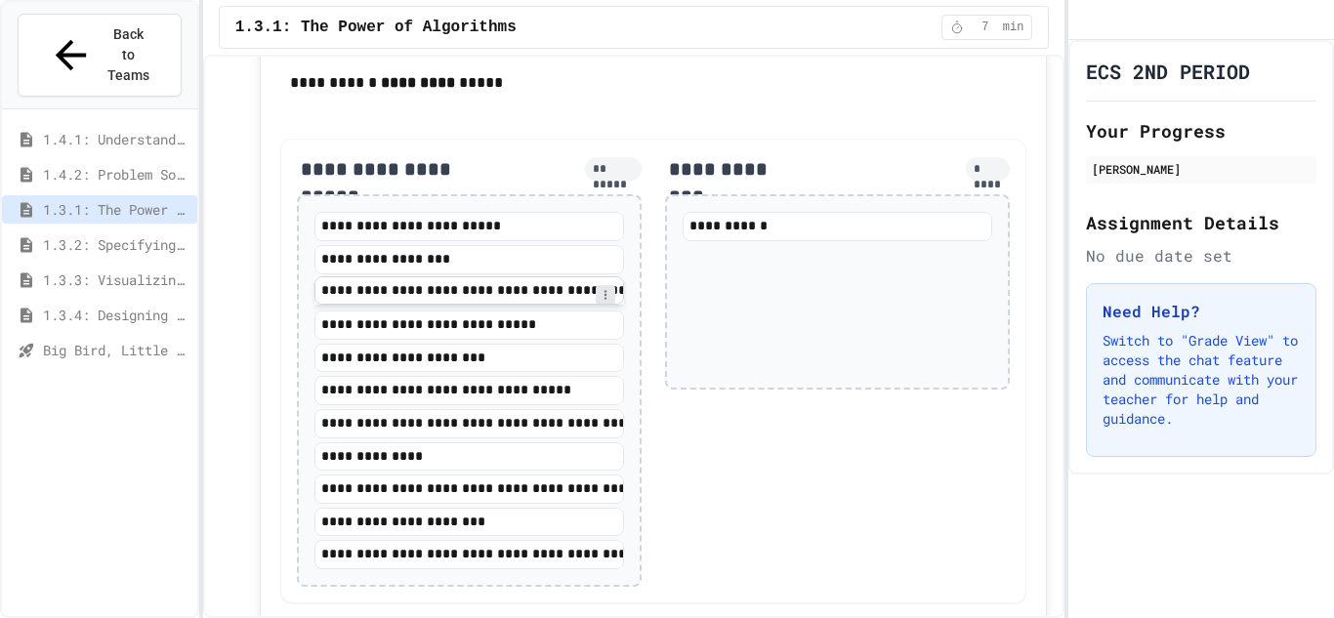
scroll to position [2928, 0]
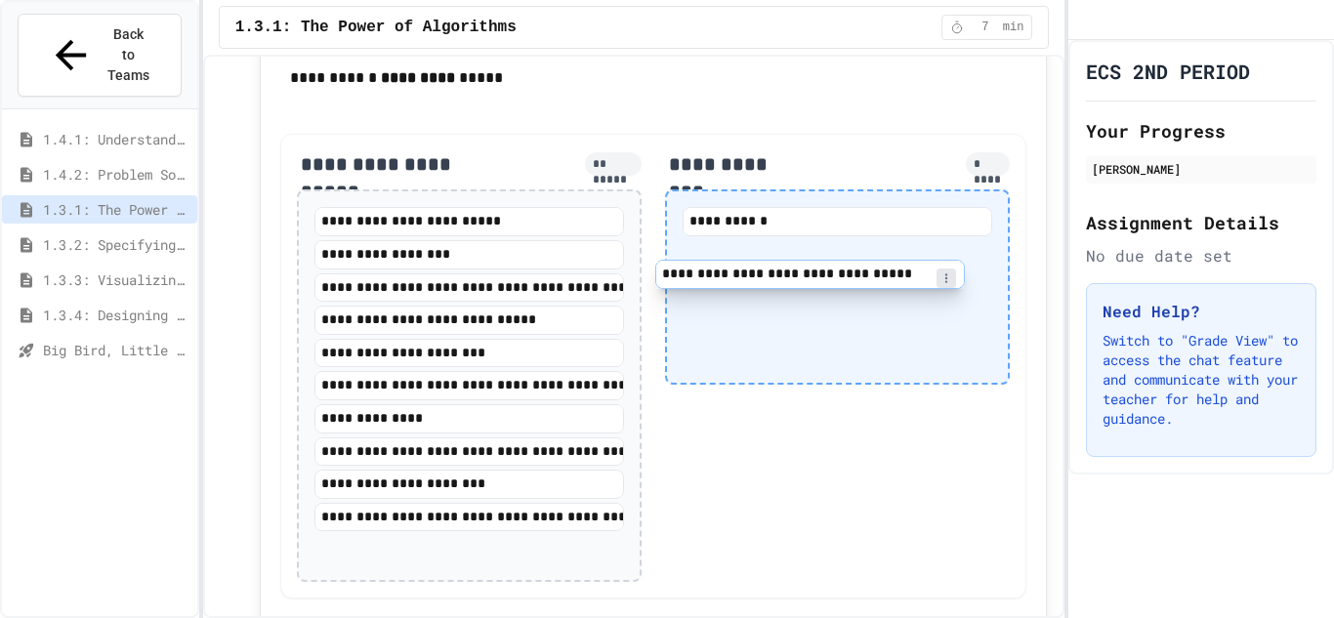
drag, startPoint x: 409, startPoint y: 392, endPoint x: 757, endPoint y: 273, distance: 367.6
click at [757, 273] on div "**********" at bounding box center [653, 366] width 747 height 465
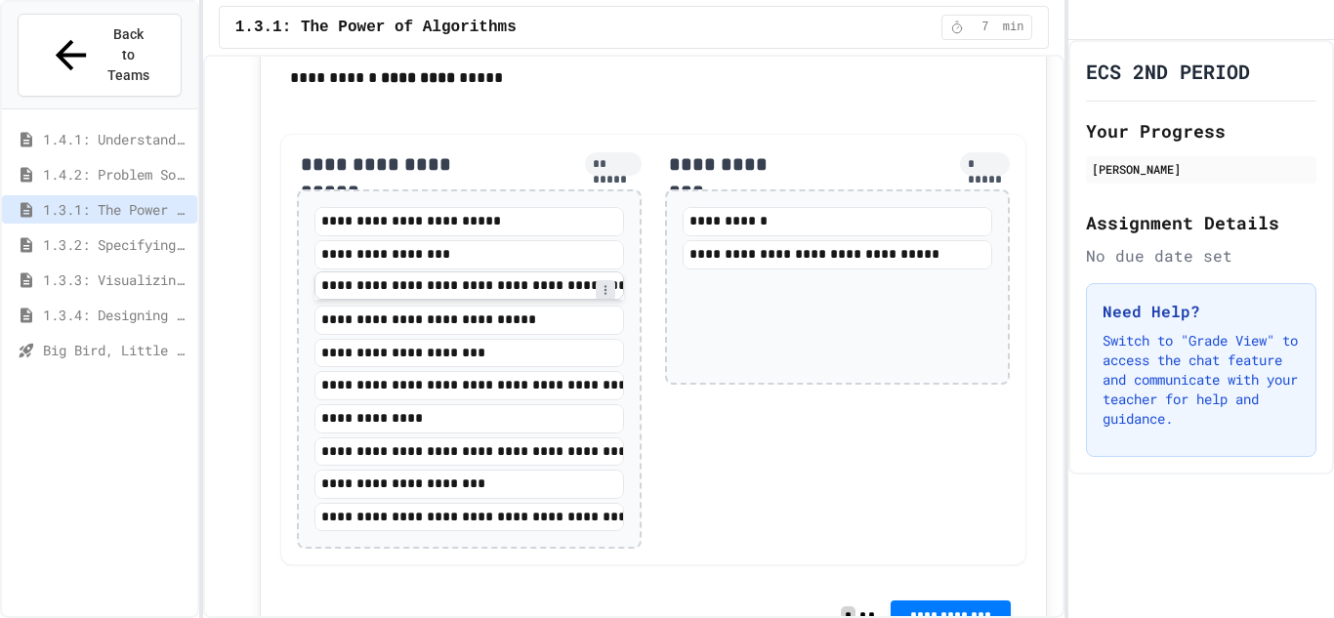
click at [474, 298] on div "**********" at bounding box center [470, 369] width 310 height 324
drag, startPoint x: 474, startPoint y: 298, endPoint x: 567, endPoint y: 304, distance: 93.0
click at [567, 304] on div "**********" at bounding box center [470, 369] width 310 height 324
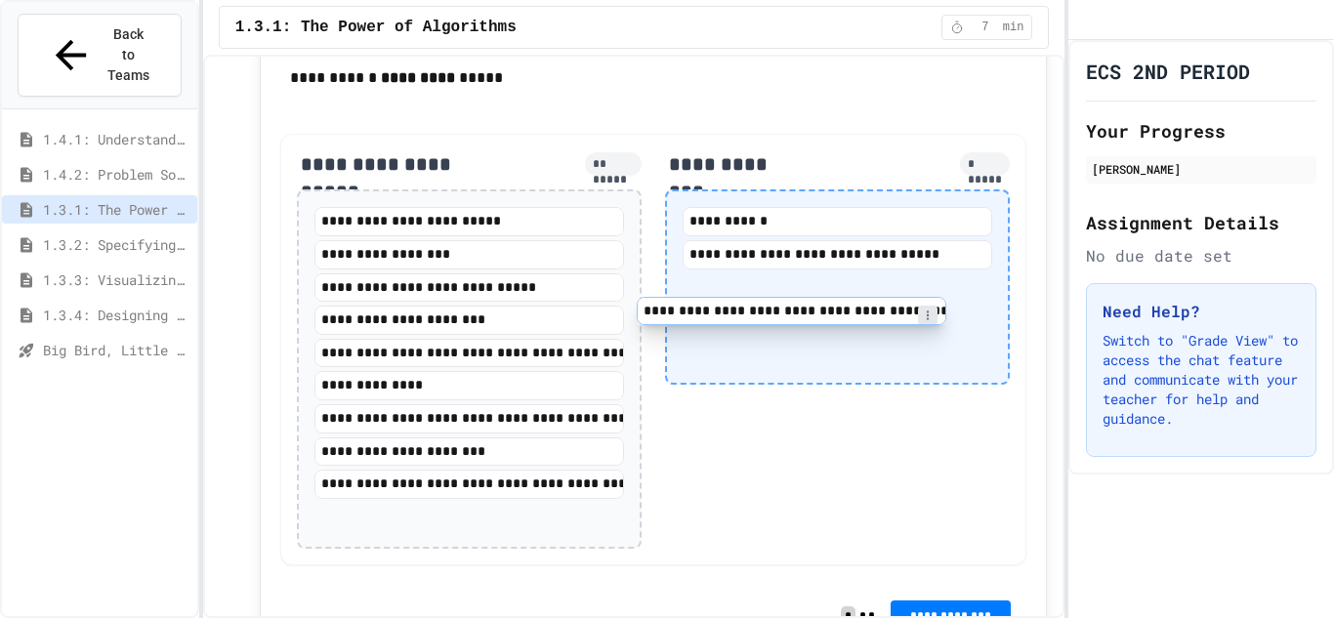
drag, startPoint x: 527, startPoint y: 294, endPoint x: 863, endPoint y: 310, distance: 335.4
click at [863, 310] on div "**********" at bounding box center [653, 350] width 747 height 432
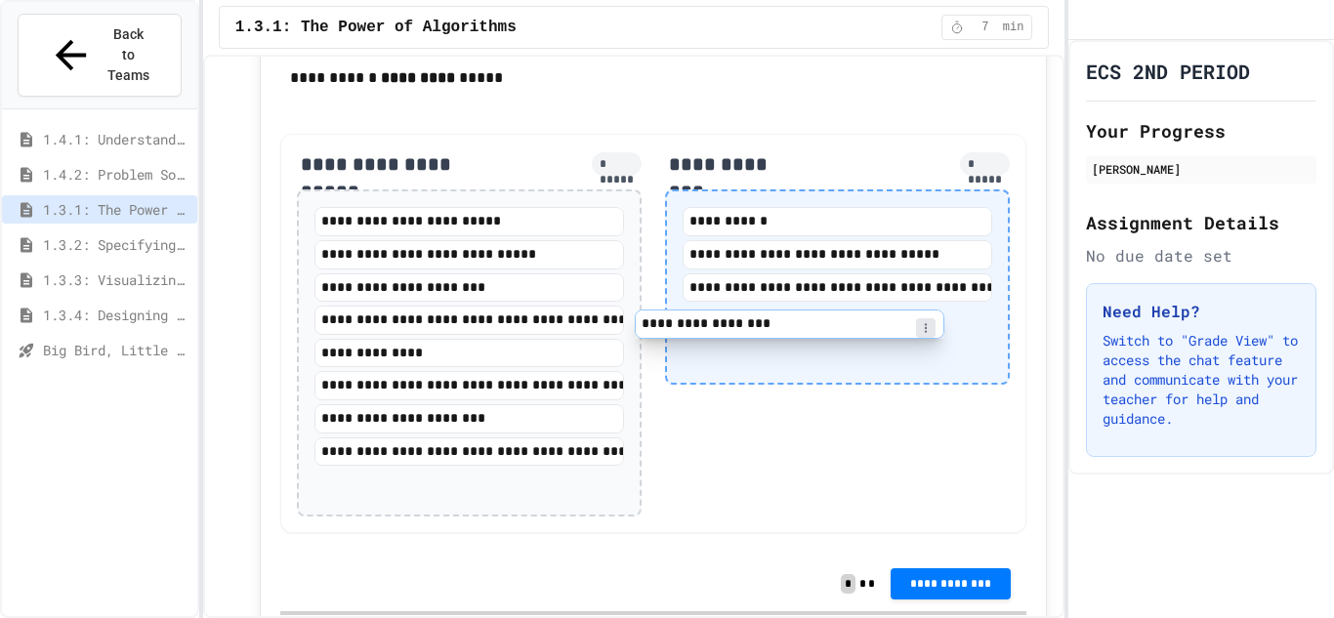
drag, startPoint x: 445, startPoint y: 261, endPoint x: 773, endPoint y: 325, distance: 333.5
click at [773, 325] on div "**********" at bounding box center [653, 333] width 747 height 399
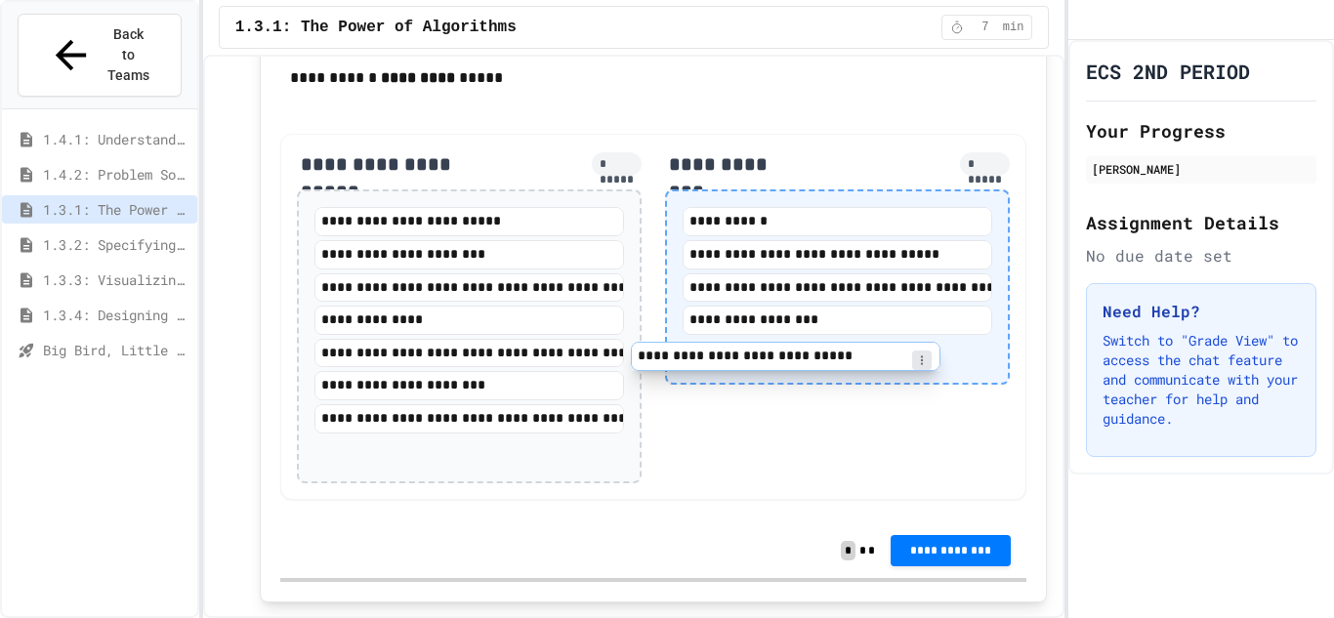
drag, startPoint x: 487, startPoint y: 259, endPoint x: 810, endPoint y: 356, distance: 336.5
click at [810, 356] on div "**********" at bounding box center [653, 317] width 747 height 366
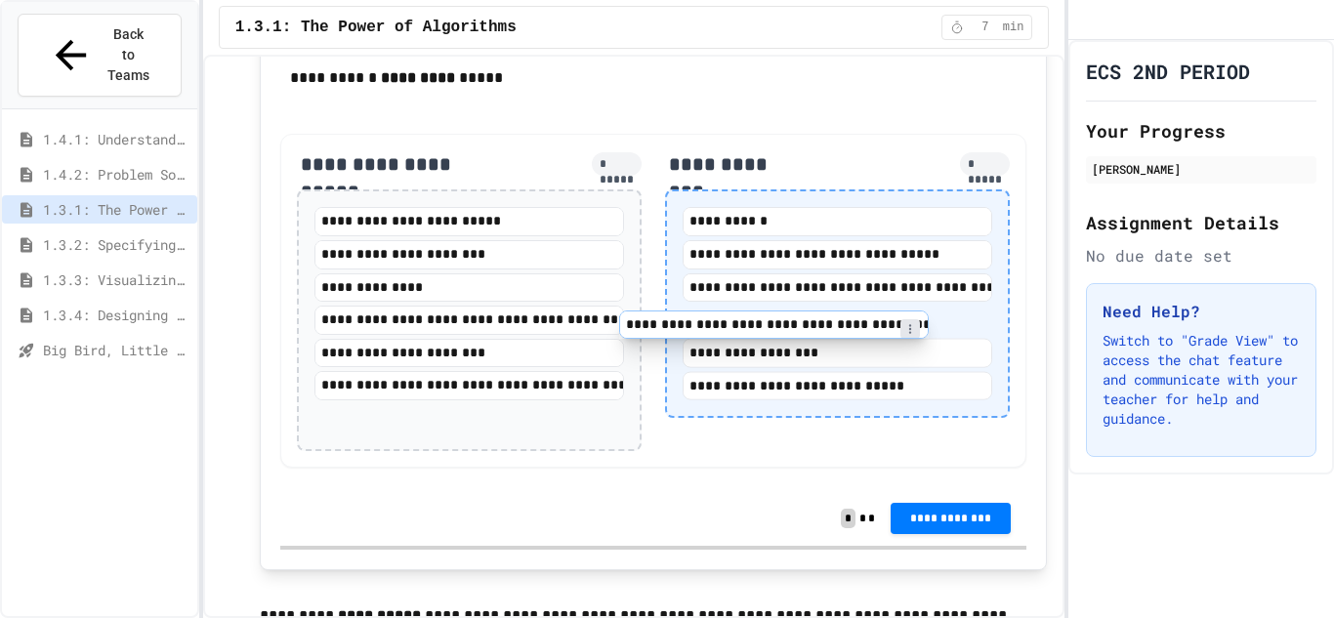
drag, startPoint x: 483, startPoint y: 304, endPoint x: 793, endPoint y: 336, distance: 312.3
click at [793, 336] on div "**********" at bounding box center [653, 300] width 747 height 333
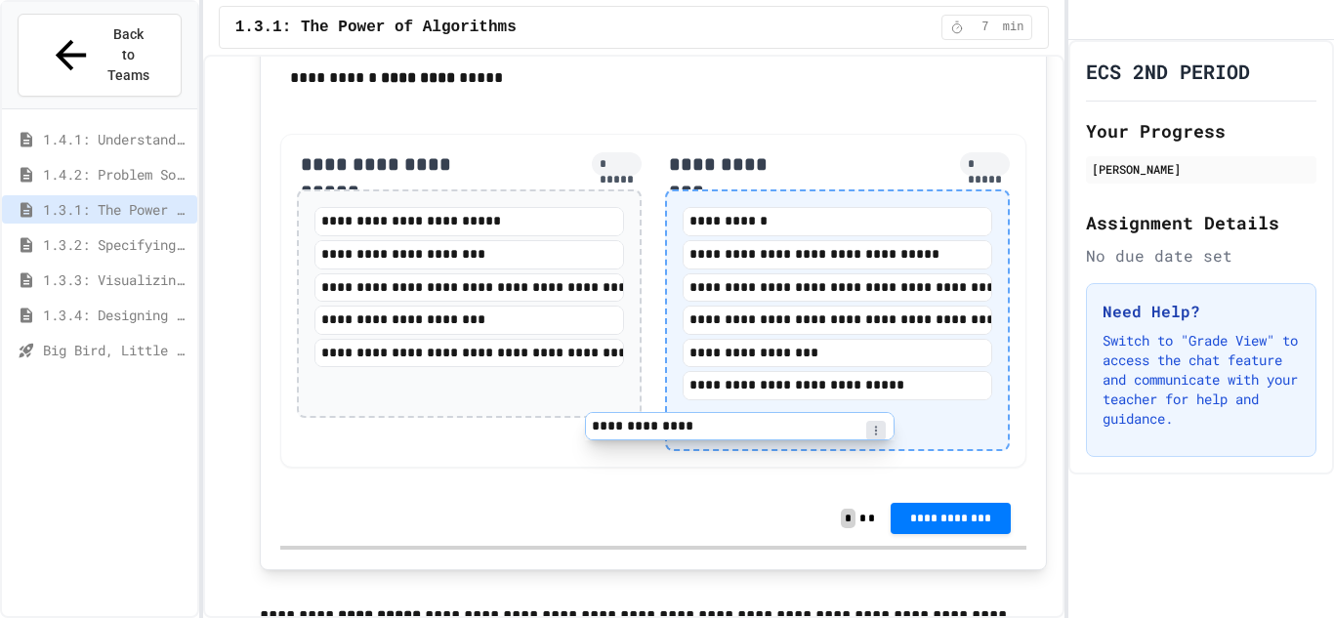
drag, startPoint x: 444, startPoint y: 302, endPoint x: 732, endPoint y: 439, distance: 318.1
click at [732, 439] on div "**********" at bounding box center [653, 300] width 747 height 333
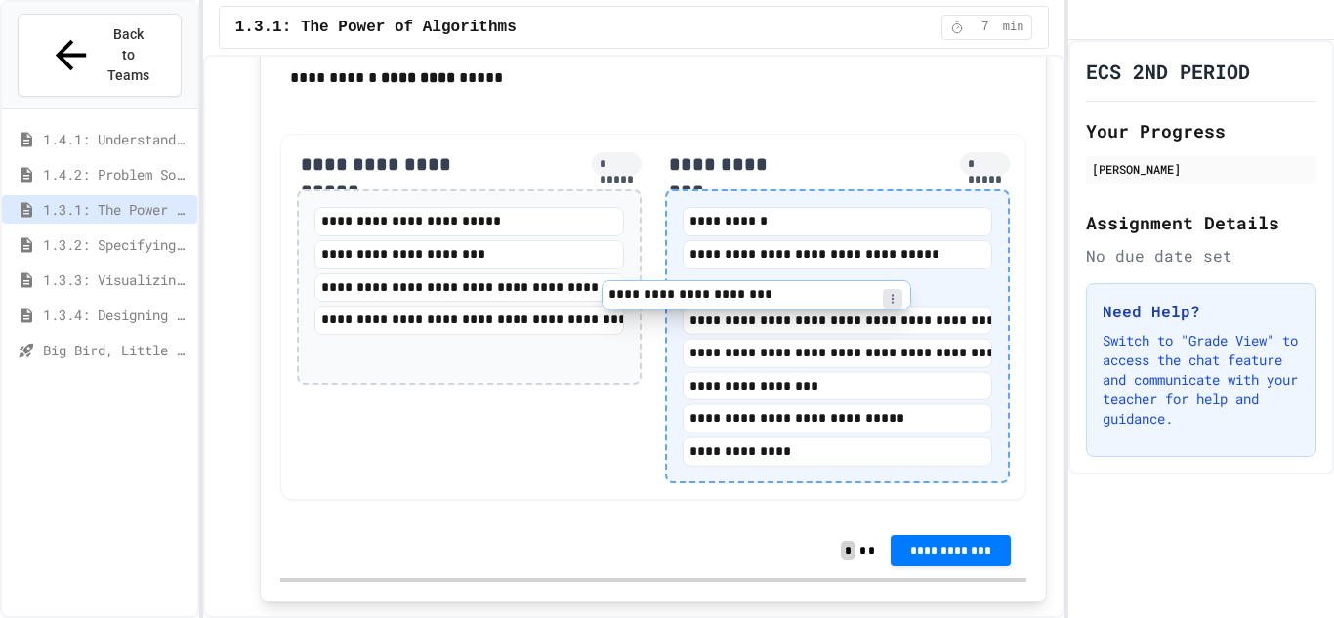
drag, startPoint x: 442, startPoint y: 337, endPoint x: 734, endPoint y: 306, distance: 293.7
click at [734, 306] on div "**********" at bounding box center [653, 317] width 747 height 366
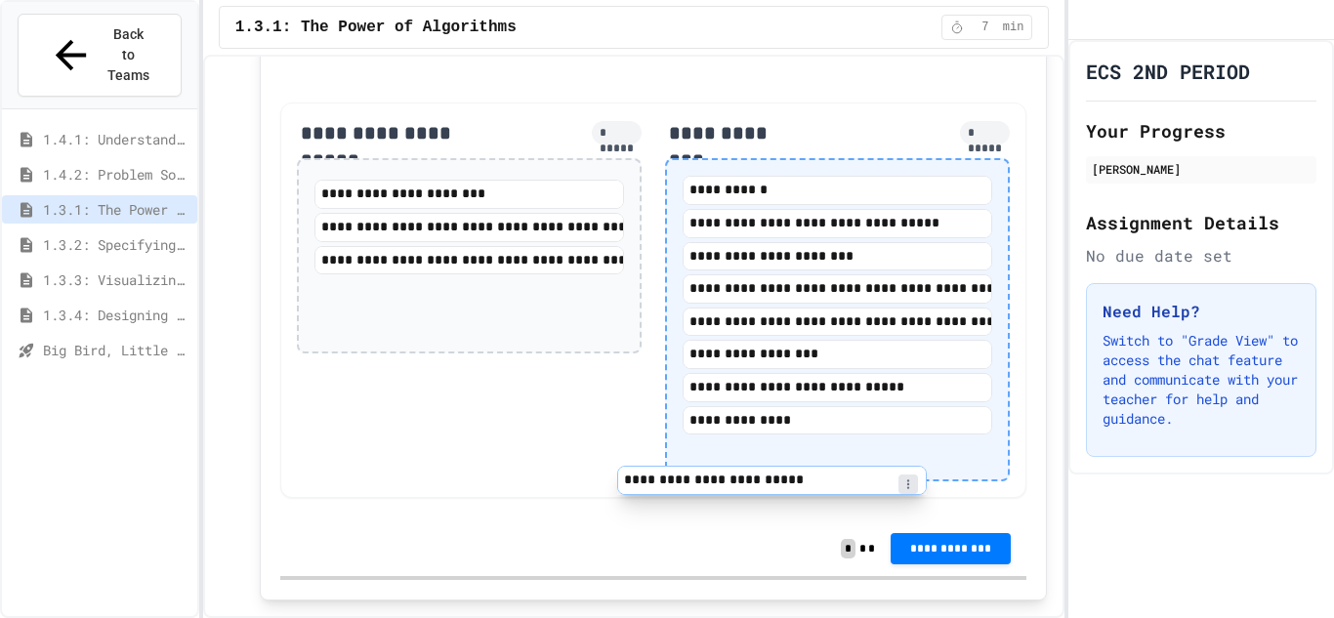
scroll to position [2977, 0]
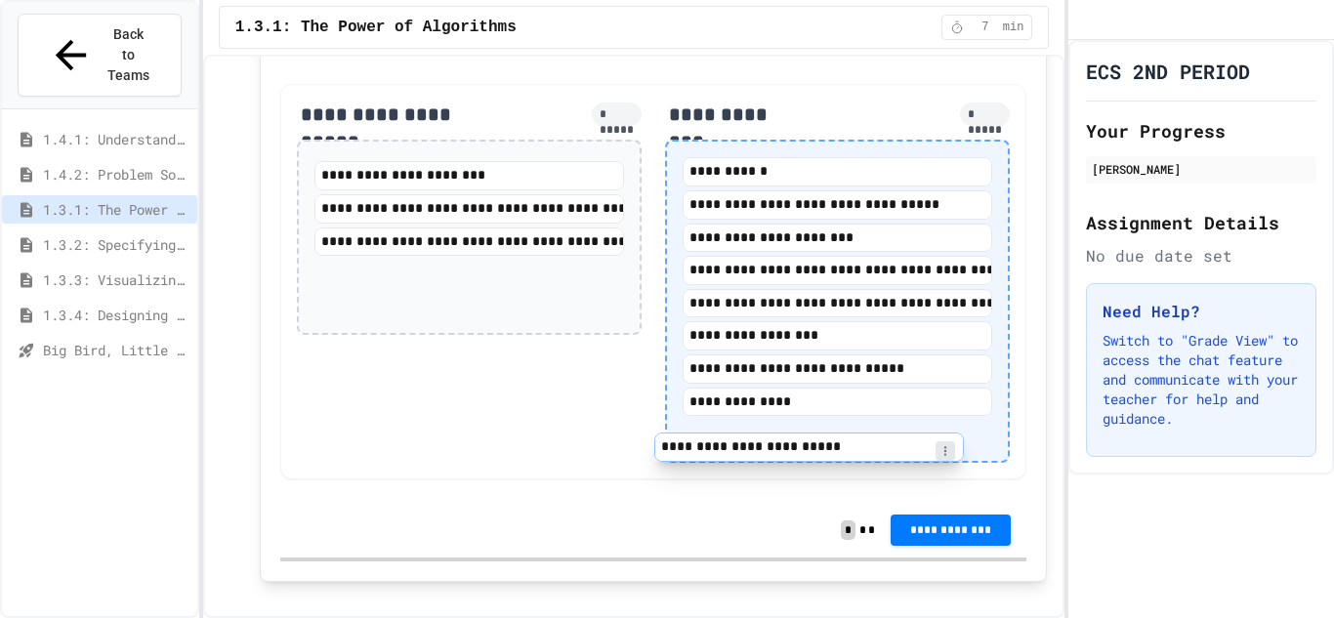
drag, startPoint x: 472, startPoint y: 233, endPoint x: 822, endPoint y: 459, distance: 416.2
click at [822, 459] on div "**********" at bounding box center [653, 281] width 747 height 395
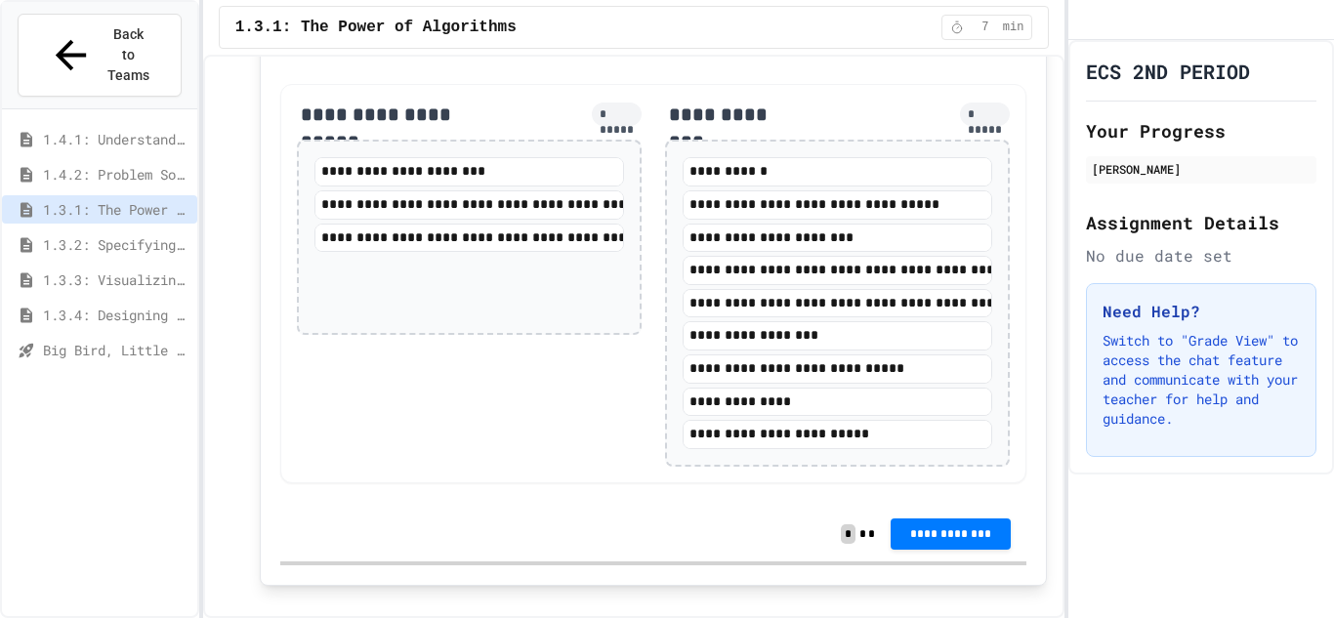
scroll to position [2975, 0]
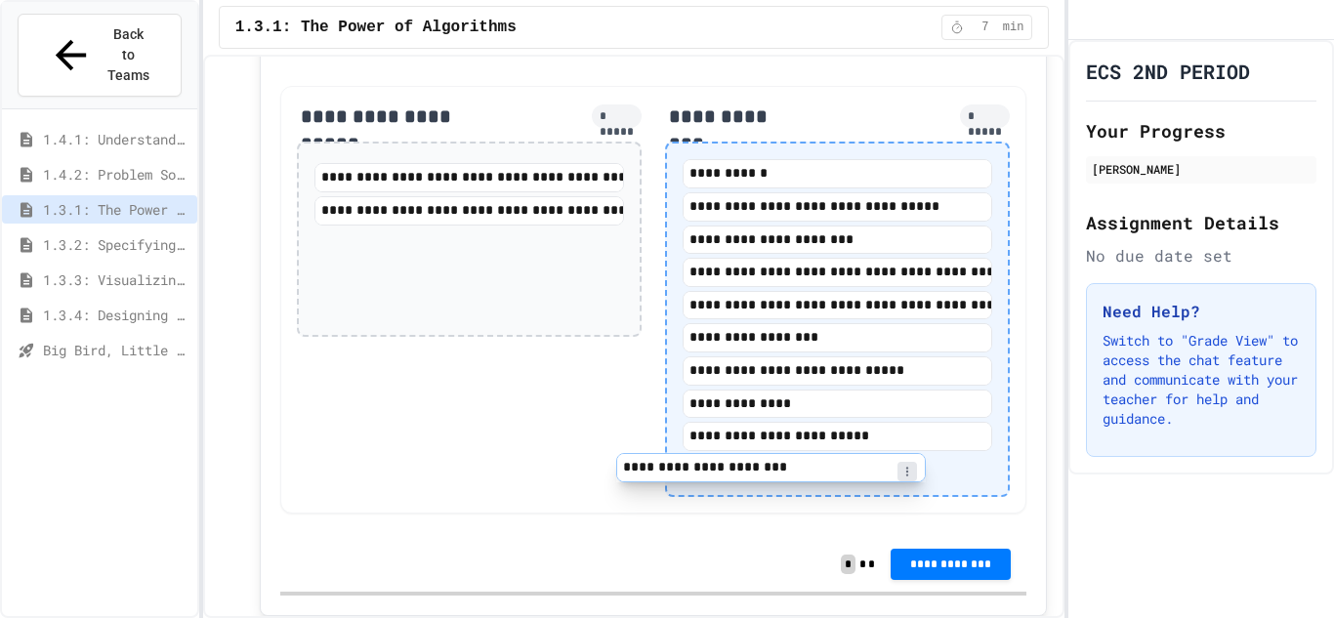
drag, startPoint x: 466, startPoint y: 188, endPoint x: 778, endPoint y: 485, distance: 430.4
click at [778, 485] on div "**********" at bounding box center [653, 300] width 747 height 428
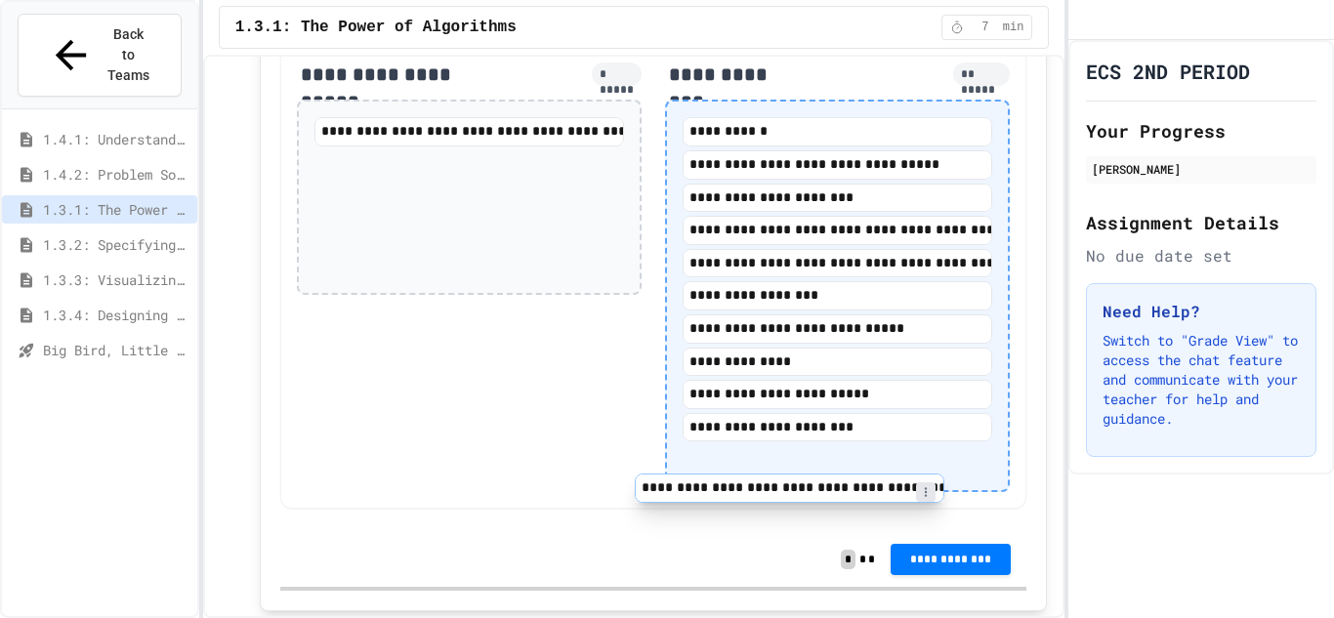
scroll to position [3030, 0]
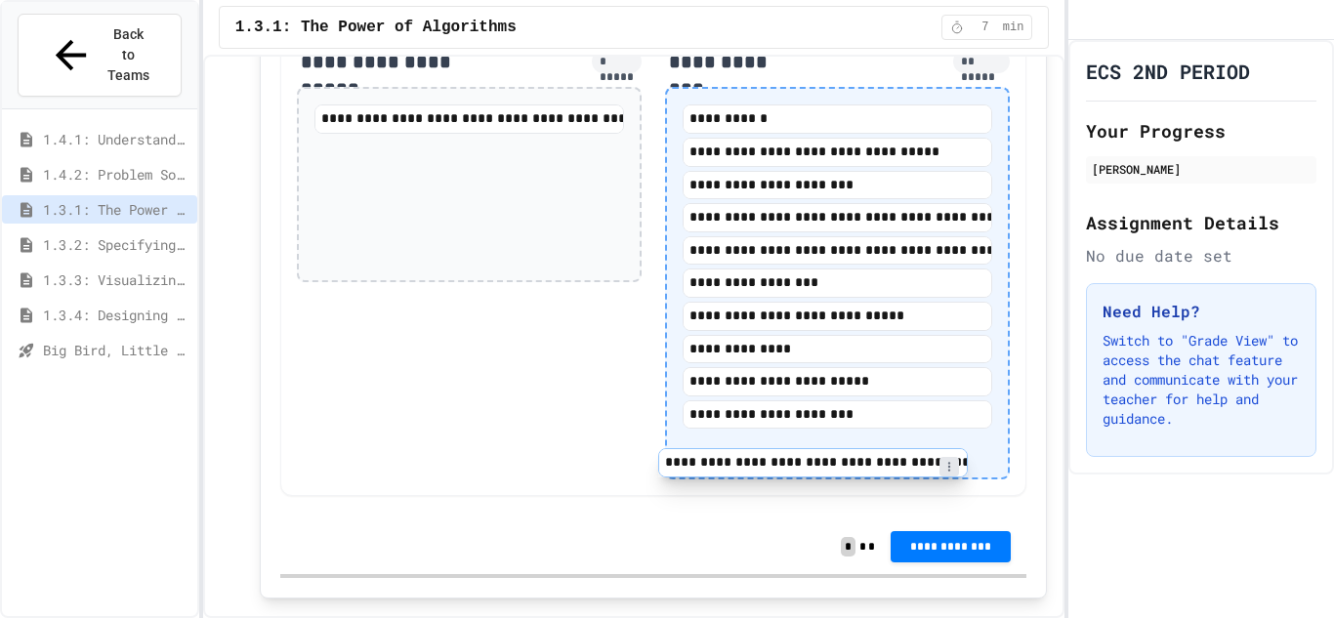
drag, startPoint x: 499, startPoint y: 211, endPoint x: 856, endPoint y: 457, distance: 433.3
click at [856, 457] on div "**********" at bounding box center [653, 263] width 747 height 465
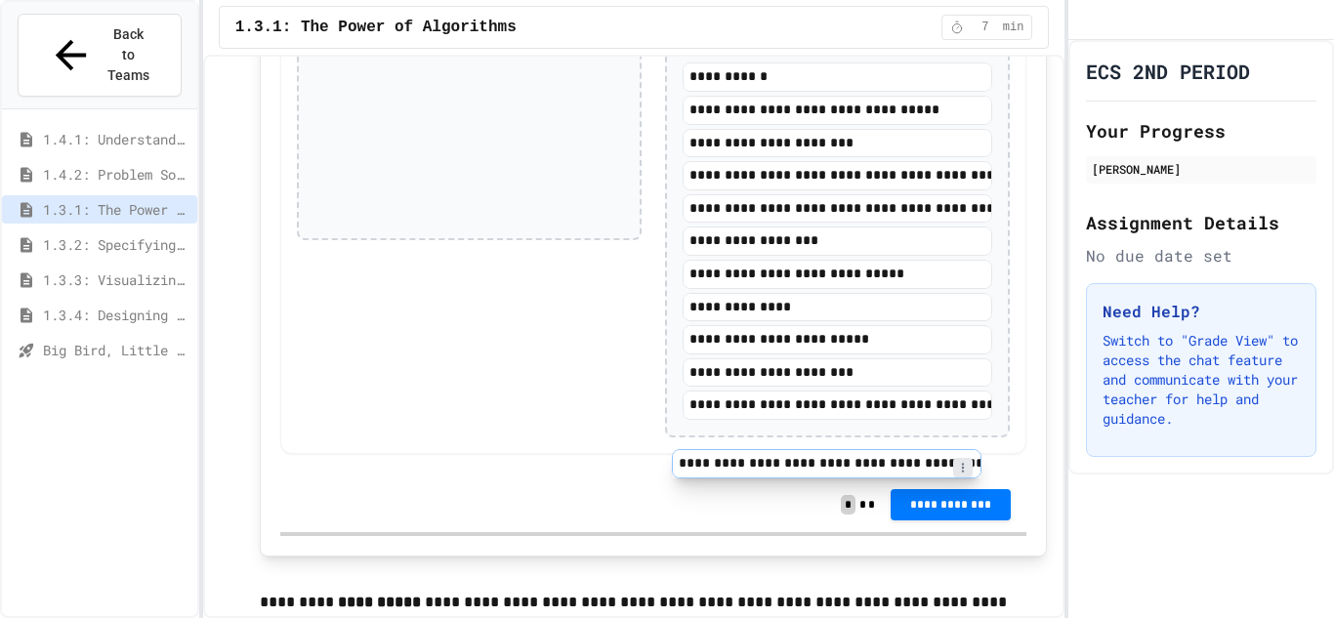
scroll to position [3073, 0]
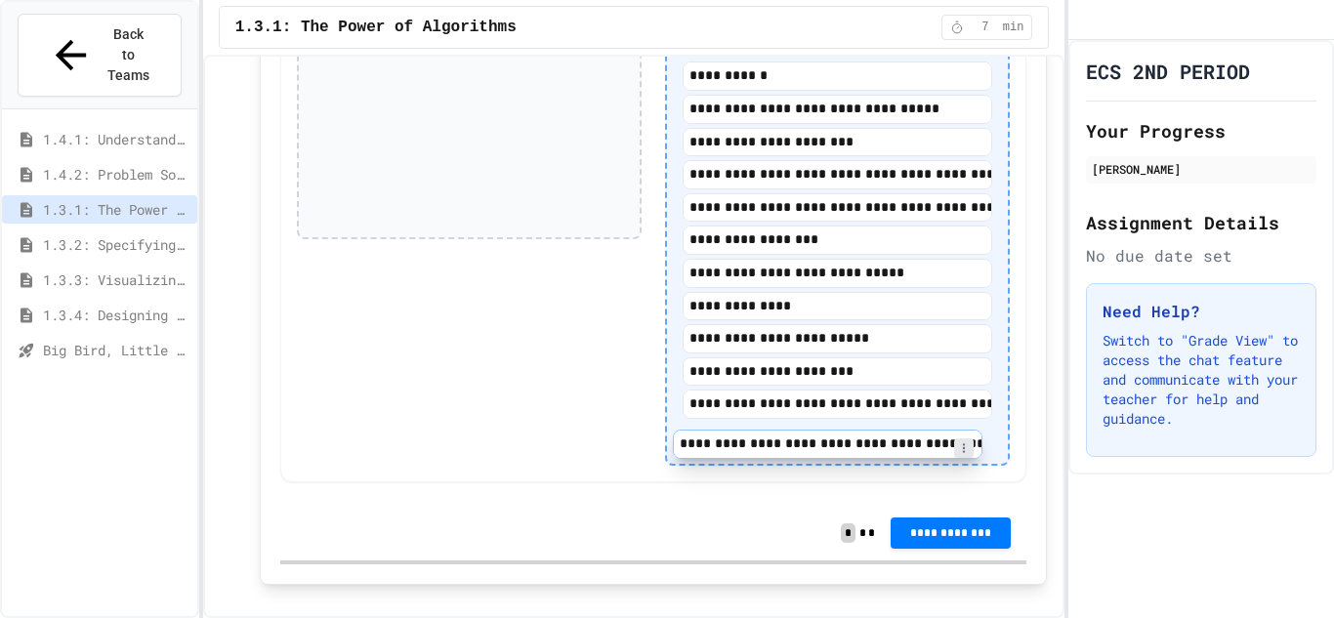
drag, startPoint x: 412, startPoint y: 133, endPoint x: 776, endPoint y: 456, distance: 486.4
click at [776, 456] on div "**********" at bounding box center [653, 234] width 747 height 493
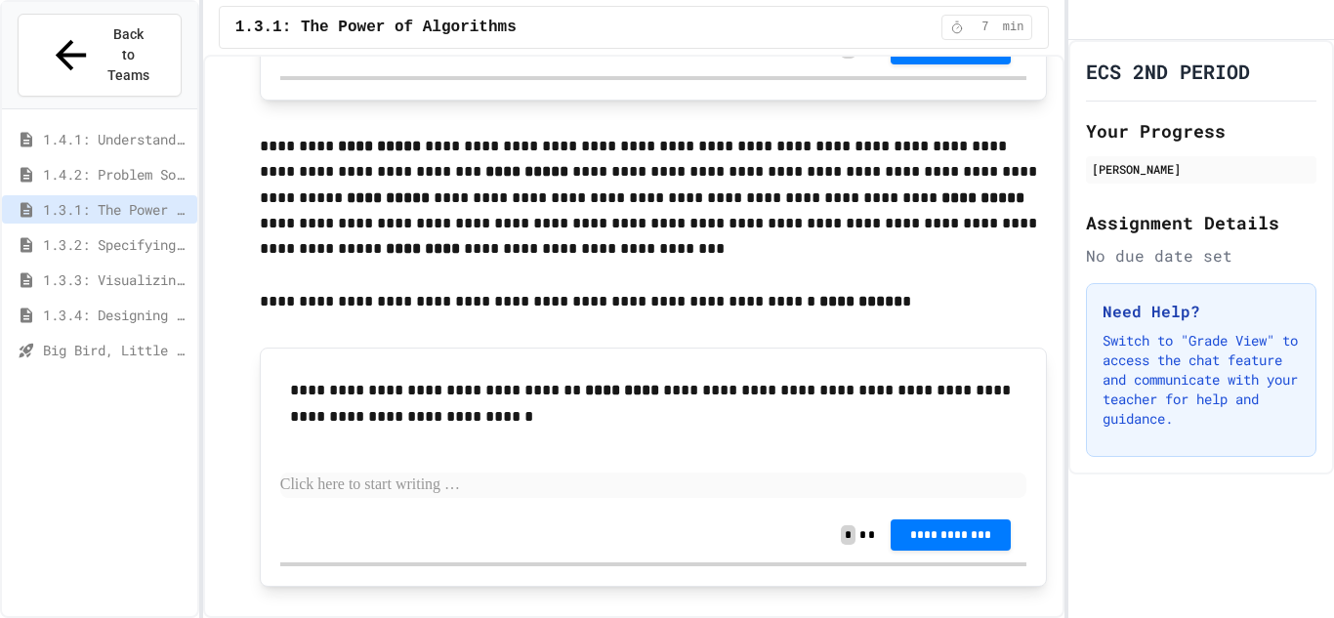
scroll to position [3546, 0]
